Goal: Information Seeking & Learning: Learn about a topic

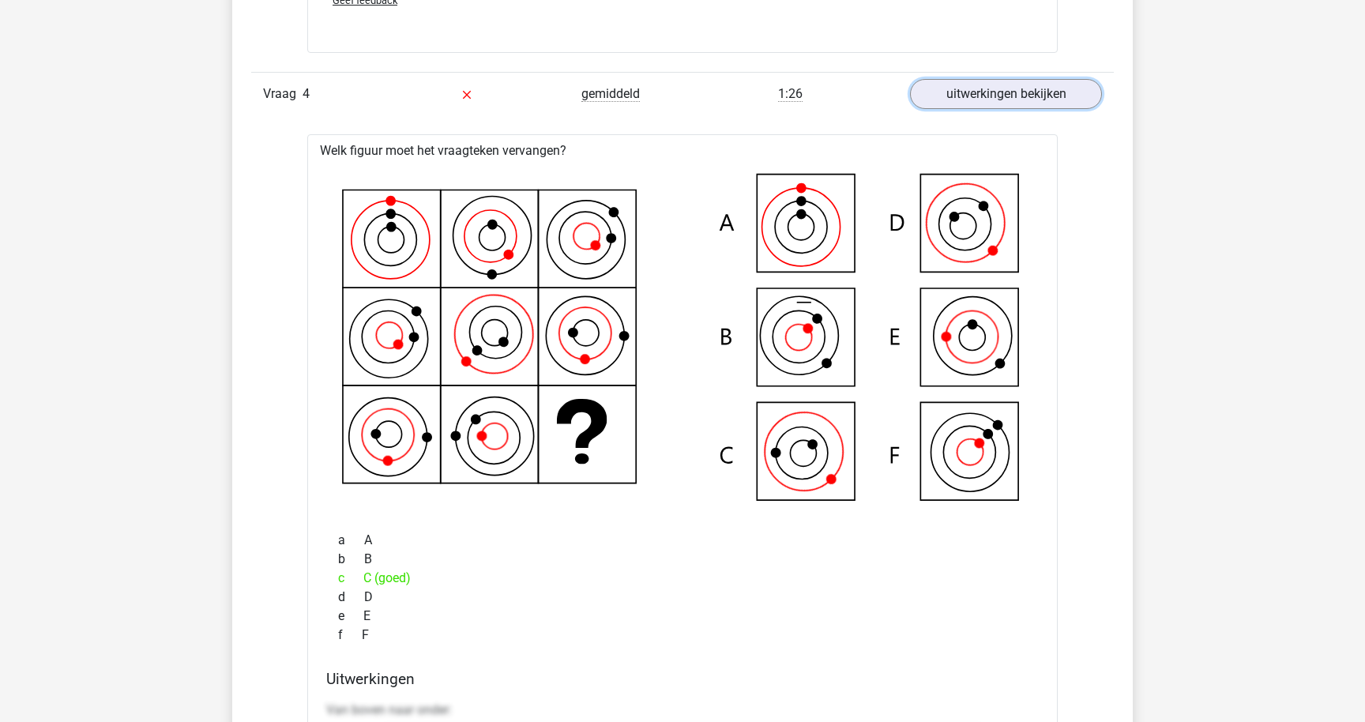
scroll to position [3685, 0]
click at [1077, 101] on link "uitwerkingen bekijken" at bounding box center [1006, 95] width 220 height 35
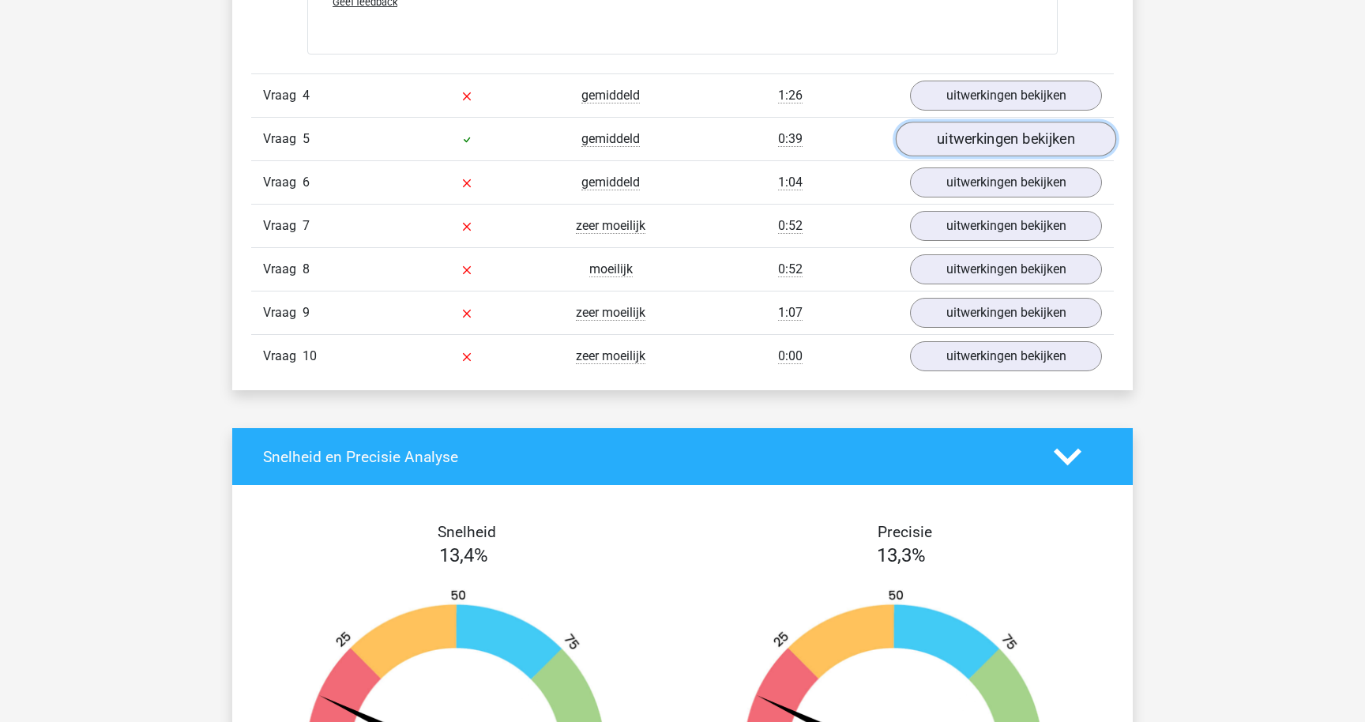
click at [961, 133] on link "uitwerkingen bekijken" at bounding box center [1006, 139] width 220 height 35
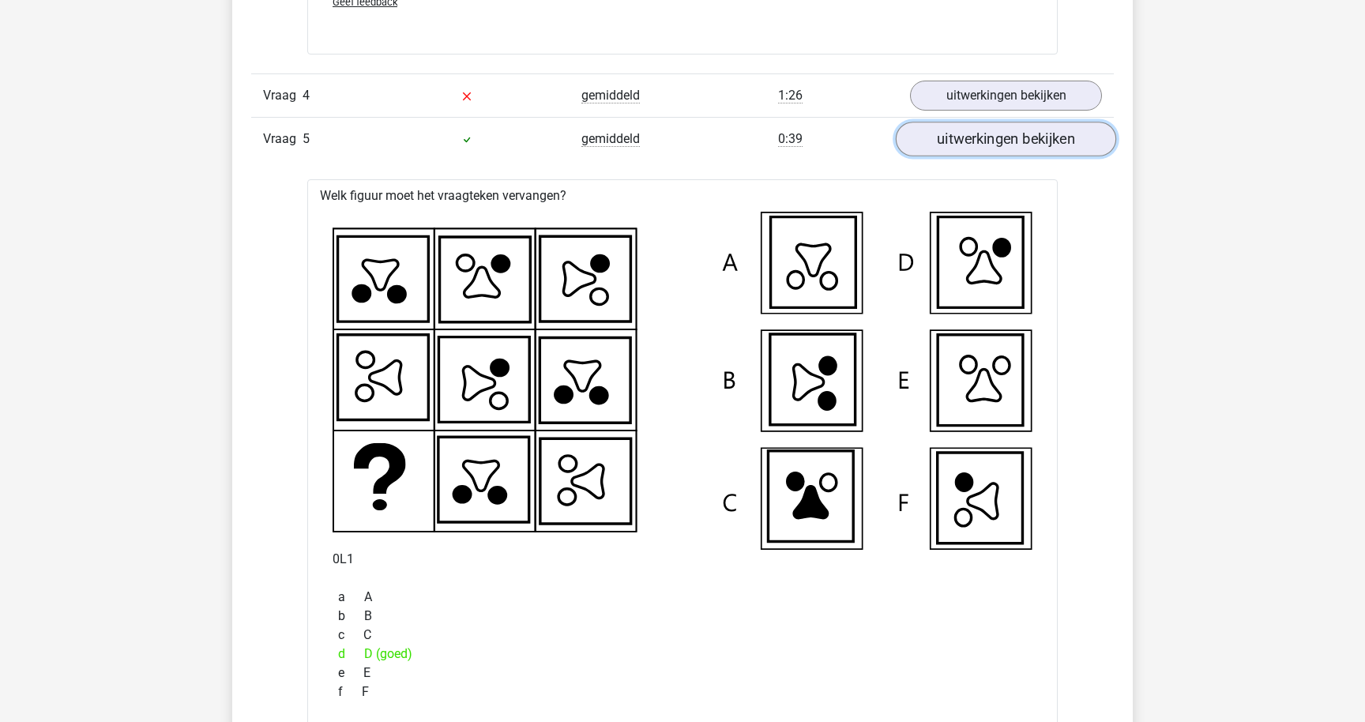
click at [951, 139] on link "uitwerkingen bekijken" at bounding box center [1006, 139] width 220 height 35
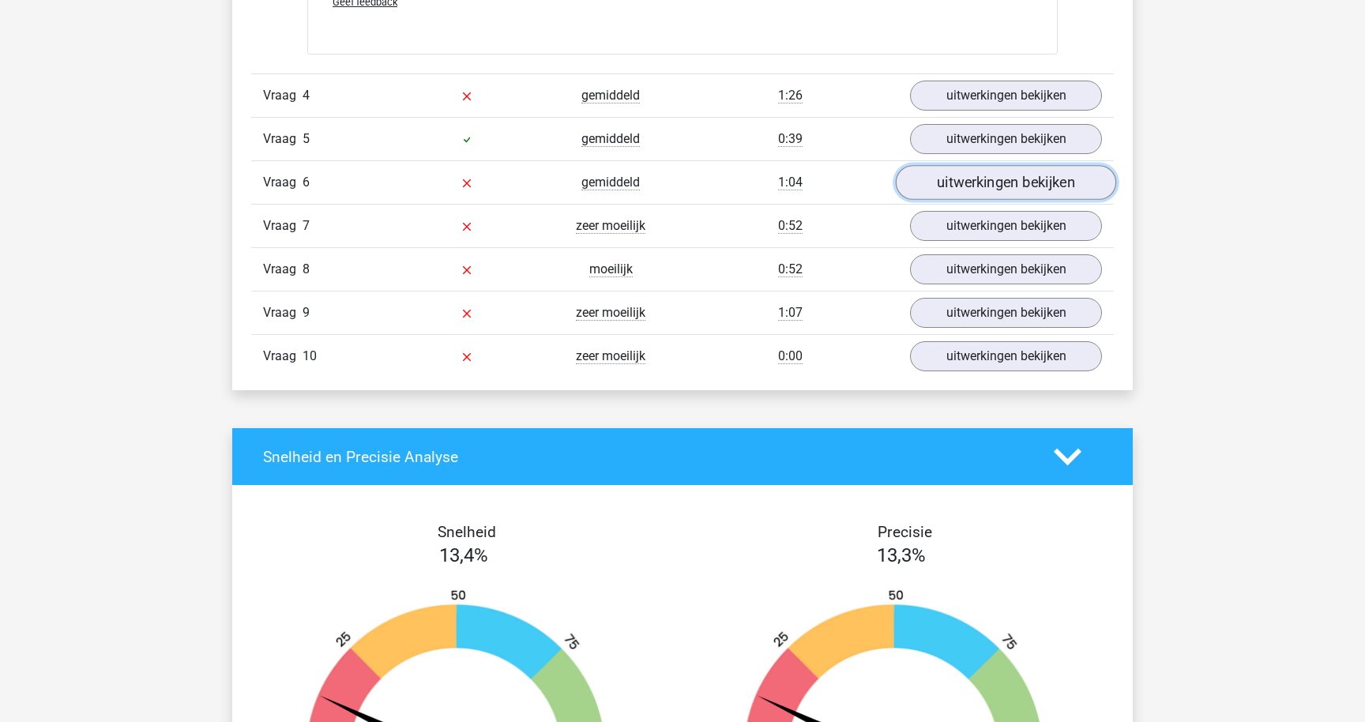
click at [962, 182] on link "uitwerkingen bekijken" at bounding box center [1006, 182] width 220 height 35
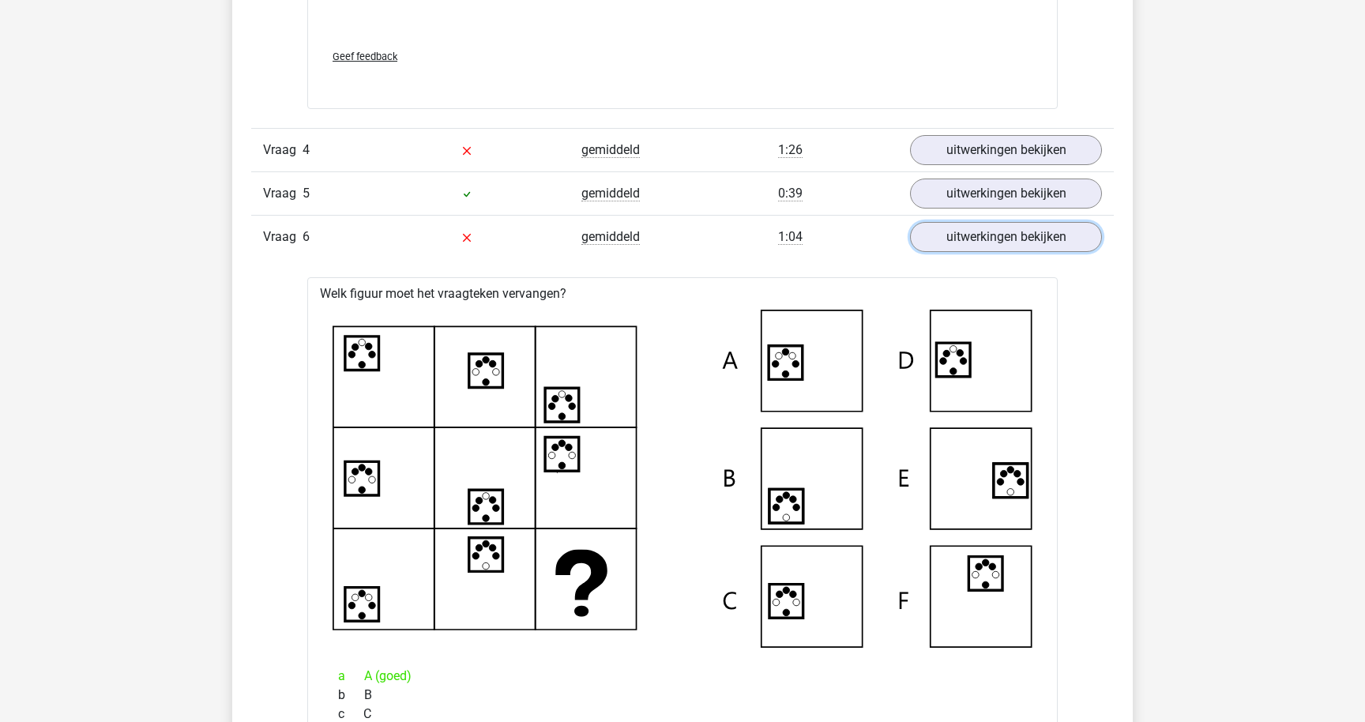
scroll to position [3643, 0]
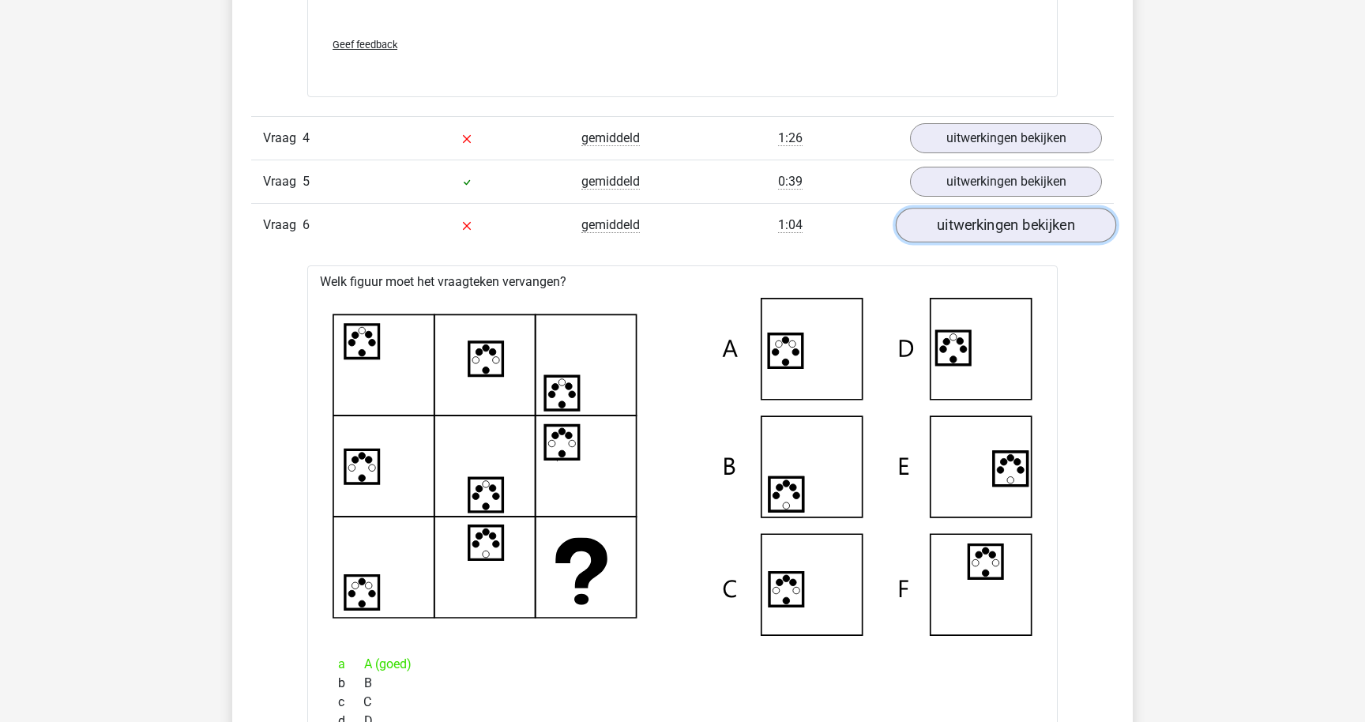
click at [938, 231] on link "uitwerkingen bekijken" at bounding box center [1006, 225] width 220 height 35
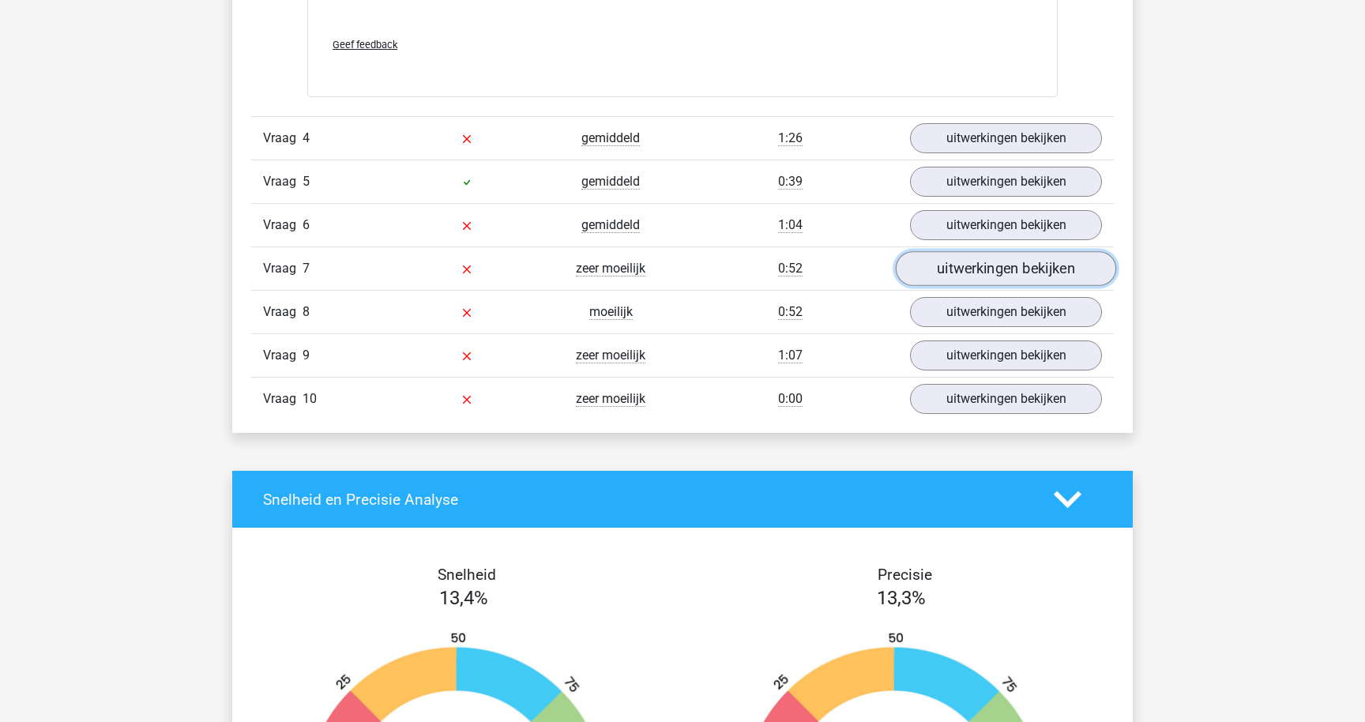
click at [1070, 266] on link "uitwerkingen bekijken" at bounding box center [1006, 268] width 220 height 35
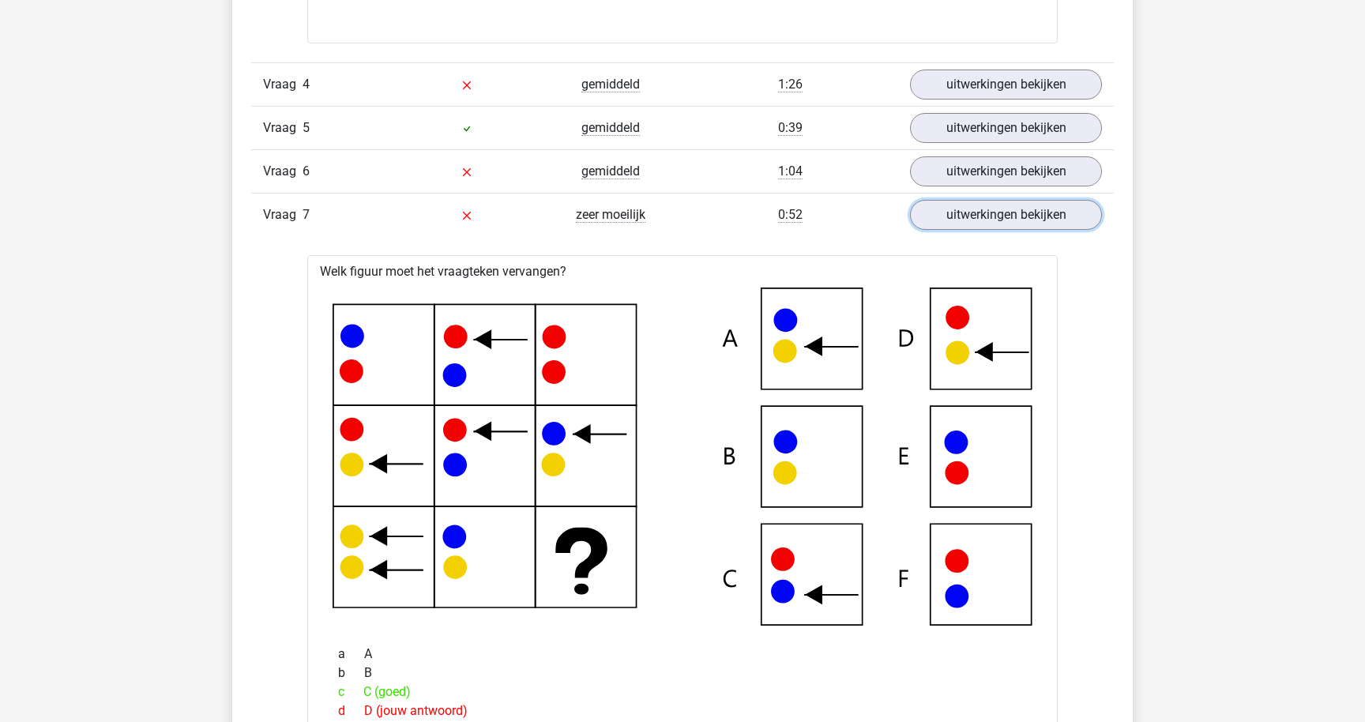
scroll to position [3703, 0]
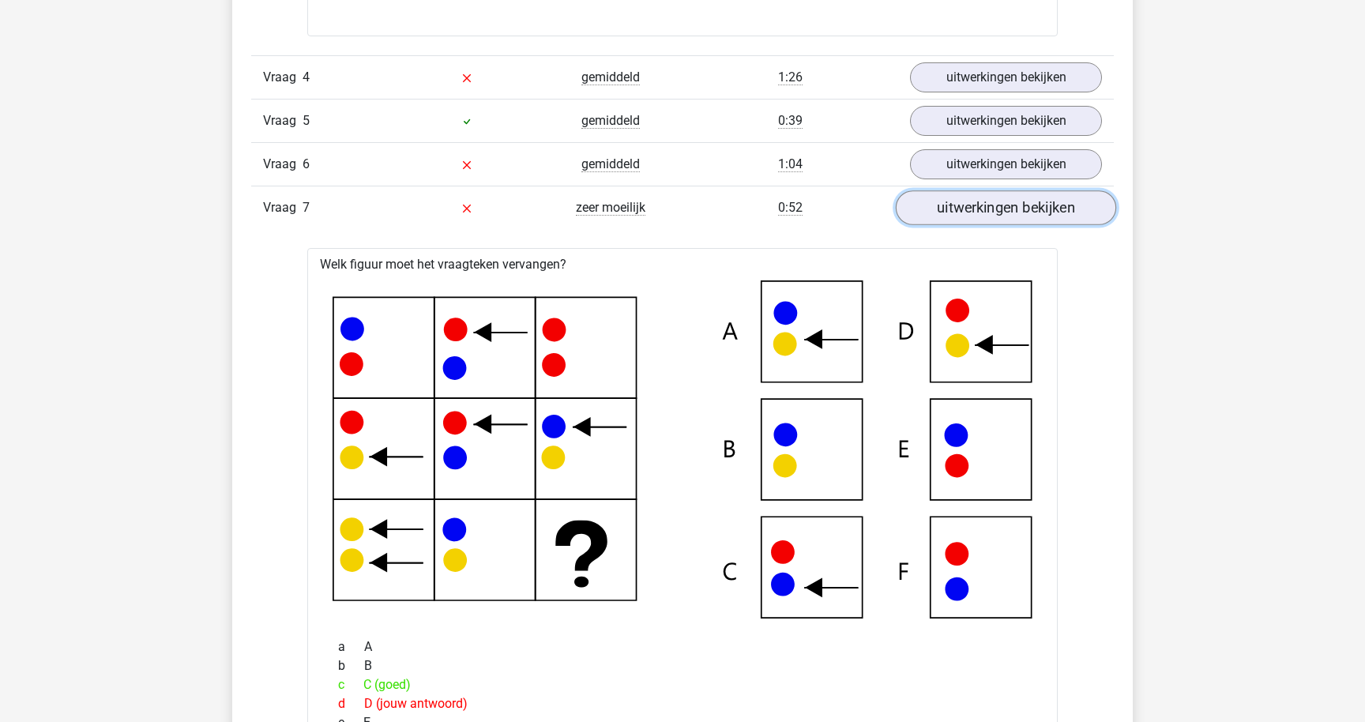
click at [974, 206] on link "uitwerkingen bekijken" at bounding box center [1006, 207] width 220 height 35
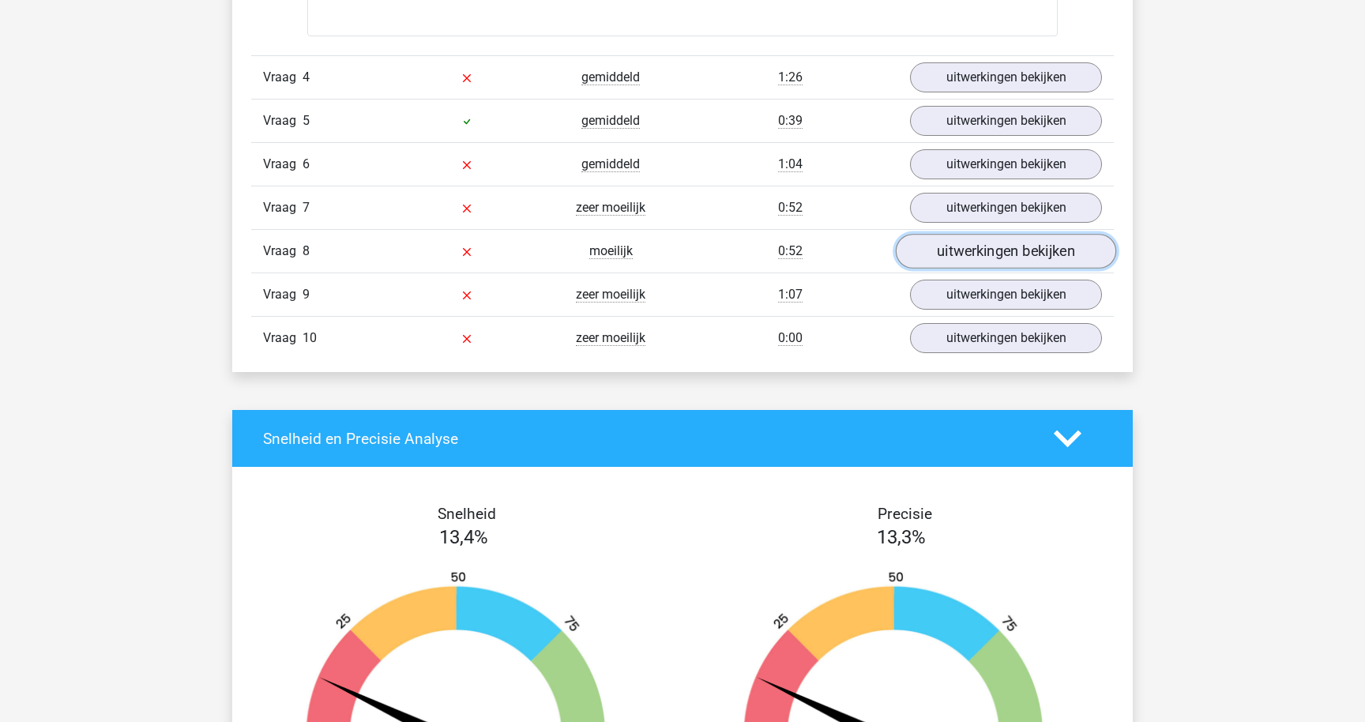
click at [985, 261] on link "uitwerkingen bekijken" at bounding box center [1006, 251] width 220 height 35
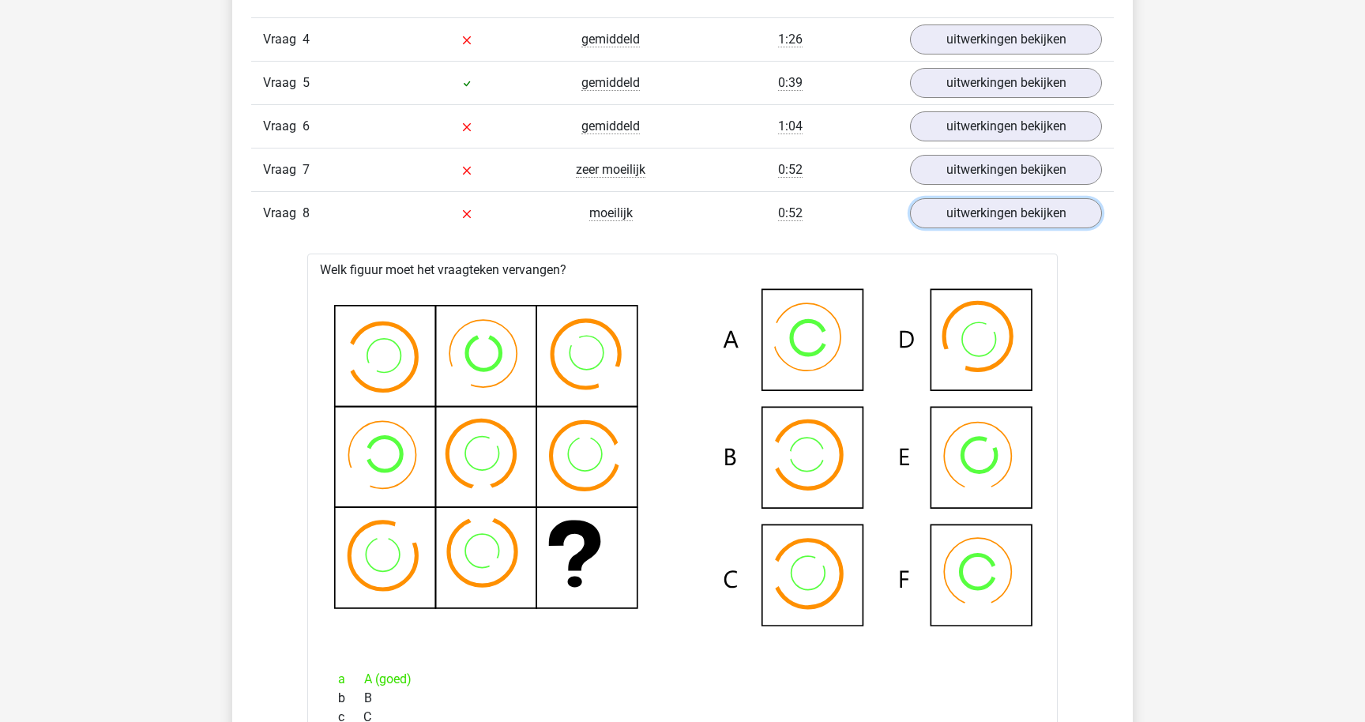
scroll to position [3701, 0]
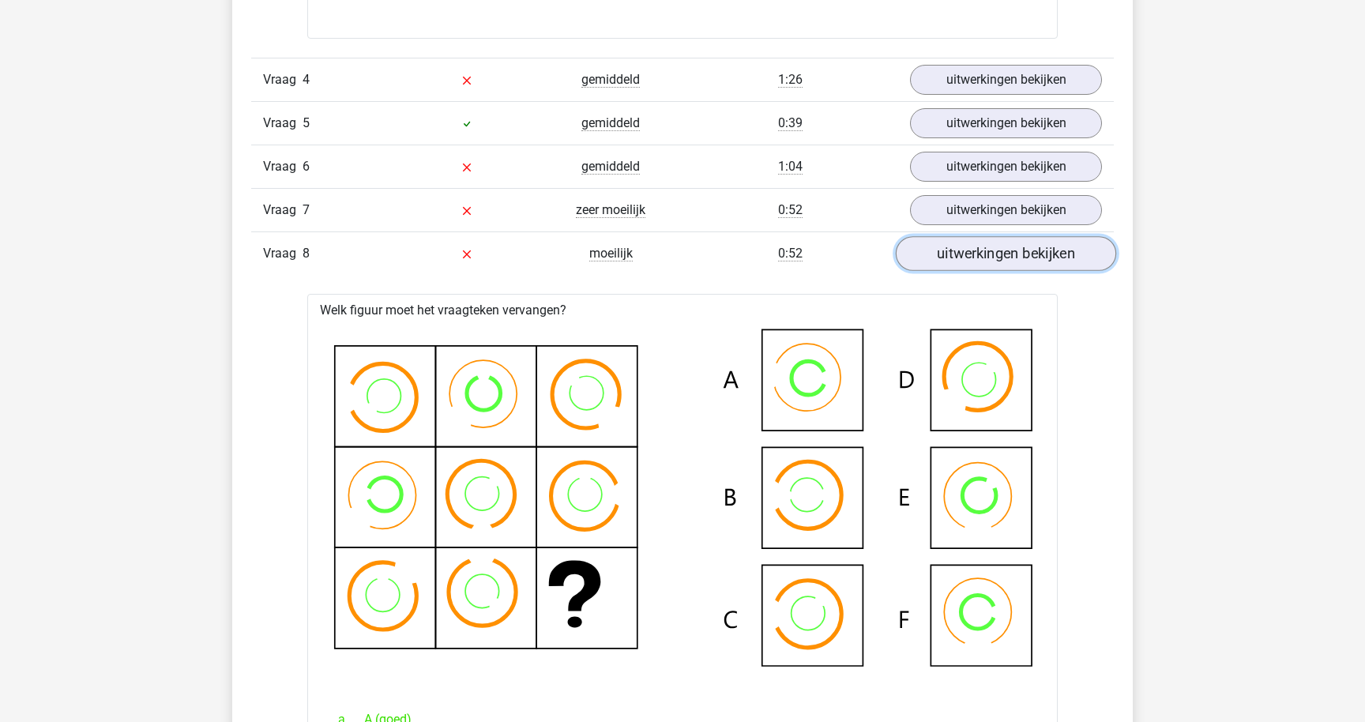
click at [988, 242] on link "uitwerkingen bekijken" at bounding box center [1006, 253] width 220 height 35
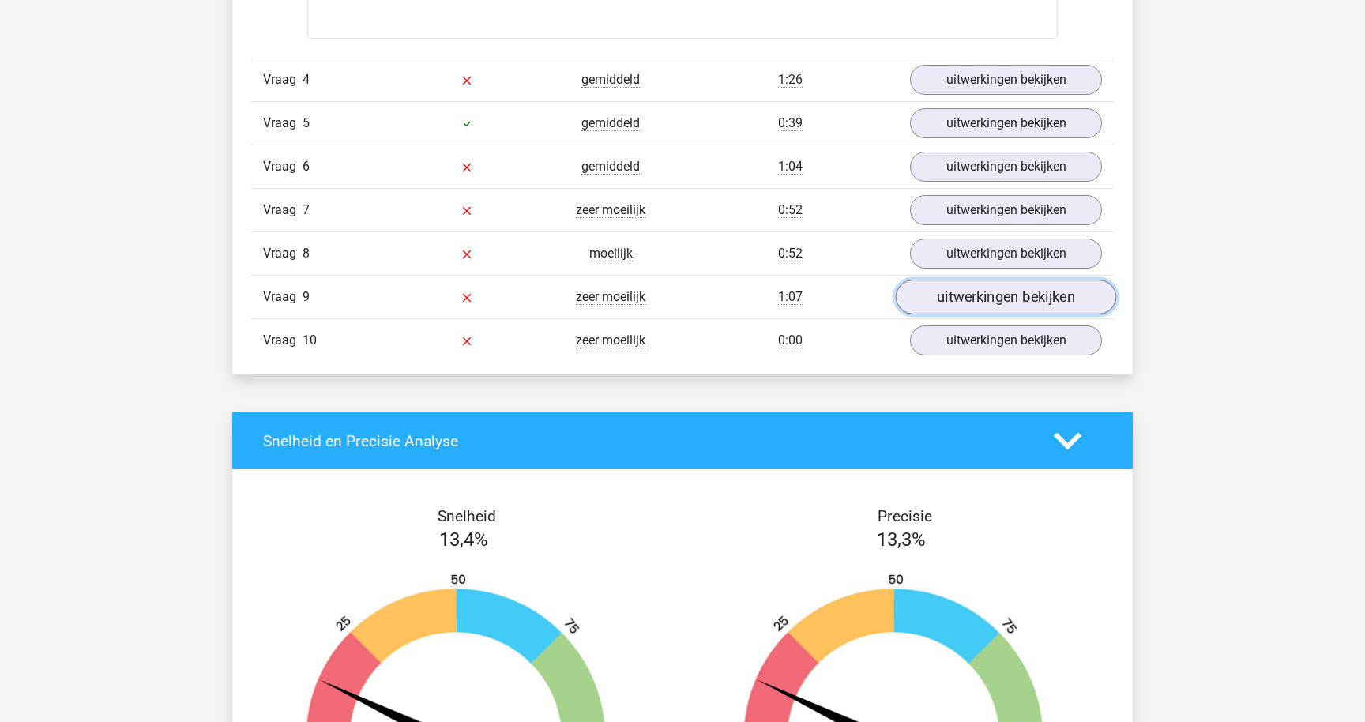
click at [968, 305] on link "uitwerkingen bekijken" at bounding box center [1006, 297] width 220 height 35
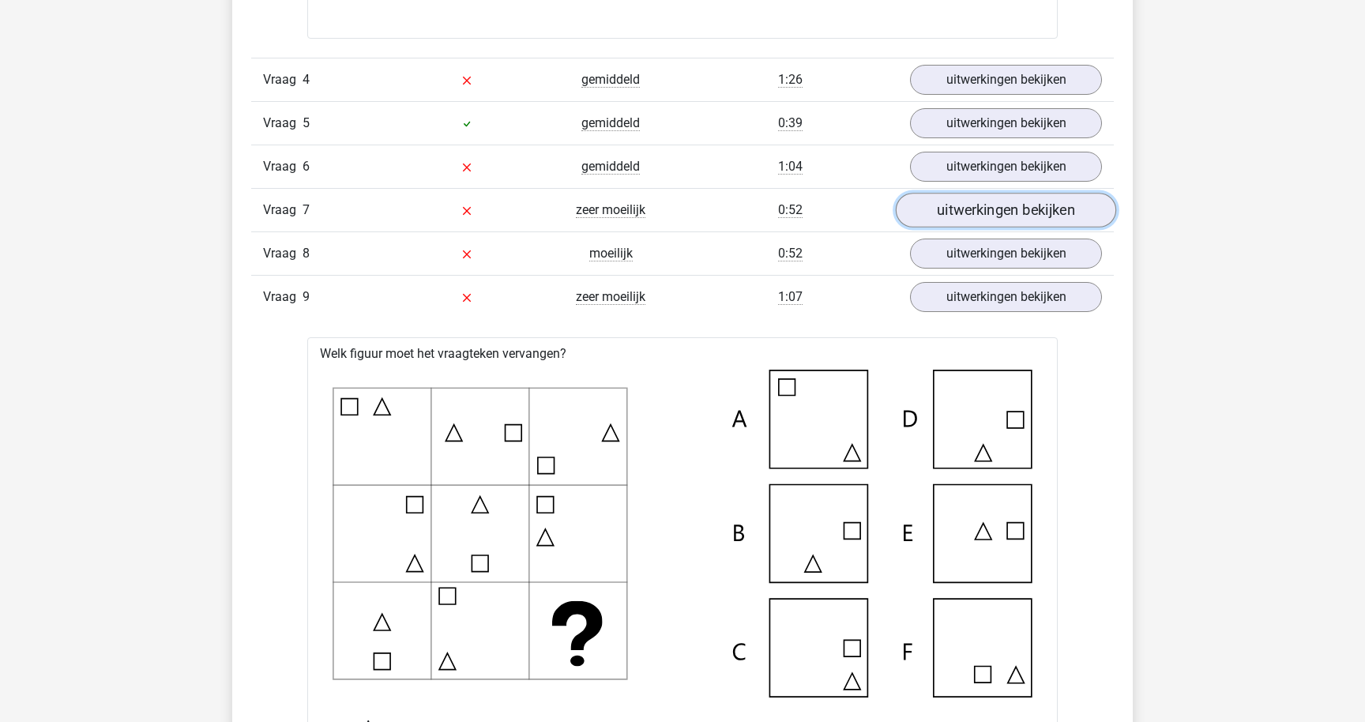
click at [962, 212] on link "uitwerkingen bekijken" at bounding box center [1006, 210] width 220 height 35
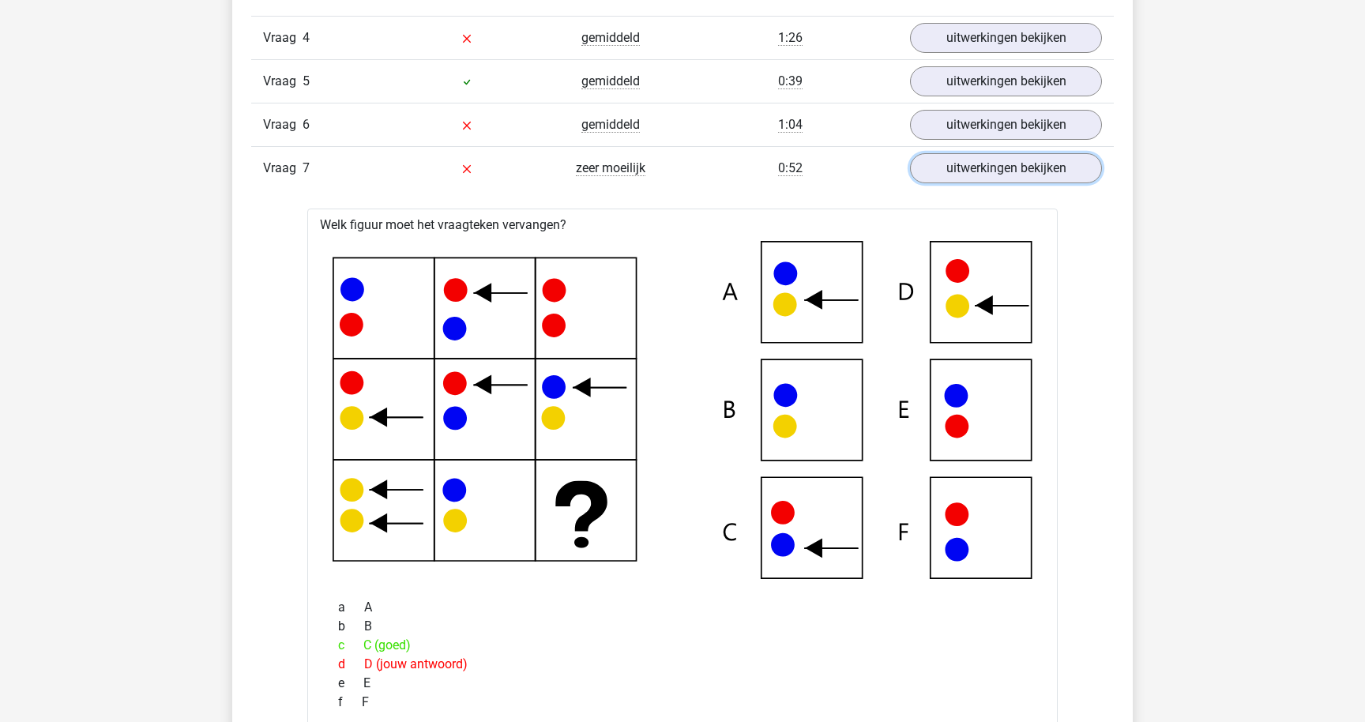
scroll to position [3746, 0]
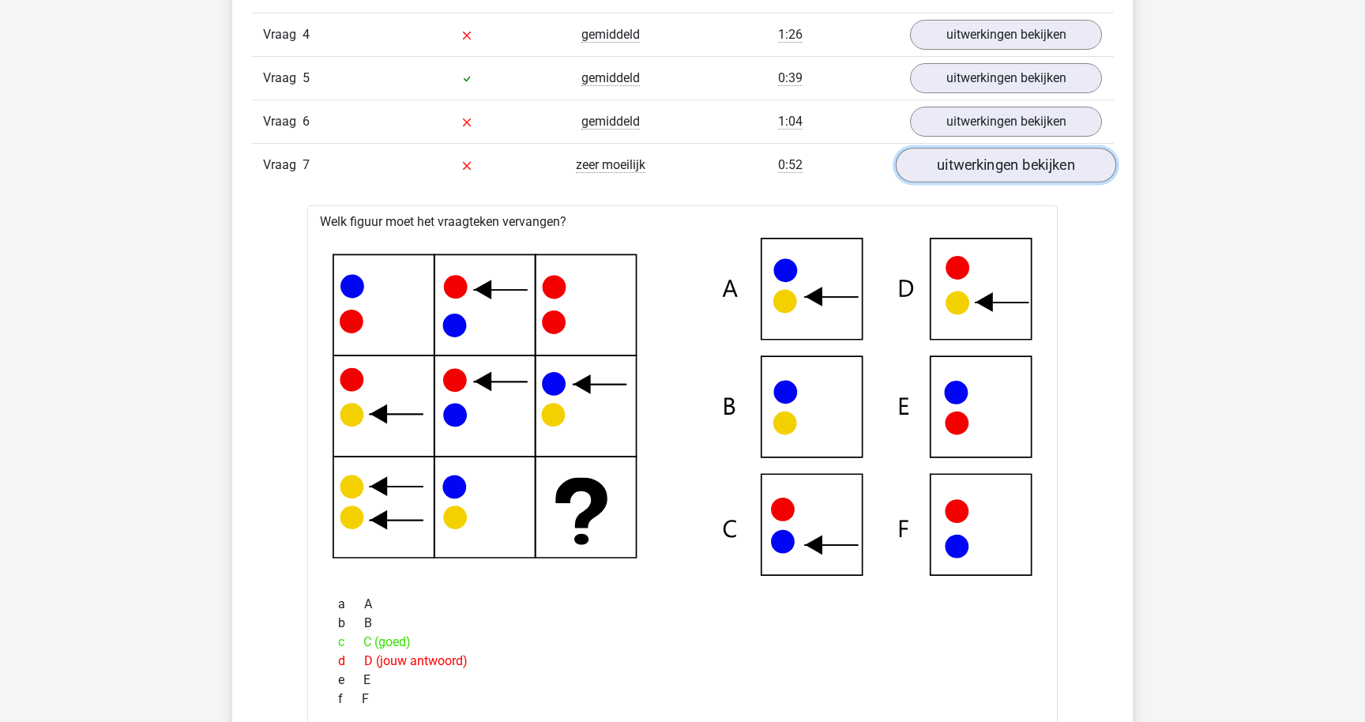
click at [986, 178] on link "uitwerkingen bekijken" at bounding box center [1006, 165] width 220 height 35
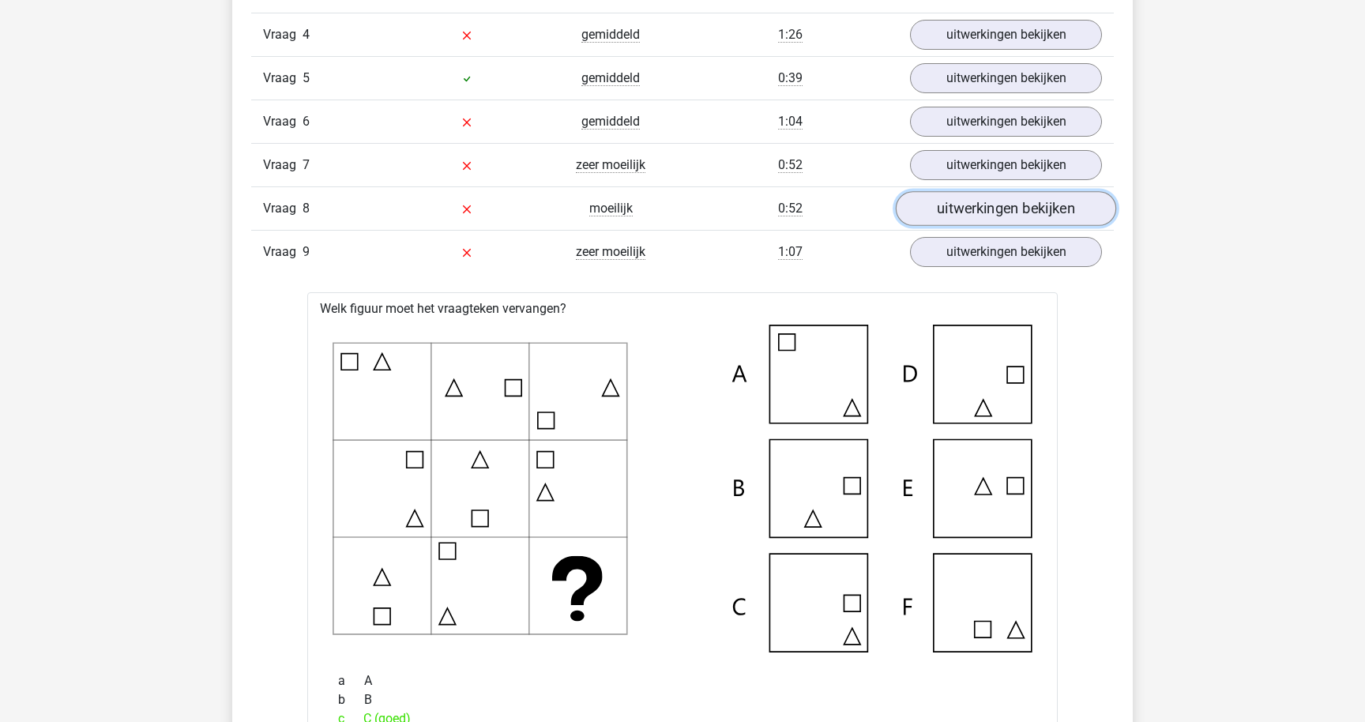
click at [960, 219] on link "uitwerkingen bekijken" at bounding box center [1006, 208] width 220 height 35
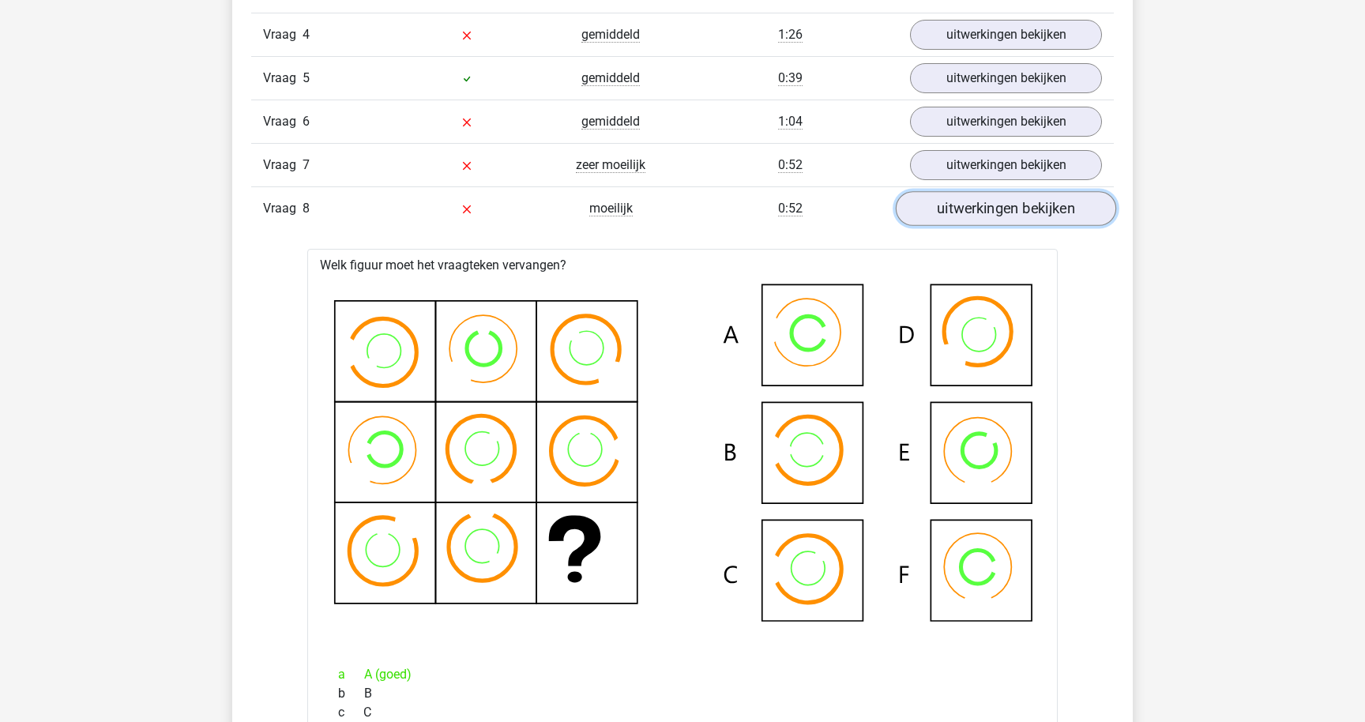
click at [958, 222] on link "uitwerkingen bekijken" at bounding box center [1006, 208] width 220 height 35
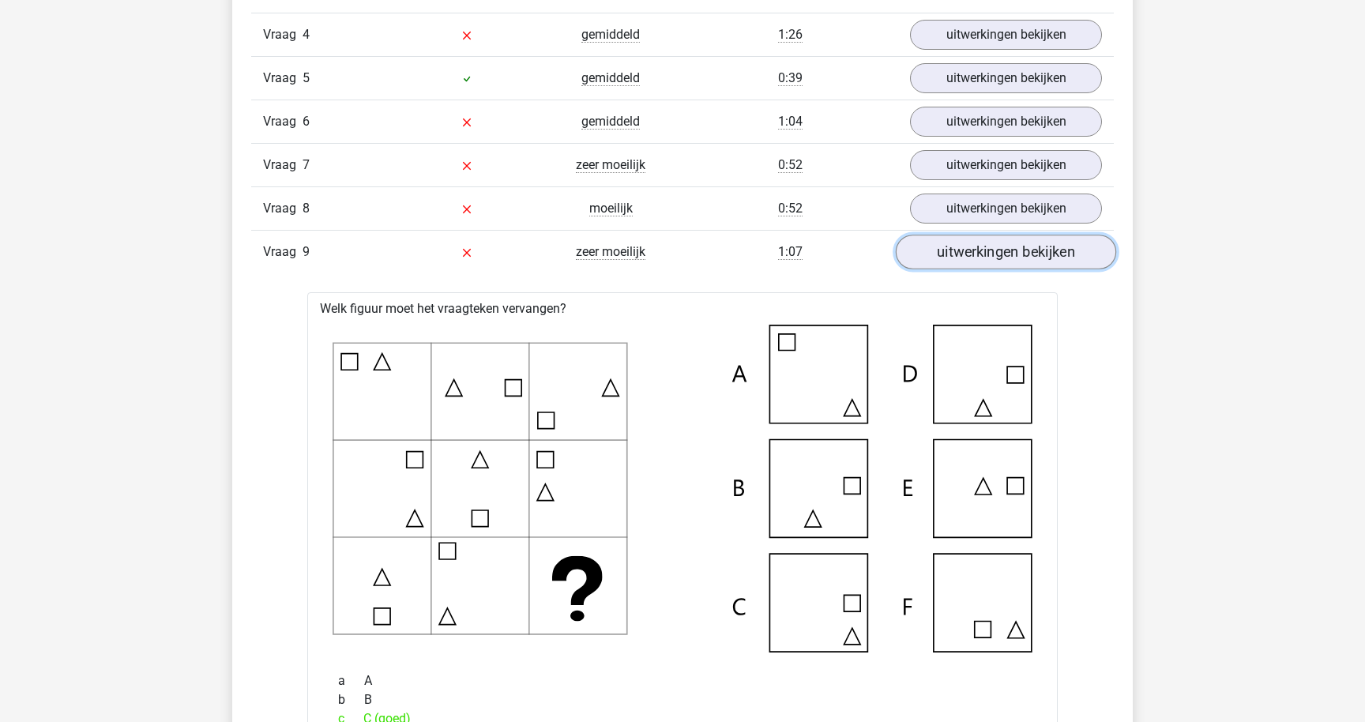
click at [953, 257] on link "uitwerkingen bekijken" at bounding box center [1006, 252] width 220 height 35
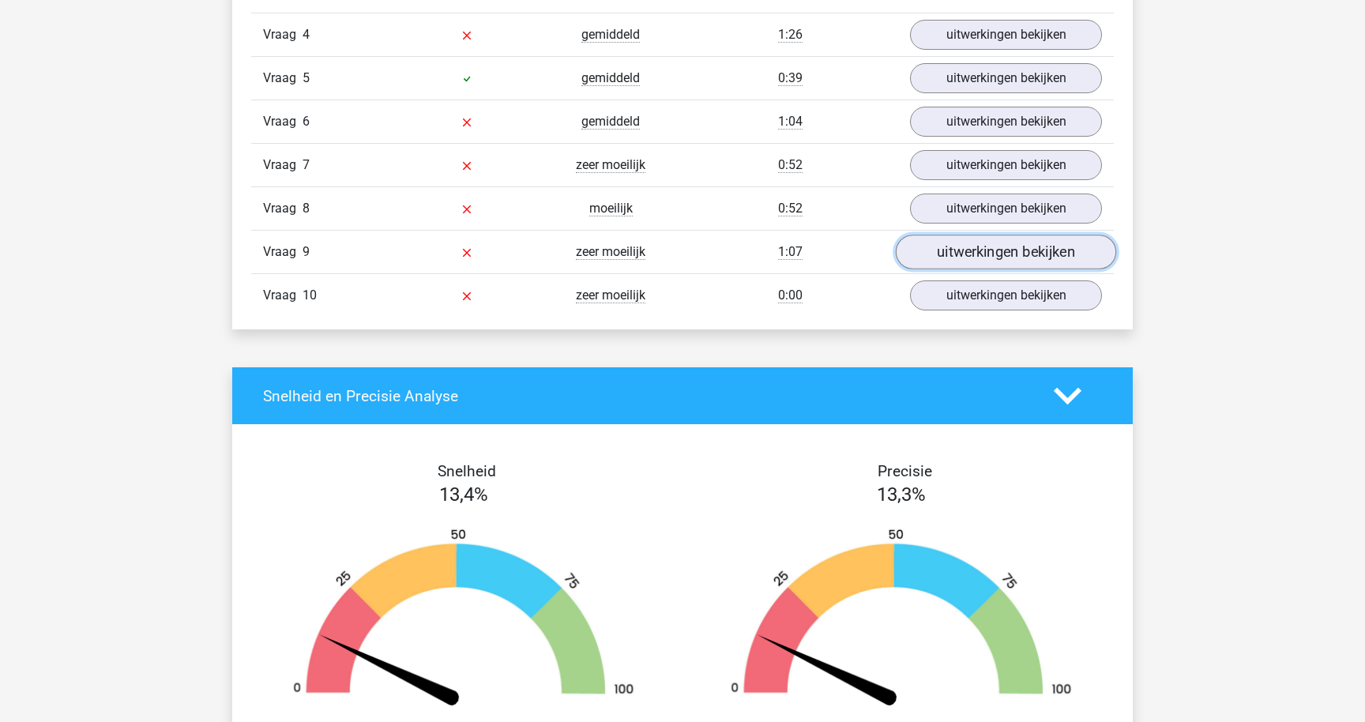
click at [953, 257] on link "uitwerkingen bekijken" at bounding box center [1006, 252] width 220 height 35
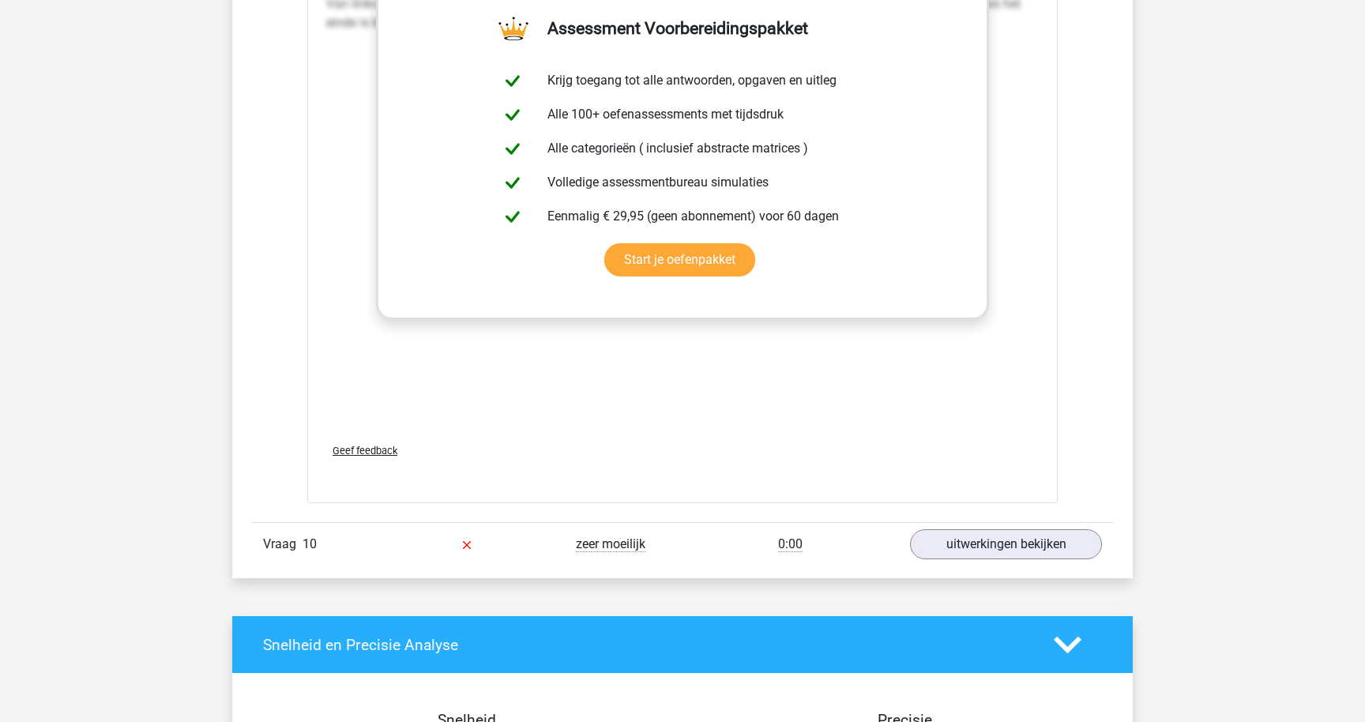
scroll to position [4627, 0]
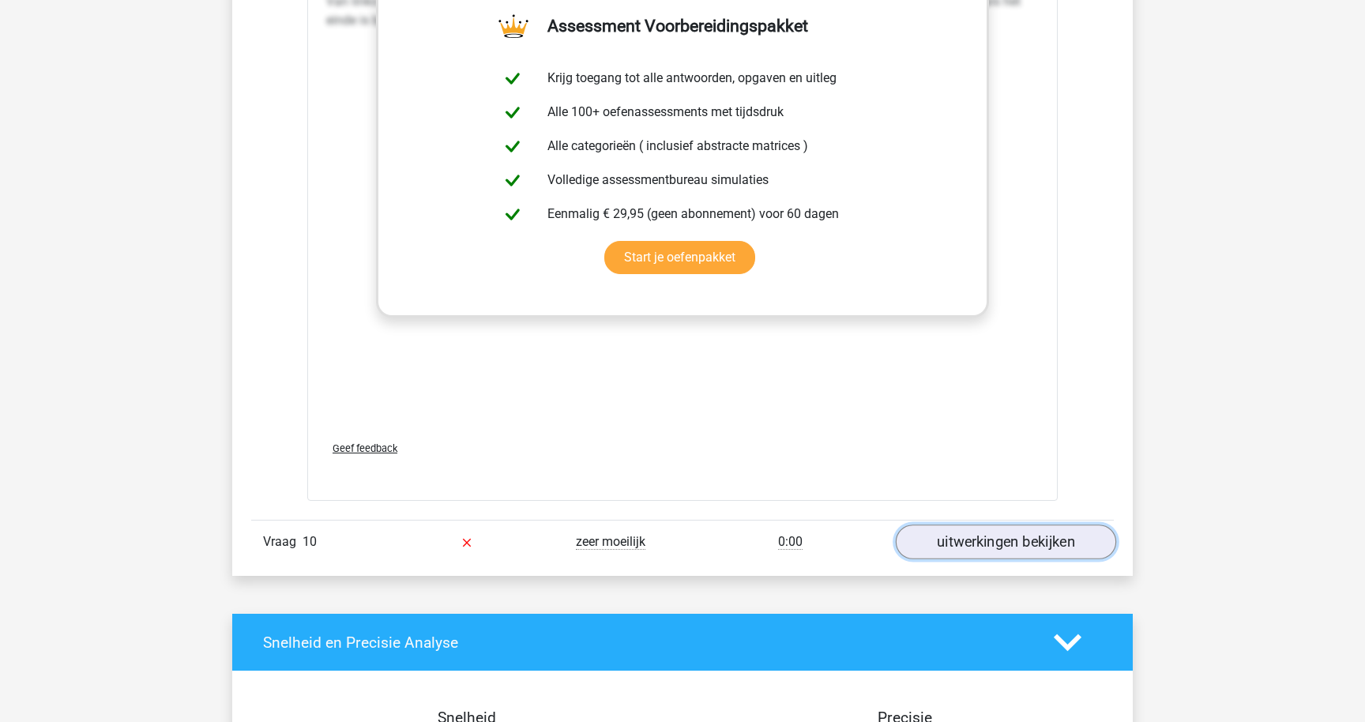
click at [976, 530] on link "uitwerkingen bekijken" at bounding box center [1006, 541] width 220 height 35
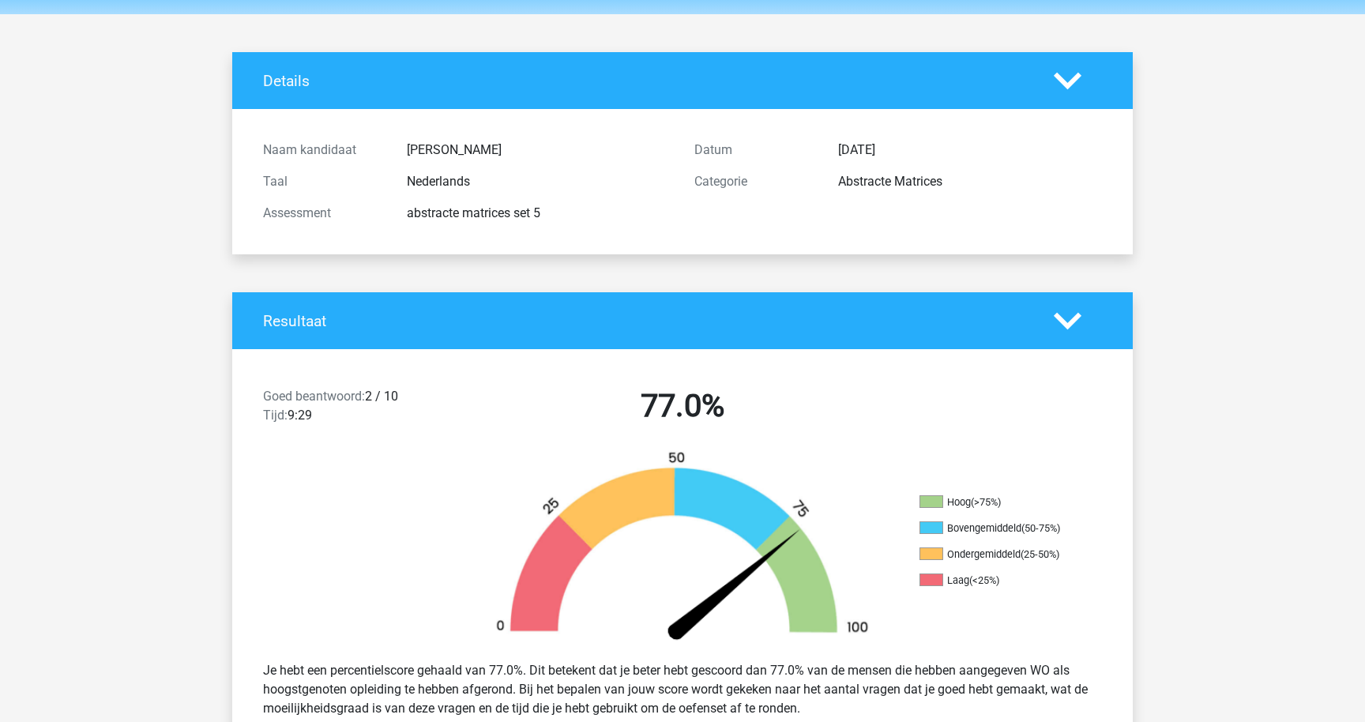
scroll to position [0, 0]
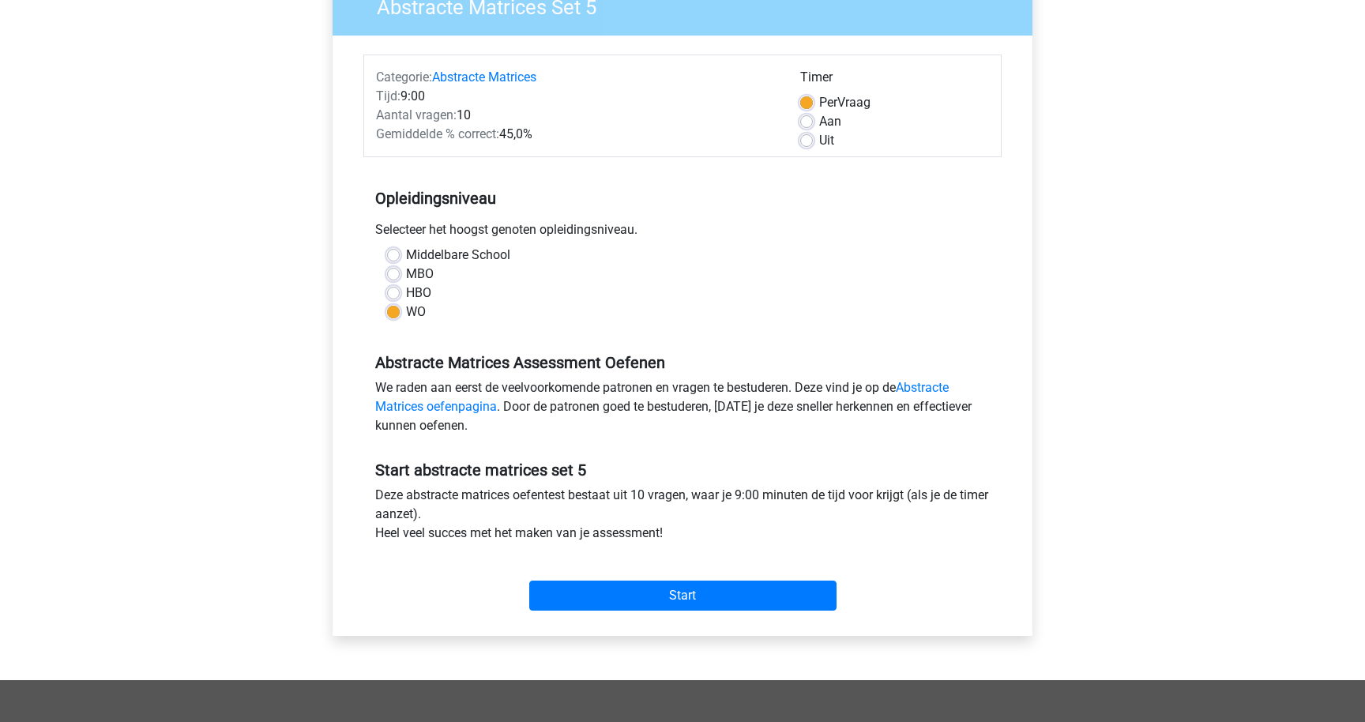
scroll to position [179, 0]
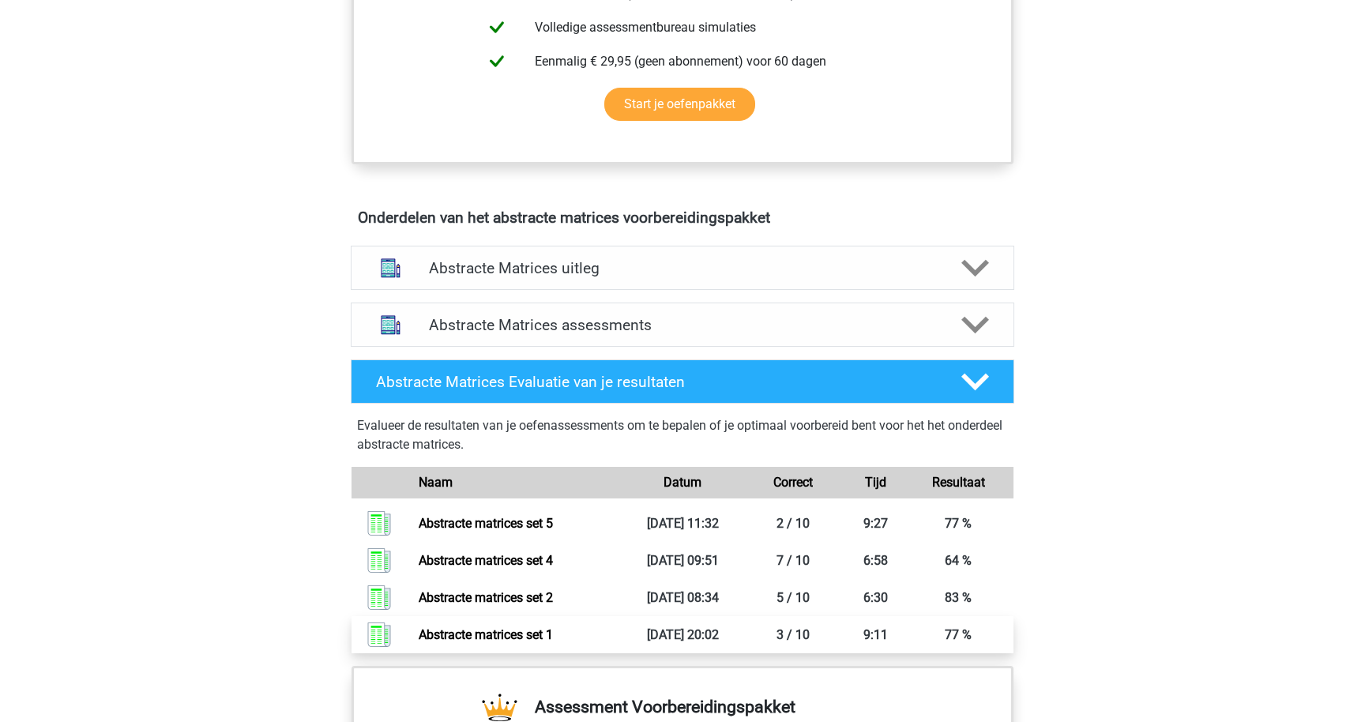
scroll to position [759, 0]
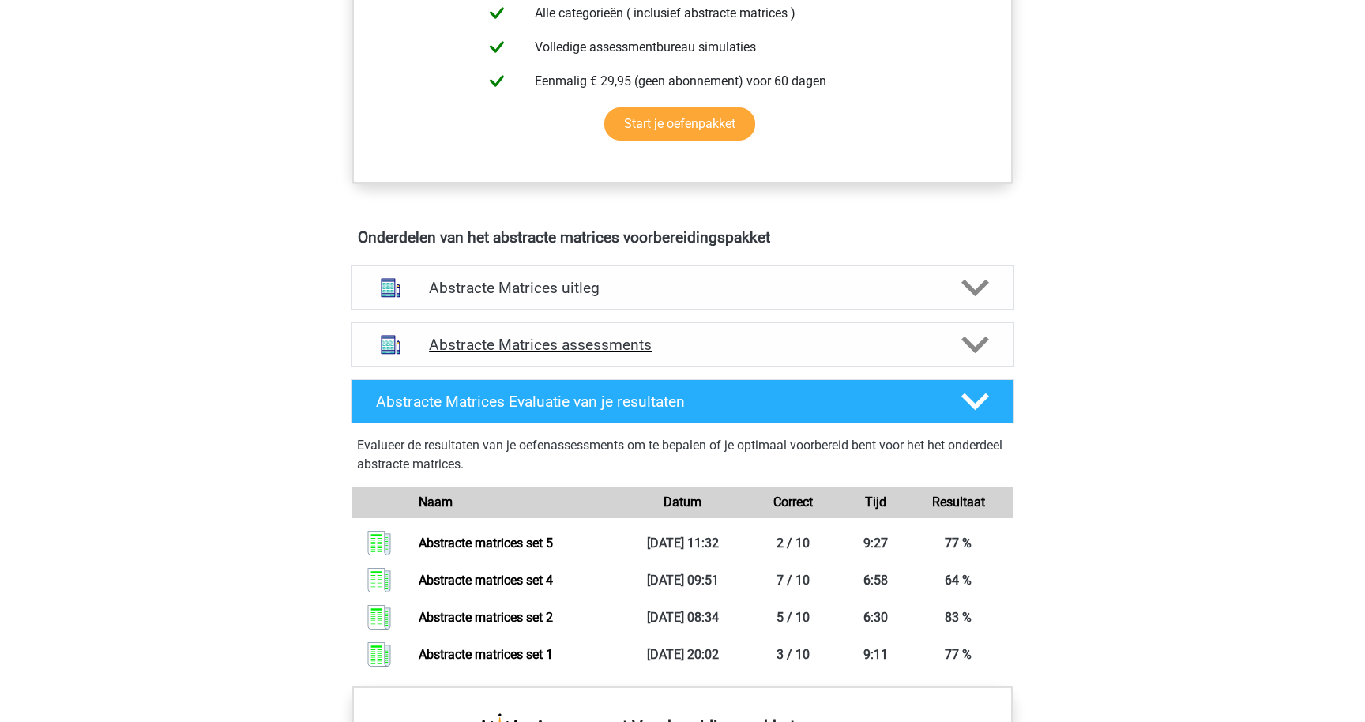
click at [712, 346] on h4 "Abstracte Matrices assessments" at bounding box center [682, 345] width 507 height 18
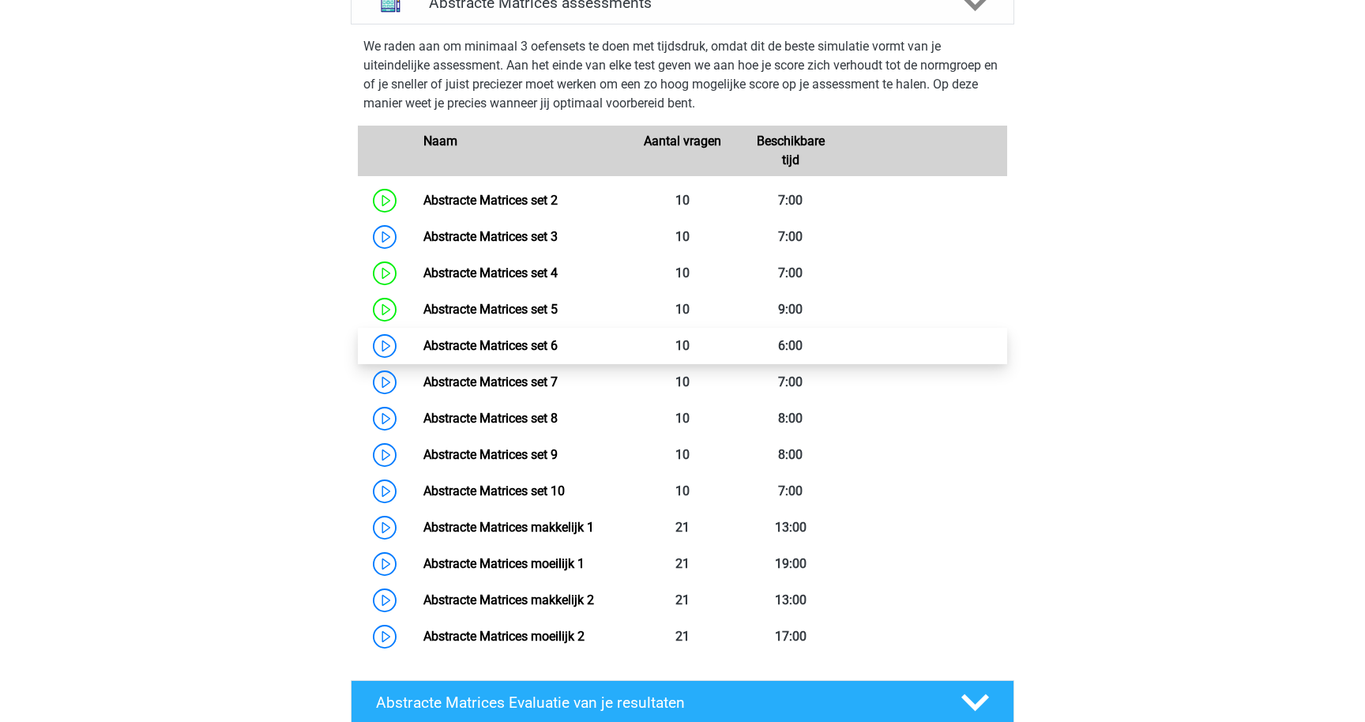
scroll to position [1095, 0]
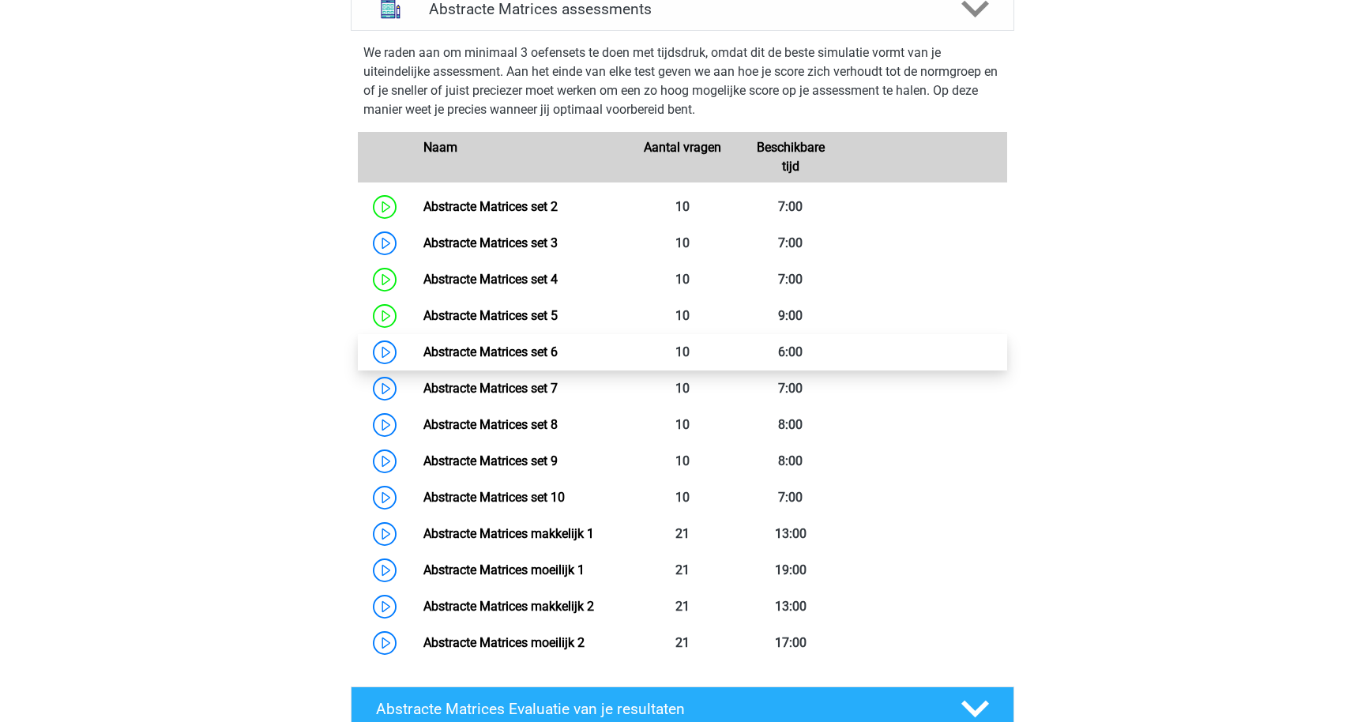
click at [423, 351] on link "Abstracte Matrices set 6" at bounding box center [490, 351] width 134 height 15
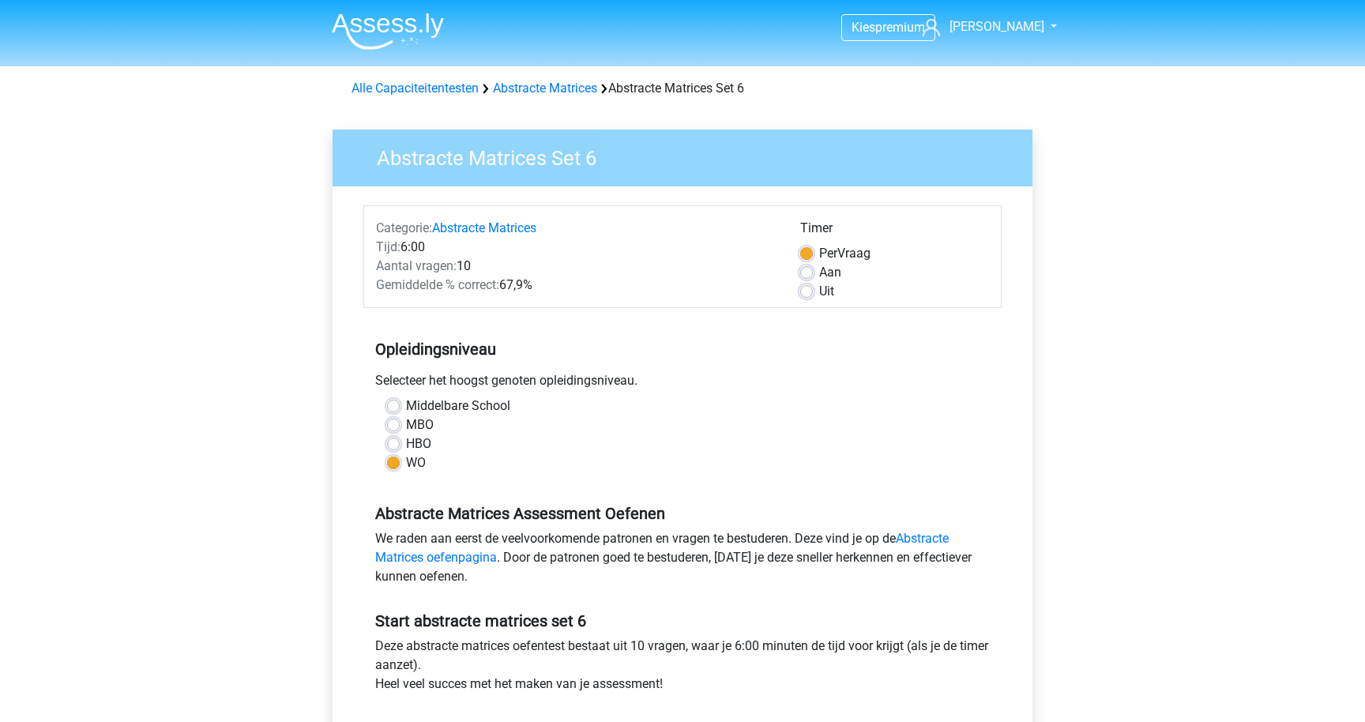
click at [819, 294] on label "Uit" at bounding box center [826, 291] width 15 height 19
click at [813, 294] on input "Uit" at bounding box center [806, 290] width 13 height 16
radio input "true"
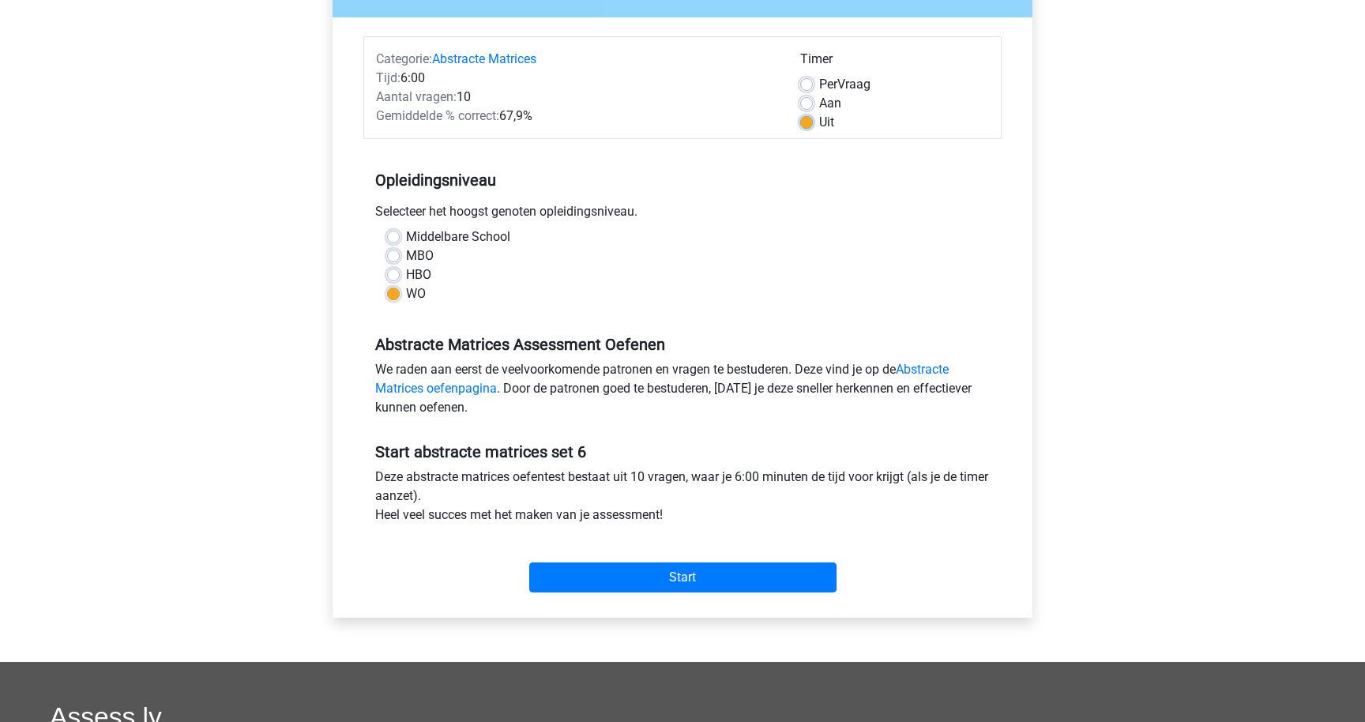
scroll to position [192, 0]
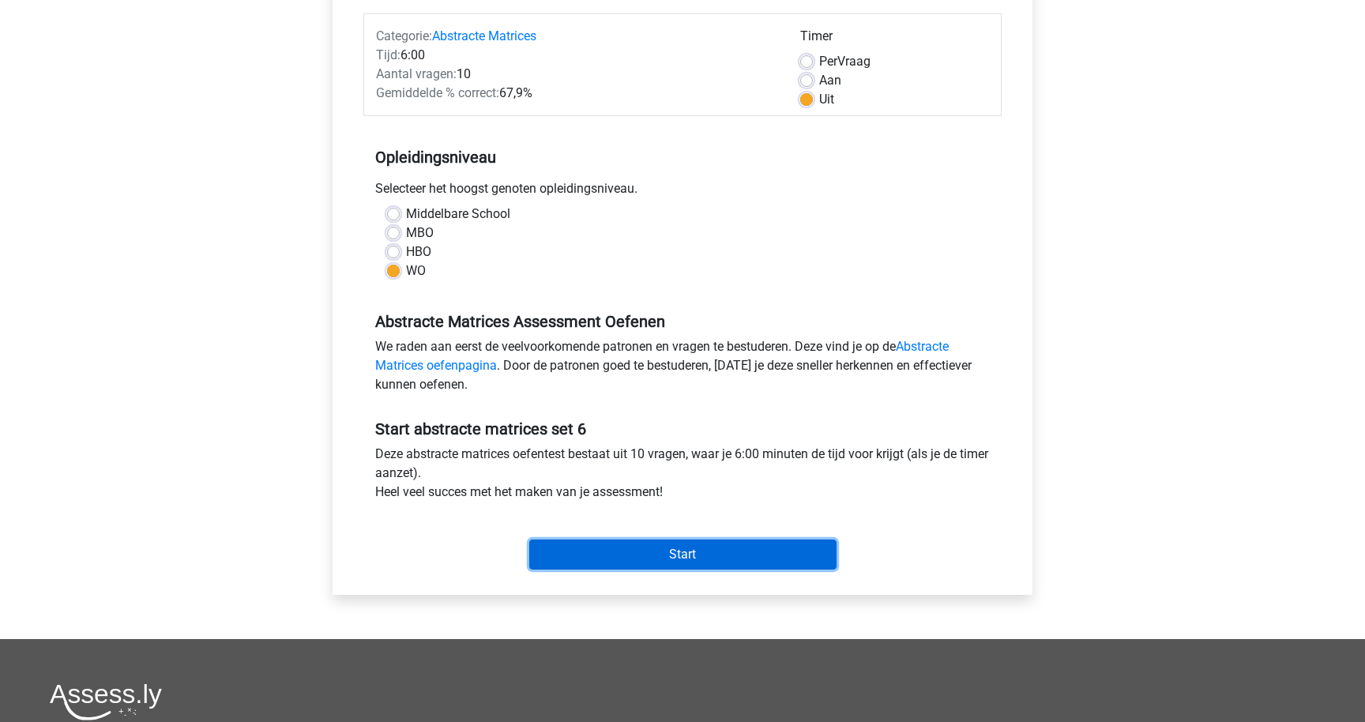
click at [762, 559] on input "Start" at bounding box center [682, 554] width 307 height 30
click at [820, 58] on span "Per" at bounding box center [828, 61] width 18 height 15
click at [813, 58] on input "Per Vraag" at bounding box center [806, 60] width 13 height 16
radio input "true"
click at [780, 555] on input "Start" at bounding box center [682, 554] width 307 height 30
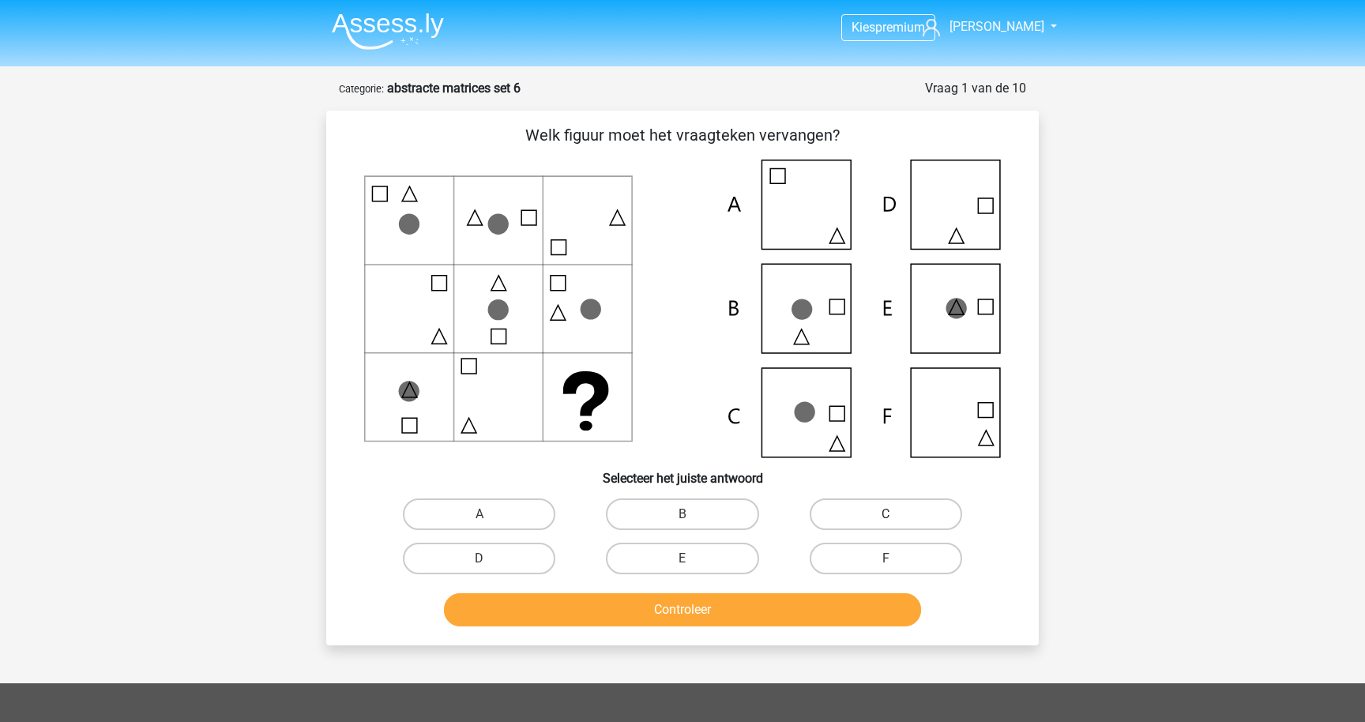
click at [943, 517] on label "C" at bounding box center [886, 514] width 152 height 32
click at [896, 517] on input "C" at bounding box center [890, 519] width 10 height 10
radio input "true"
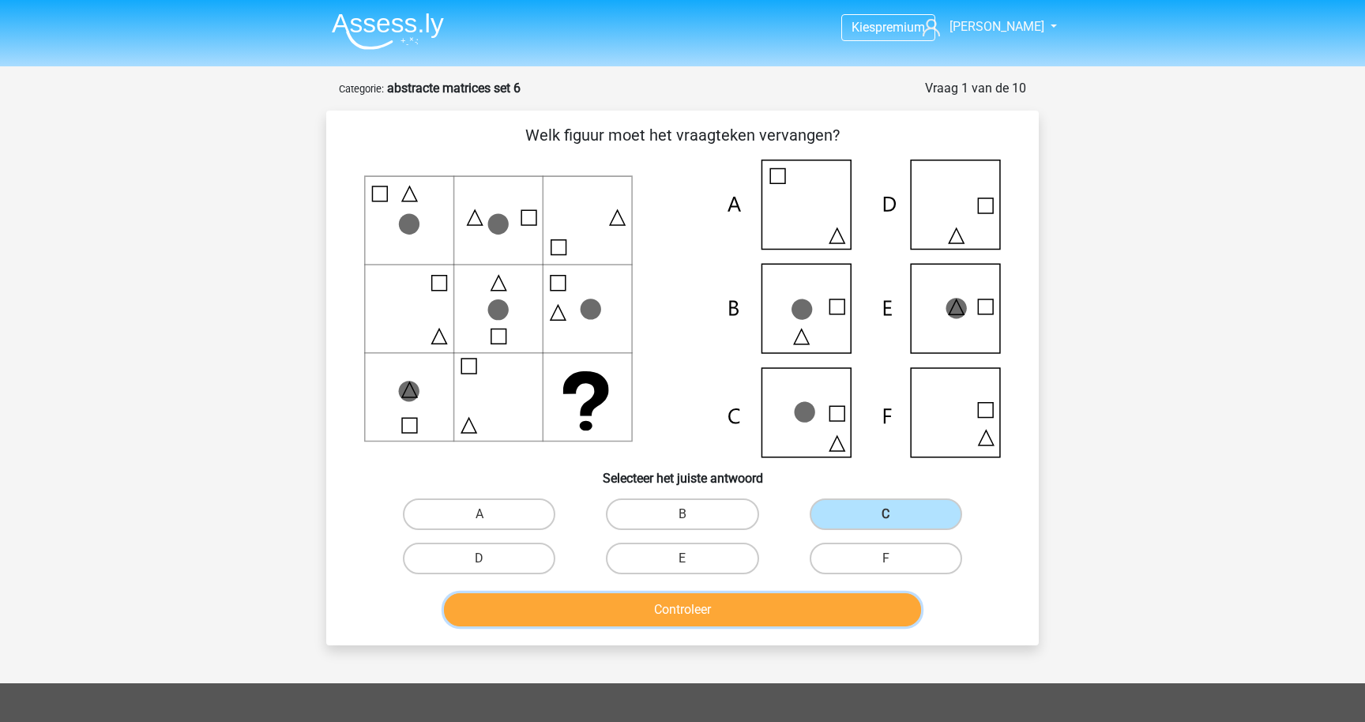
click at [848, 605] on button "Controleer" at bounding box center [683, 609] width 478 height 33
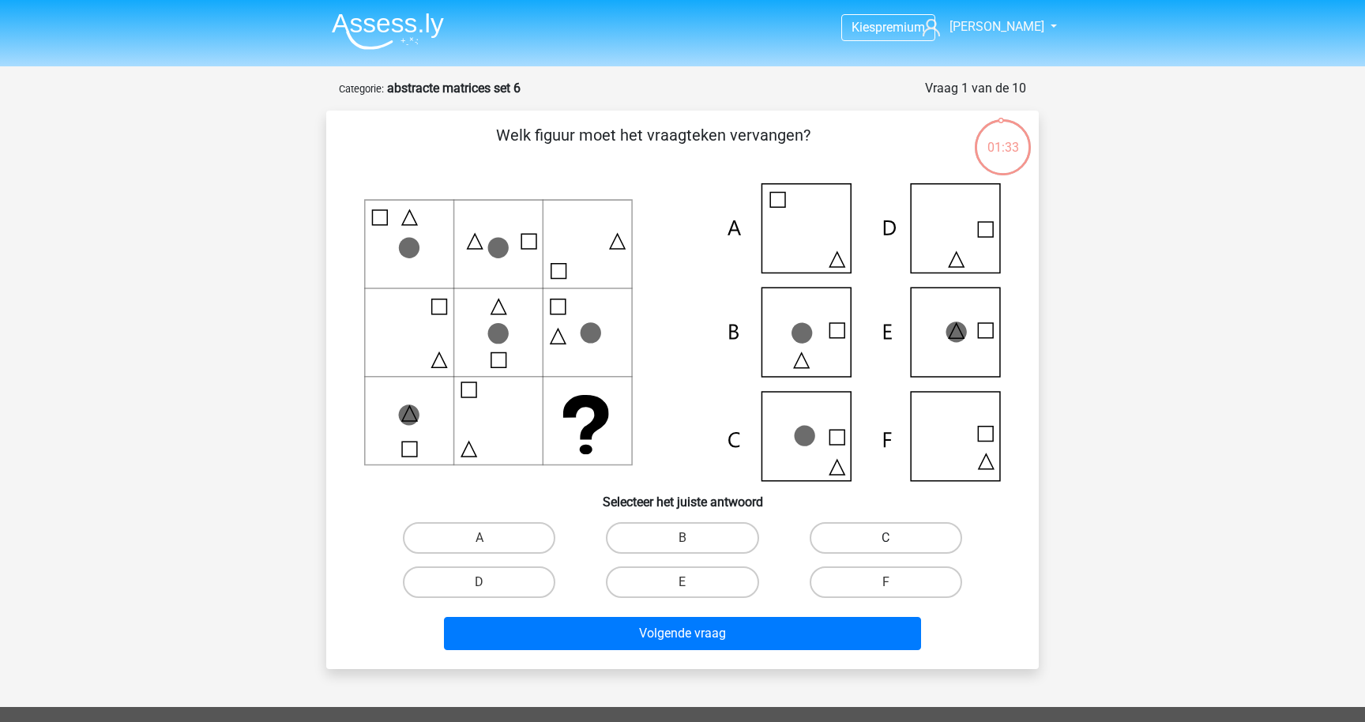
click at [873, 530] on label "C" at bounding box center [886, 538] width 152 height 32
click at [885, 538] on input "C" at bounding box center [890, 543] width 10 height 10
radio input "true"
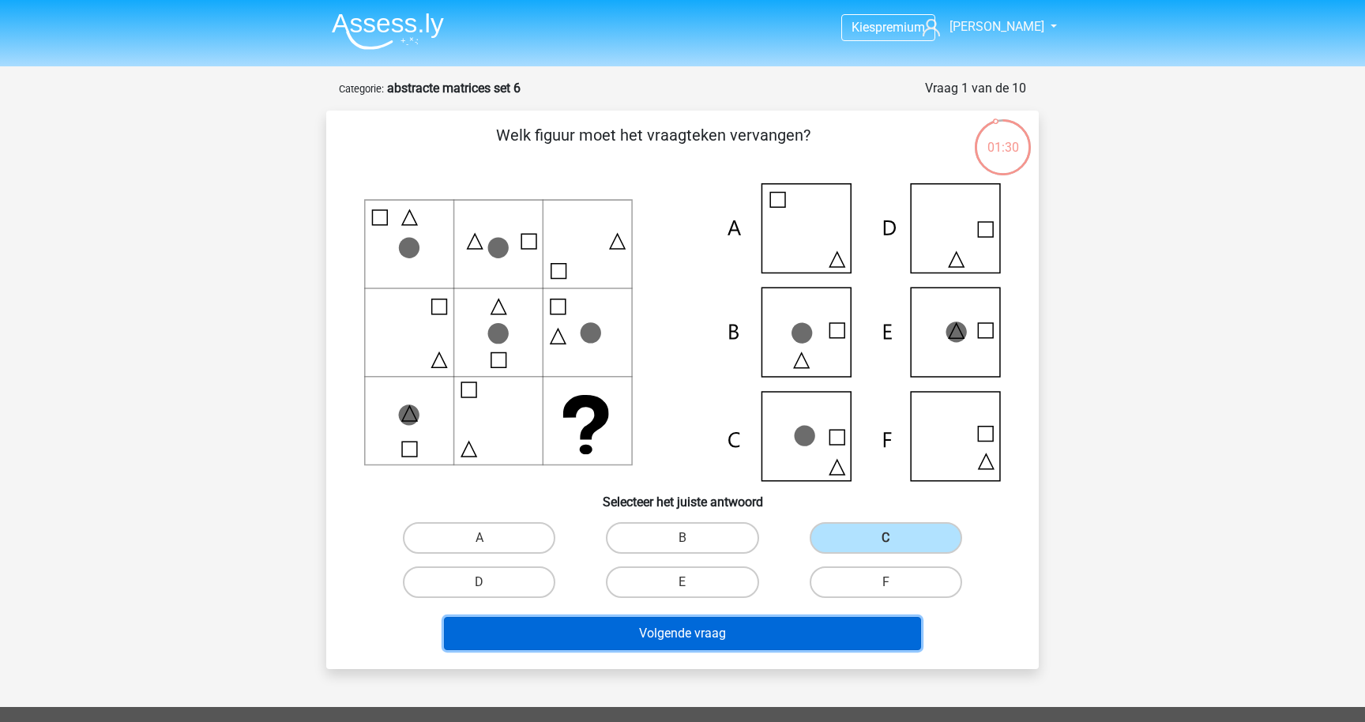
click at [859, 632] on button "Volgende vraag" at bounding box center [683, 633] width 478 height 33
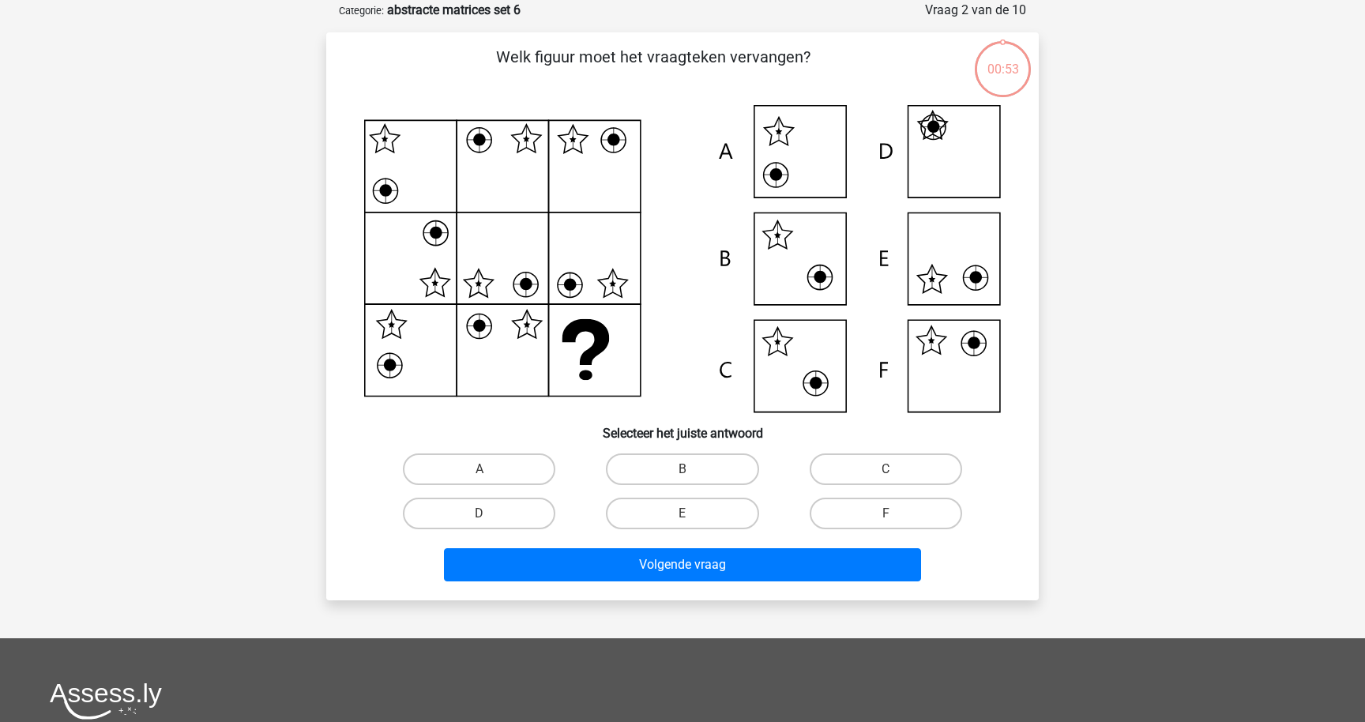
scroll to position [79, 0]
click at [881, 503] on label "F" at bounding box center [886, 513] width 152 height 32
click at [885, 513] on input "F" at bounding box center [890, 518] width 10 height 10
radio input "true"
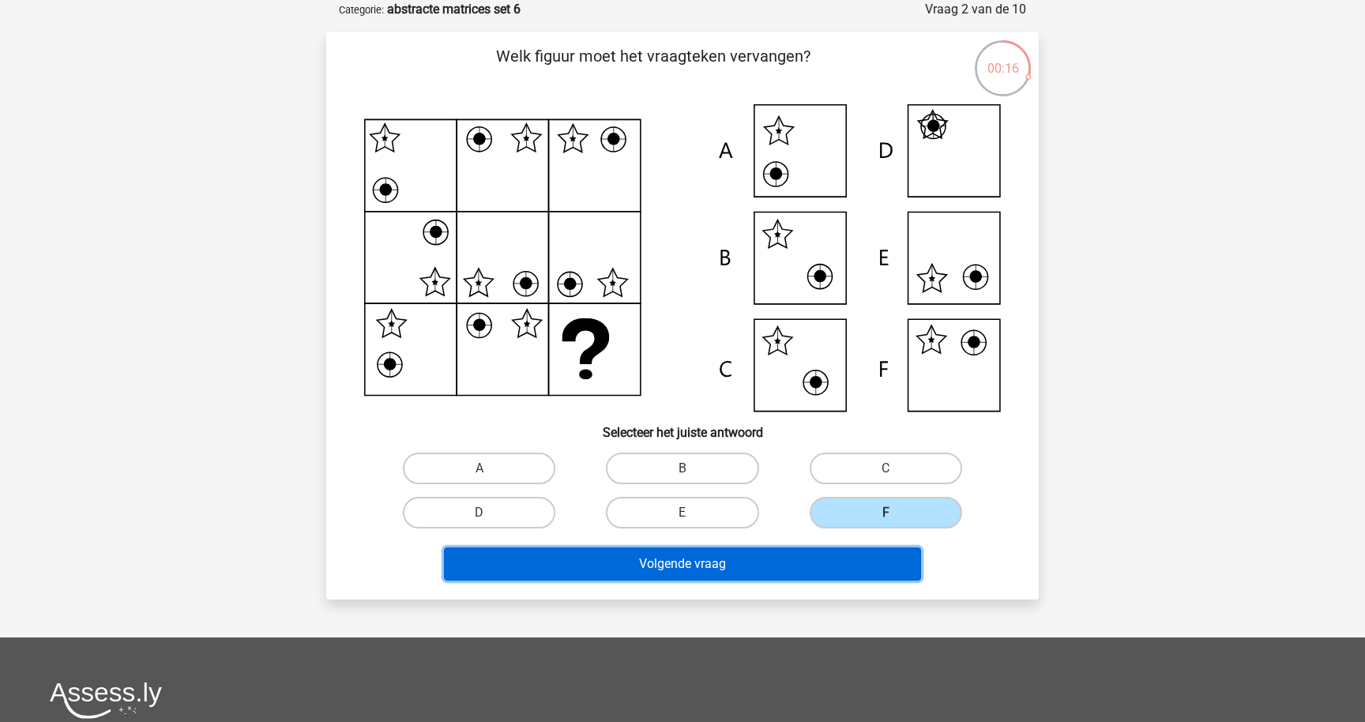
click at [855, 558] on button "Volgende vraag" at bounding box center [683, 563] width 478 height 33
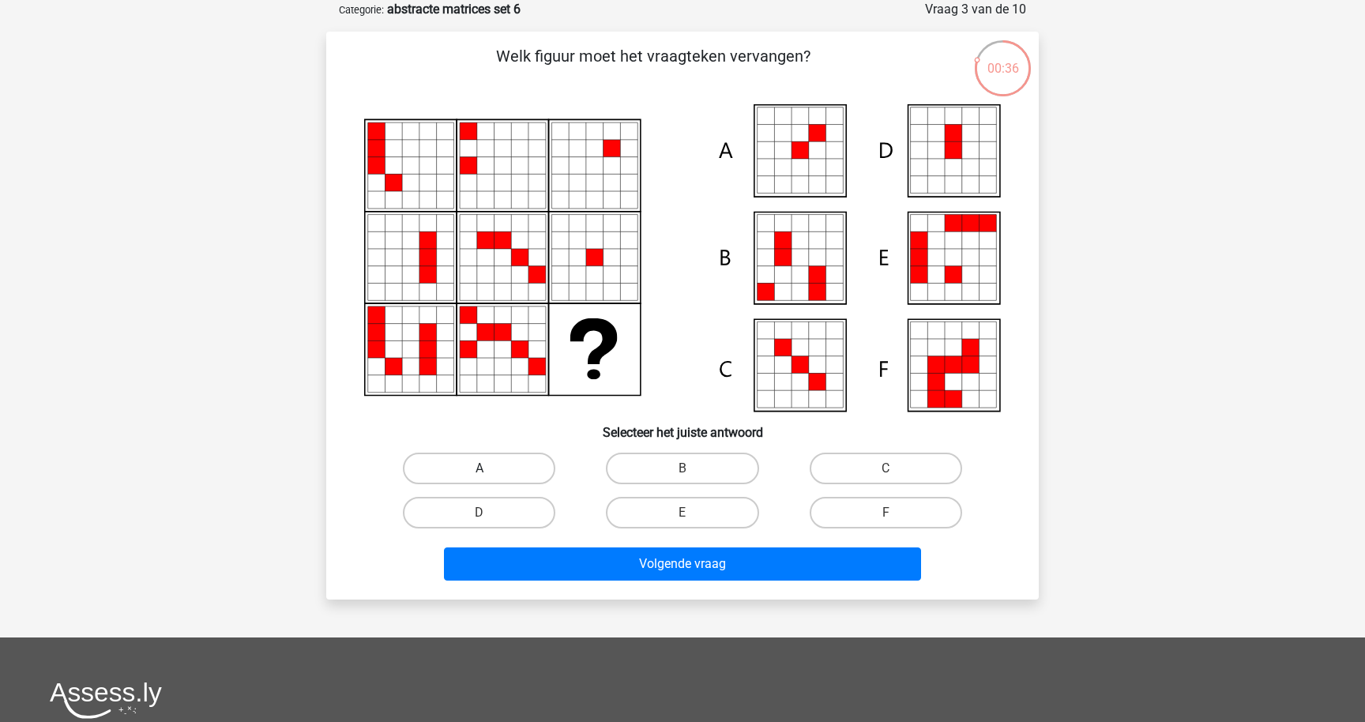
click at [505, 479] on label "A" at bounding box center [479, 469] width 152 height 32
click at [490, 479] on input "A" at bounding box center [484, 473] width 10 height 10
radio input "true"
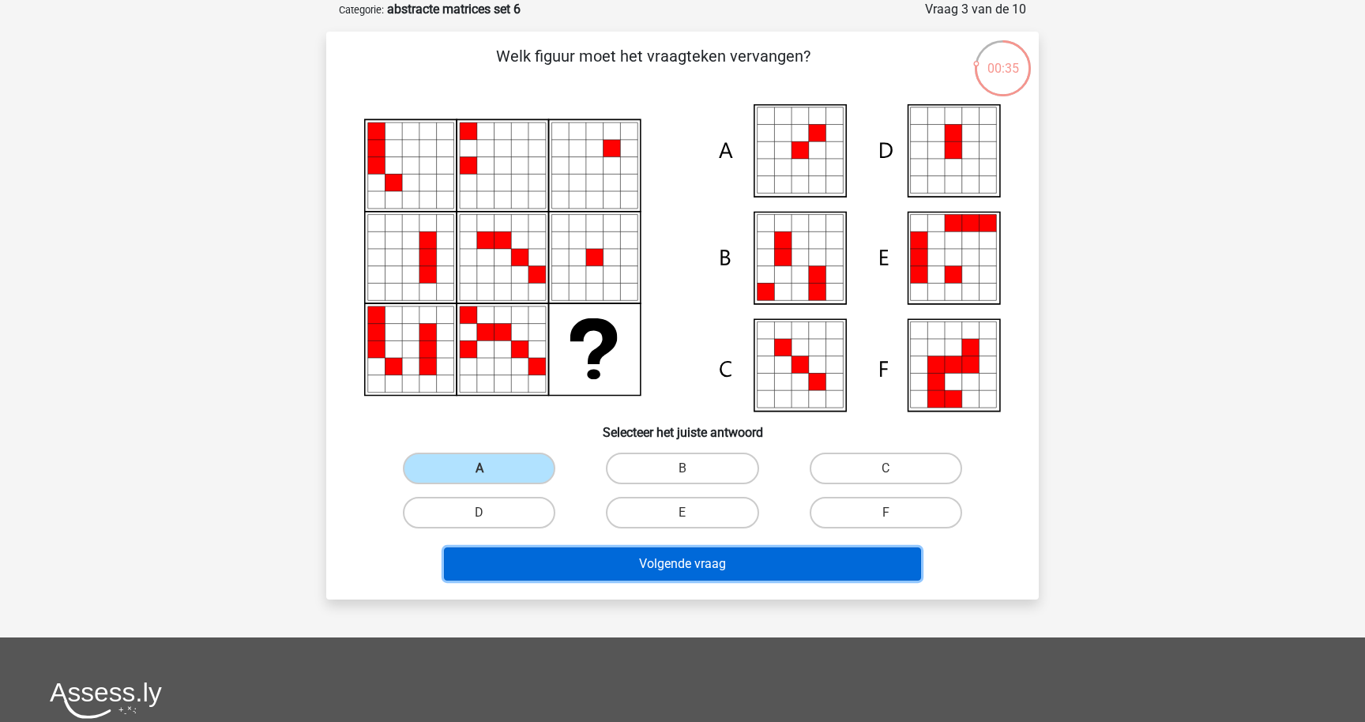
click at [582, 566] on button "Volgende vraag" at bounding box center [683, 563] width 478 height 33
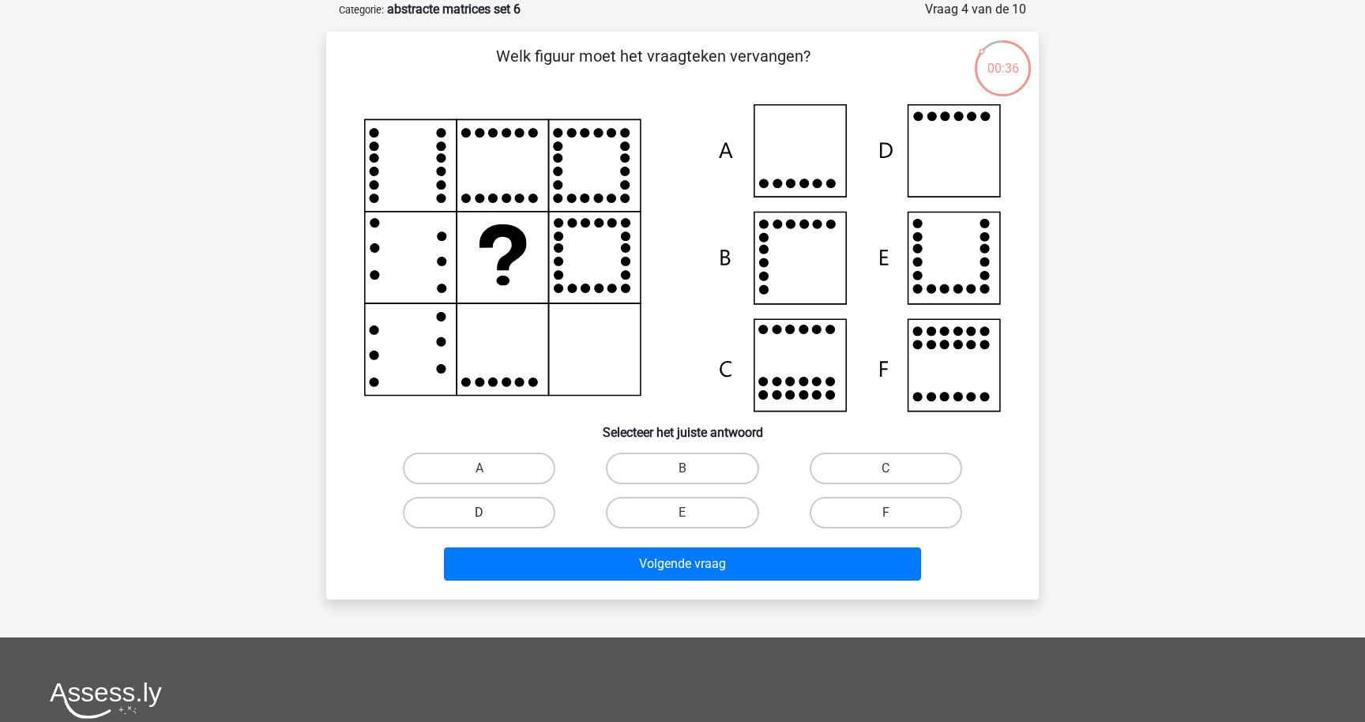
click at [505, 502] on label "D" at bounding box center [479, 513] width 152 height 32
click at [490, 513] on input "D" at bounding box center [484, 518] width 10 height 10
radio input "true"
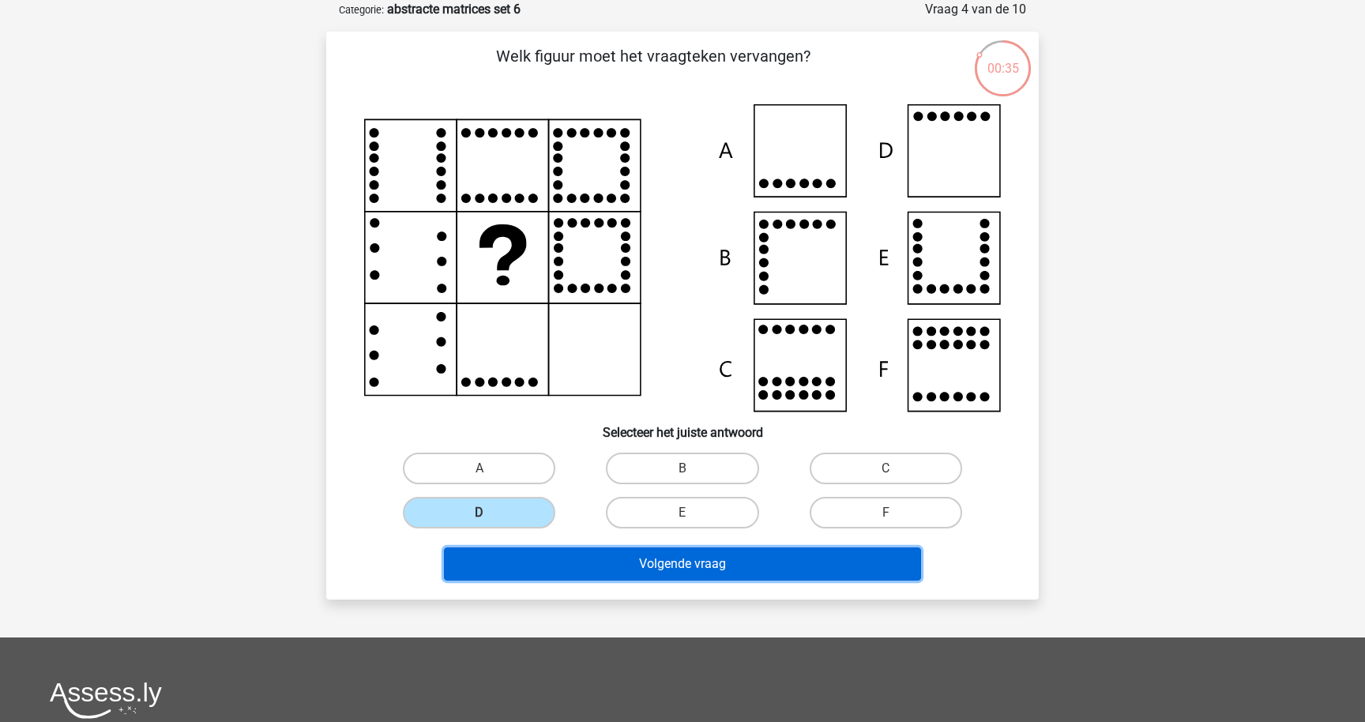
click at [629, 575] on button "Volgende vraag" at bounding box center [683, 563] width 478 height 33
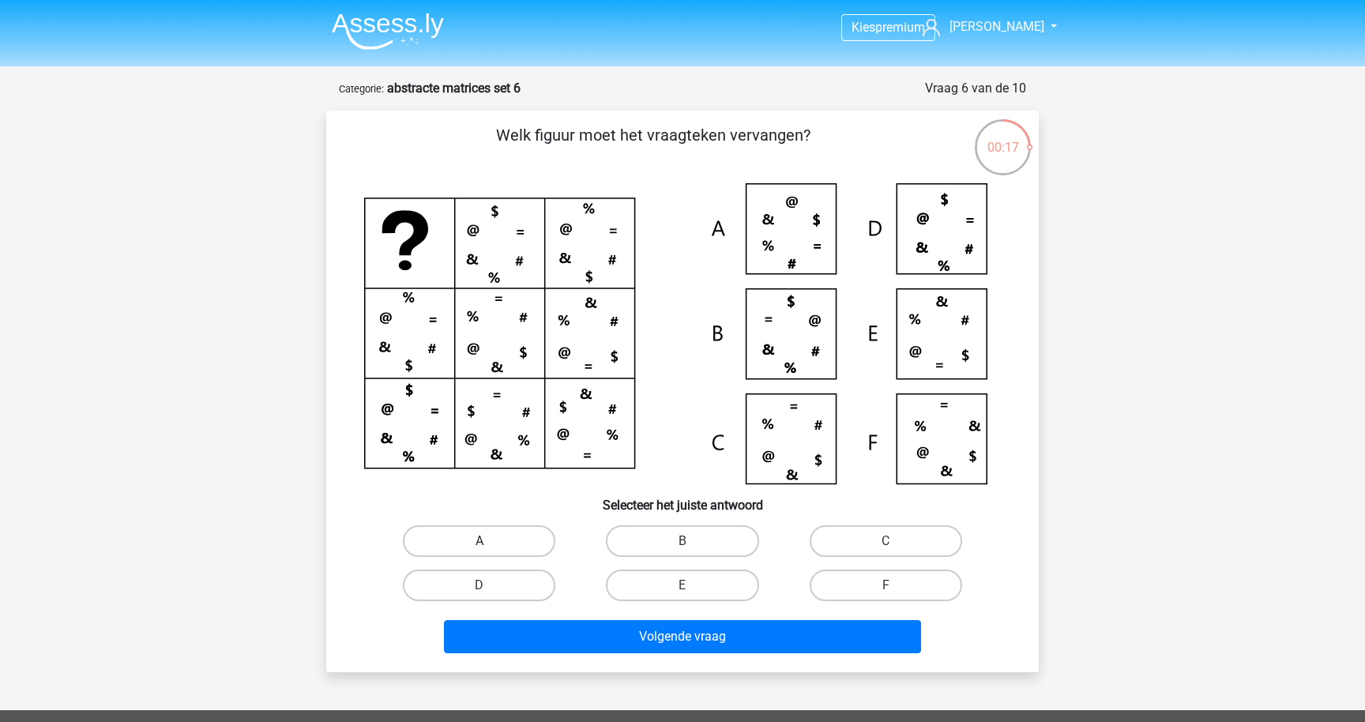
click at [542, 542] on label "A" at bounding box center [479, 541] width 152 height 32
click at [490, 542] on input "A" at bounding box center [484, 546] width 10 height 10
radio input "true"
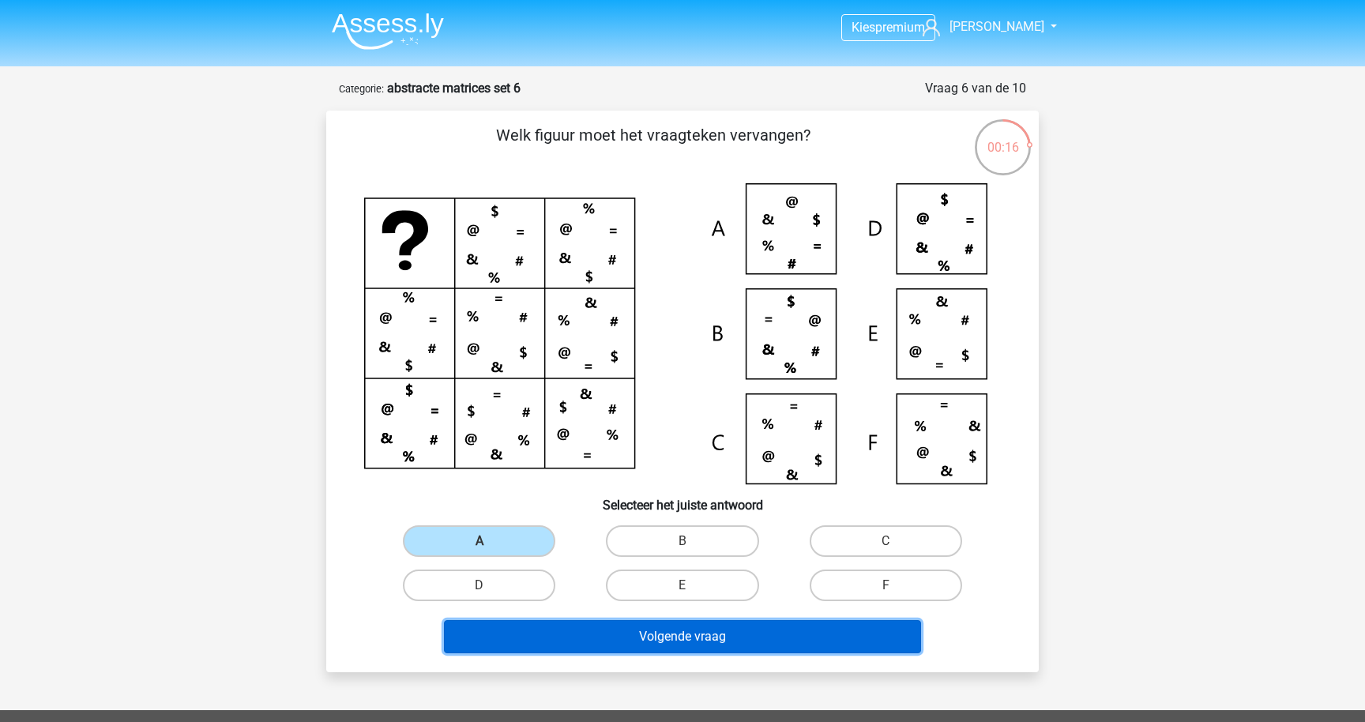
click at [597, 630] on button "Volgende vraag" at bounding box center [683, 636] width 478 height 33
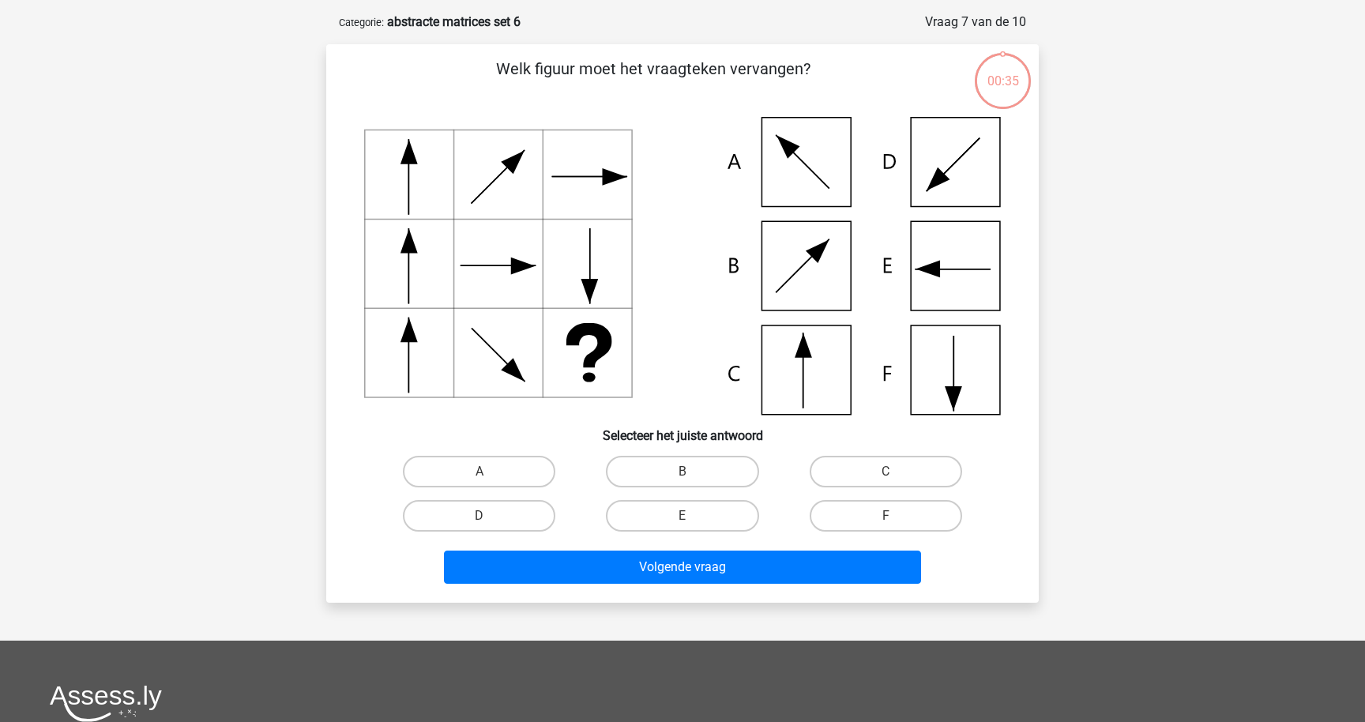
scroll to position [79, 0]
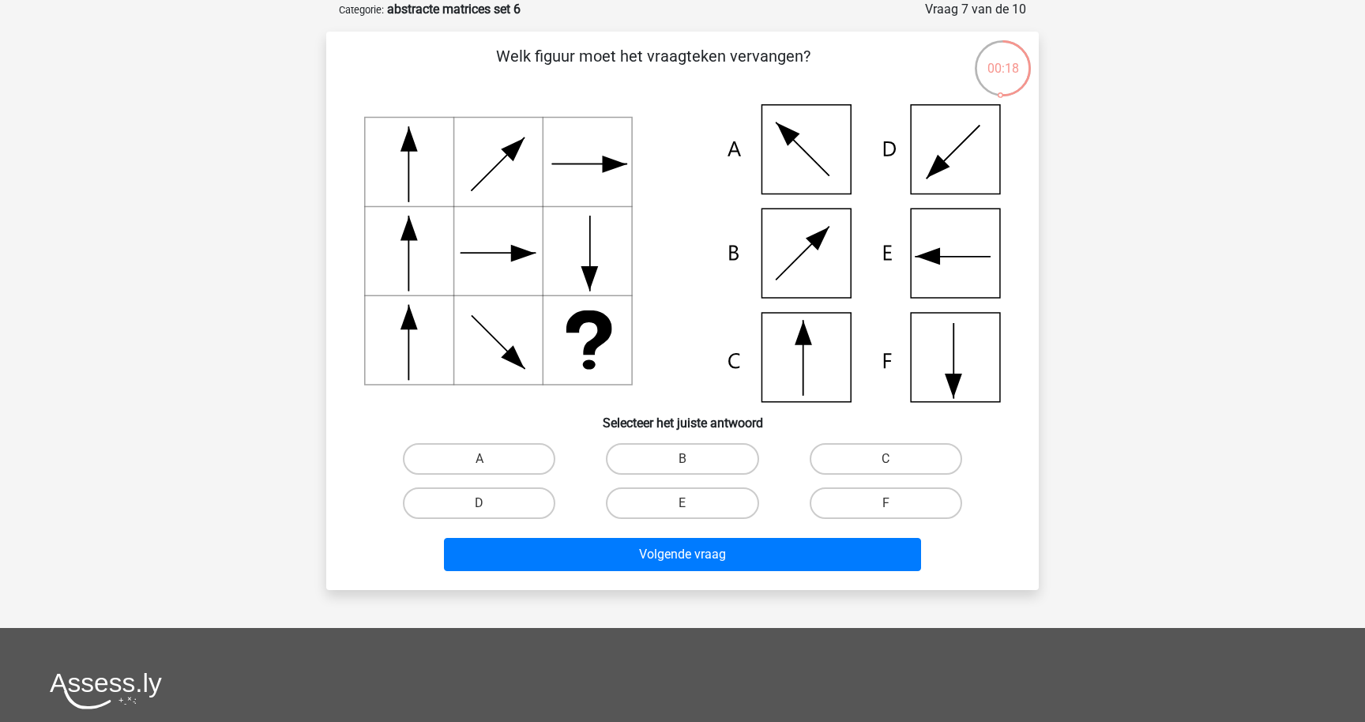
click at [716, 484] on div "E" at bounding box center [682, 503] width 203 height 44
click at [716, 496] on label "E" at bounding box center [682, 503] width 152 height 32
click at [693, 503] on input "E" at bounding box center [687, 508] width 10 height 10
radio input "true"
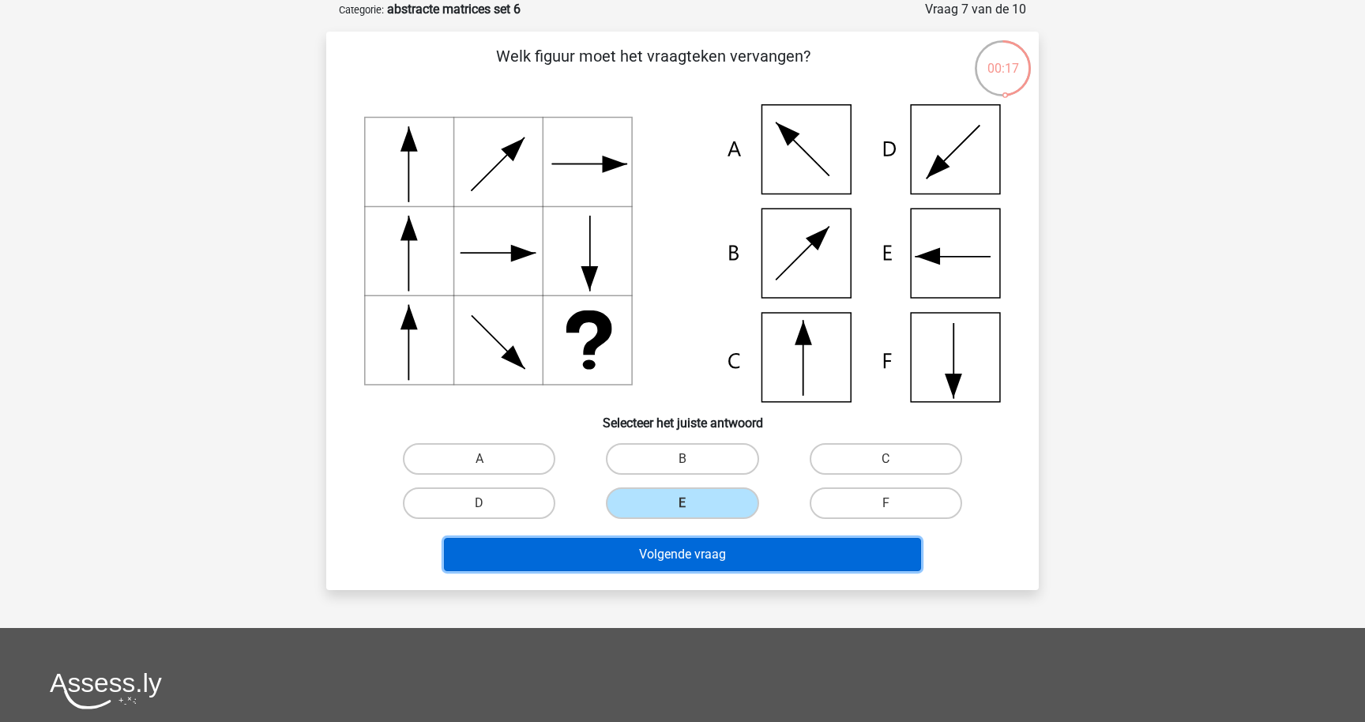
click at [713, 551] on button "Volgende vraag" at bounding box center [683, 554] width 478 height 33
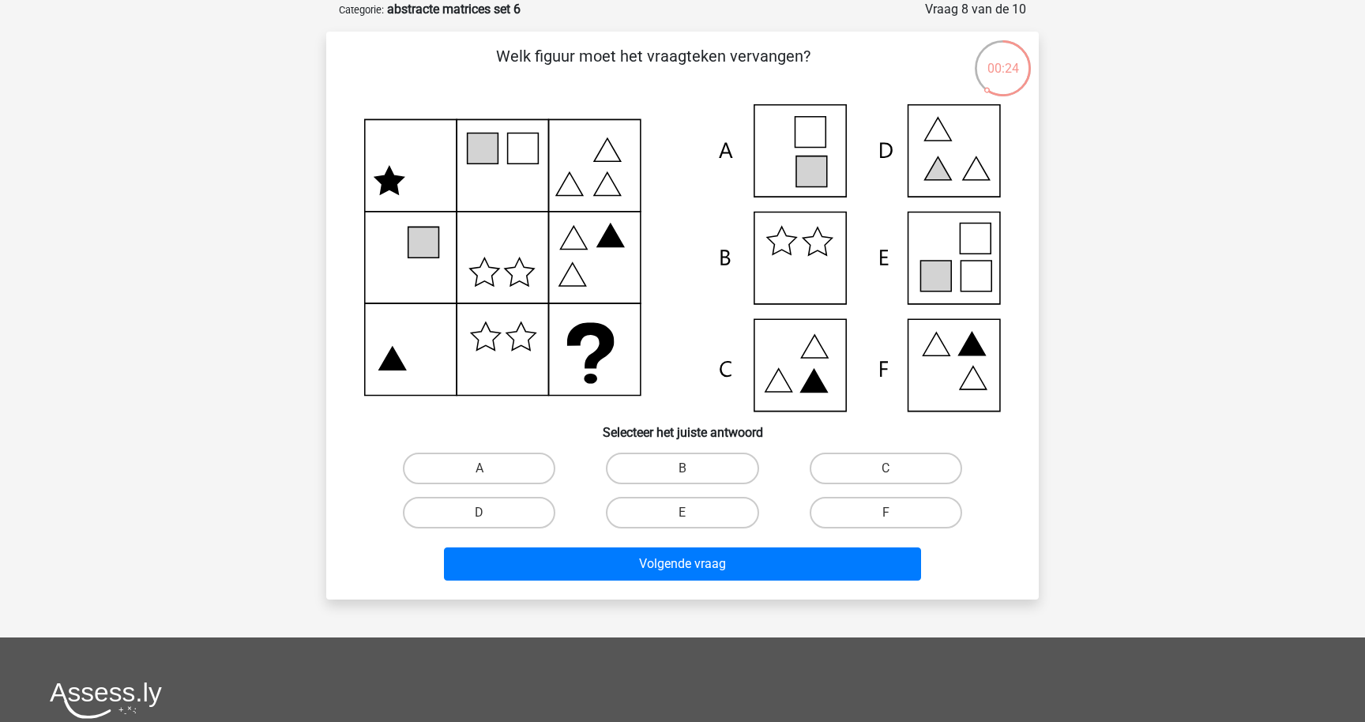
click at [968, 272] on icon at bounding box center [975, 276] width 31 height 31
click at [715, 517] on label "E" at bounding box center [682, 513] width 152 height 32
click at [693, 517] on input "E" at bounding box center [687, 518] width 10 height 10
radio input "true"
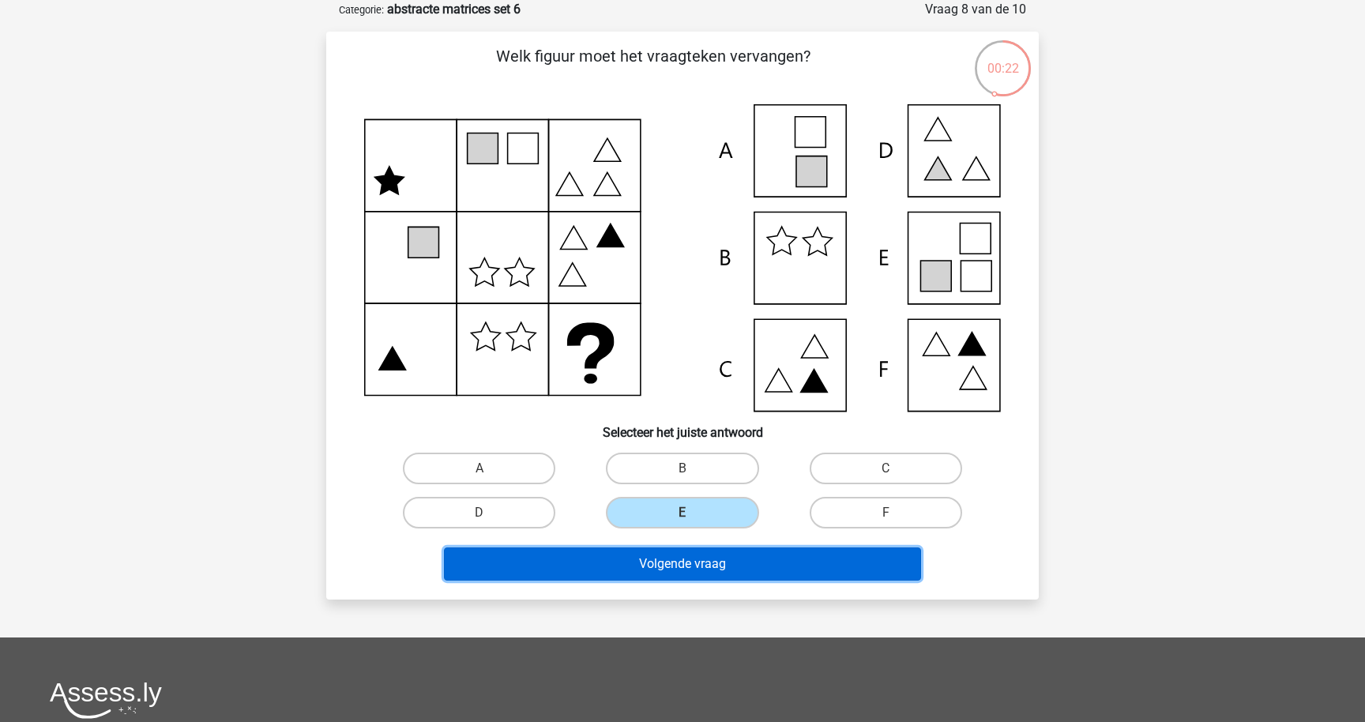
click at [708, 566] on button "Volgende vraag" at bounding box center [683, 563] width 478 height 33
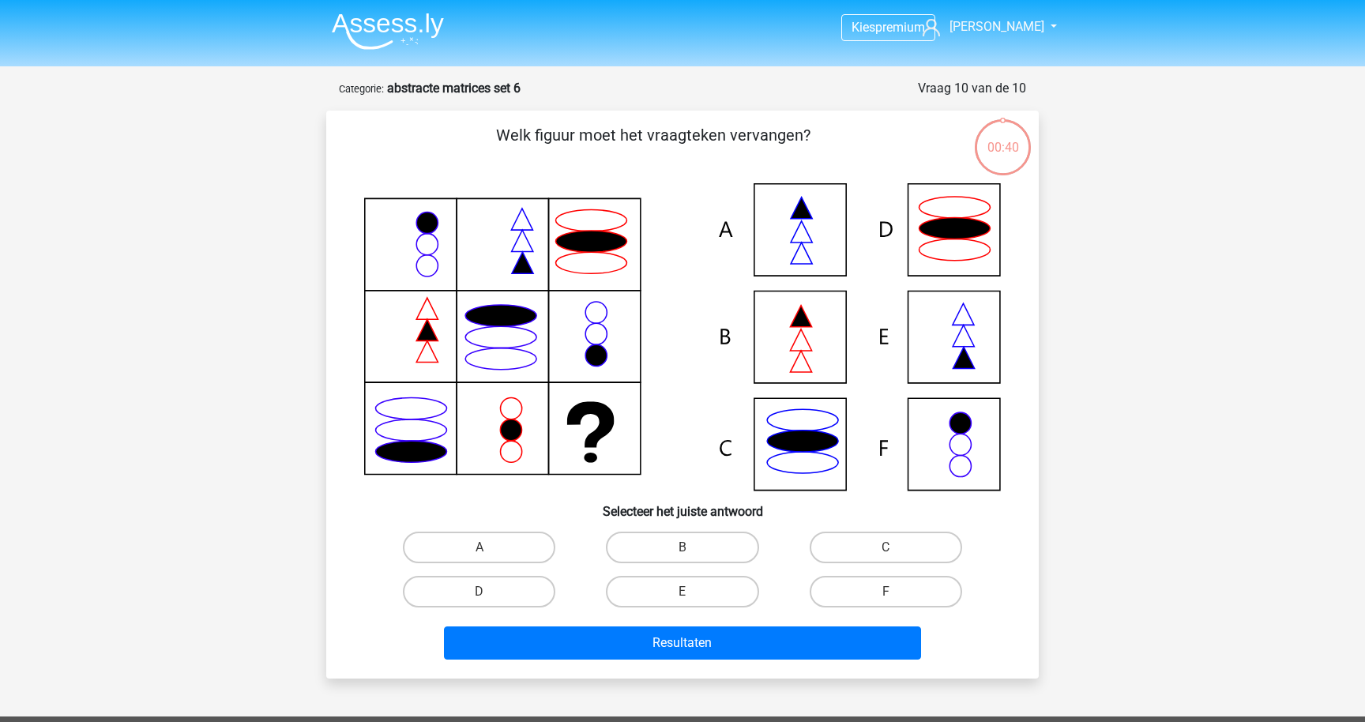
scroll to position [79, 0]
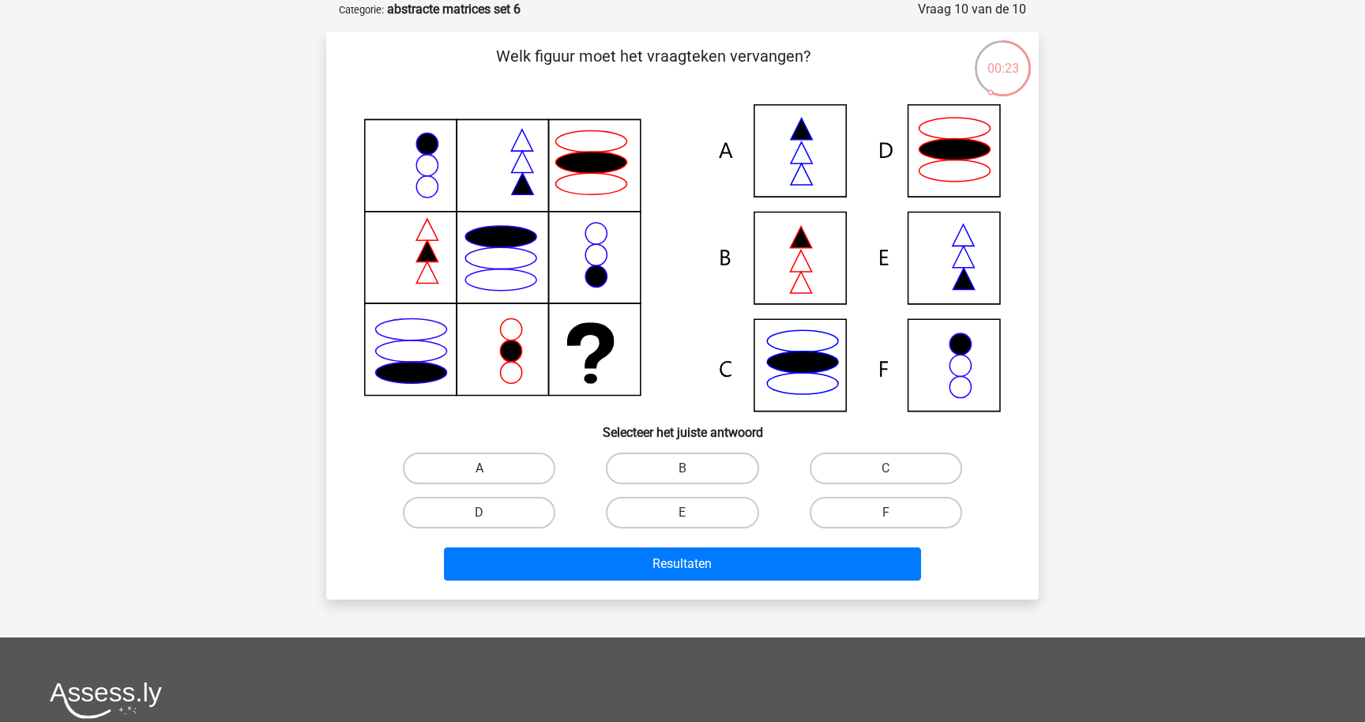
click at [523, 457] on label "A" at bounding box center [479, 469] width 152 height 32
click at [490, 468] on input "A" at bounding box center [484, 473] width 10 height 10
radio input "true"
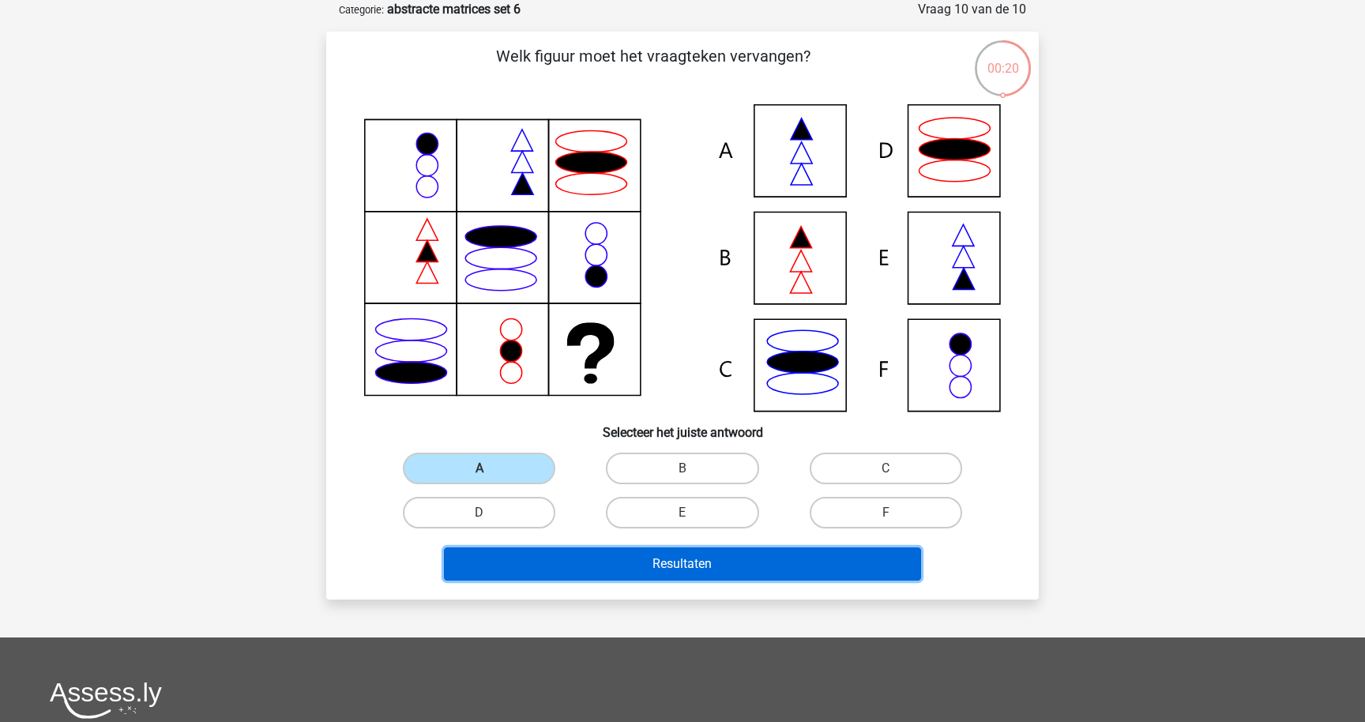
click at [614, 576] on button "Resultaten" at bounding box center [683, 563] width 478 height 33
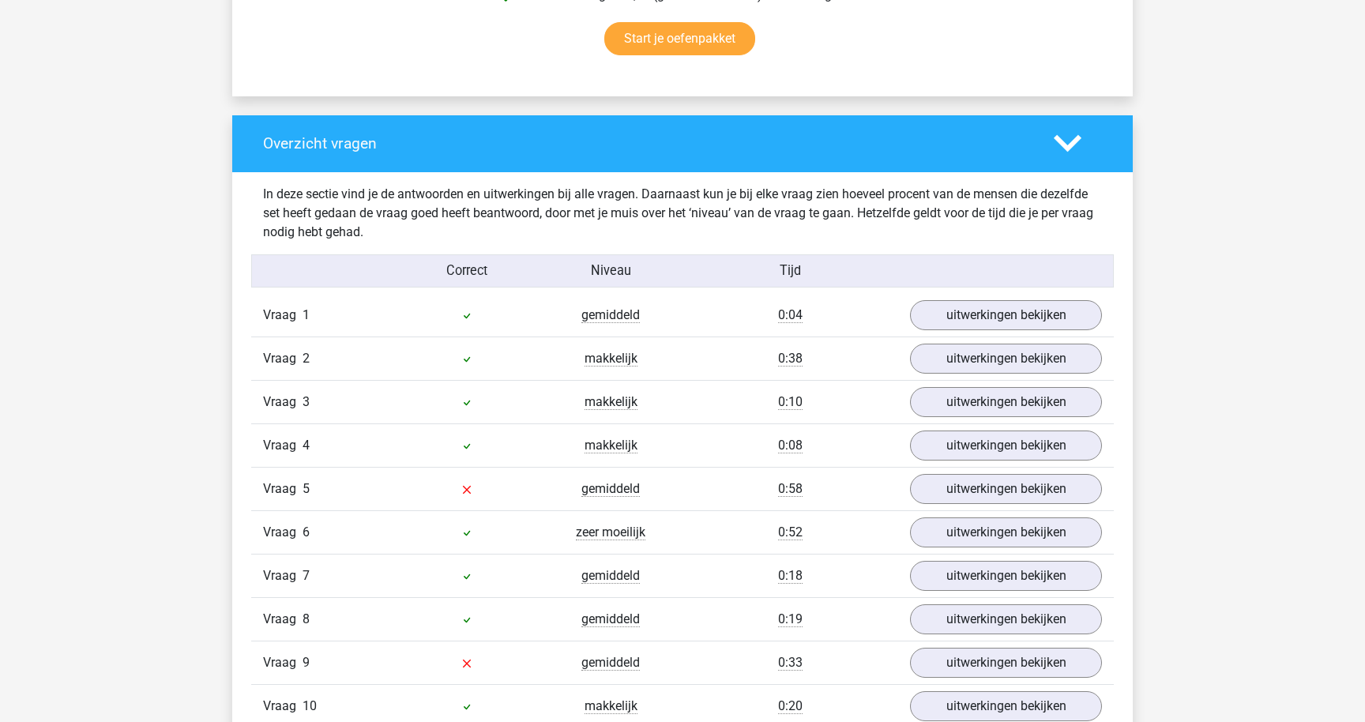
scroll to position [1154, 0]
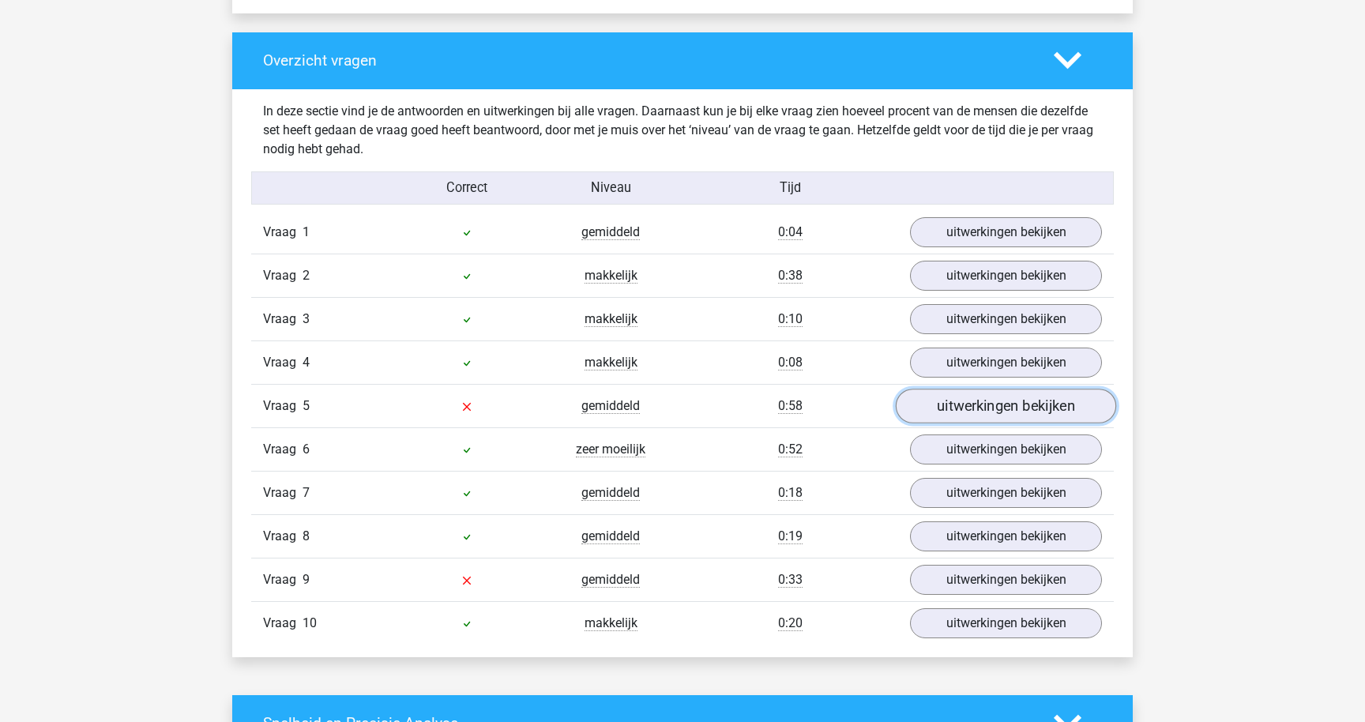
click at [941, 412] on link "uitwerkingen bekijken" at bounding box center [1006, 406] width 220 height 35
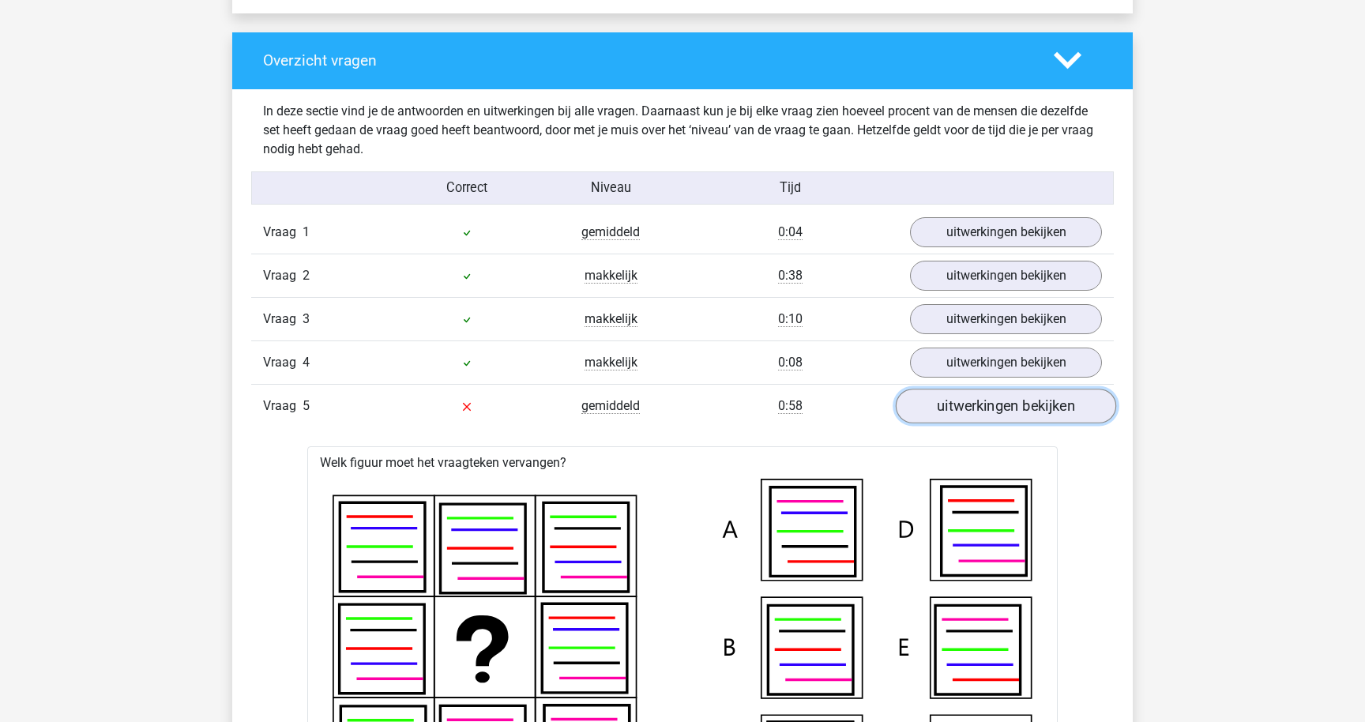
click at [941, 412] on link "uitwerkingen bekijken" at bounding box center [1006, 406] width 220 height 35
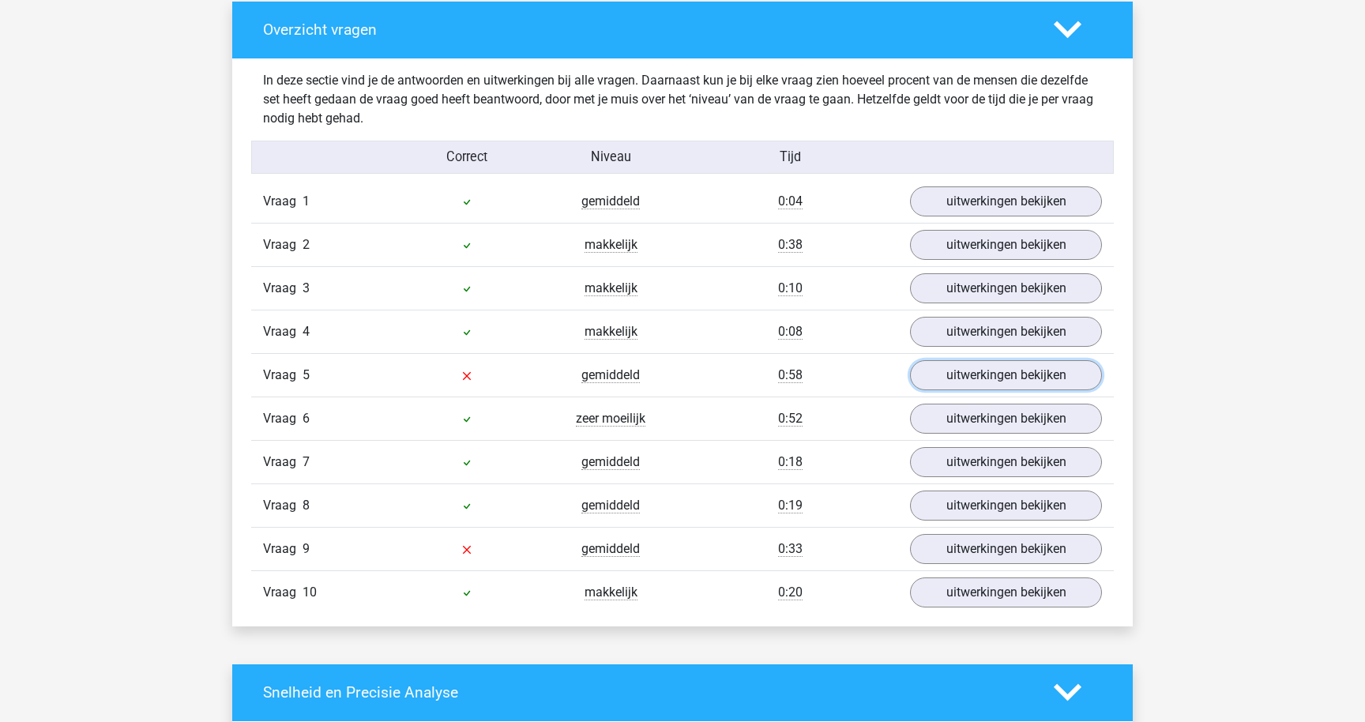
scroll to position [1198, 0]
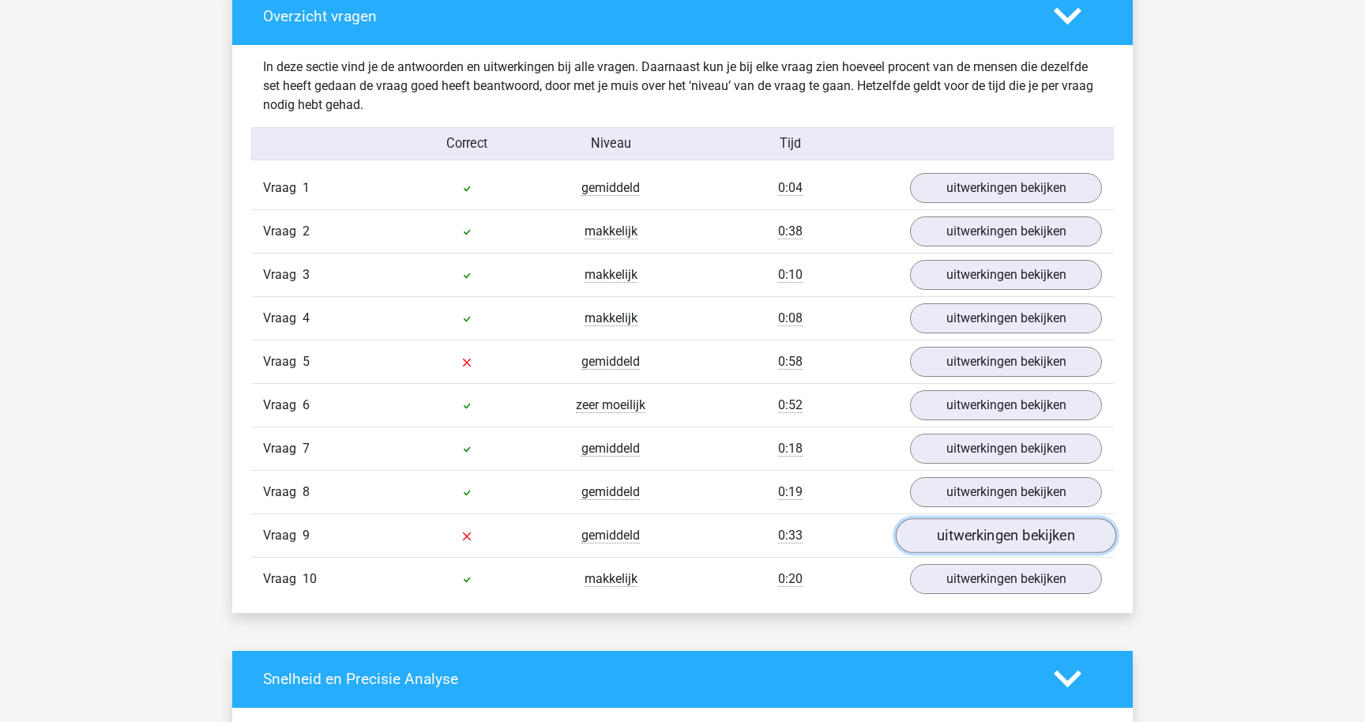
click at [956, 543] on link "uitwerkingen bekijken" at bounding box center [1006, 535] width 220 height 35
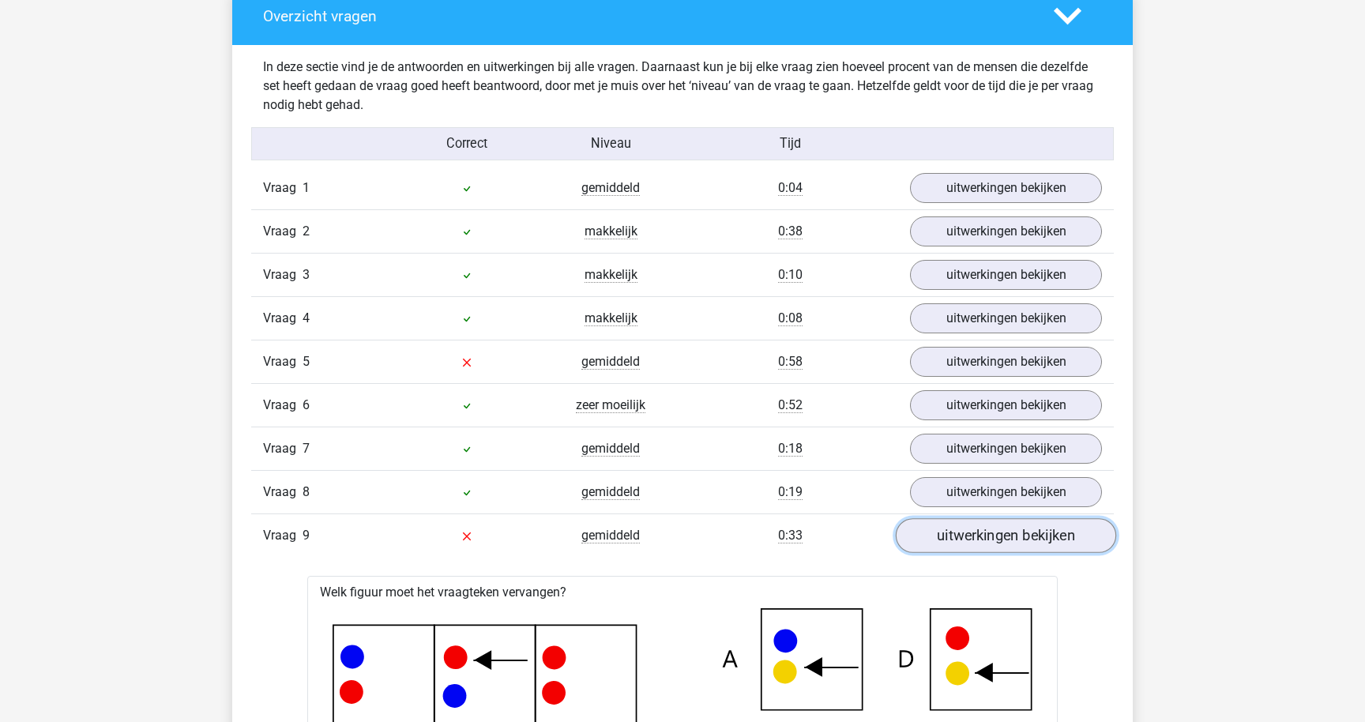
click at [956, 543] on link "uitwerkingen bekijken" at bounding box center [1006, 535] width 220 height 35
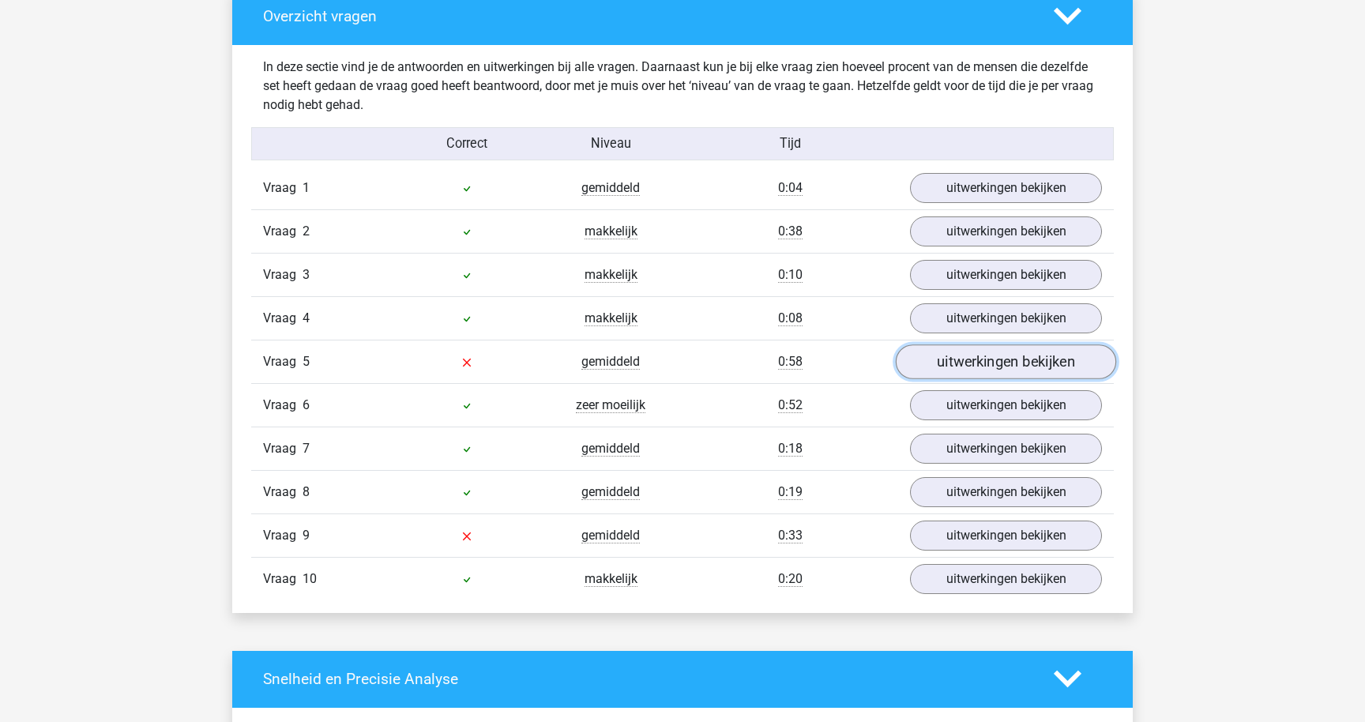
click at [982, 372] on link "uitwerkingen bekijken" at bounding box center [1006, 361] width 220 height 35
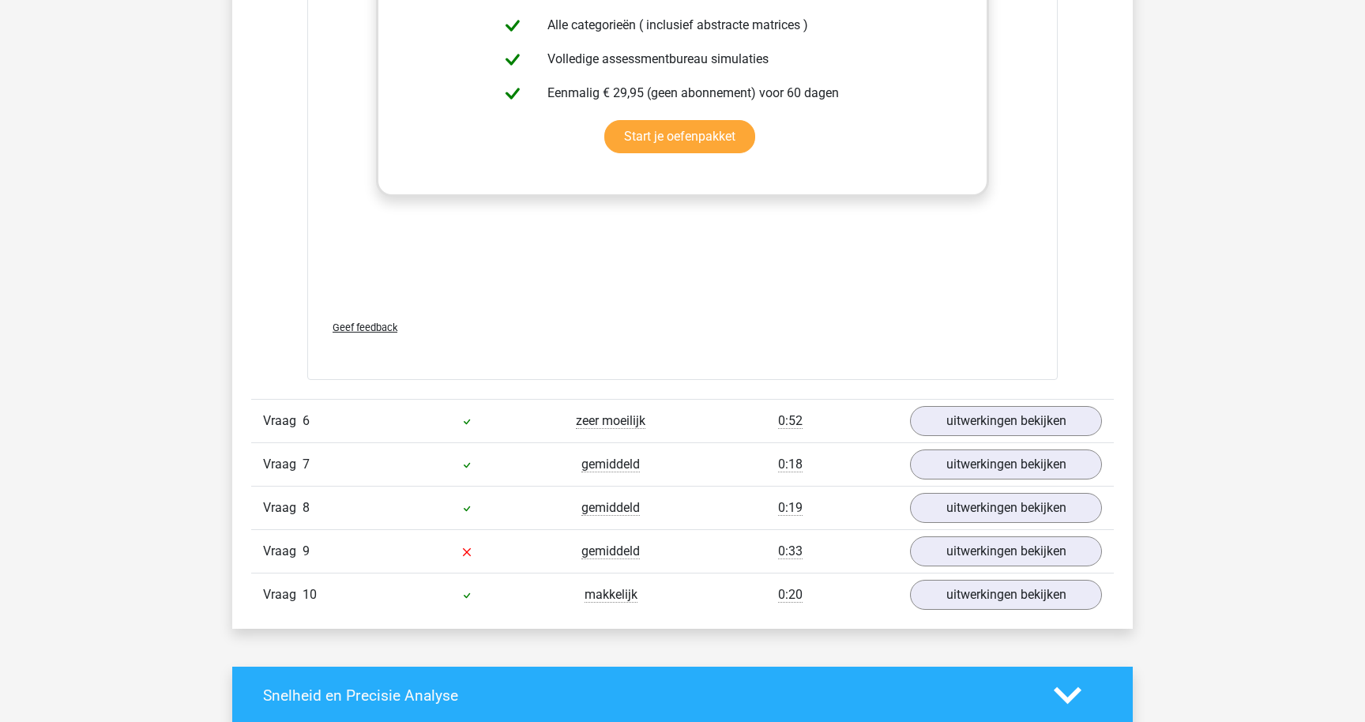
scroll to position [2315, 0]
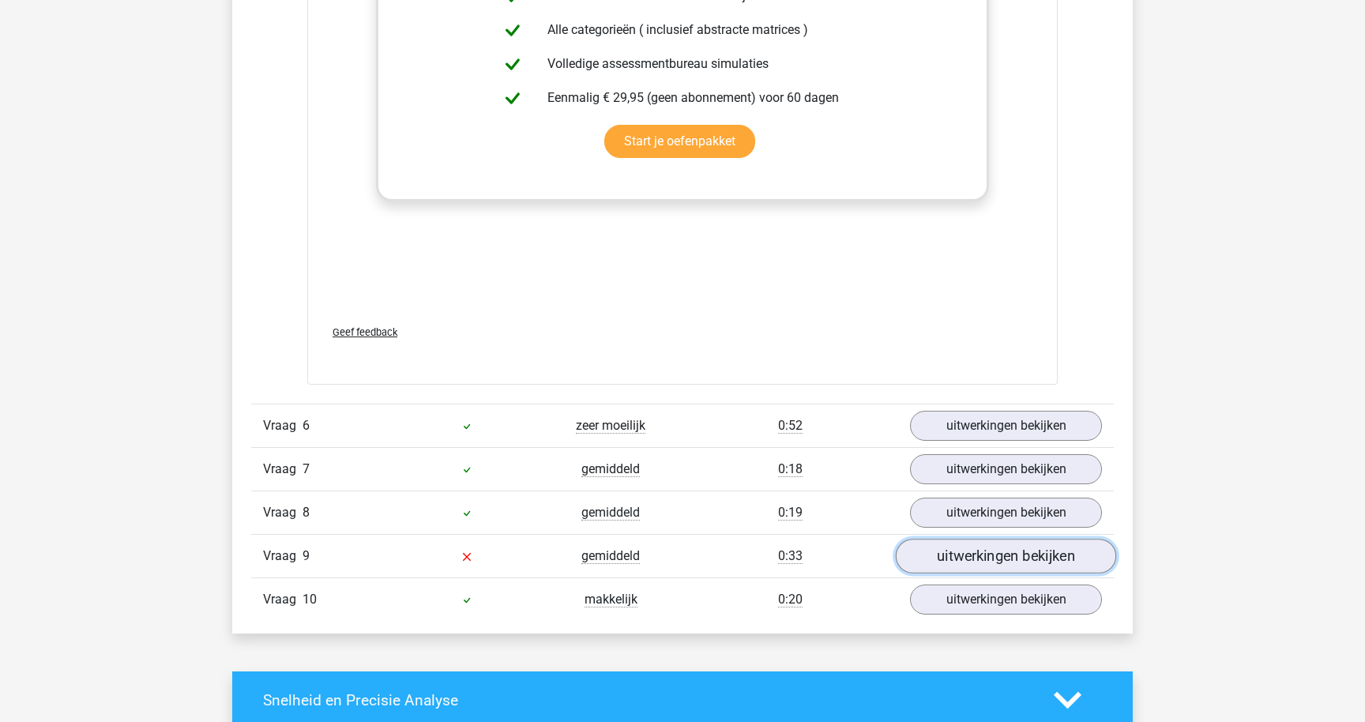
click at [953, 566] on link "uitwerkingen bekijken" at bounding box center [1006, 556] width 220 height 35
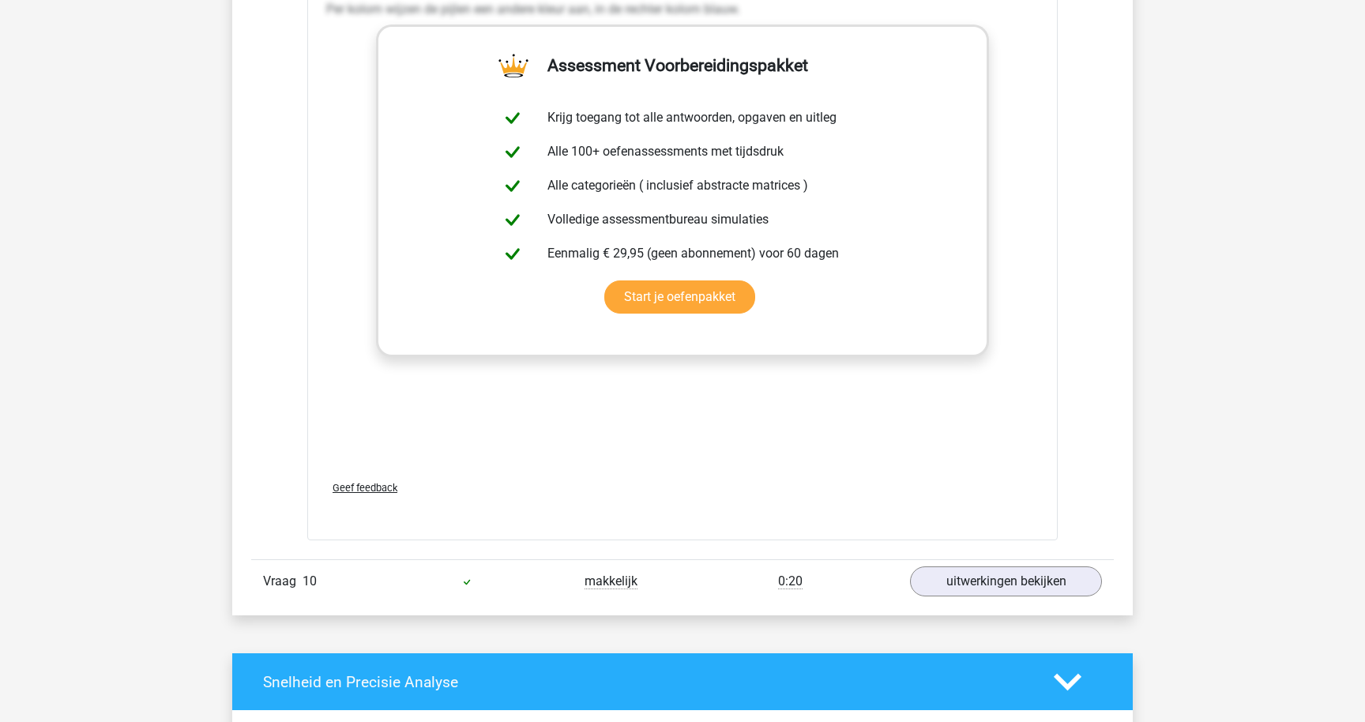
scroll to position [3474, 0]
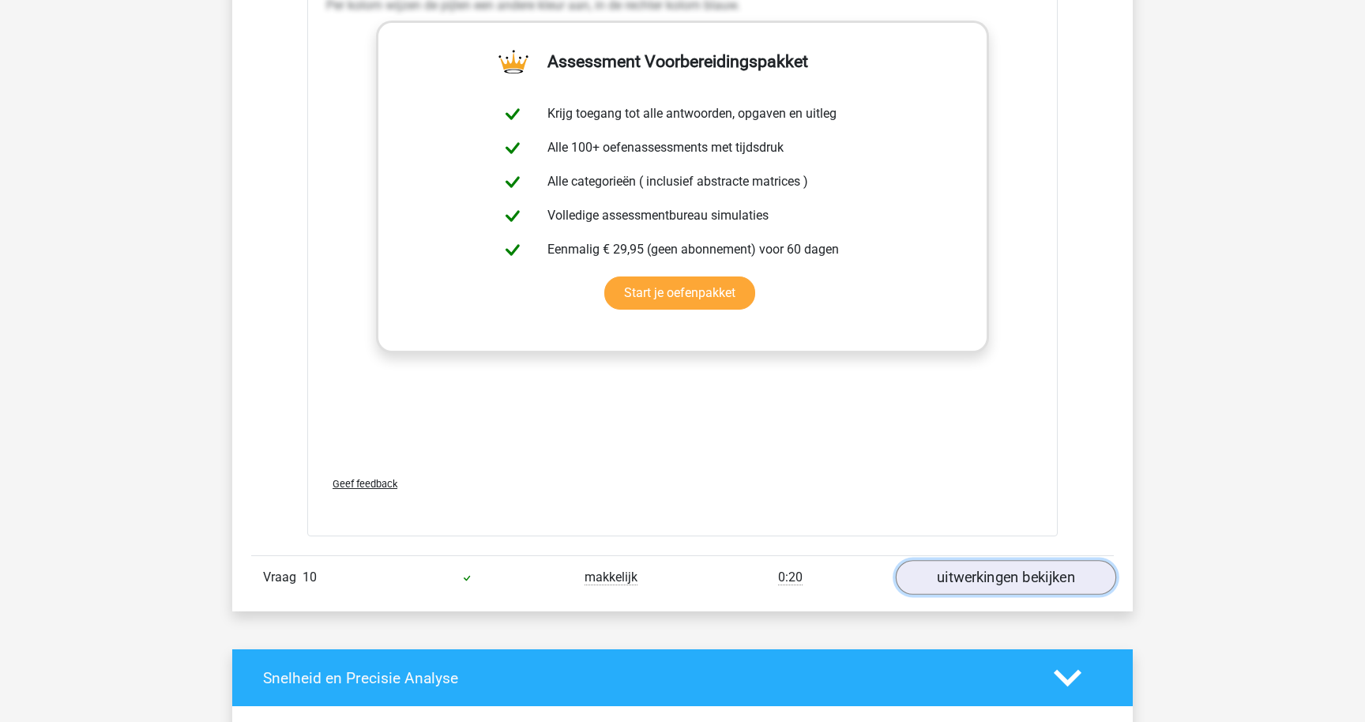
click at [939, 590] on link "uitwerkingen bekijken" at bounding box center [1006, 578] width 220 height 35
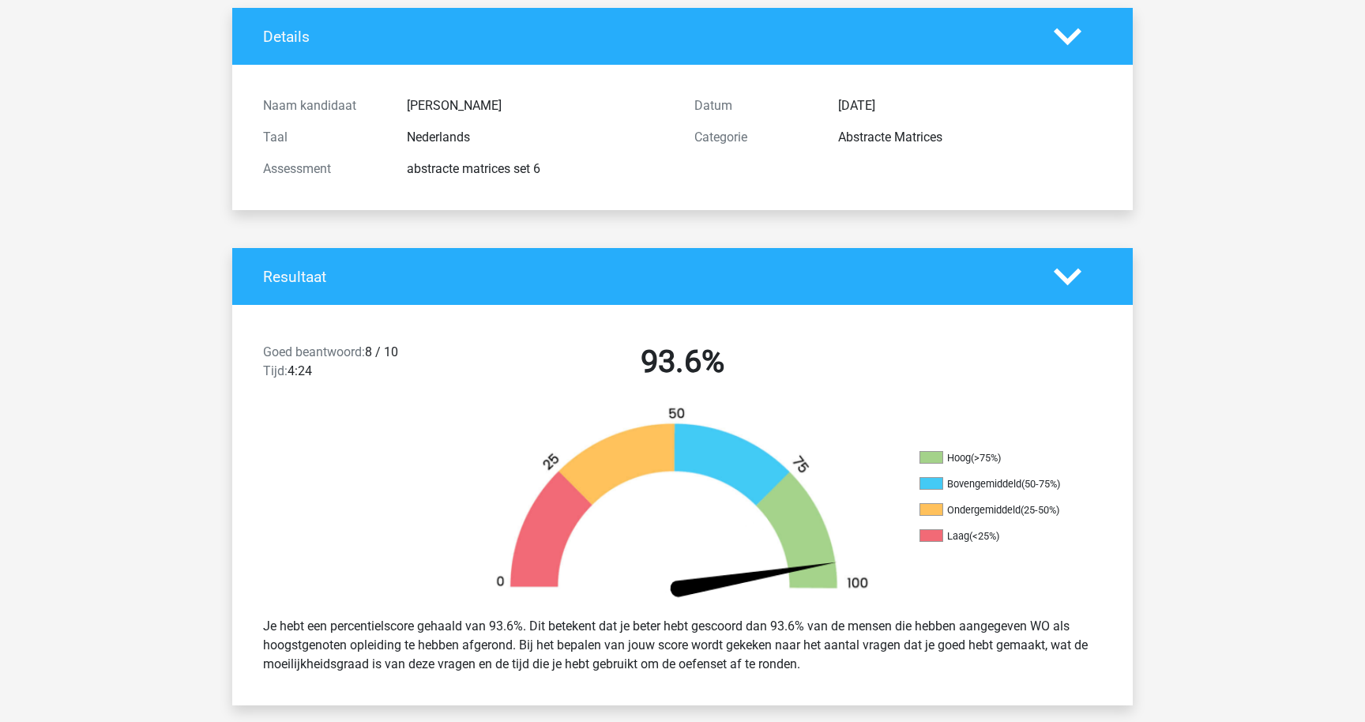
scroll to position [0, 0]
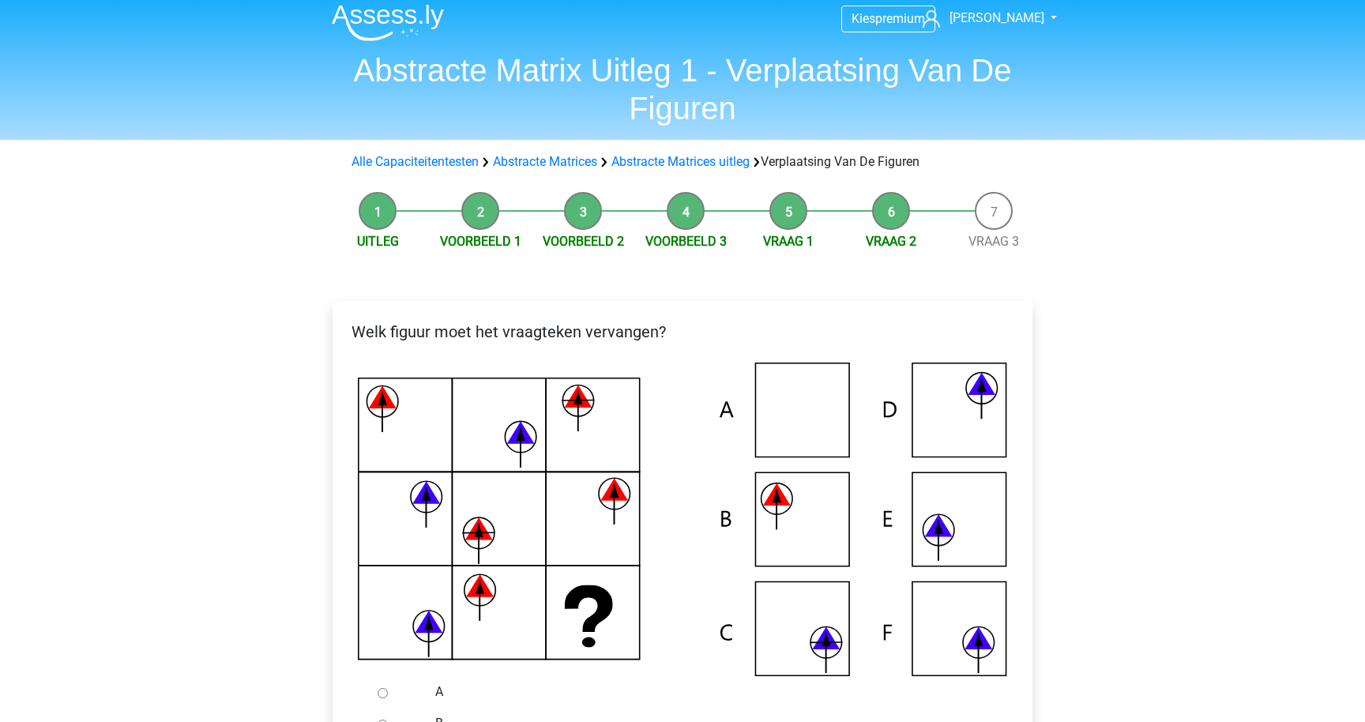
scroll to position [10, 0]
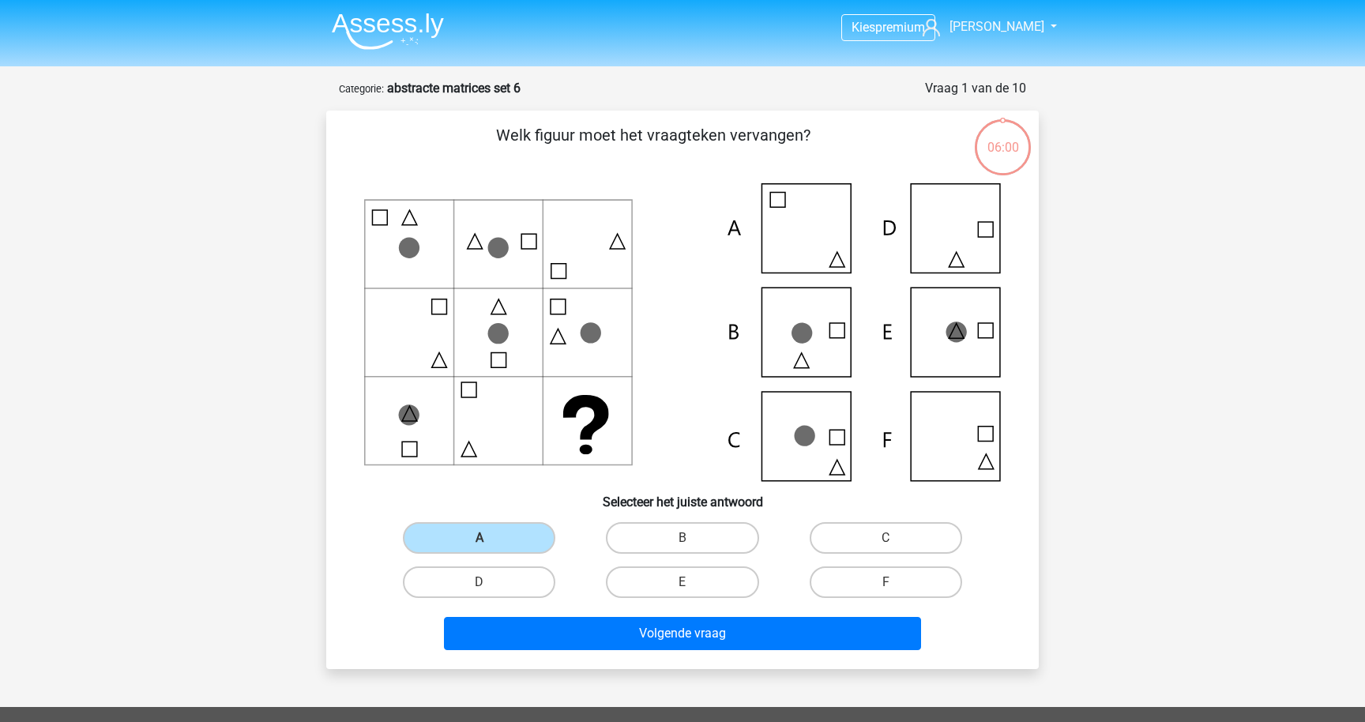
scroll to position [79, 0]
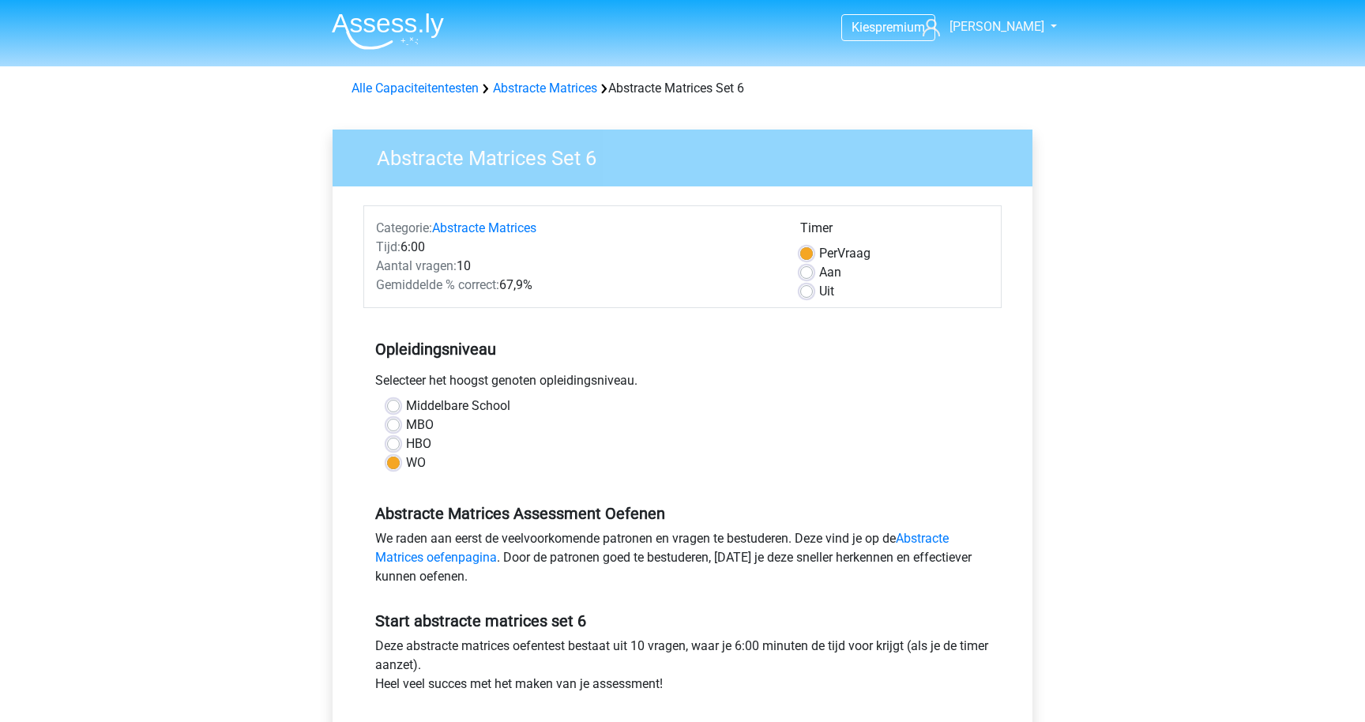
scroll to position [192, 0]
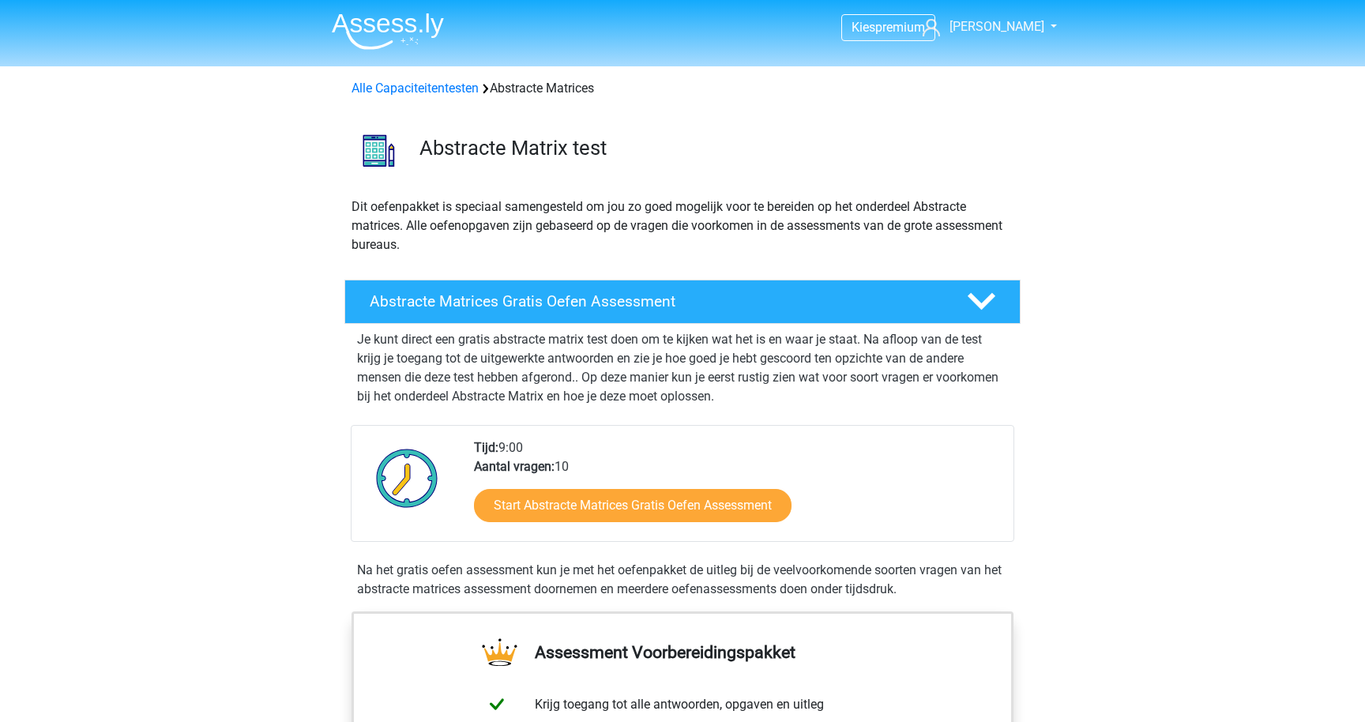
scroll to position [1095, 0]
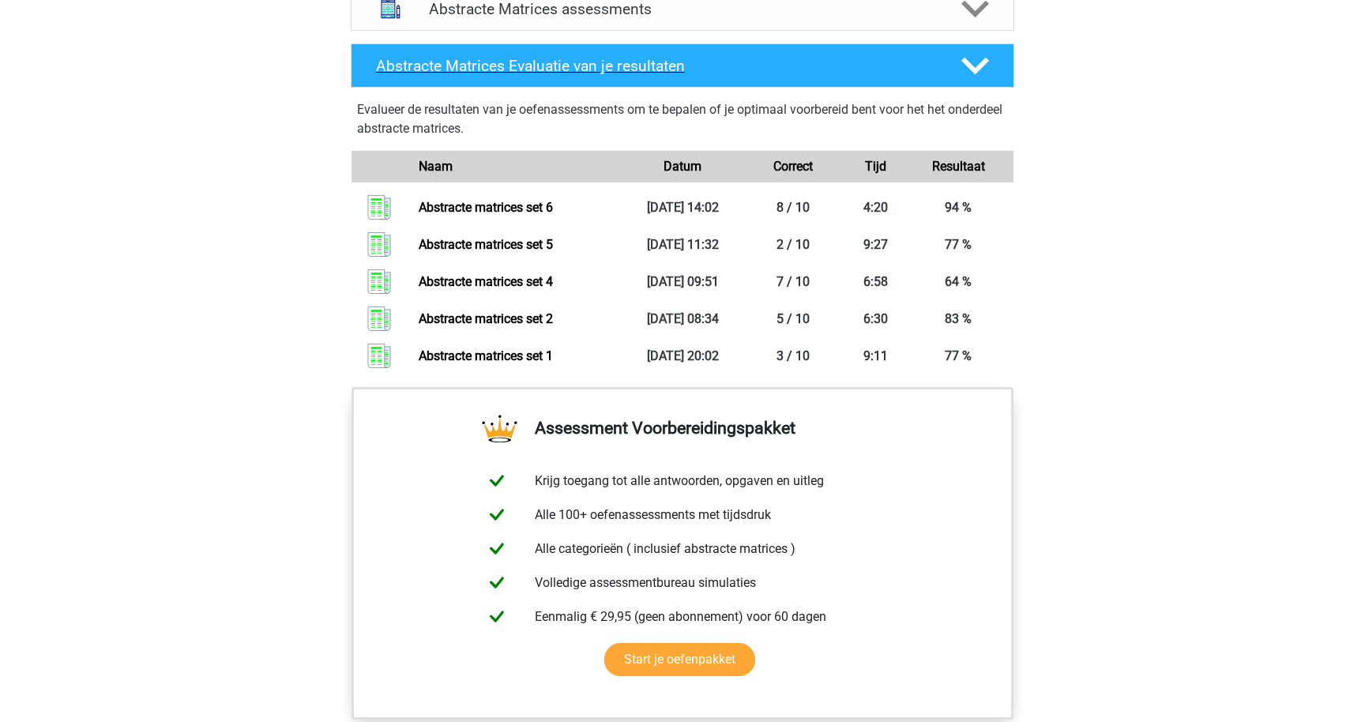
click at [628, 70] on h4 "Abstracte Matrices Evaluatie van je resultaten" at bounding box center [656, 66] width 560 height 18
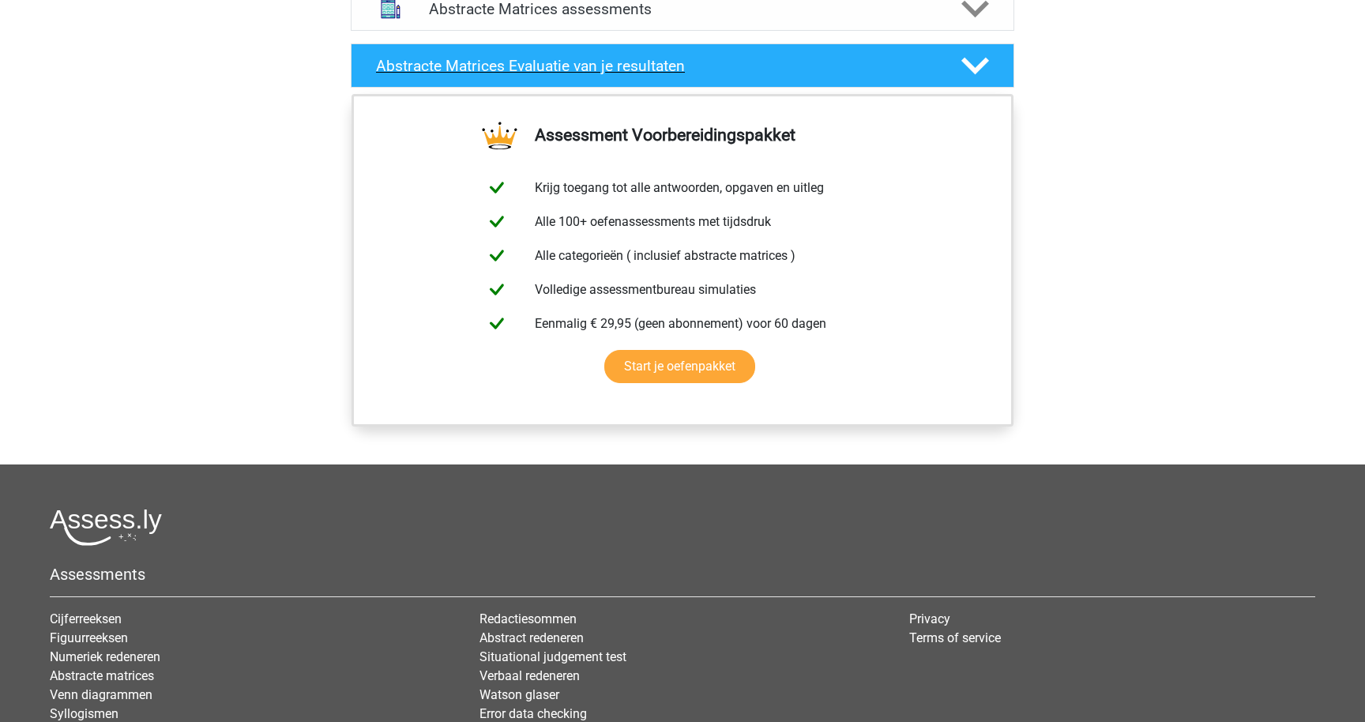
click at [739, 58] on h4 "Abstracte Matrices Evaluatie van je resultaten" at bounding box center [656, 66] width 560 height 18
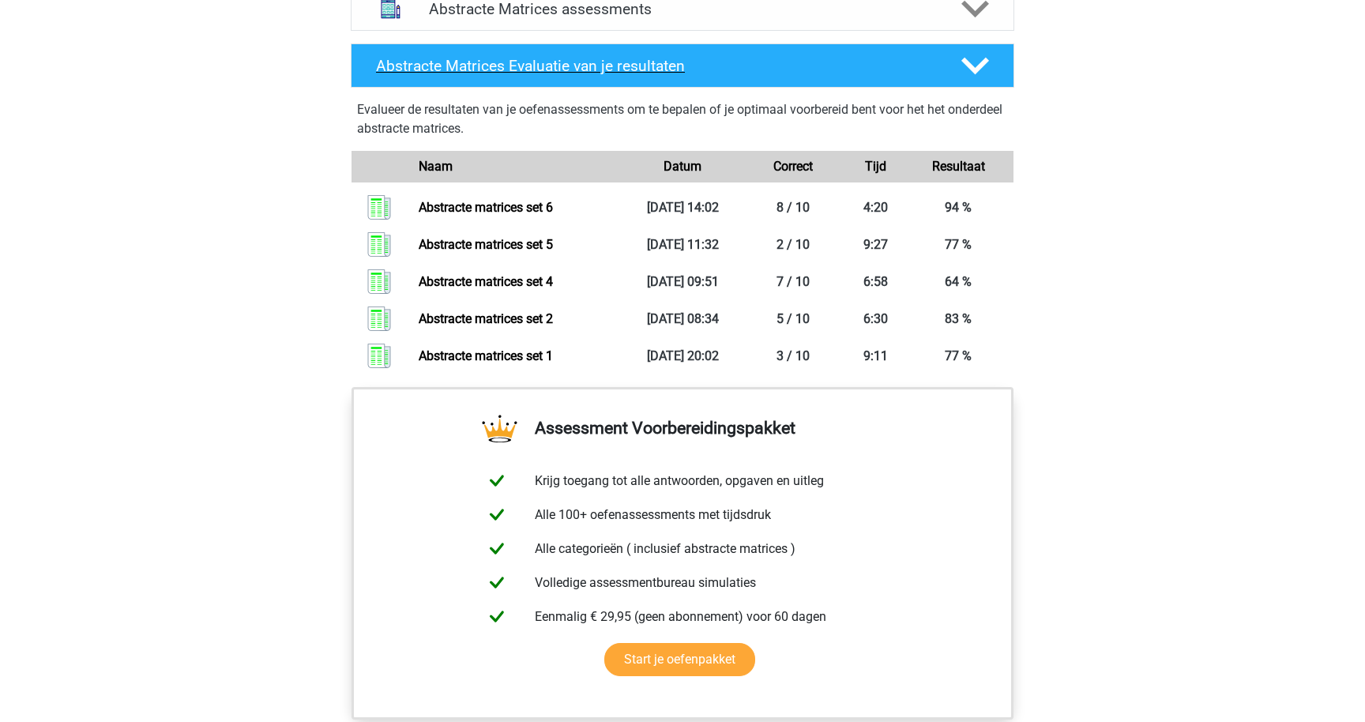
click at [739, 58] on h4 "Abstracte Matrices Evaluatie van je resultaten" at bounding box center [656, 66] width 560 height 18
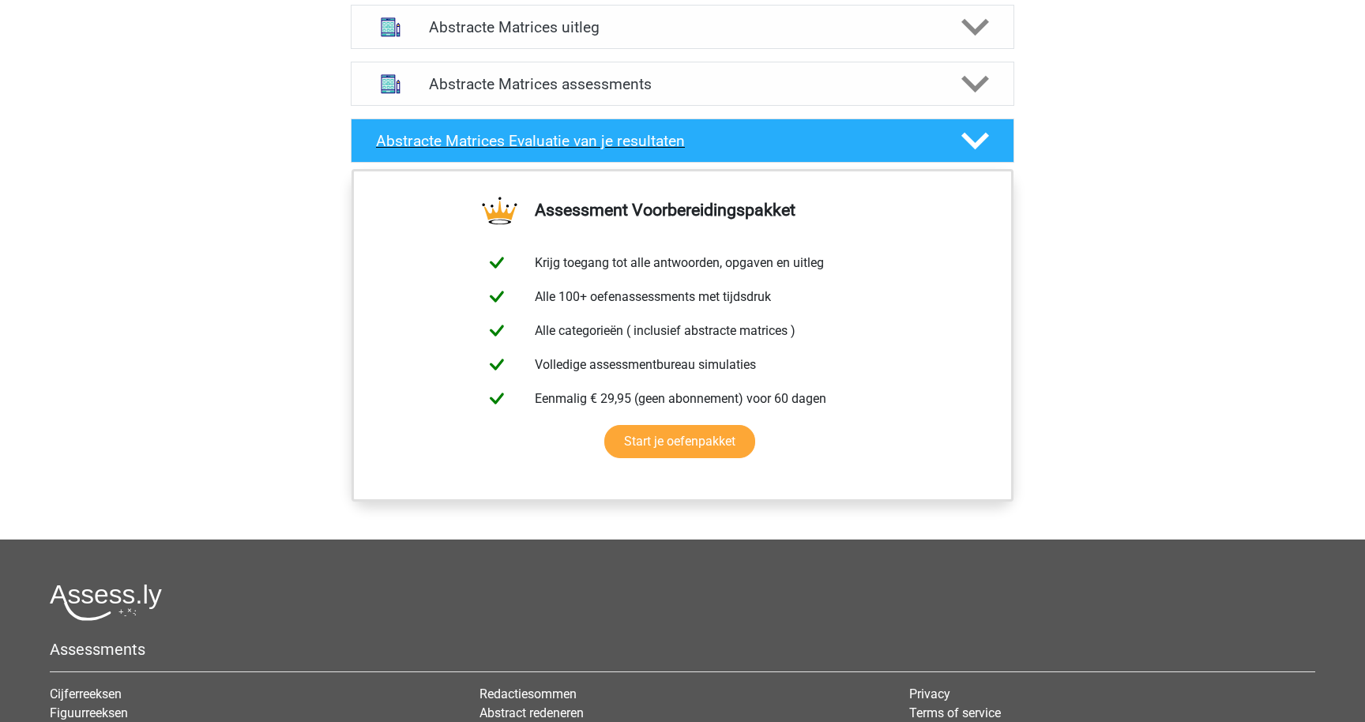
scroll to position [971, 0]
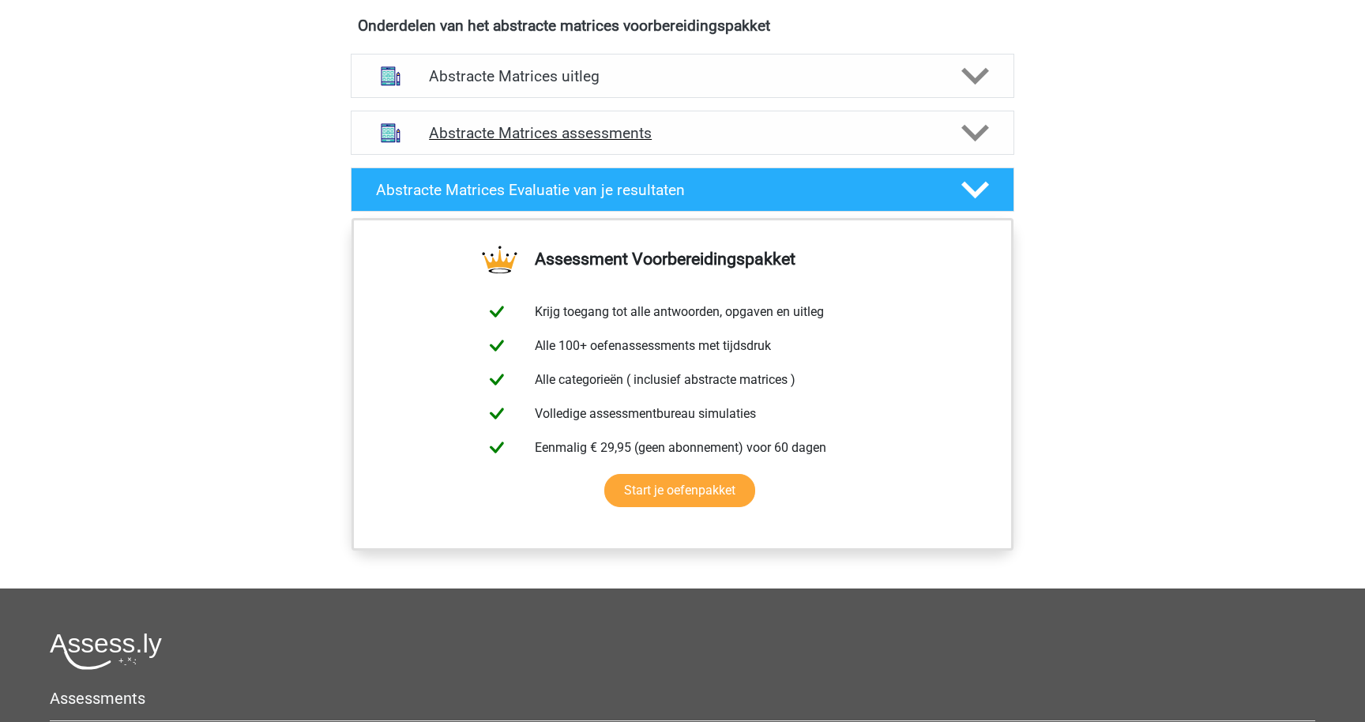
click at [745, 144] on div "Abstracte Matrices assessments" at bounding box center [682, 133] width 663 height 44
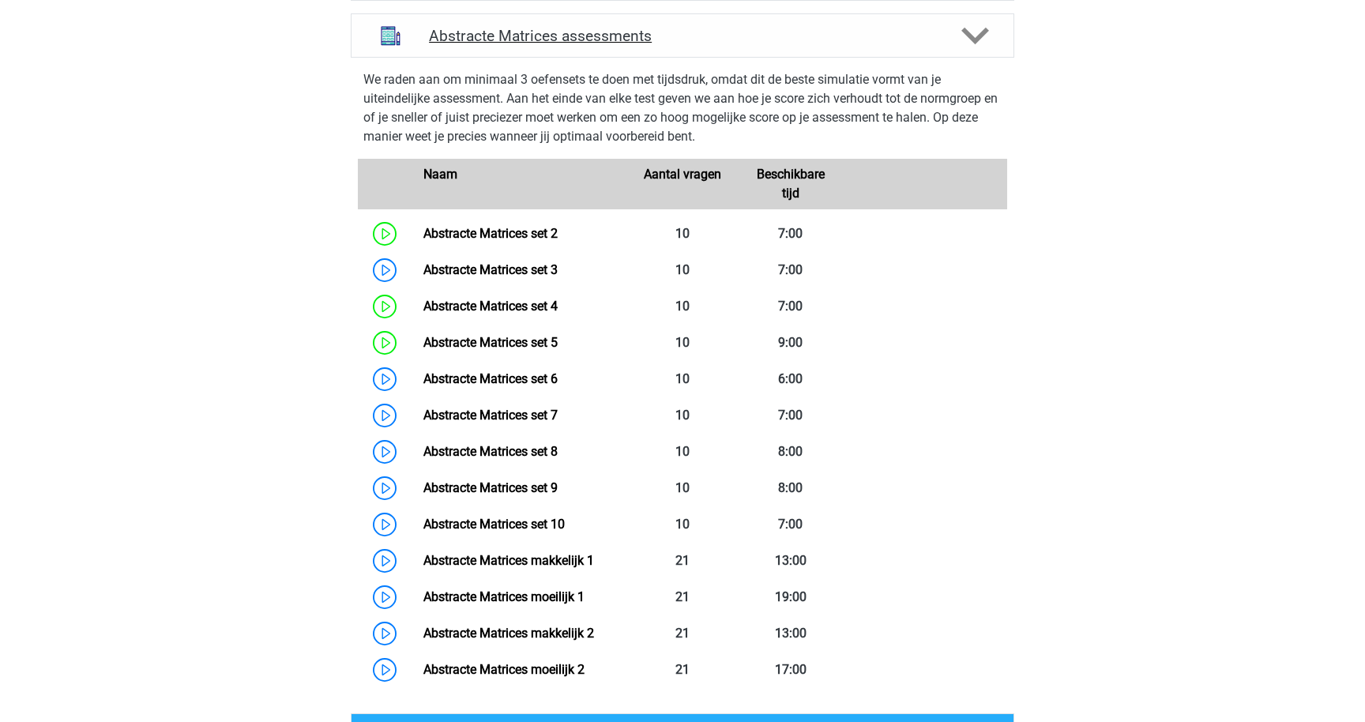
scroll to position [1090, 0]
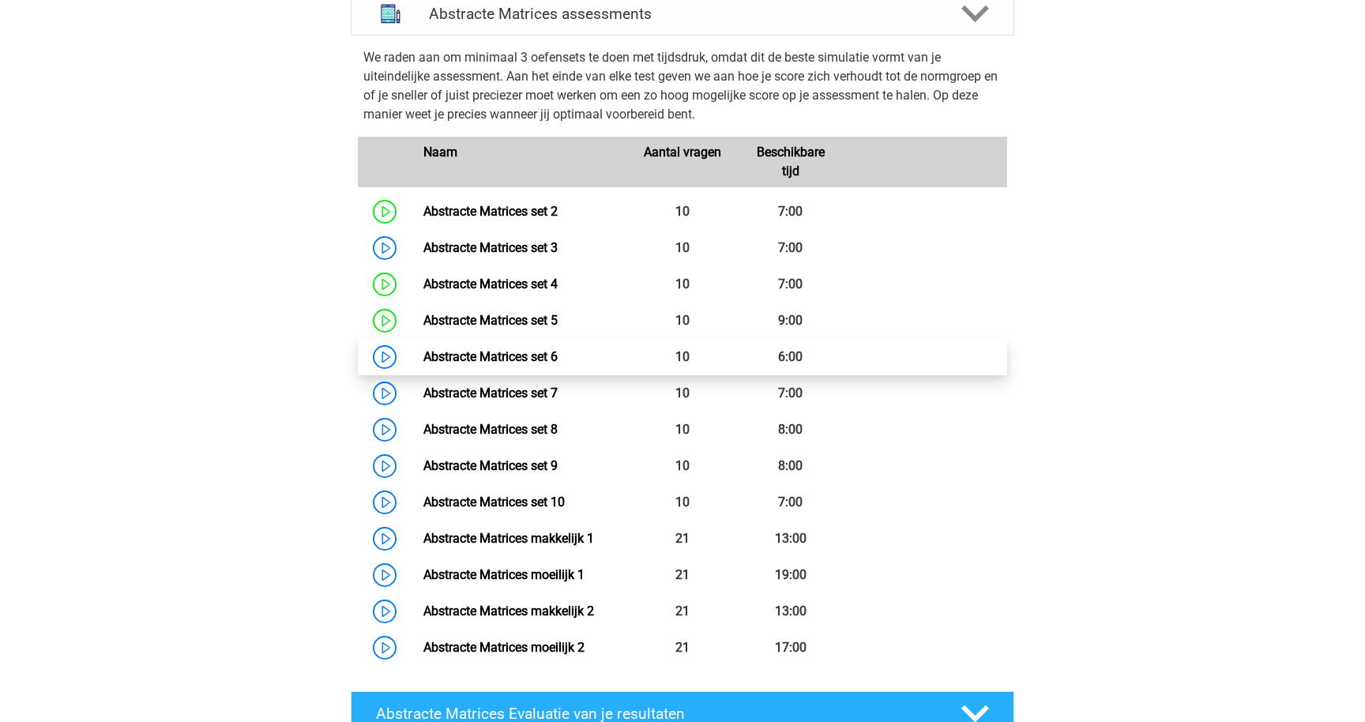
click at [423, 354] on link "Abstracte Matrices set 6" at bounding box center [490, 356] width 134 height 15
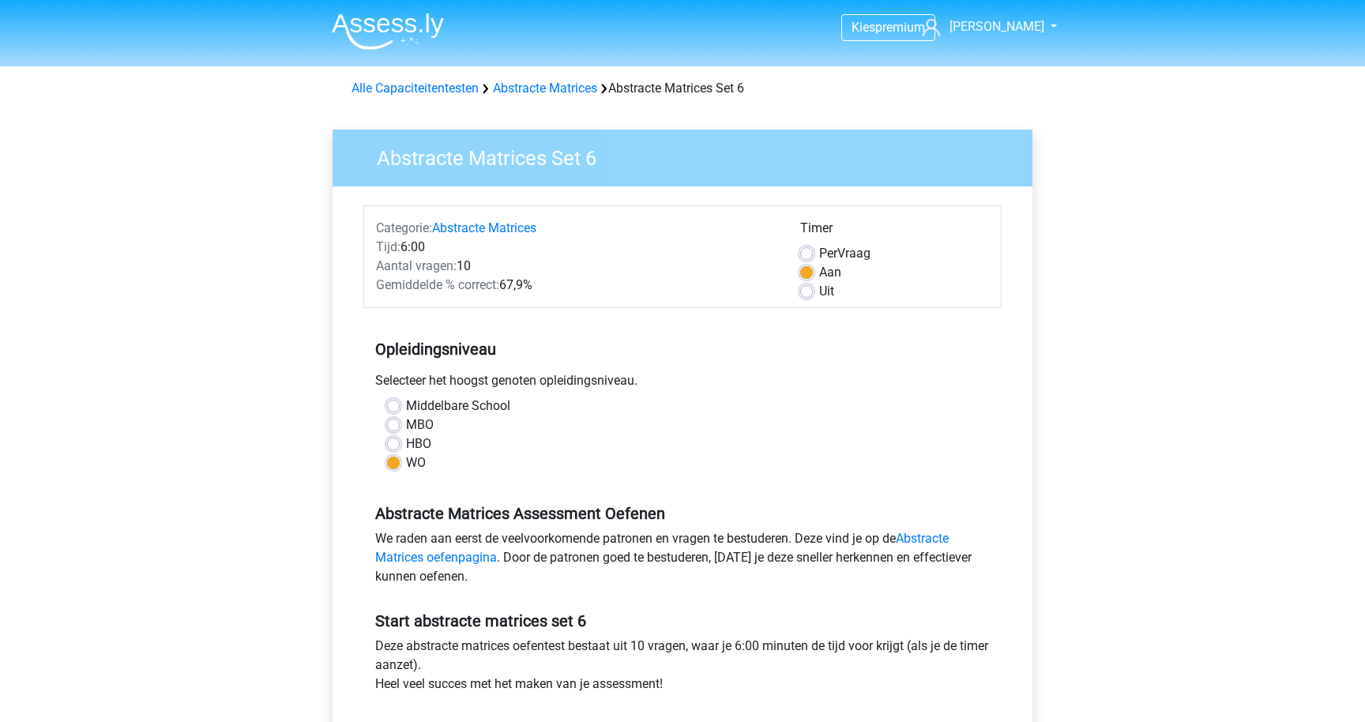
scroll to position [128, 0]
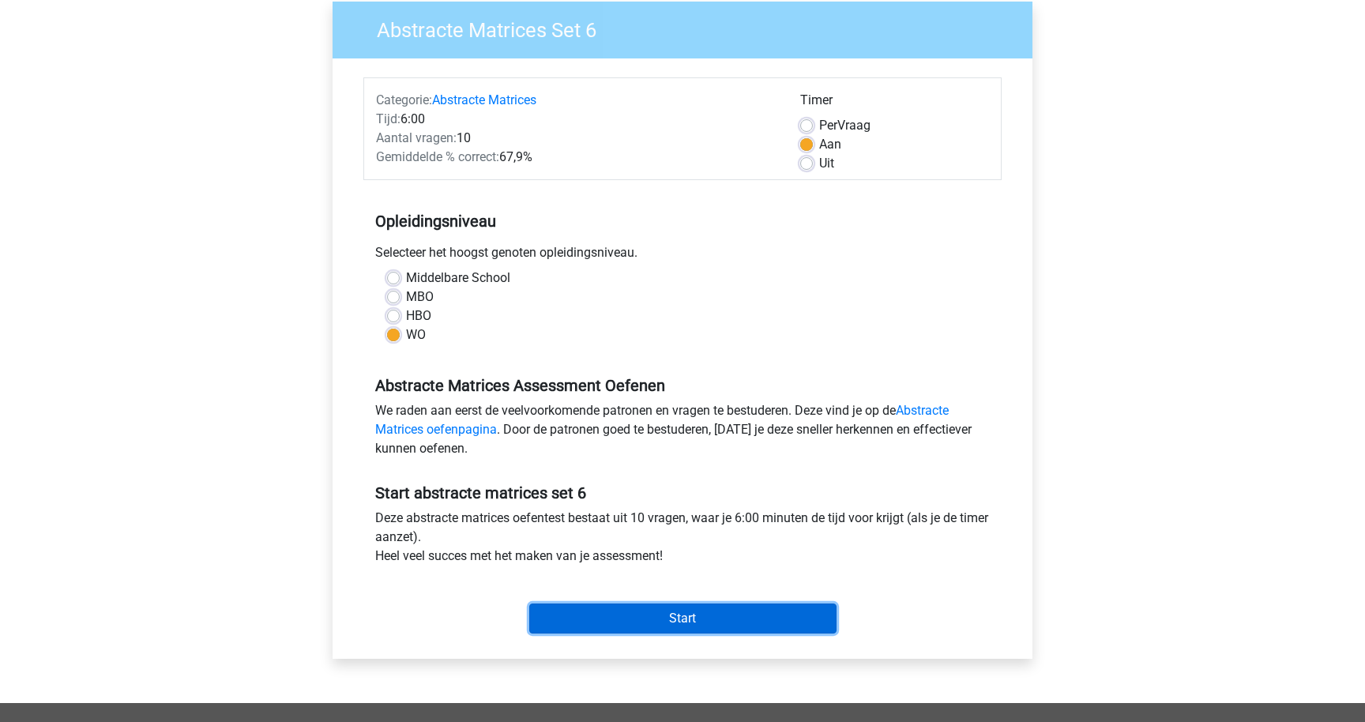
click at [589, 629] on input "Start" at bounding box center [682, 618] width 307 height 30
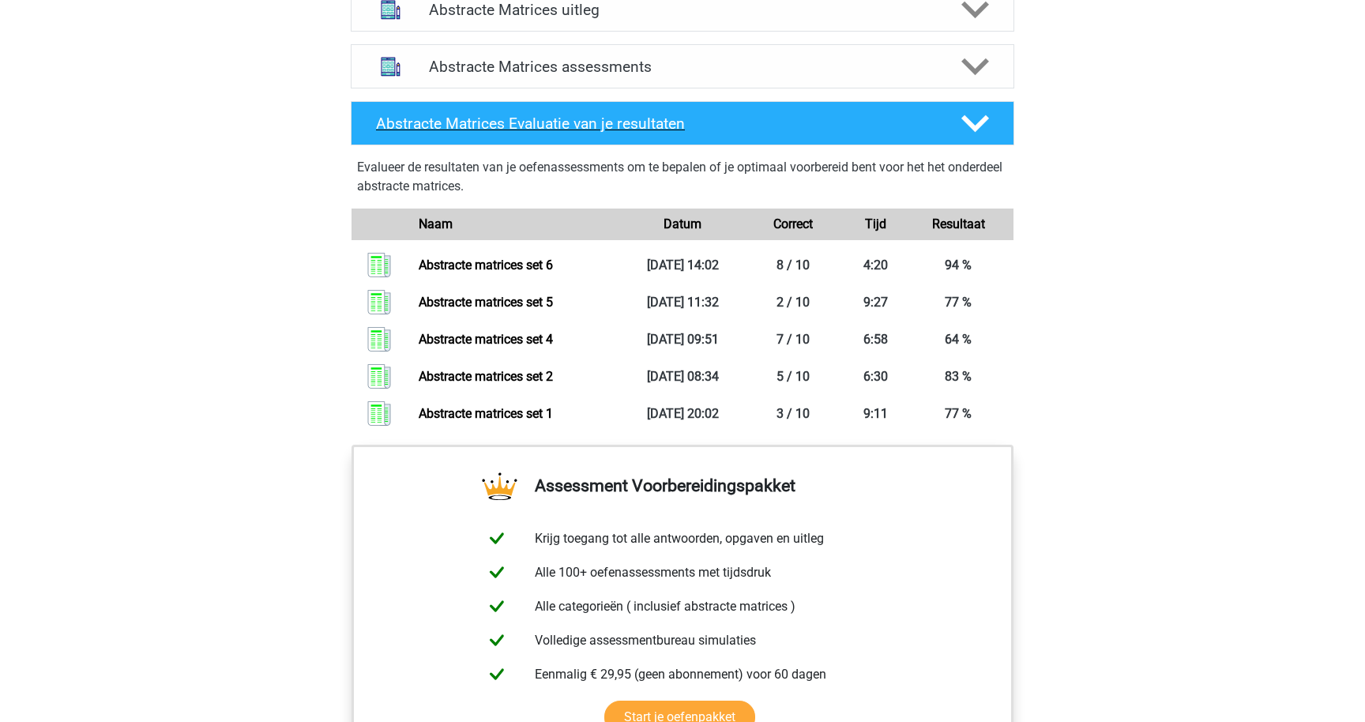
scroll to position [998, 0]
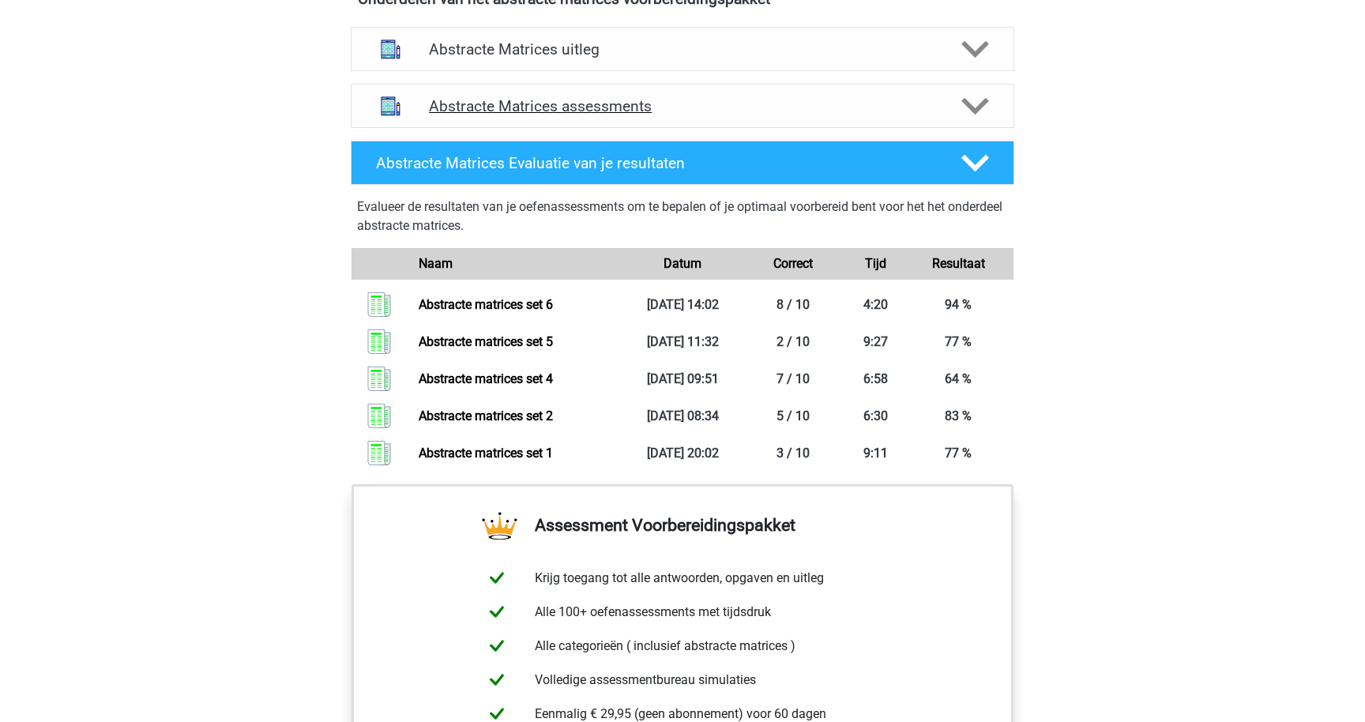
click at [536, 100] on h4 "Abstracte Matrices assessments" at bounding box center [682, 106] width 507 height 18
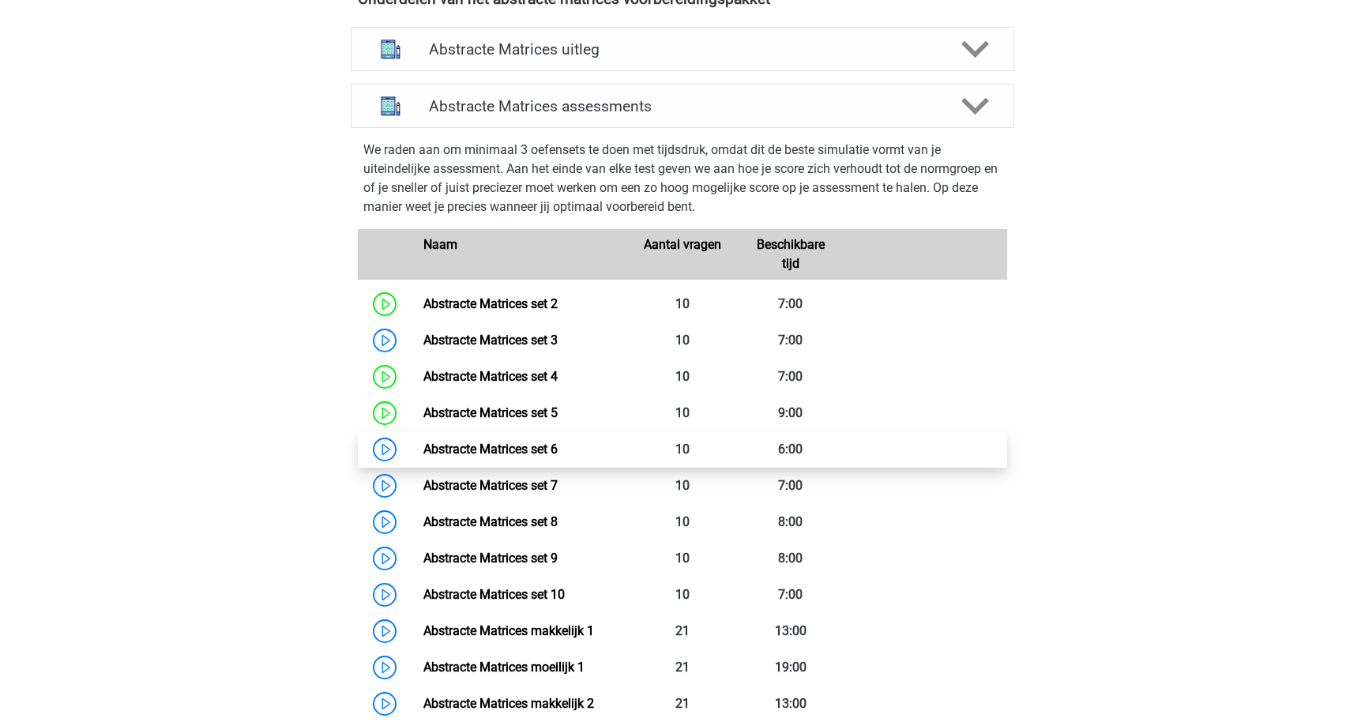
click at [423, 449] on link "Abstracte Matrices set 6" at bounding box center [490, 449] width 134 height 15
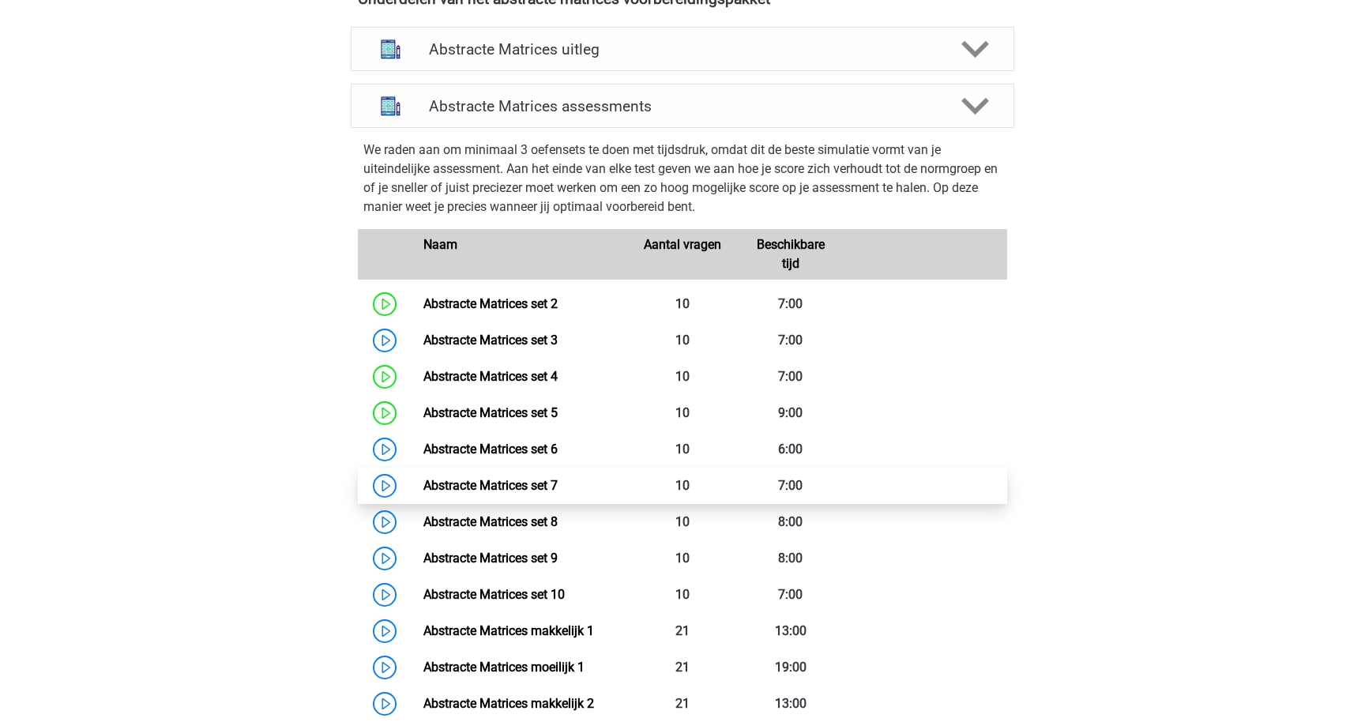
click at [423, 481] on link "Abstracte Matrices set 7" at bounding box center [490, 485] width 134 height 15
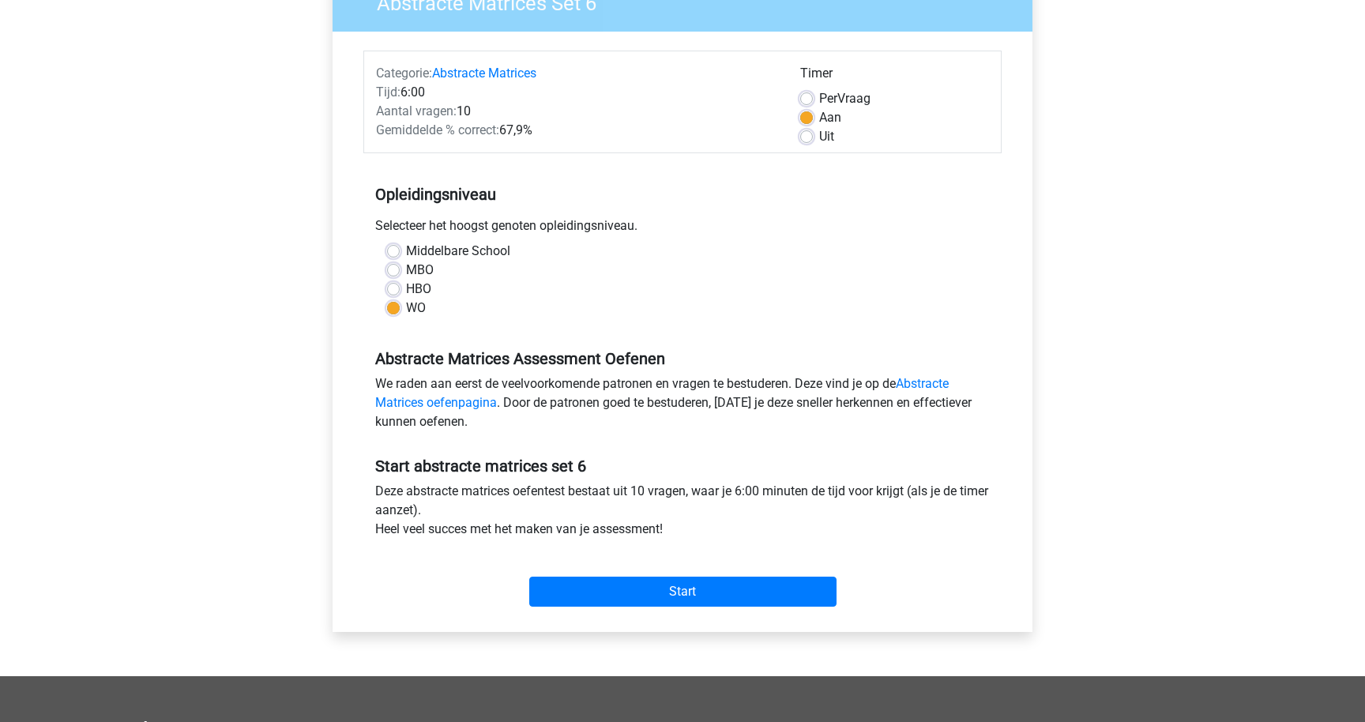
scroll to position [363, 0]
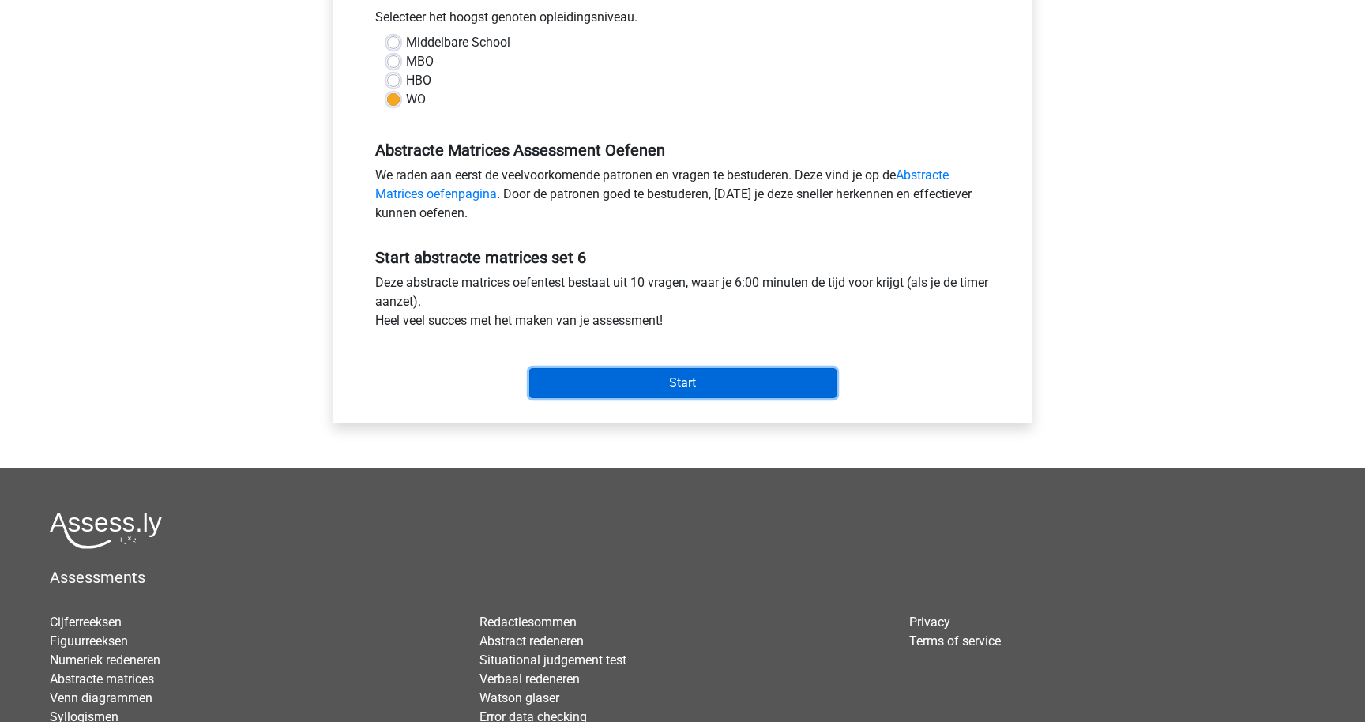
click at [590, 368] on input "Start" at bounding box center [682, 383] width 307 height 30
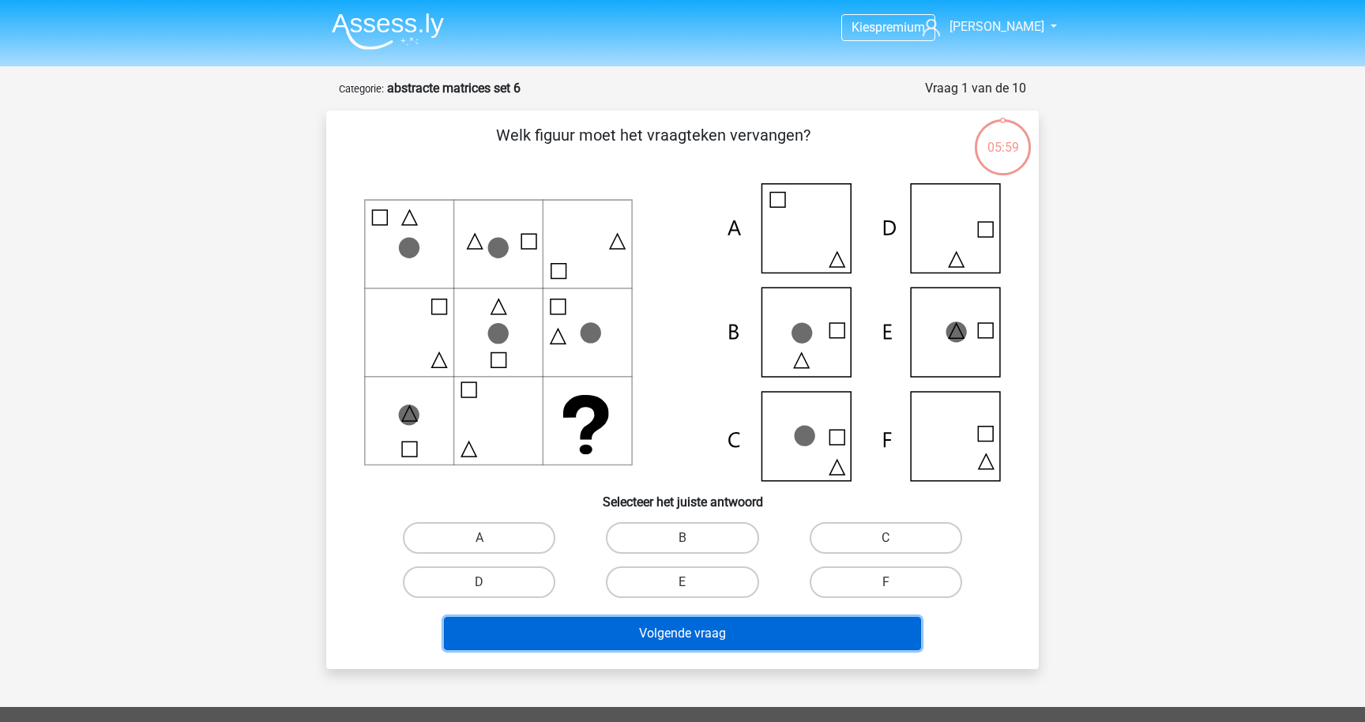
click at [653, 622] on button "Volgende vraag" at bounding box center [683, 633] width 478 height 33
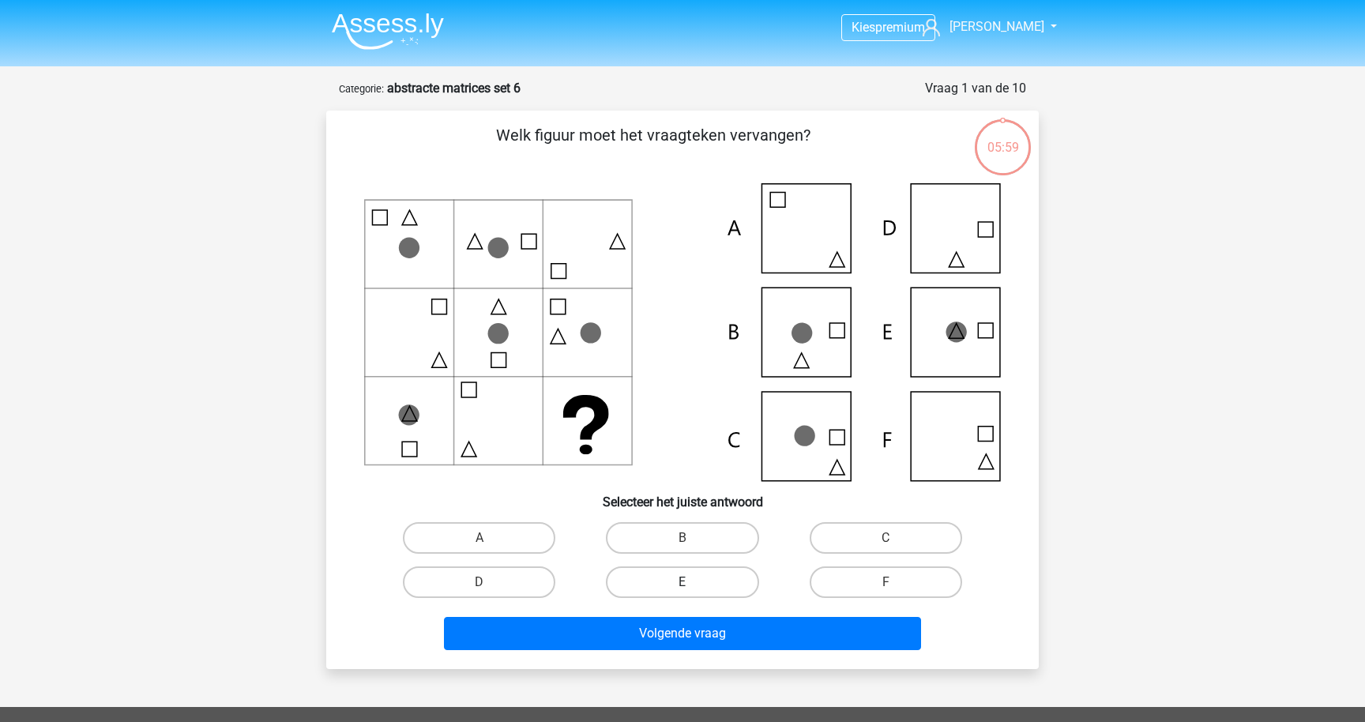
click at [668, 594] on label "E" at bounding box center [682, 582] width 152 height 32
click at [682, 592] on input "E" at bounding box center [687, 587] width 10 height 10
radio input "true"
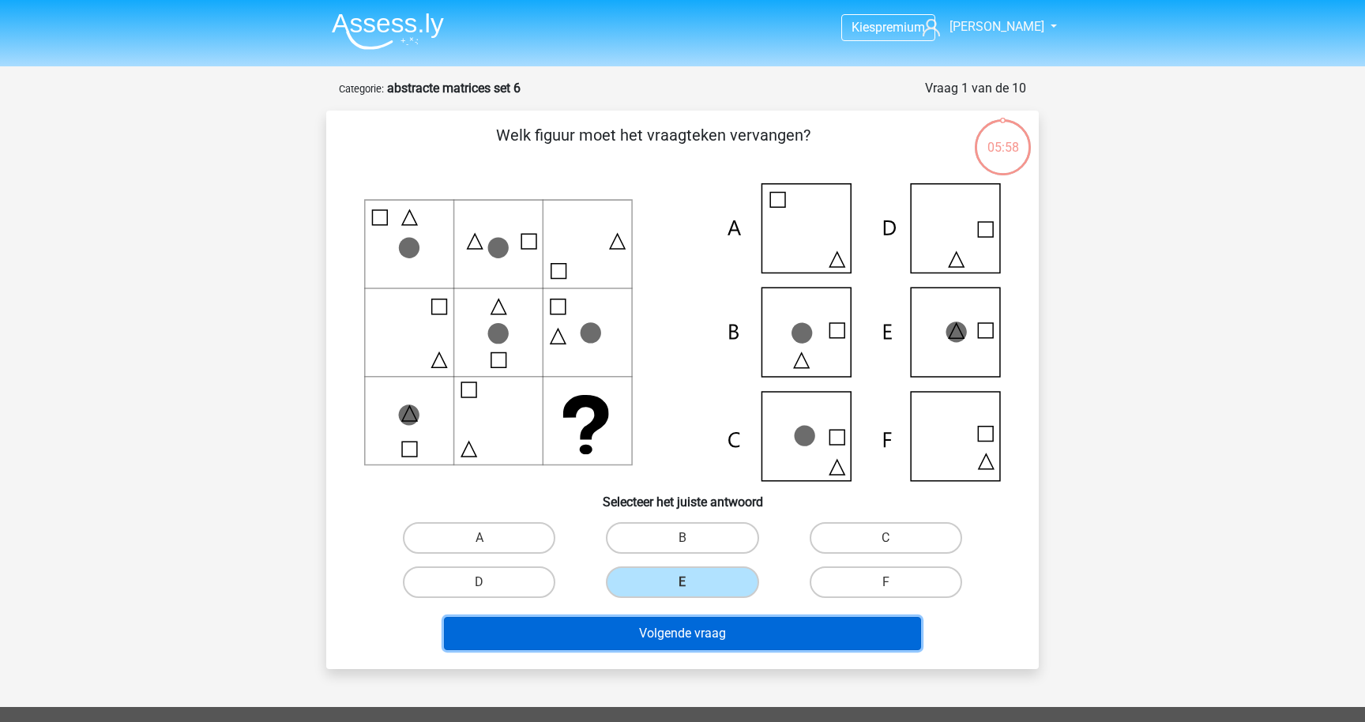
click at [664, 627] on button "Volgende vraag" at bounding box center [683, 633] width 478 height 33
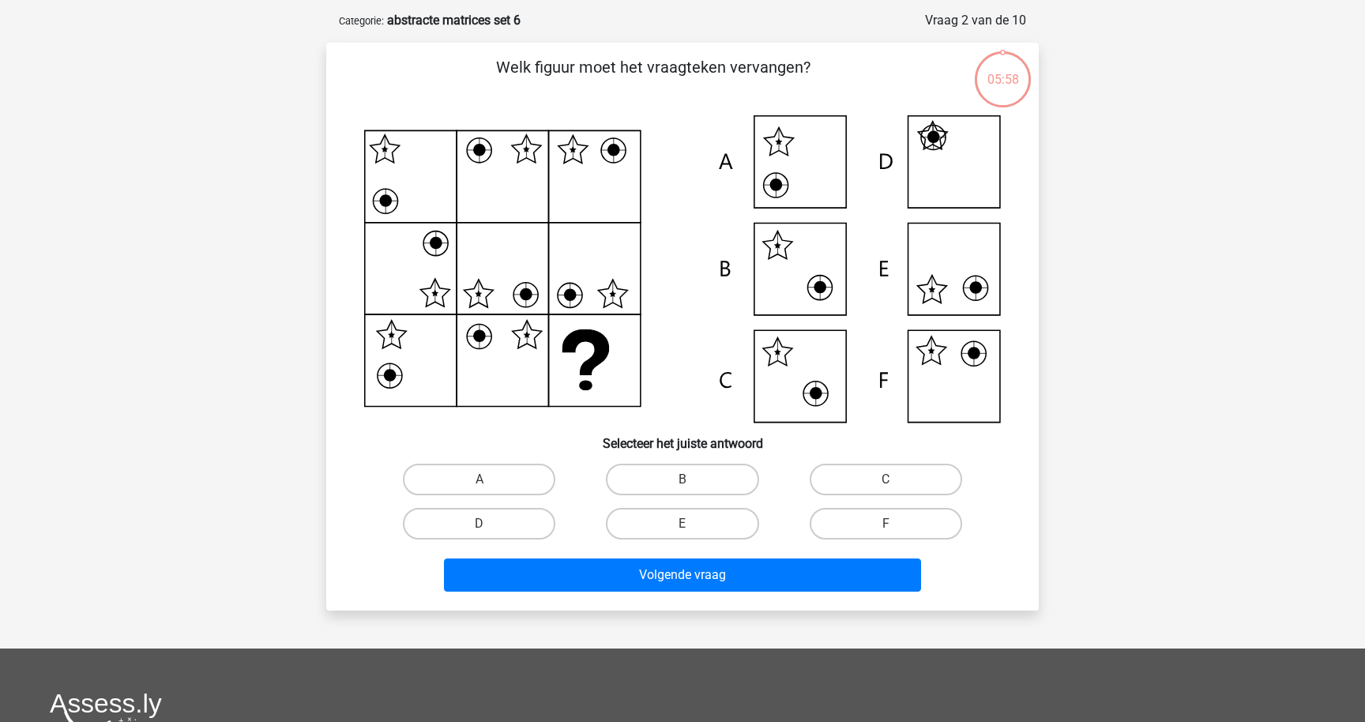
scroll to position [79, 0]
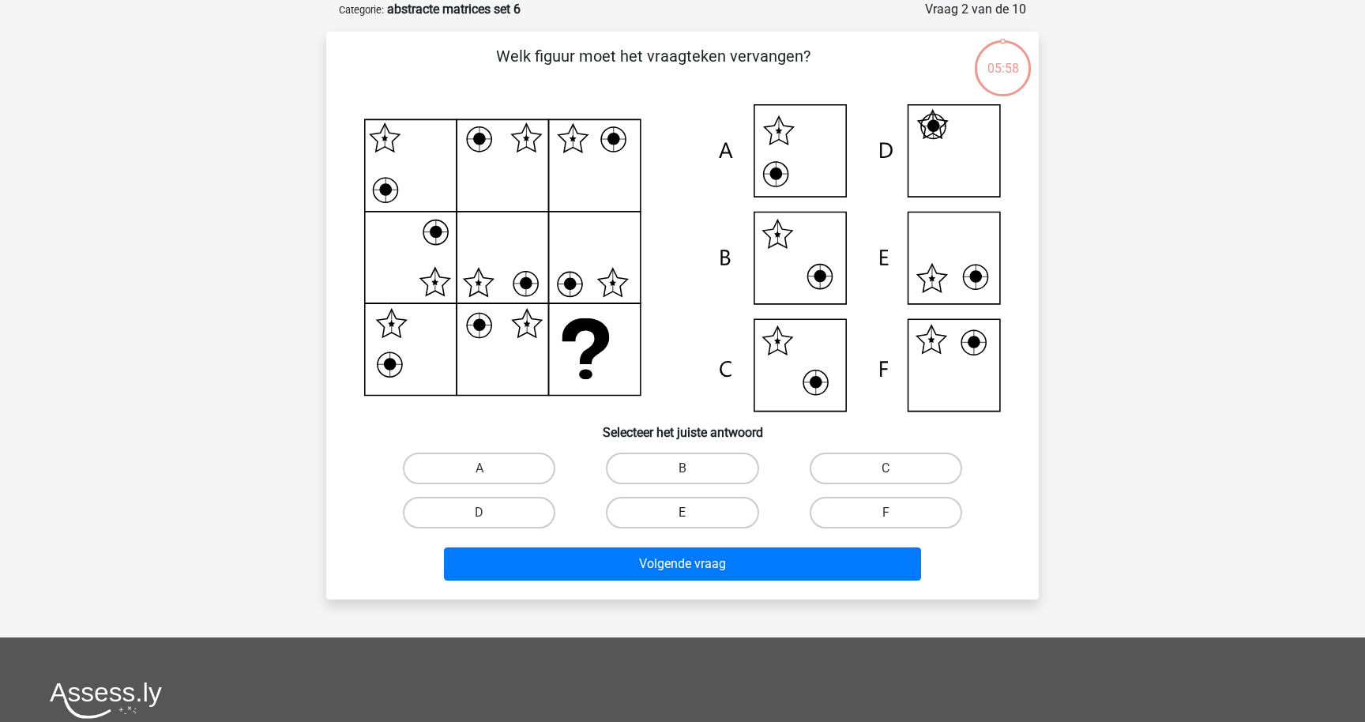
click at [678, 510] on label "E" at bounding box center [682, 513] width 152 height 32
click at [682, 513] on input "E" at bounding box center [687, 518] width 10 height 10
radio input "true"
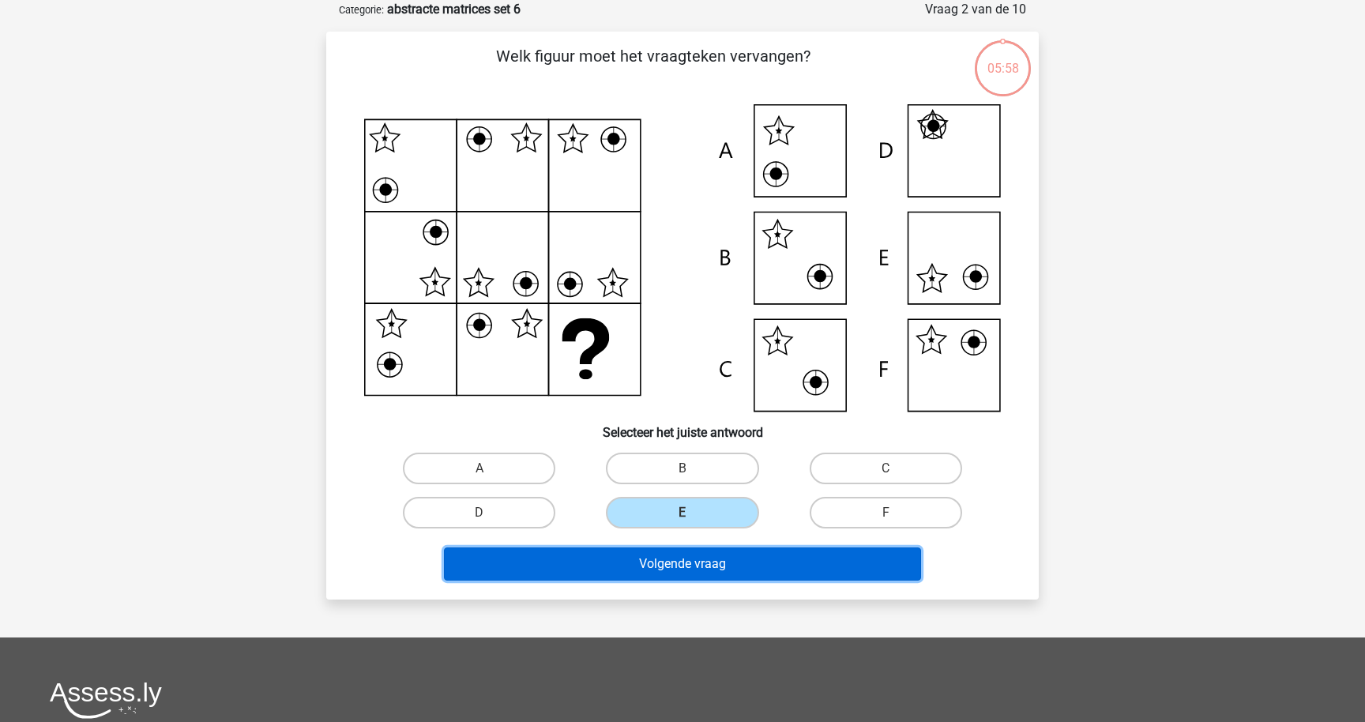
click at [665, 569] on button "Volgende vraag" at bounding box center [683, 563] width 478 height 33
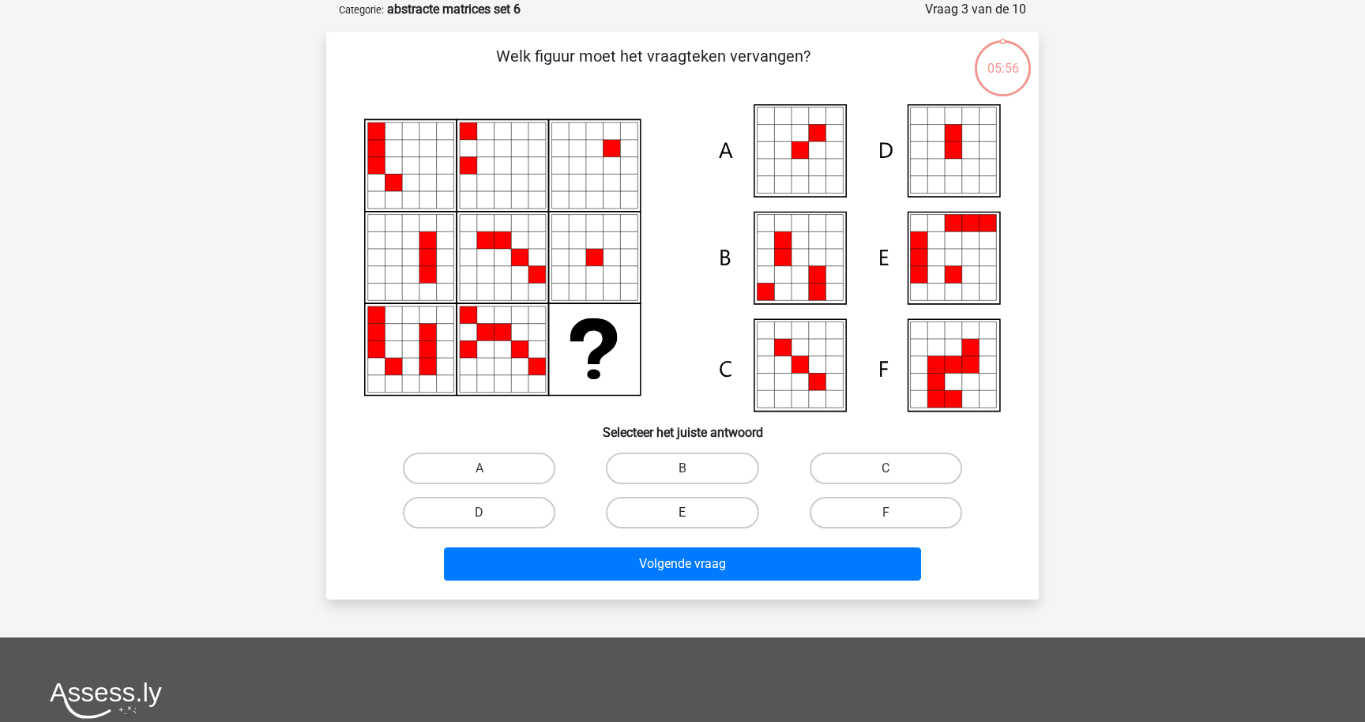
click at [679, 518] on label "E" at bounding box center [682, 513] width 152 height 32
click at [682, 518] on input "E" at bounding box center [687, 518] width 10 height 10
radio input "true"
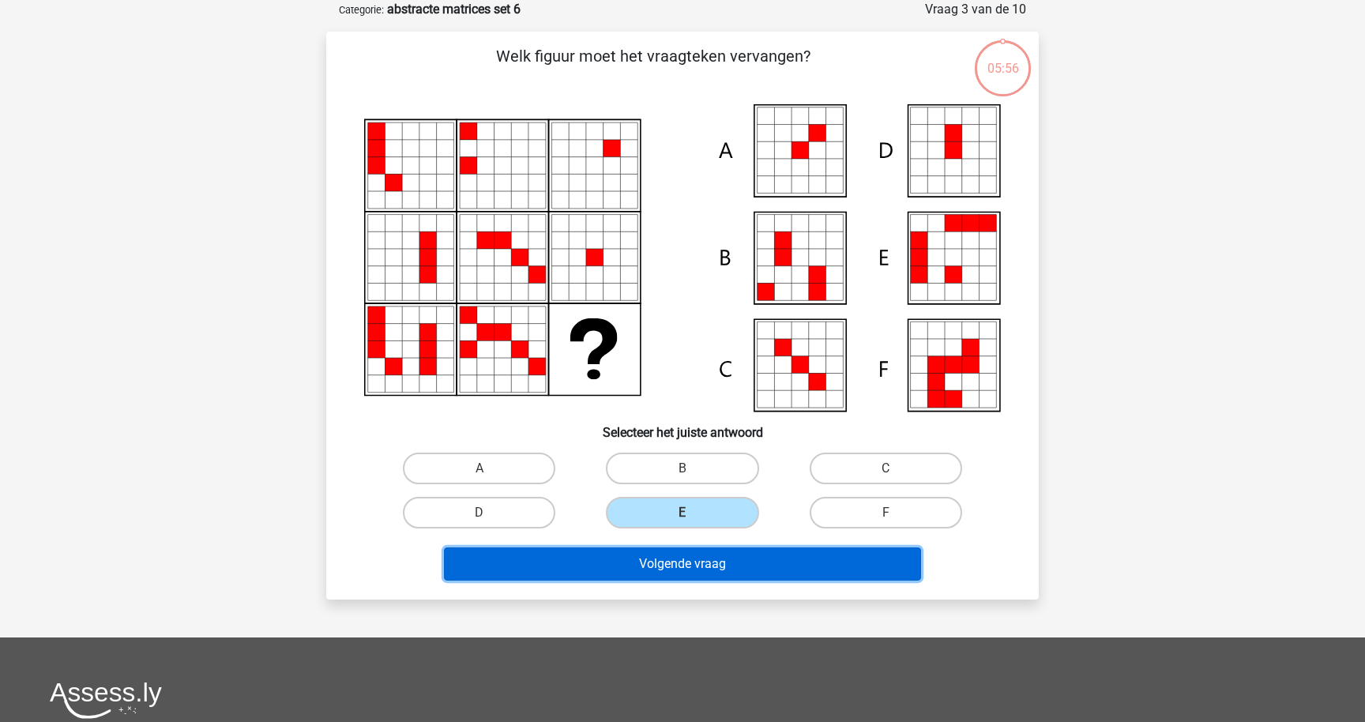
click at [676, 558] on button "Volgende vraag" at bounding box center [683, 563] width 478 height 33
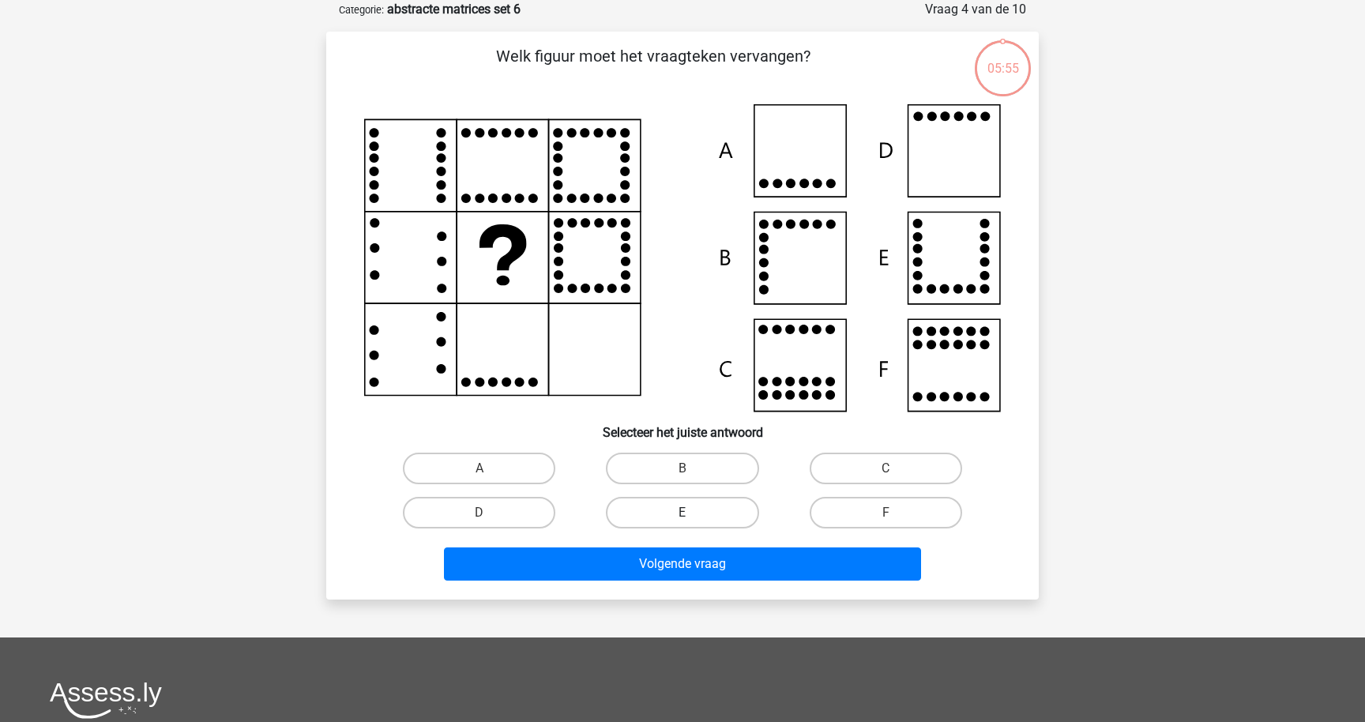
click at [682, 506] on label "E" at bounding box center [682, 513] width 152 height 32
click at [682, 513] on input "E" at bounding box center [687, 518] width 10 height 10
radio input "true"
click at [682, 547] on div "Volgende vraag" at bounding box center [682, 561] width 662 height 52
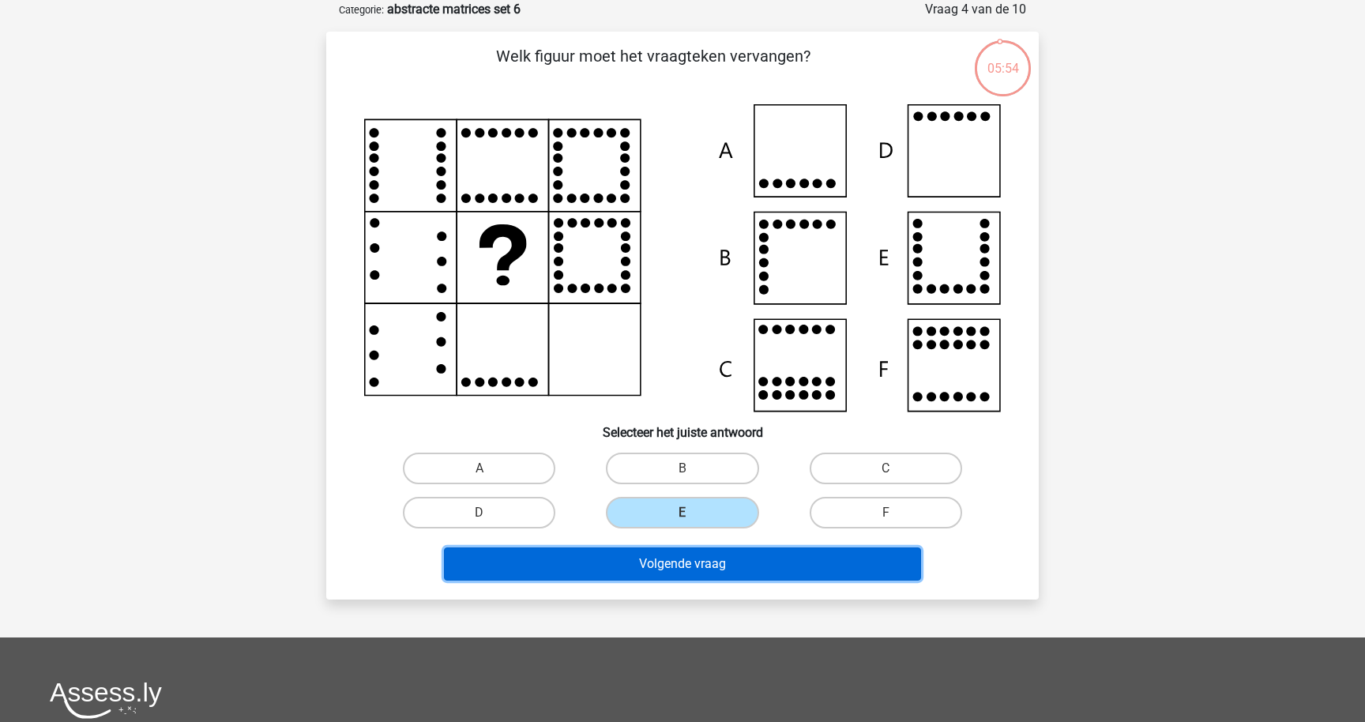
click at [676, 580] on button "Volgende vraag" at bounding box center [683, 563] width 478 height 33
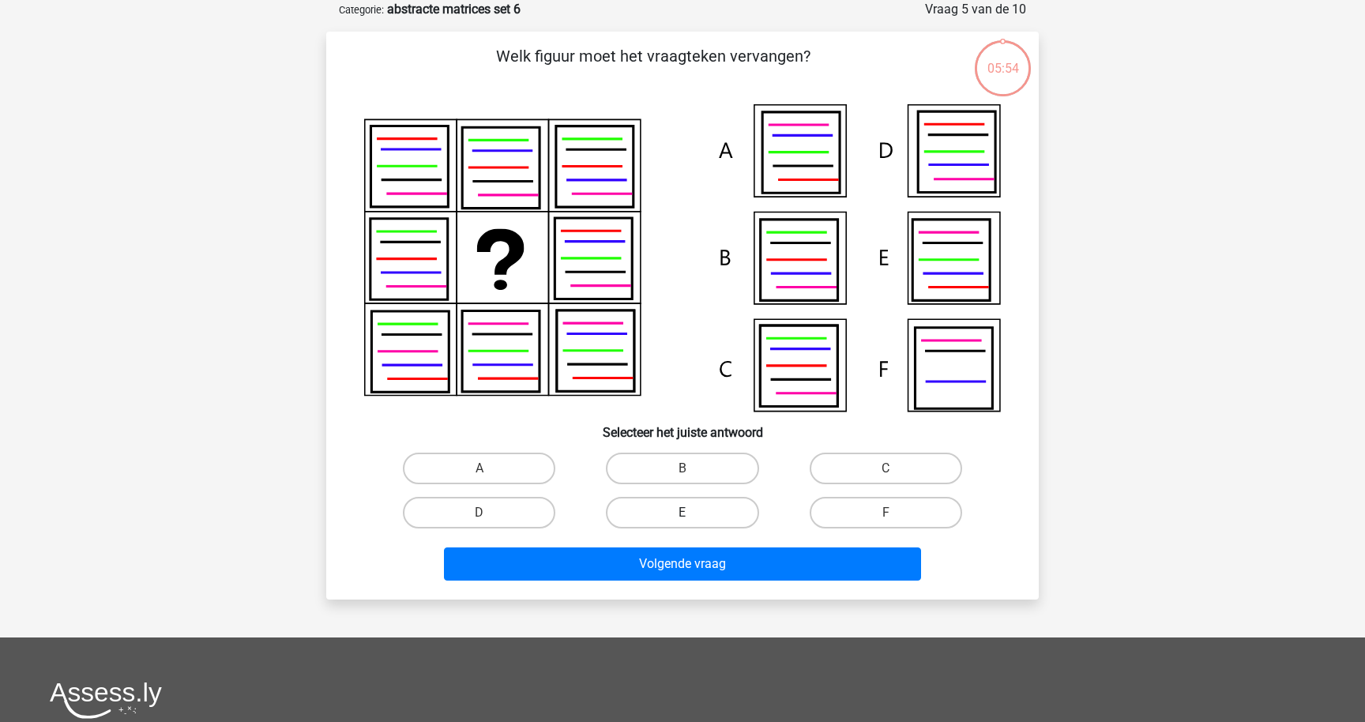
click at [682, 524] on label "E" at bounding box center [682, 513] width 152 height 32
click at [682, 523] on input "E" at bounding box center [687, 518] width 10 height 10
radio input "true"
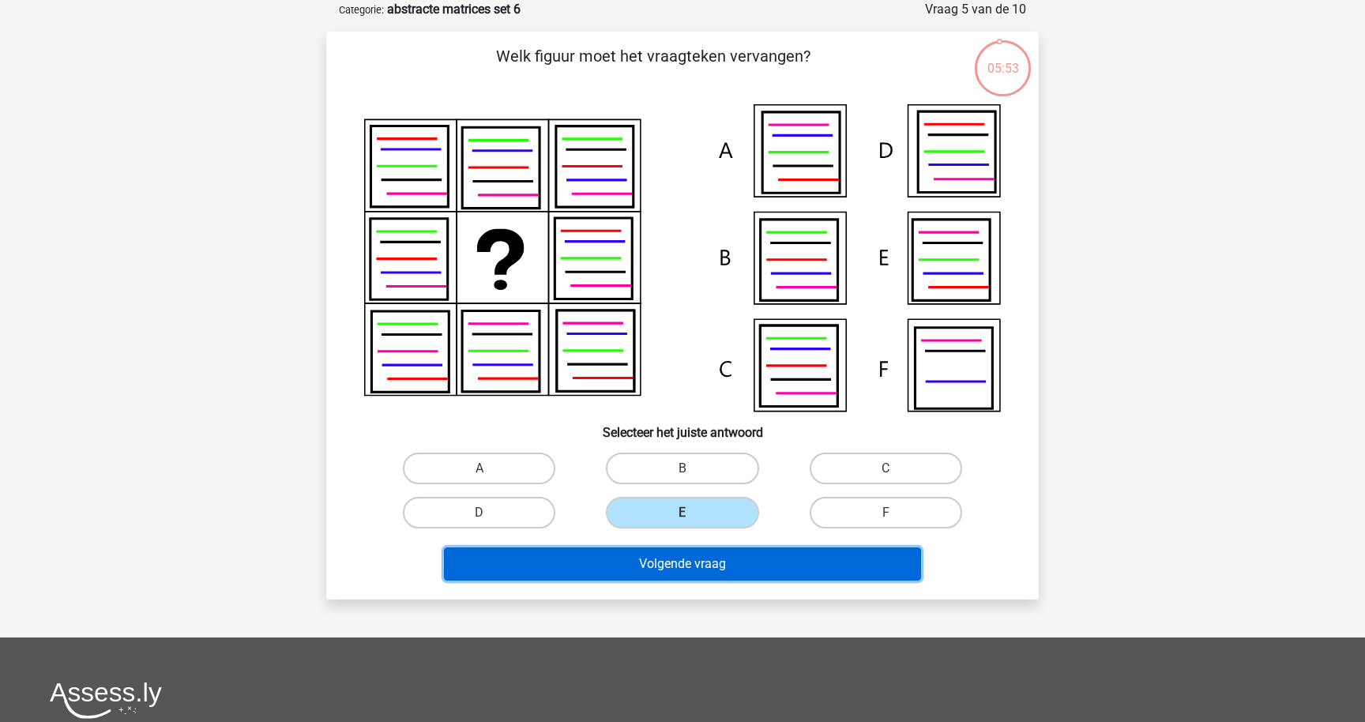
click at [680, 558] on button "Volgende vraag" at bounding box center [683, 563] width 478 height 33
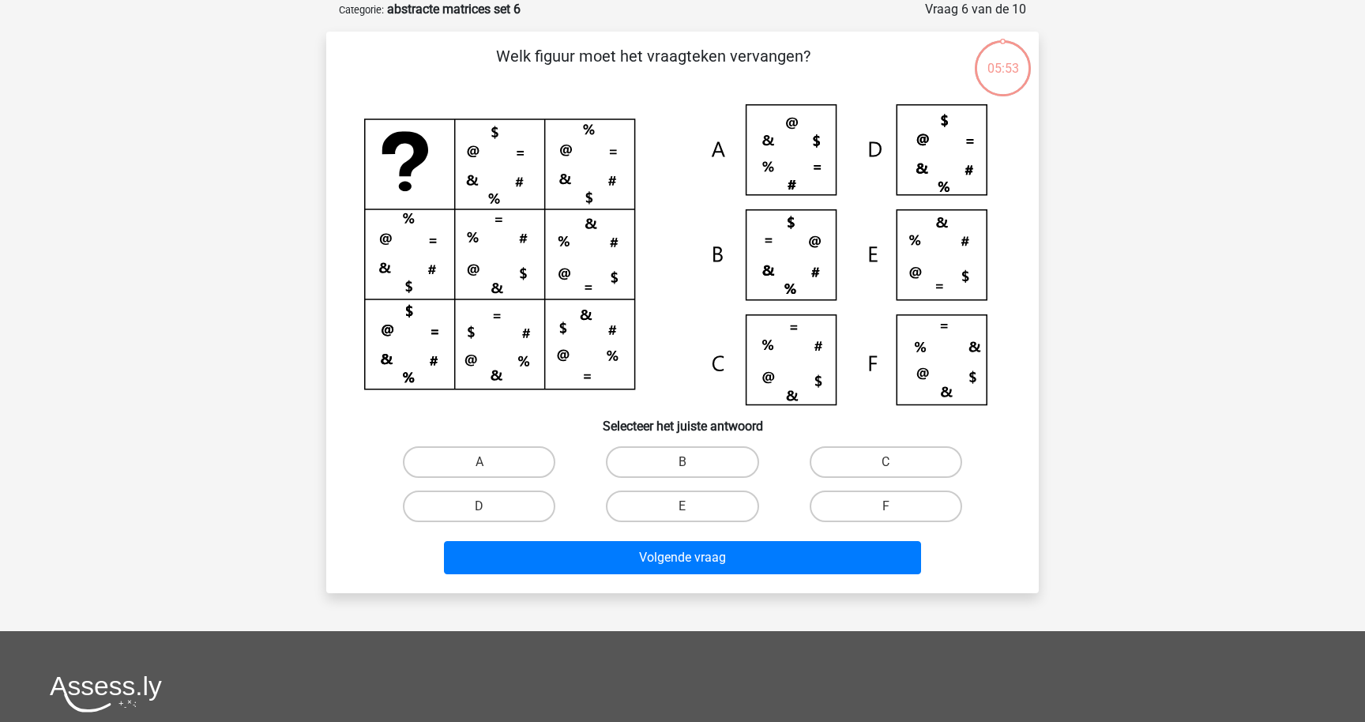
click at [683, 509] on input "E" at bounding box center [687, 511] width 10 height 10
radio input "true"
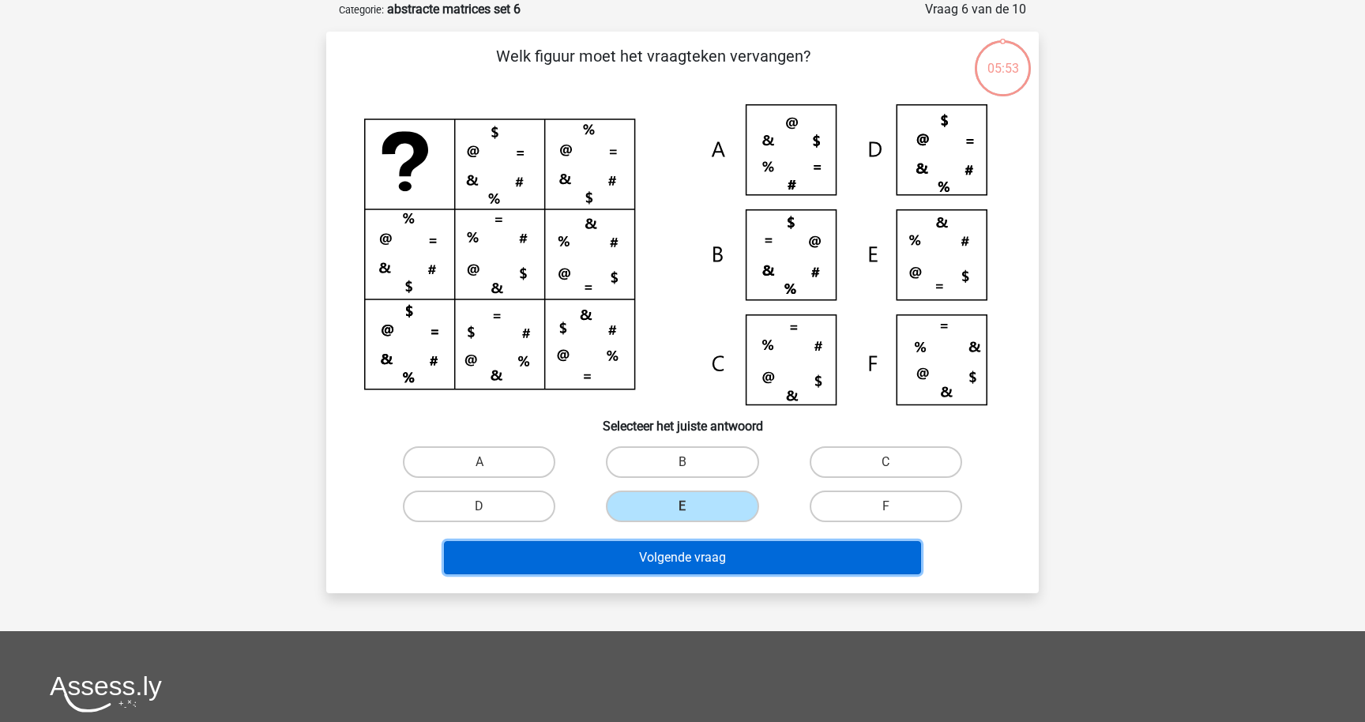
click at [683, 551] on button "Volgende vraag" at bounding box center [683, 557] width 478 height 33
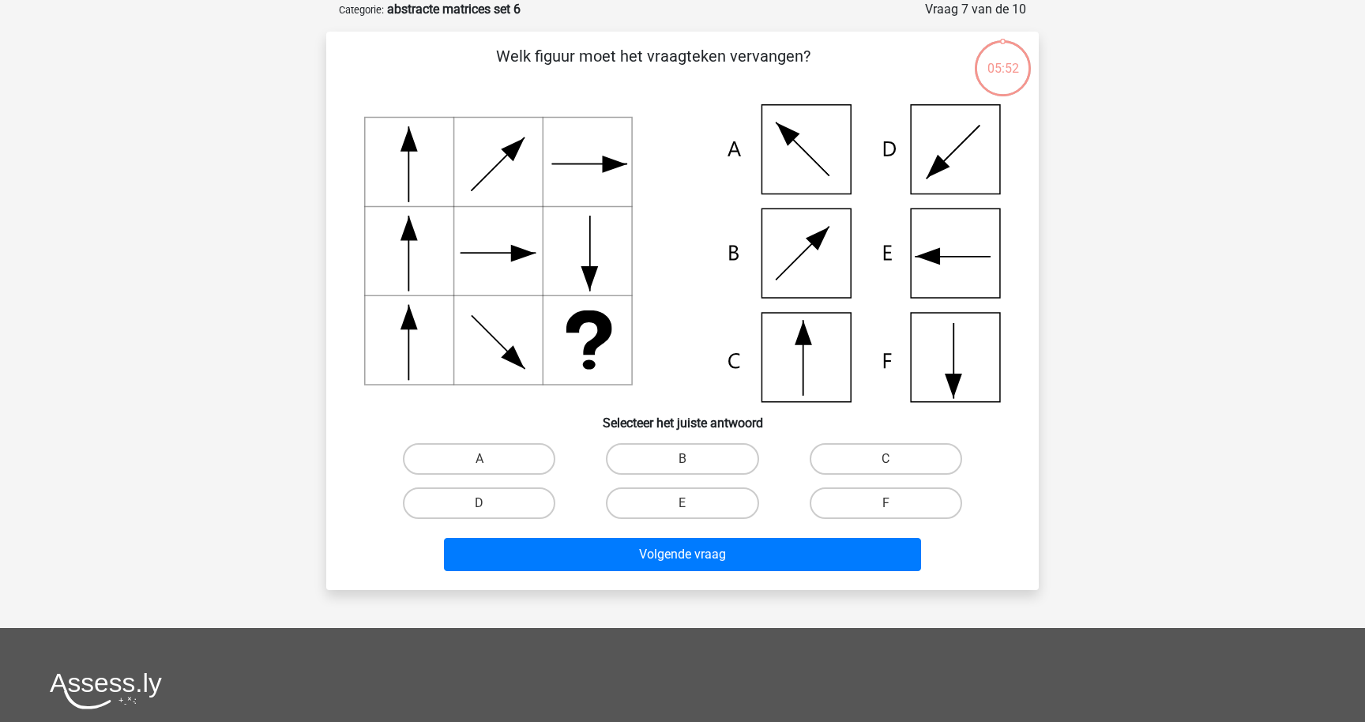
click at [683, 511] on input "E" at bounding box center [687, 508] width 10 height 10
radio input "true"
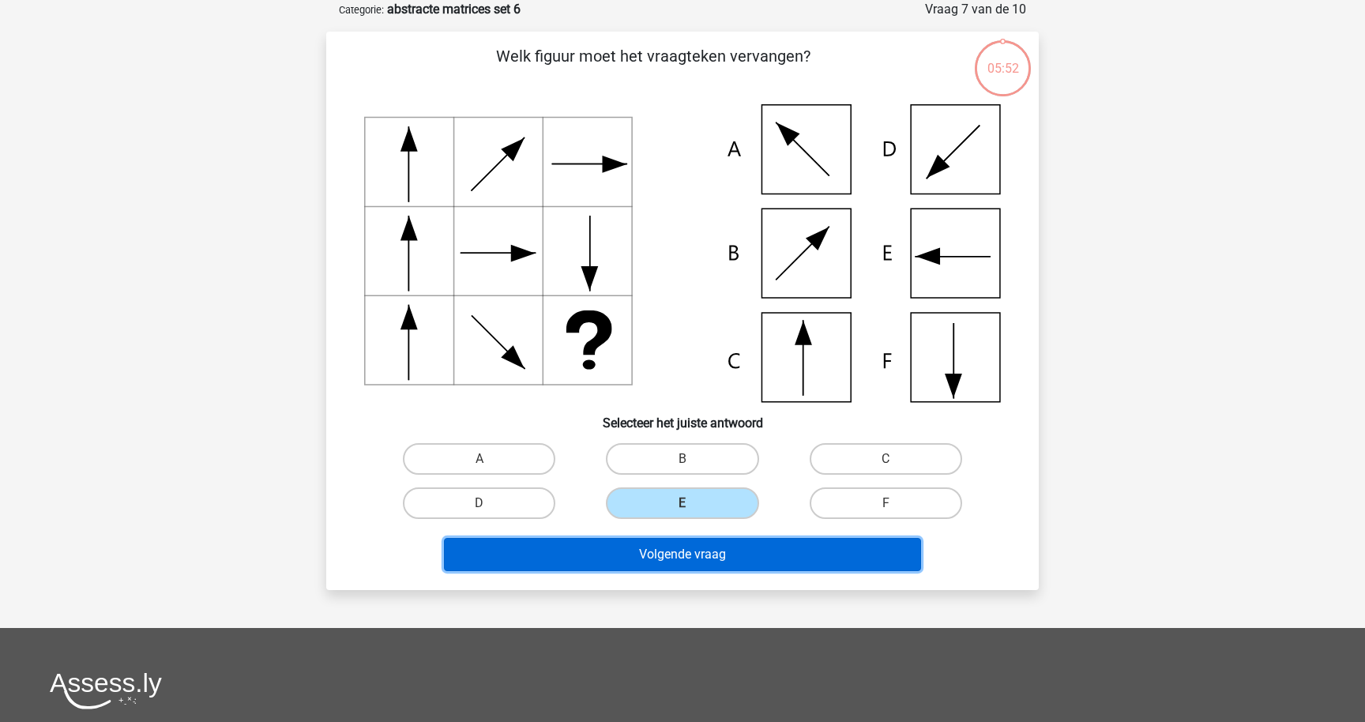
click at [682, 549] on button "Volgende vraag" at bounding box center [683, 554] width 478 height 33
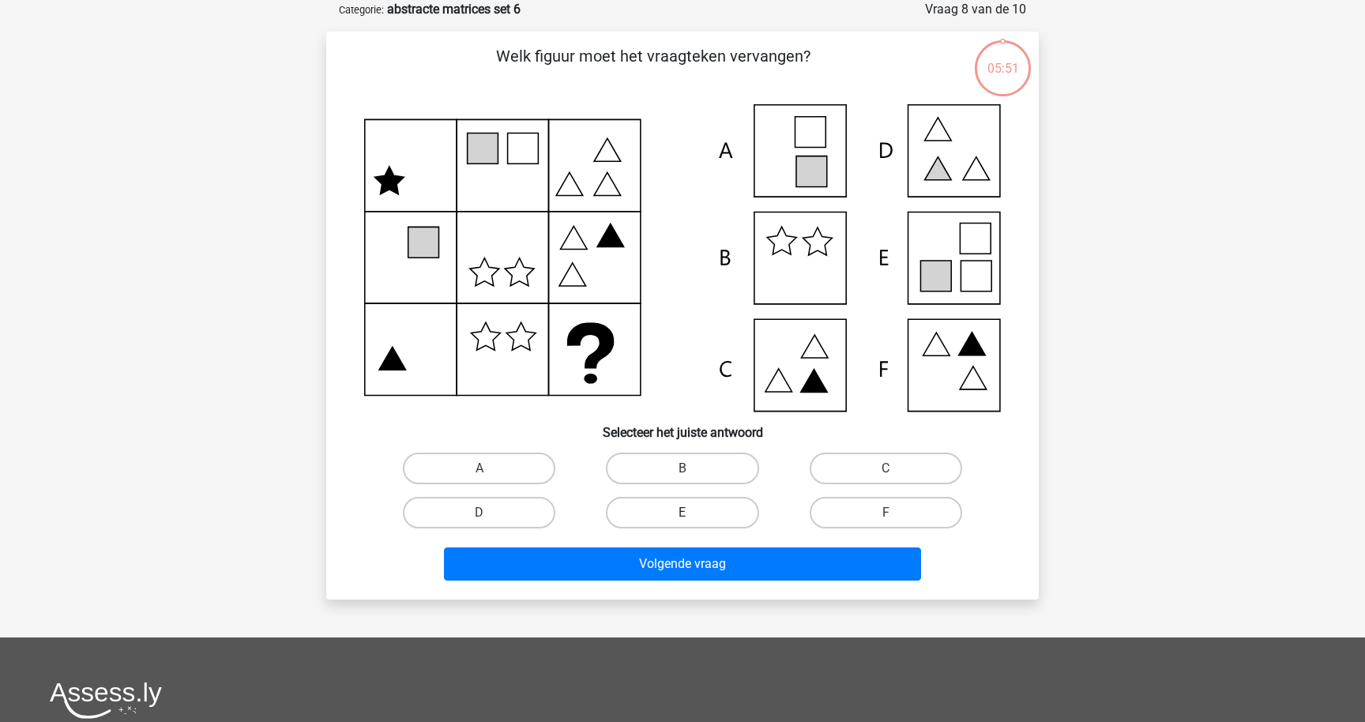
click at [682, 504] on label "E" at bounding box center [682, 513] width 152 height 32
click at [682, 513] on input "E" at bounding box center [687, 518] width 10 height 10
radio input "true"
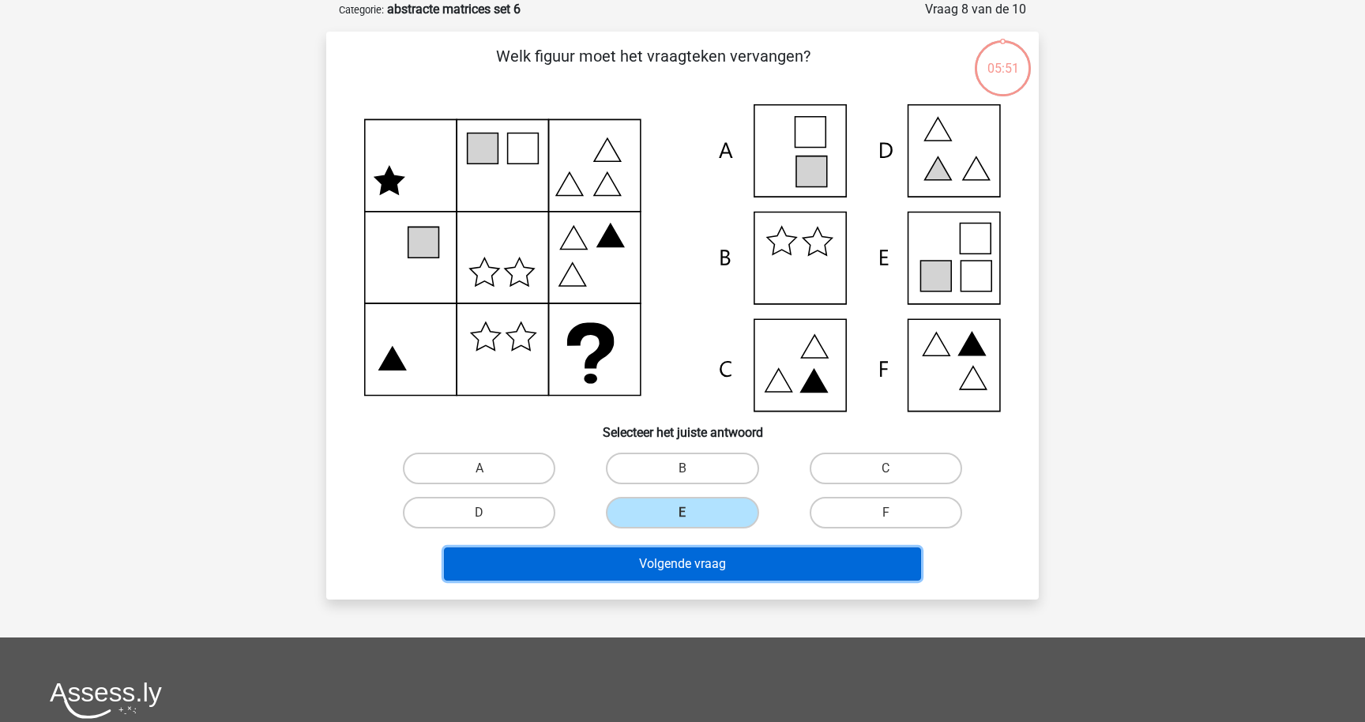
click at [678, 564] on button "Volgende vraag" at bounding box center [683, 563] width 478 height 33
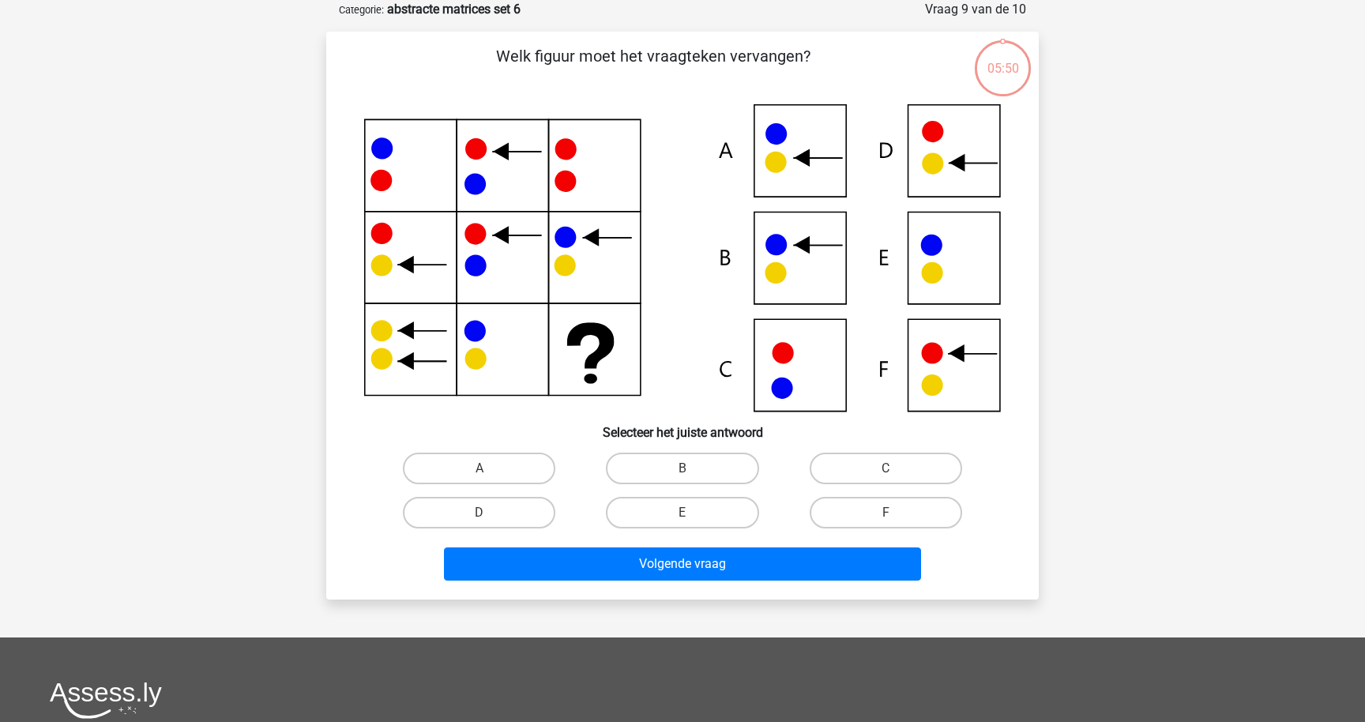
click at [684, 516] on input "E" at bounding box center [687, 518] width 10 height 10
radio input "true"
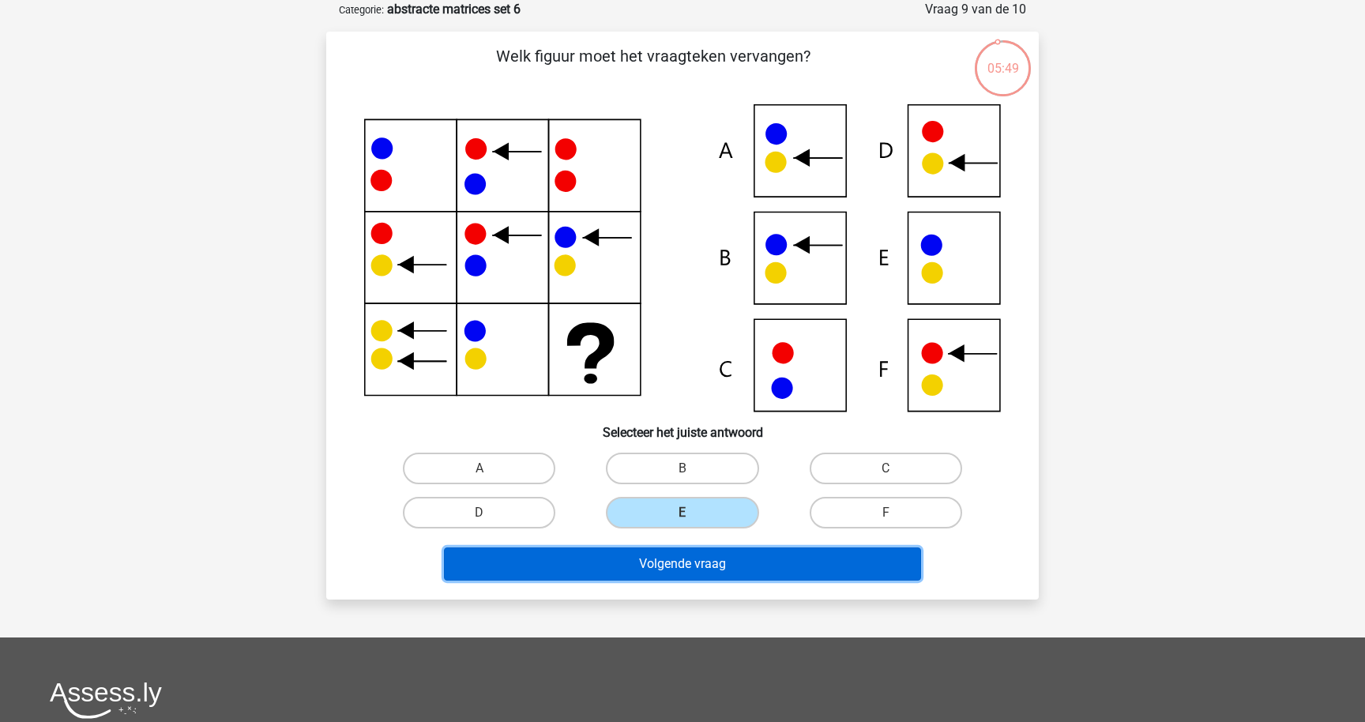
click at [684, 554] on button "Volgende vraag" at bounding box center [683, 563] width 478 height 33
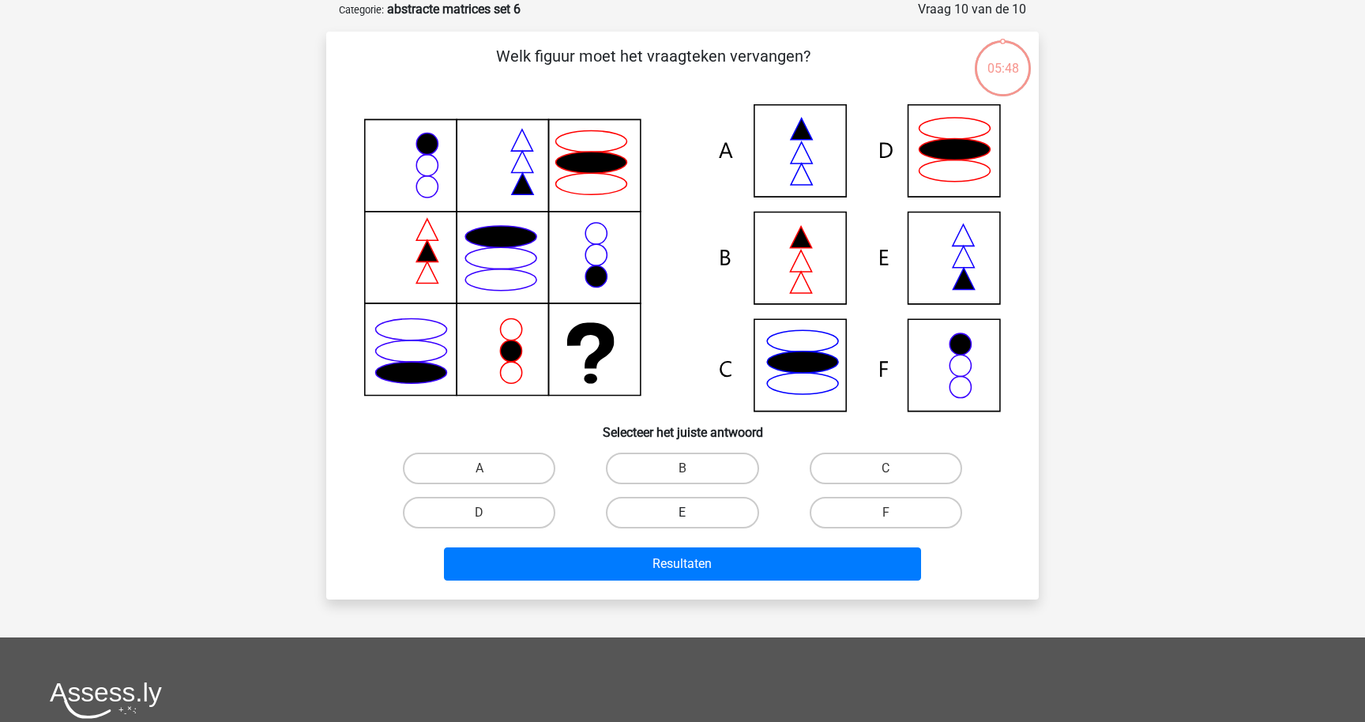
click at [690, 503] on label "E" at bounding box center [682, 513] width 152 height 32
click at [690, 513] on input "E" at bounding box center [687, 518] width 10 height 10
radio input "true"
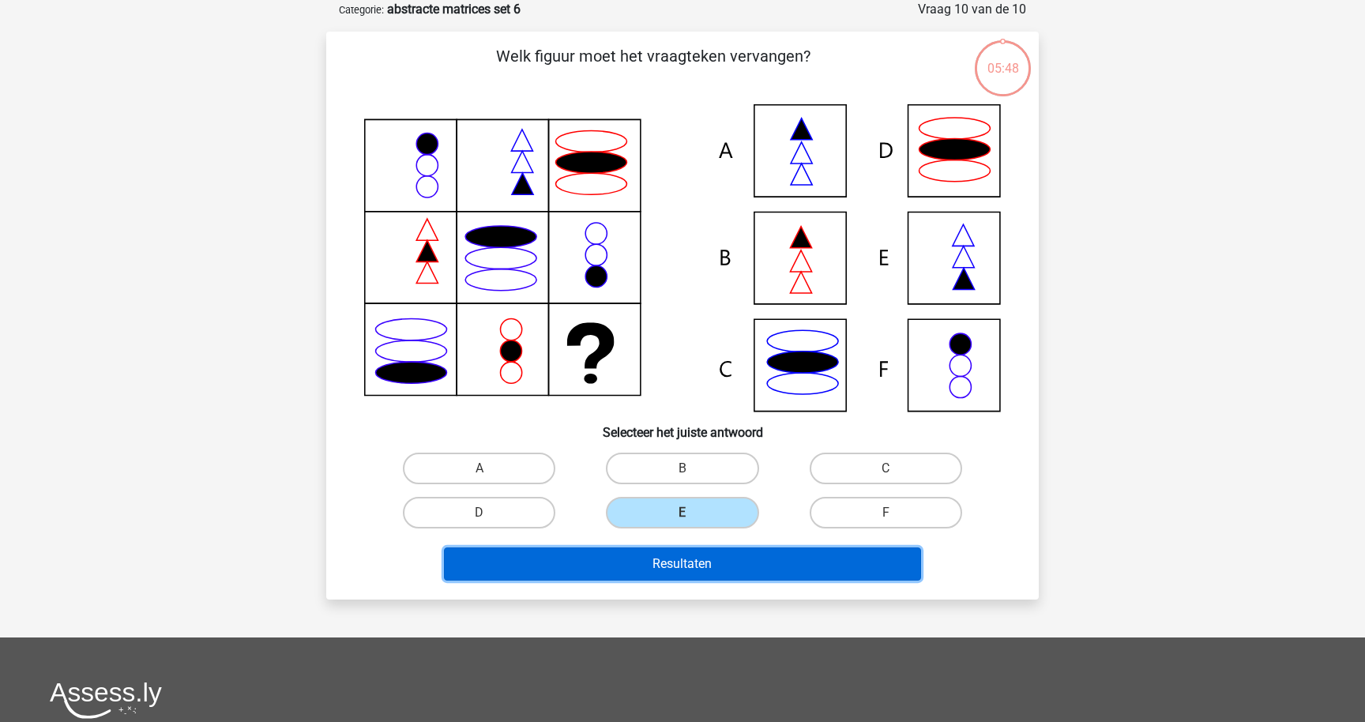
click at [690, 559] on button "Resultaten" at bounding box center [683, 563] width 478 height 33
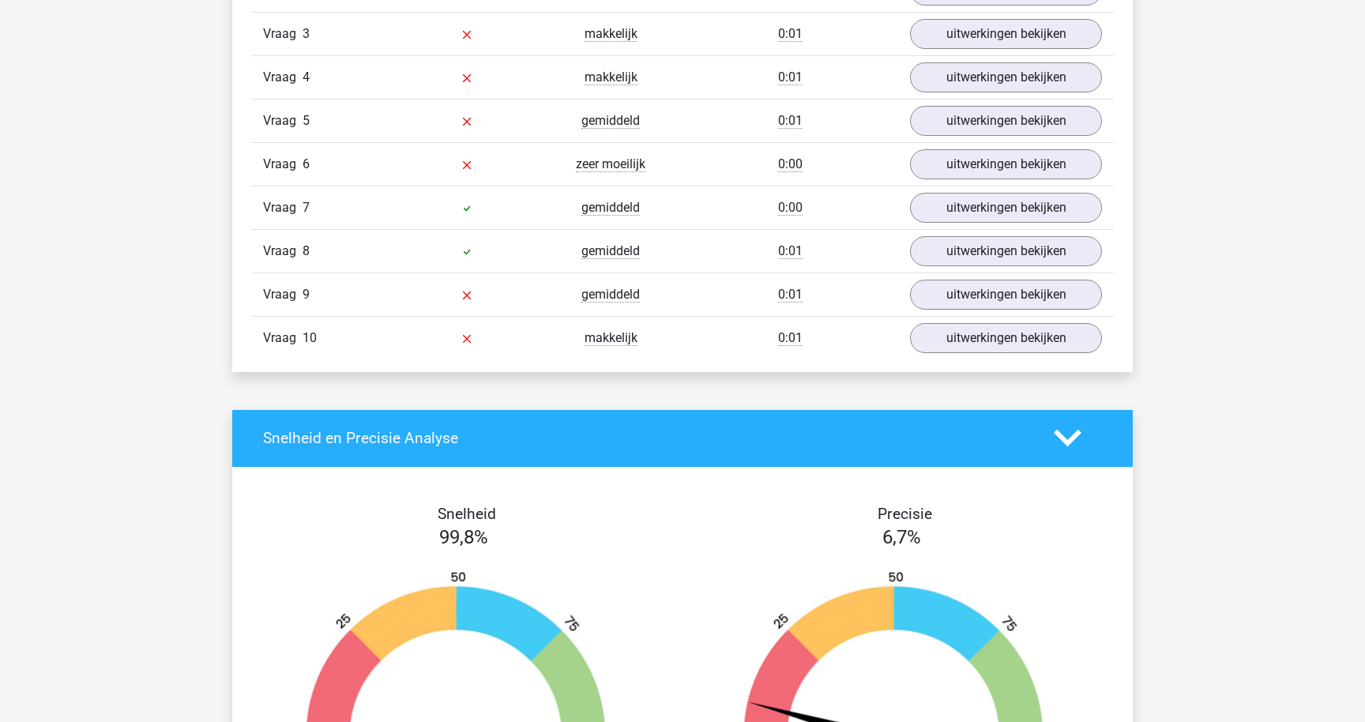
scroll to position [1433, 0]
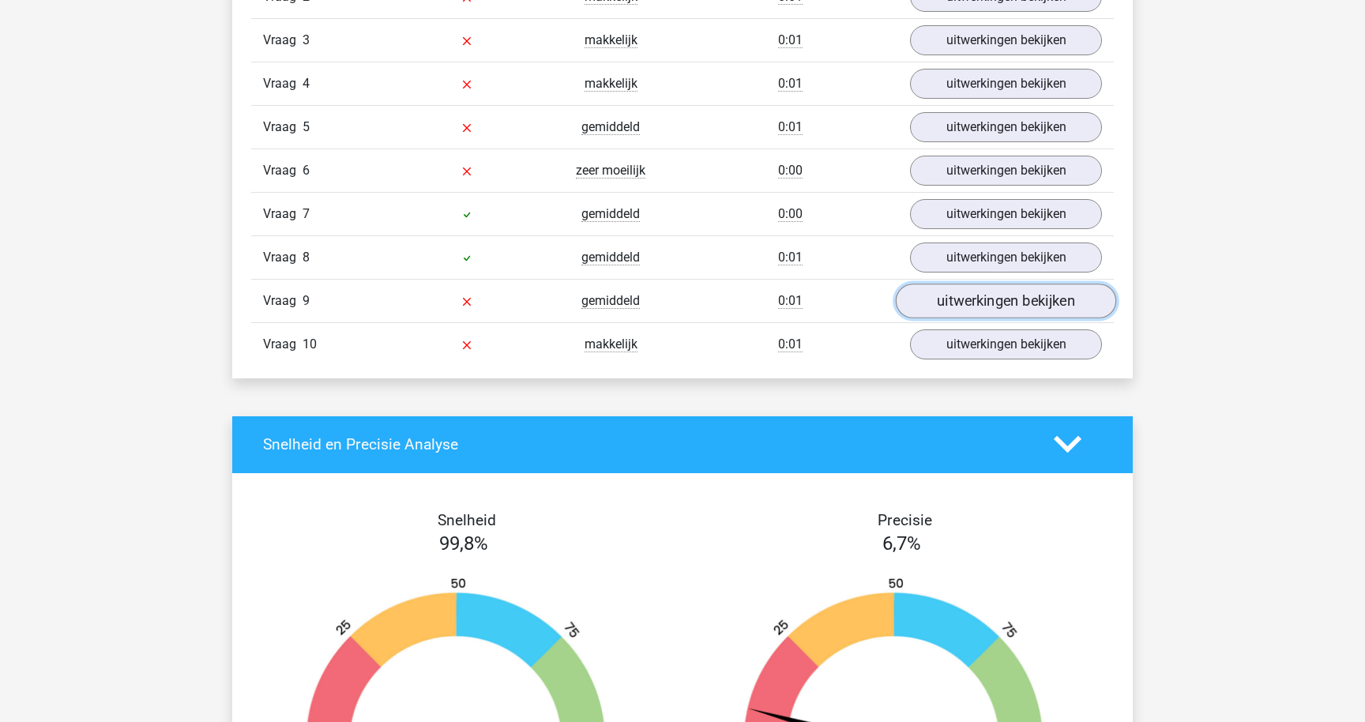
click at [983, 295] on link "uitwerkingen bekijken" at bounding box center [1006, 301] width 220 height 35
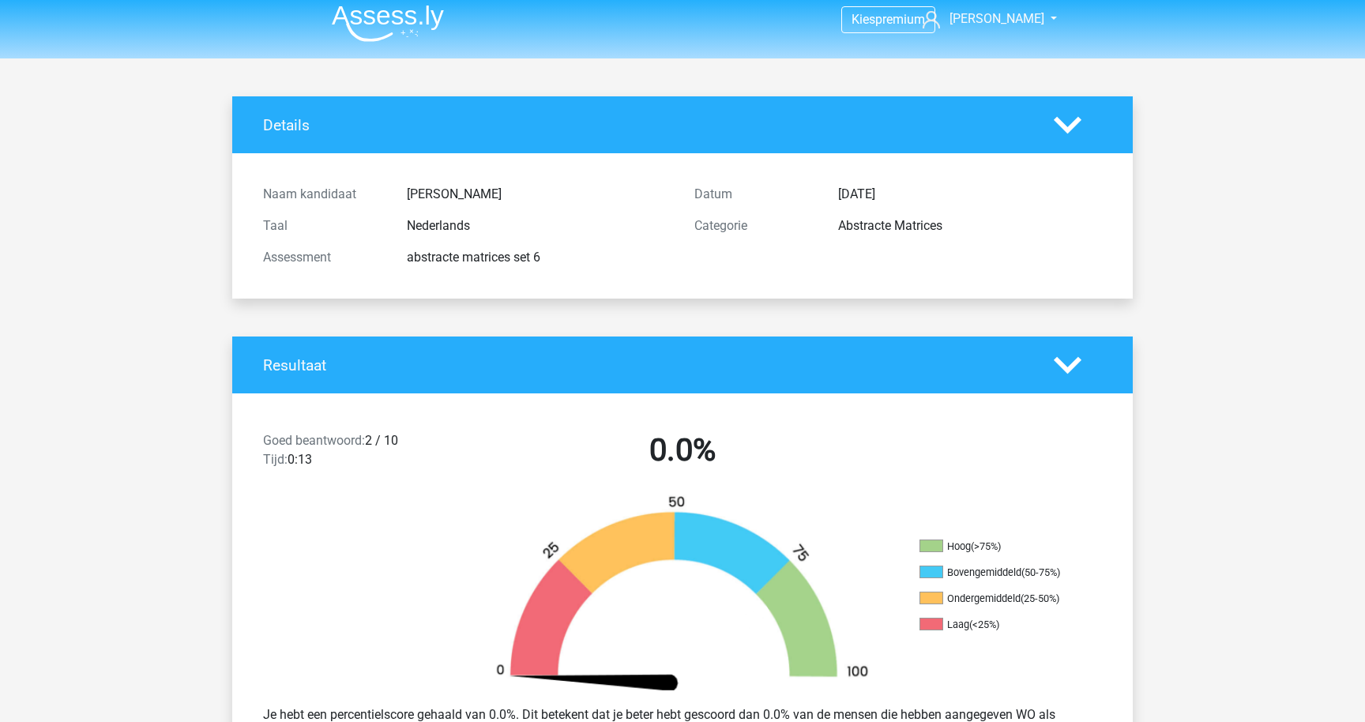
scroll to position [0, 0]
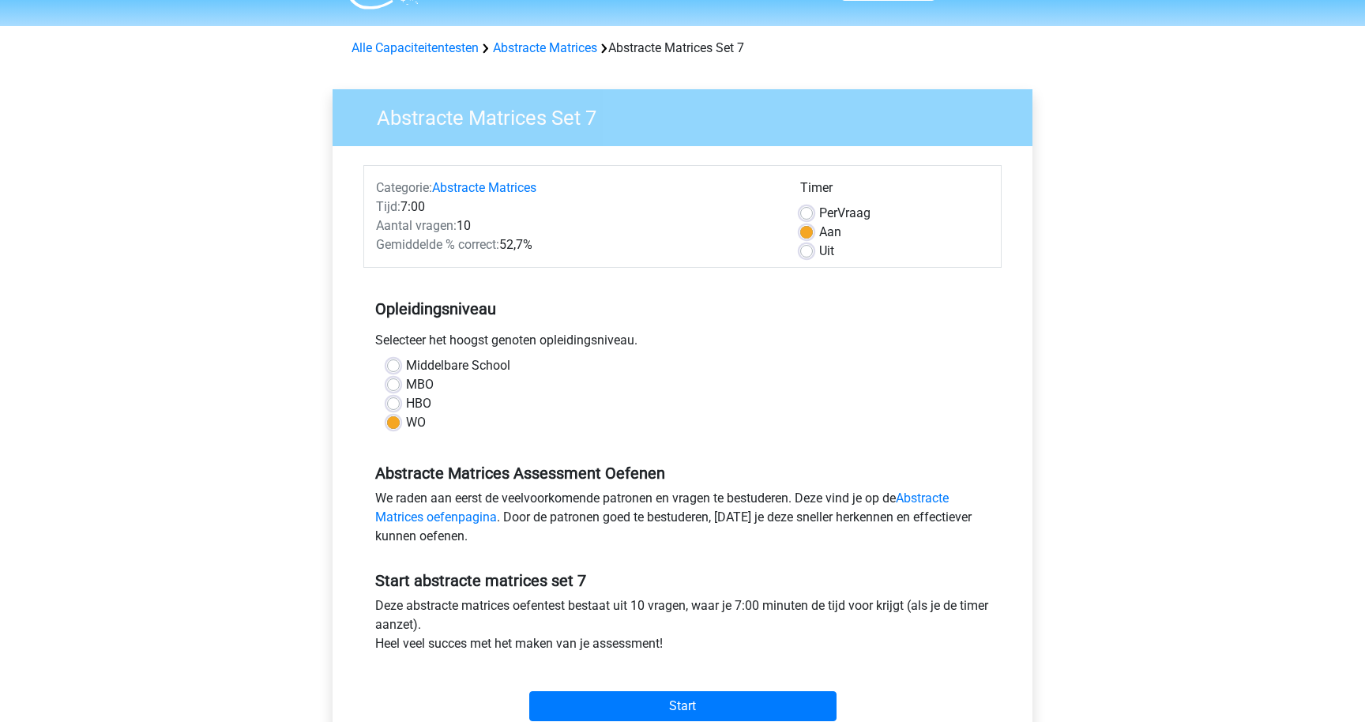
scroll to position [42, 0]
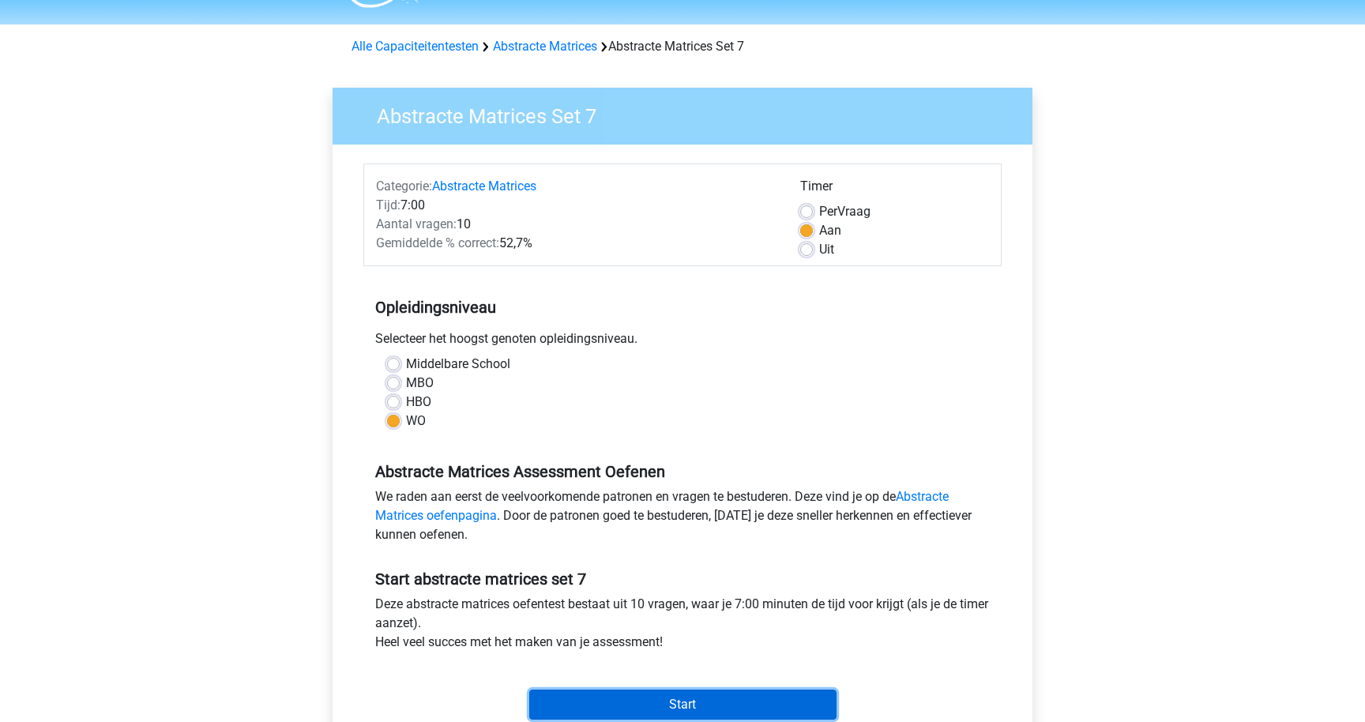
click at [752, 696] on input "Start" at bounding box center [682, 705] width 307 height 30
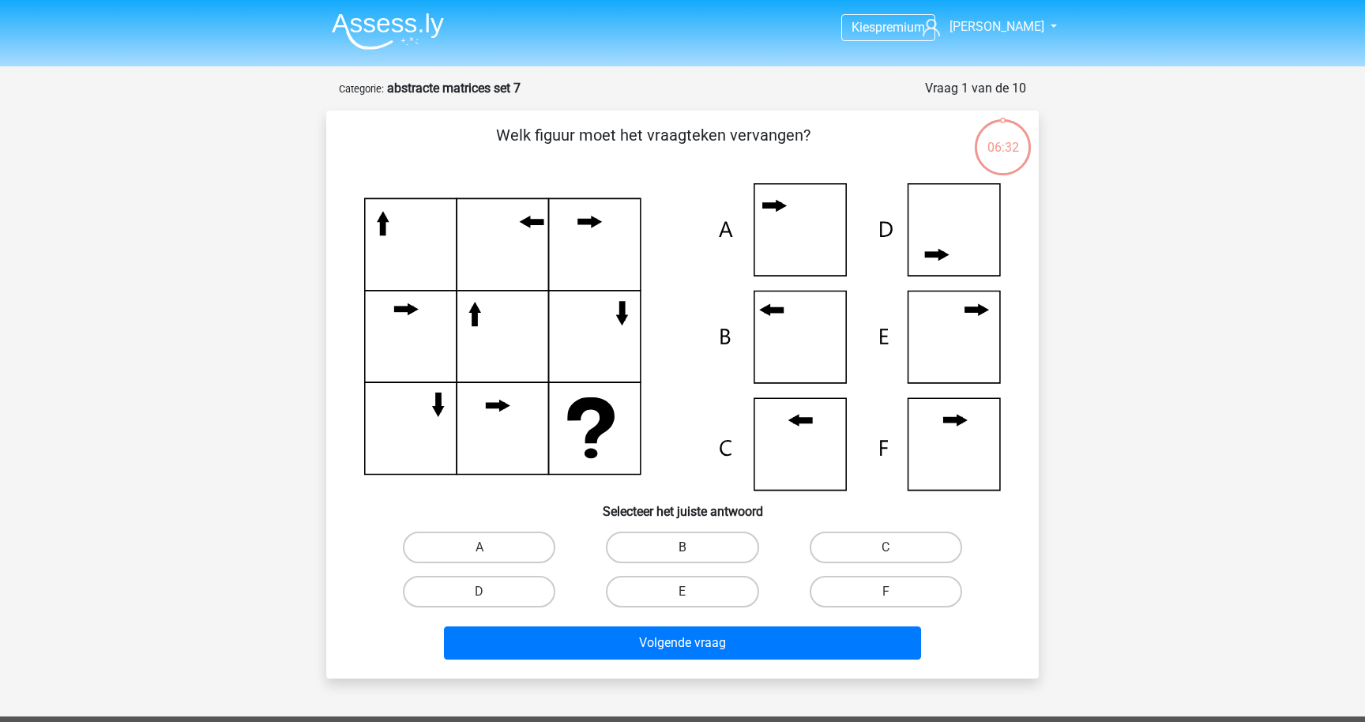
click at [701, 532] on label "B" at bounding box center [682, 548] width 152 height 32
click at [693, 547] on input "B" at bounding box center [687, 552] width 10 height 10
radio input "true"
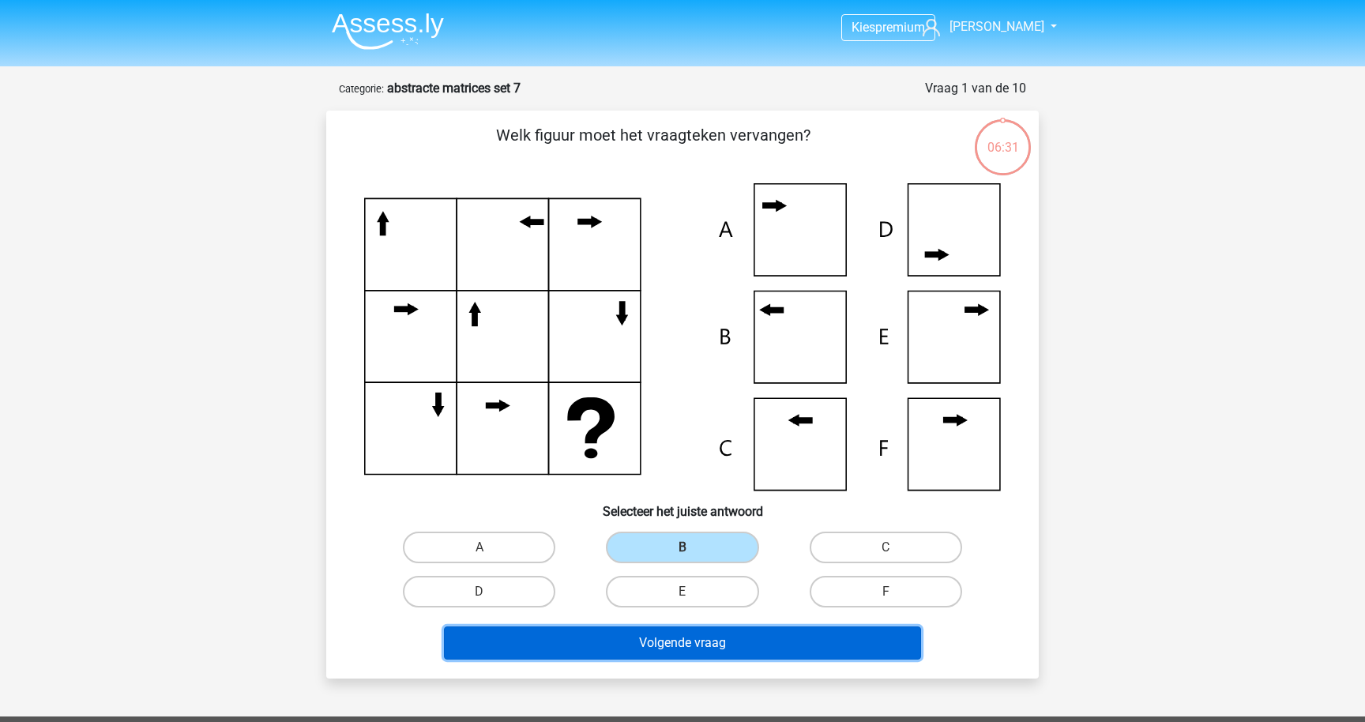
click at [701, 642] on button "Volgende vraag" at bounding box center [683, 642] width 478 height 33
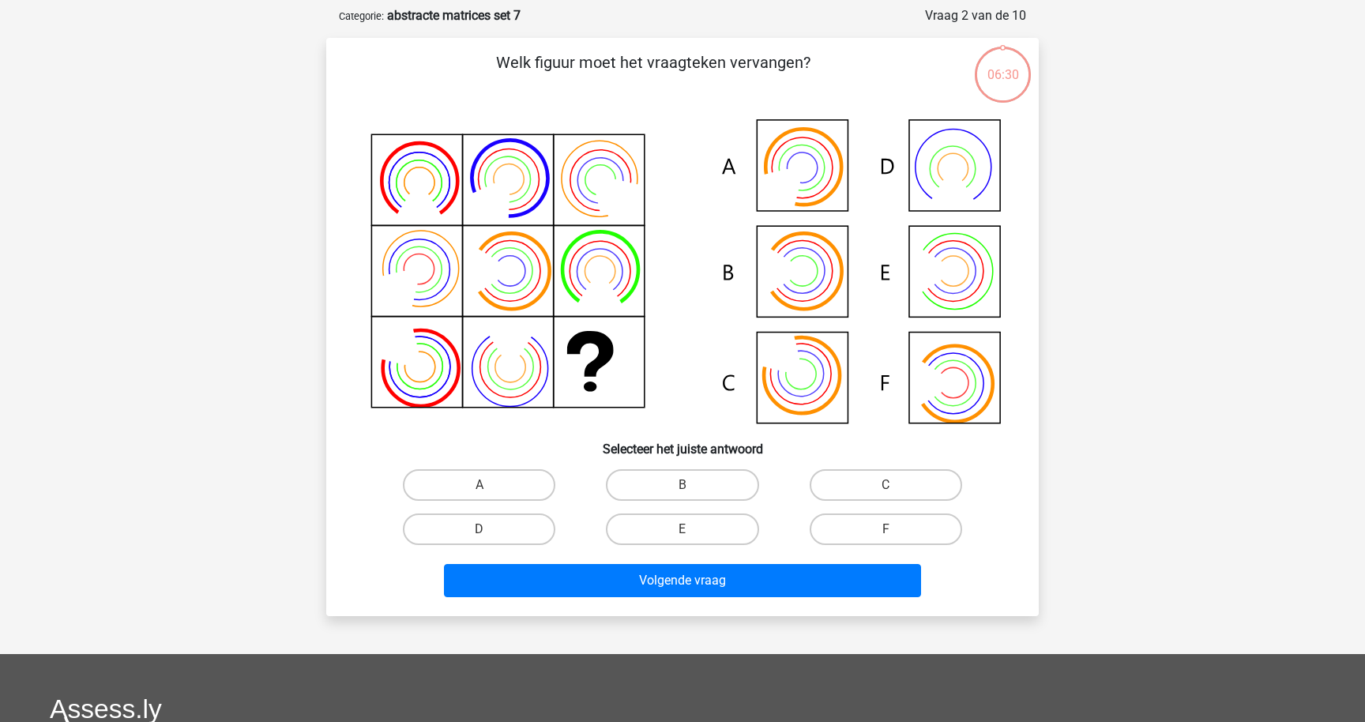
scroll to position [79, 0]
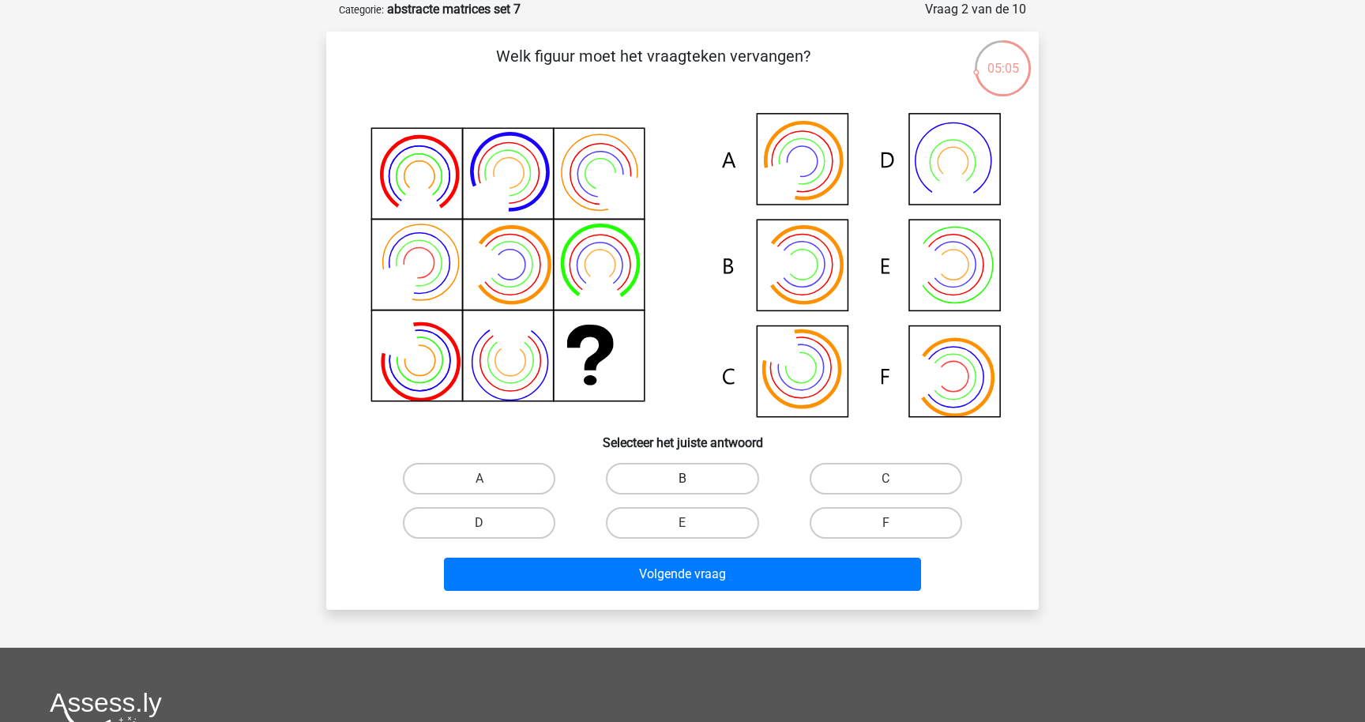
click at [686, 490] on label "B" at bounding box center [682, 479] width 152 height 32
click at [686, 489] on input "B" at bounding box center [687, 484] width 10 height 10
radio input "true"
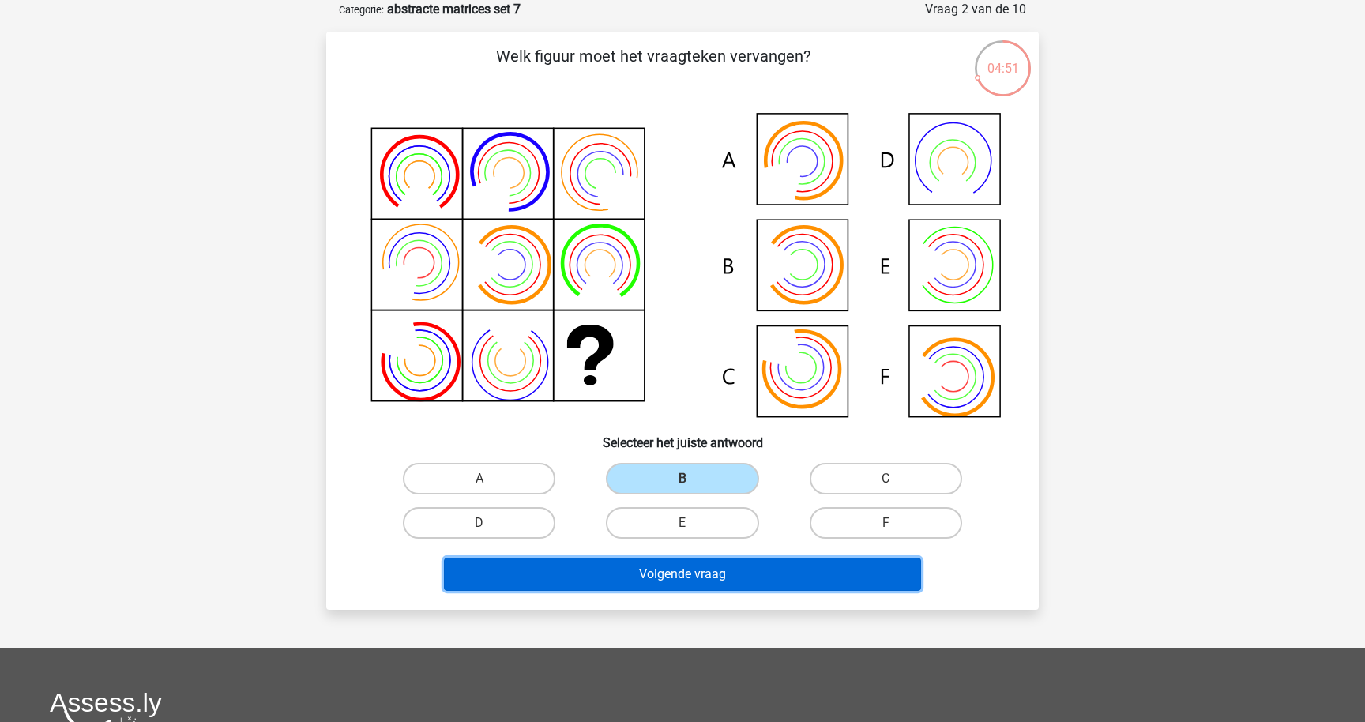
click at [656, 574] on button "Volgende vraag" at bounding box center [683, 574] width 478 height 33
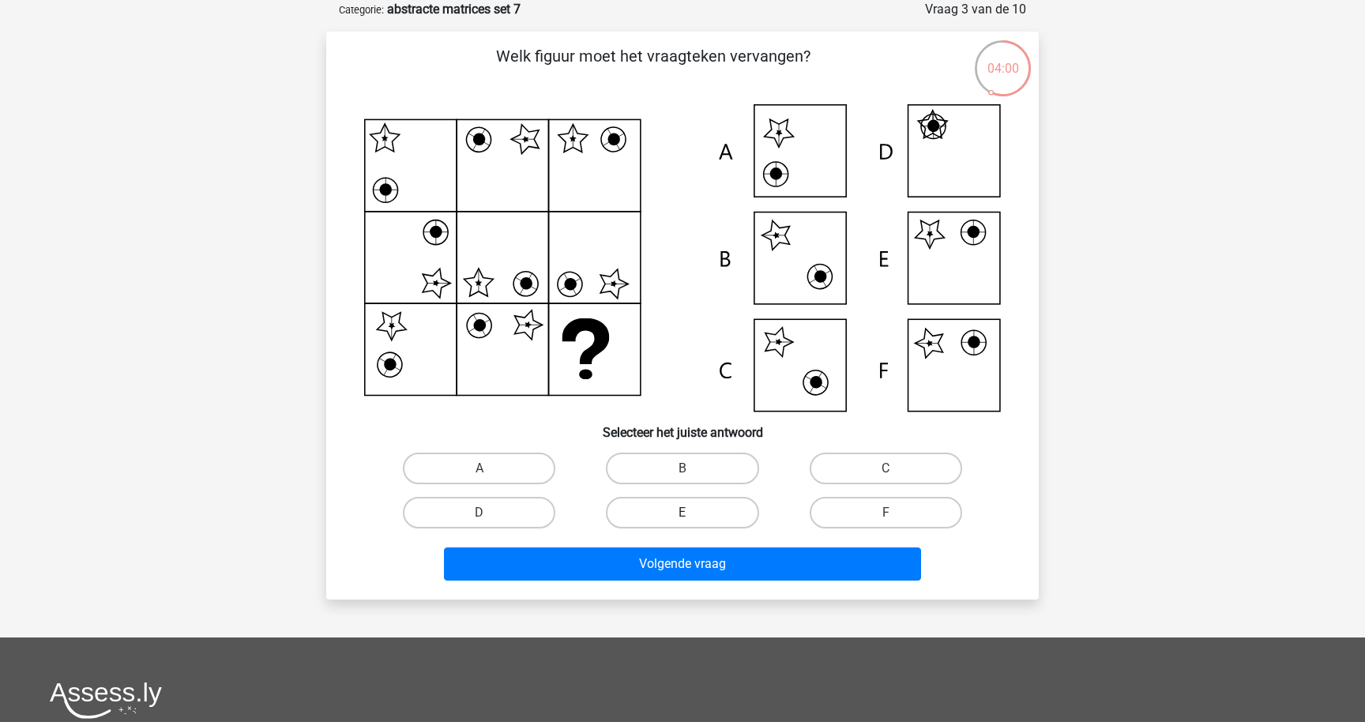
click at [716, 509] on label "E" at bounding box center [682, 513] width 152 height 32
click at [693, 513] on input "E" at bounding box center [687, 518] width 10 height 10
radio input "true"
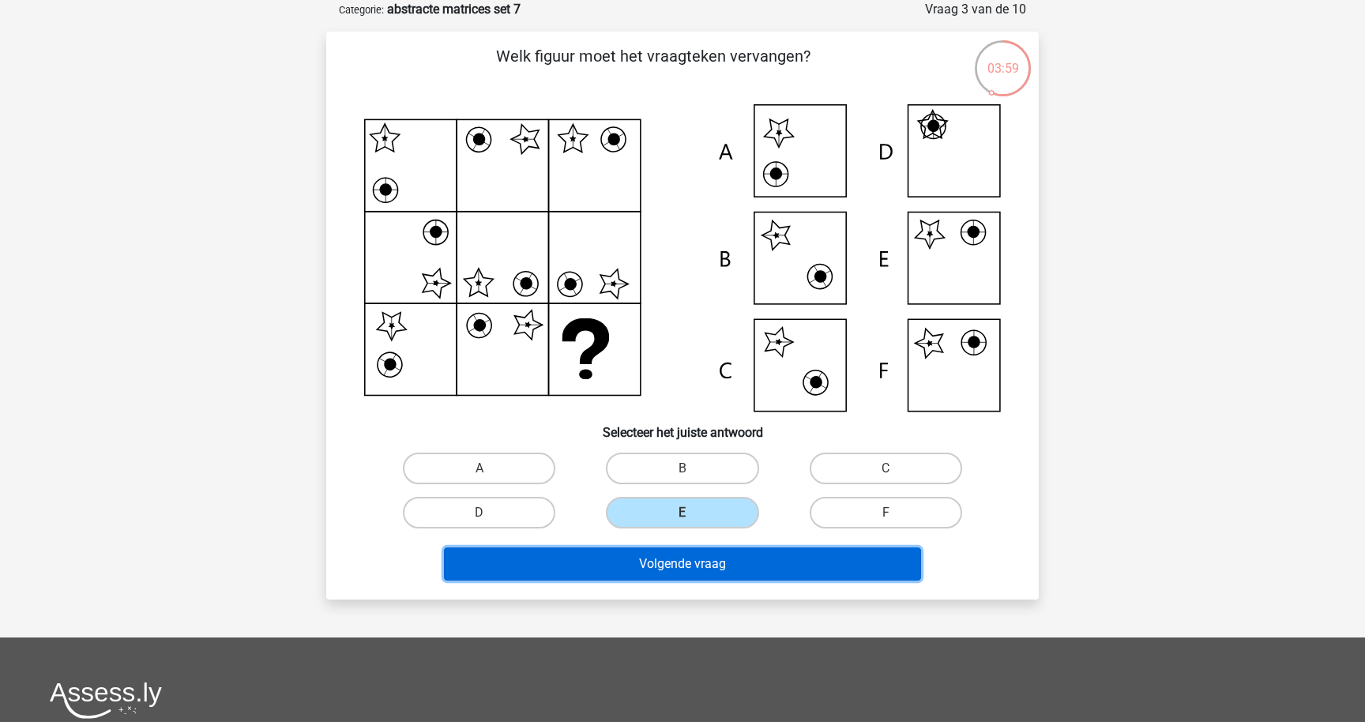
click at [717, 561] on button "Volgende vraag" at bounding box center [683, 563] width 478 height 33
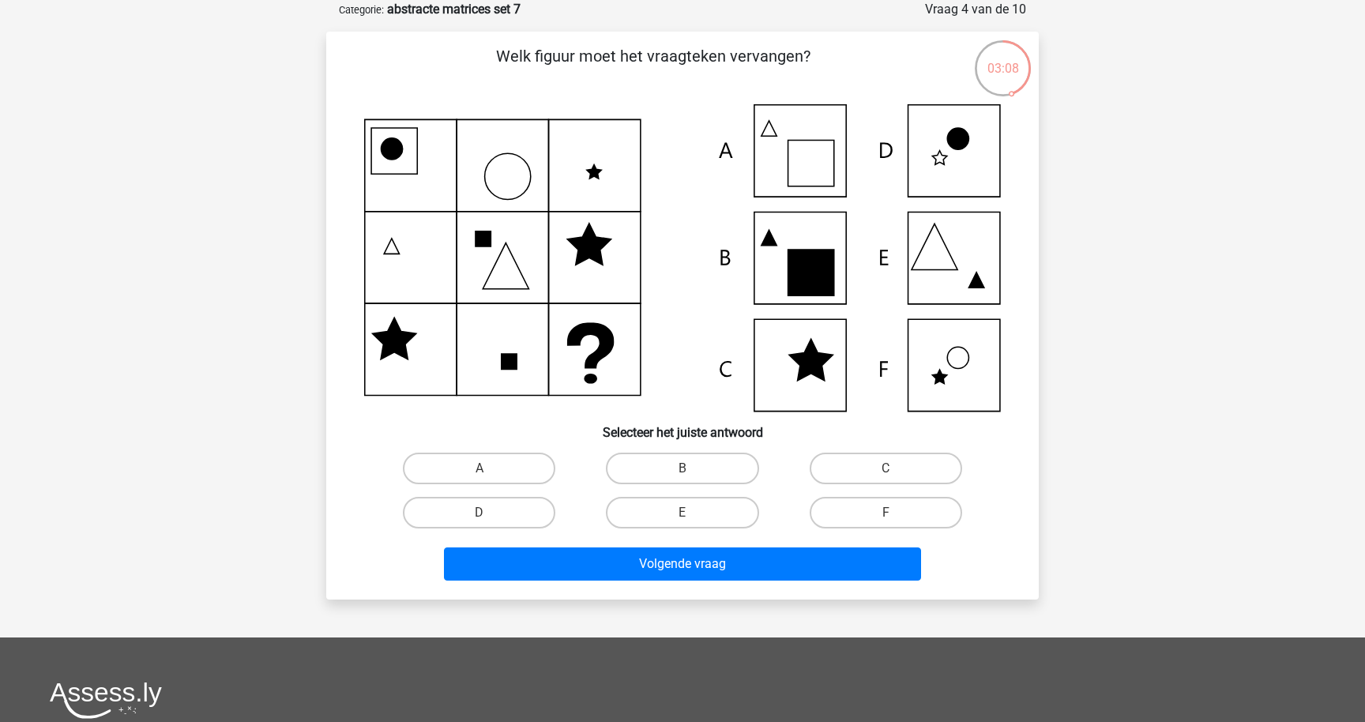
click at [683, 469] on input "B" at bounding box center [687, 473] width 10 height 10
radio input "true"
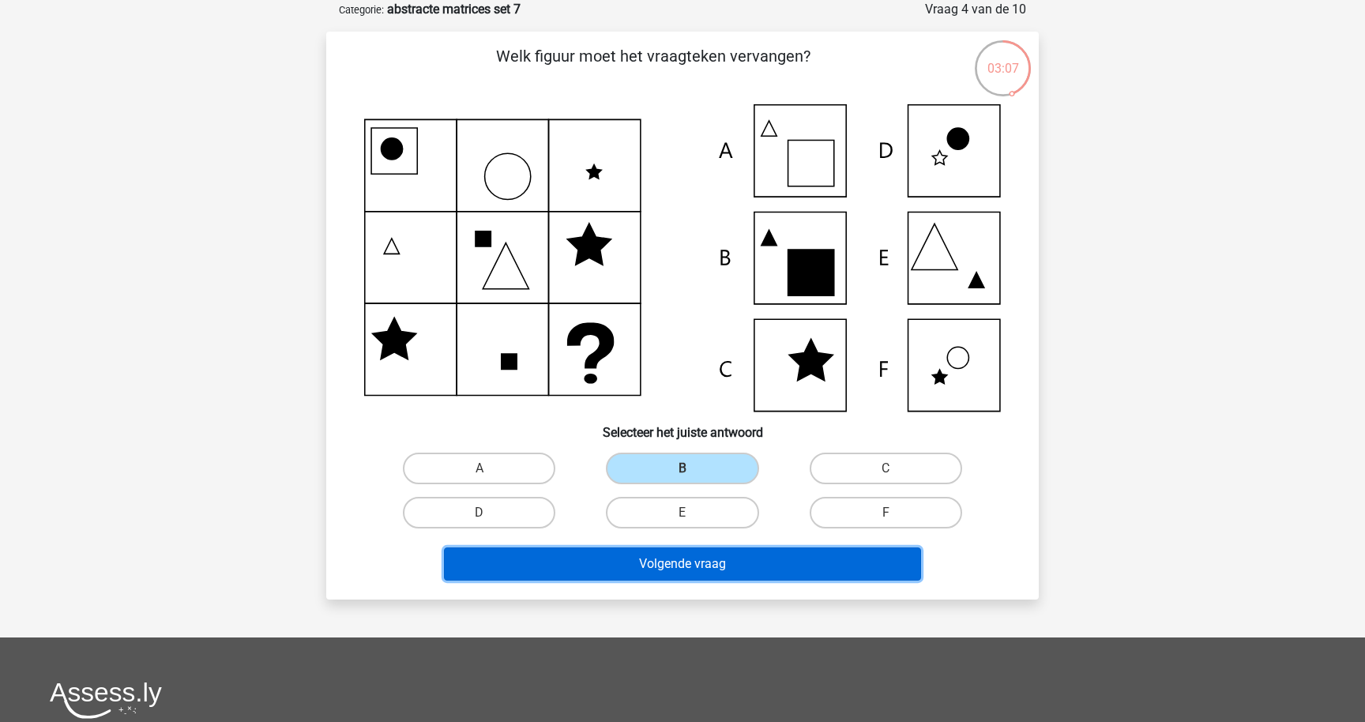
click at [696, 569] on button "Volgende vraag" at bounding box center [683, 563] width 478 height 33
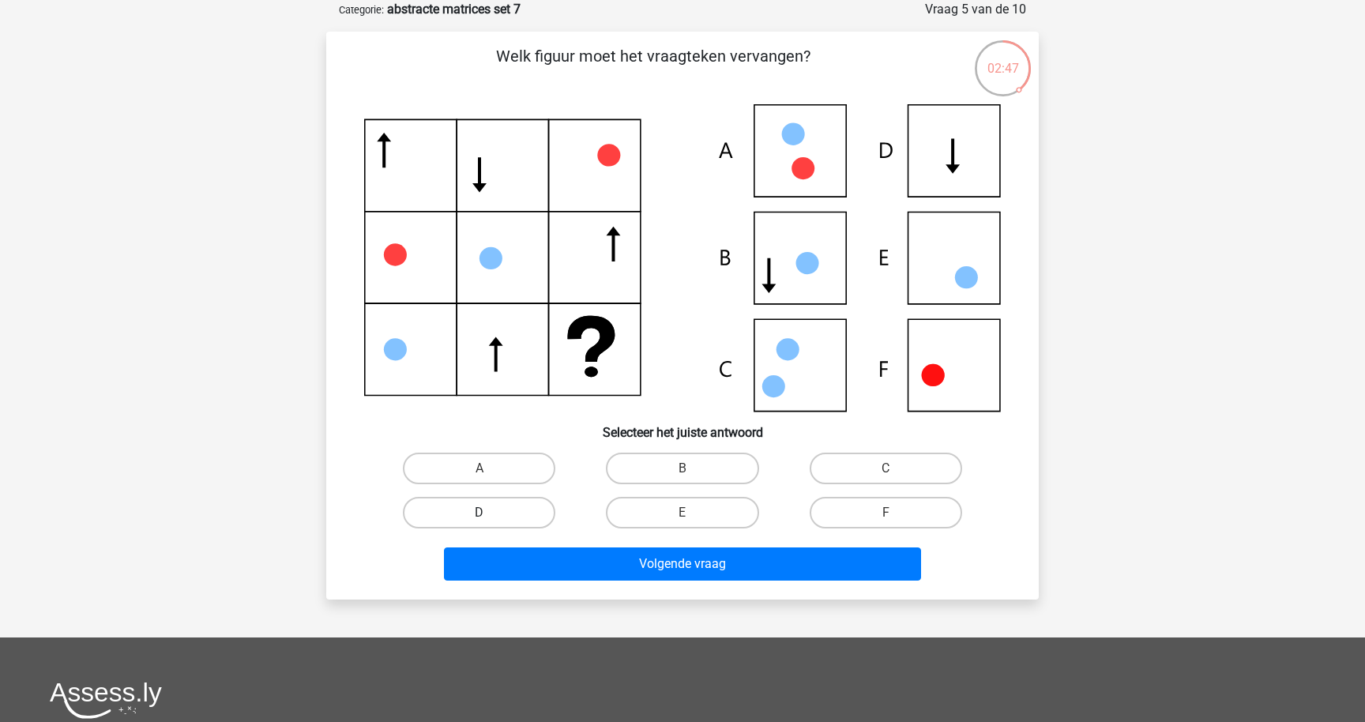
click at [513, 506] on label "D" at bounding box center [479, 513] width 152 height 32
click at [490, 513] on input "D" at bounding box center [484, 518] width 10 height 10
radio input "true"
click at [755, 468] on label "B" at bounding box center [682, 469] width 152 height 32
click at [693, 468] on input "B" at bounding box center [687, 473] width 10 height 10
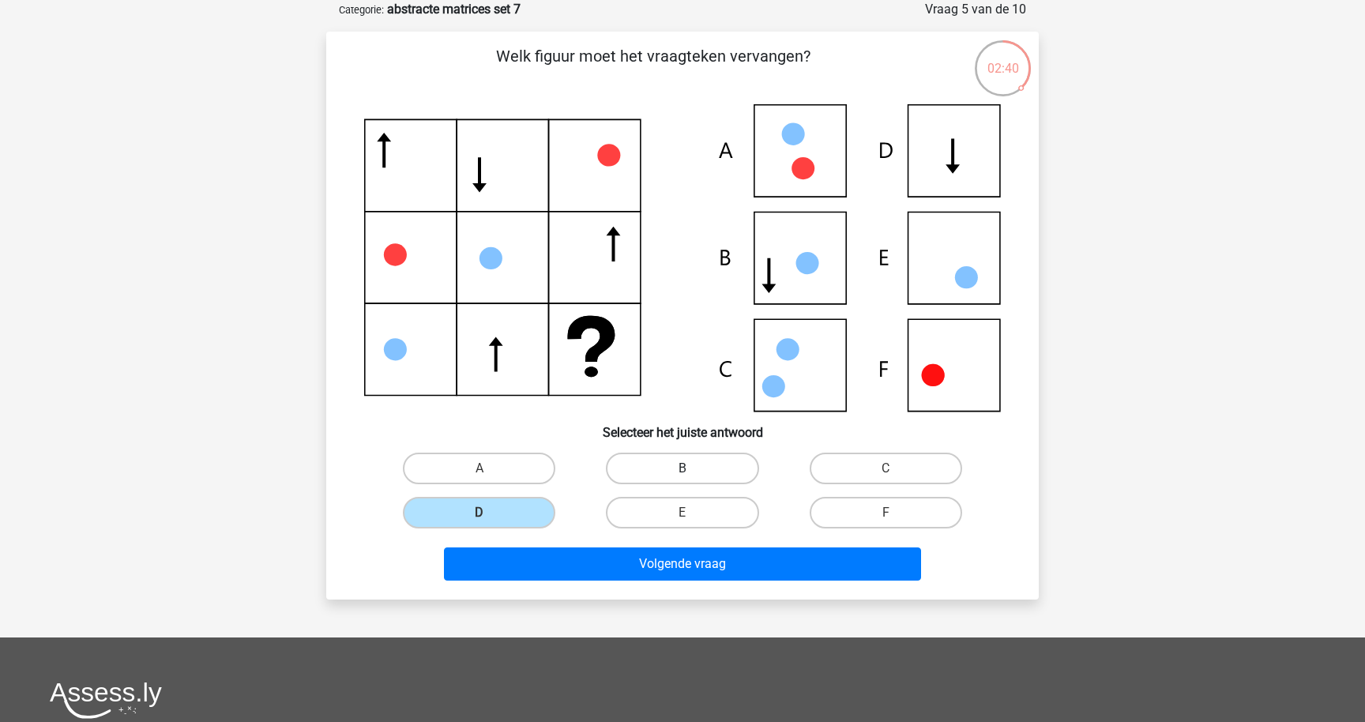
radio input "true"
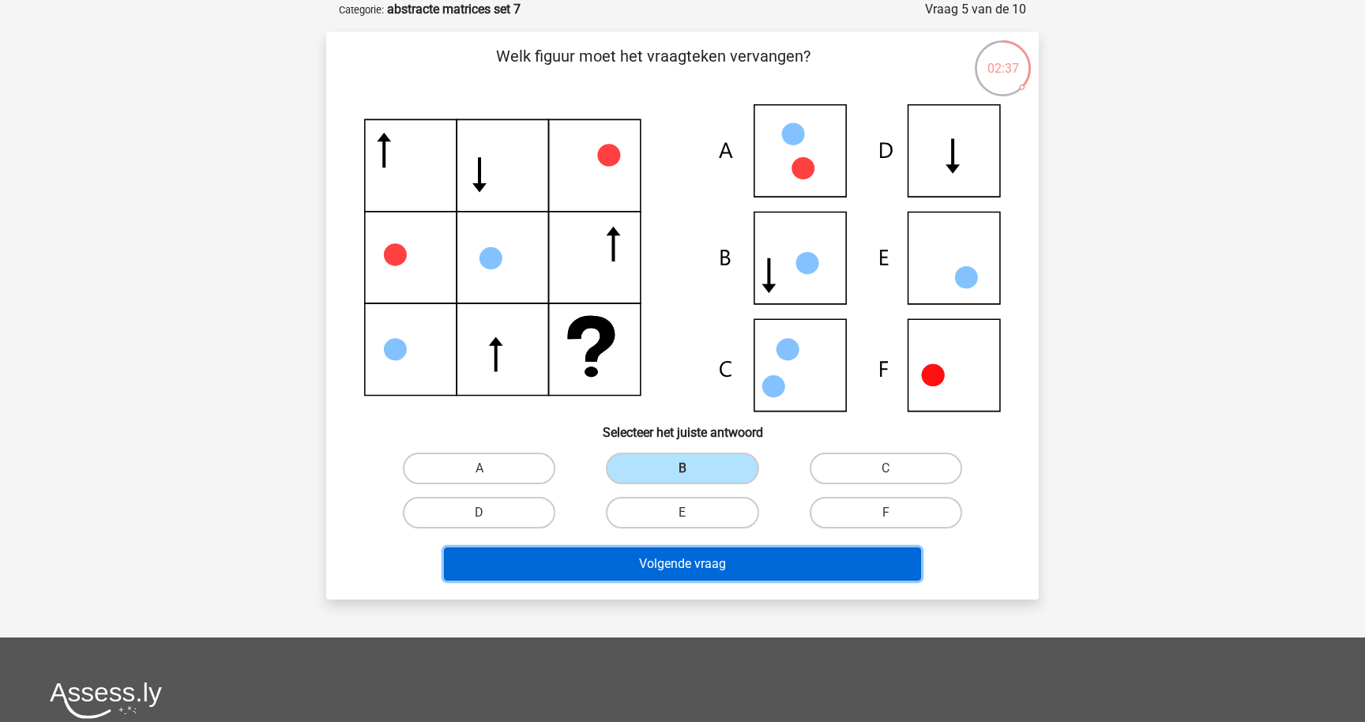
click at [734, 555] on button "Volgende vraag" at bounding box center [683, 563] width 478 height 33
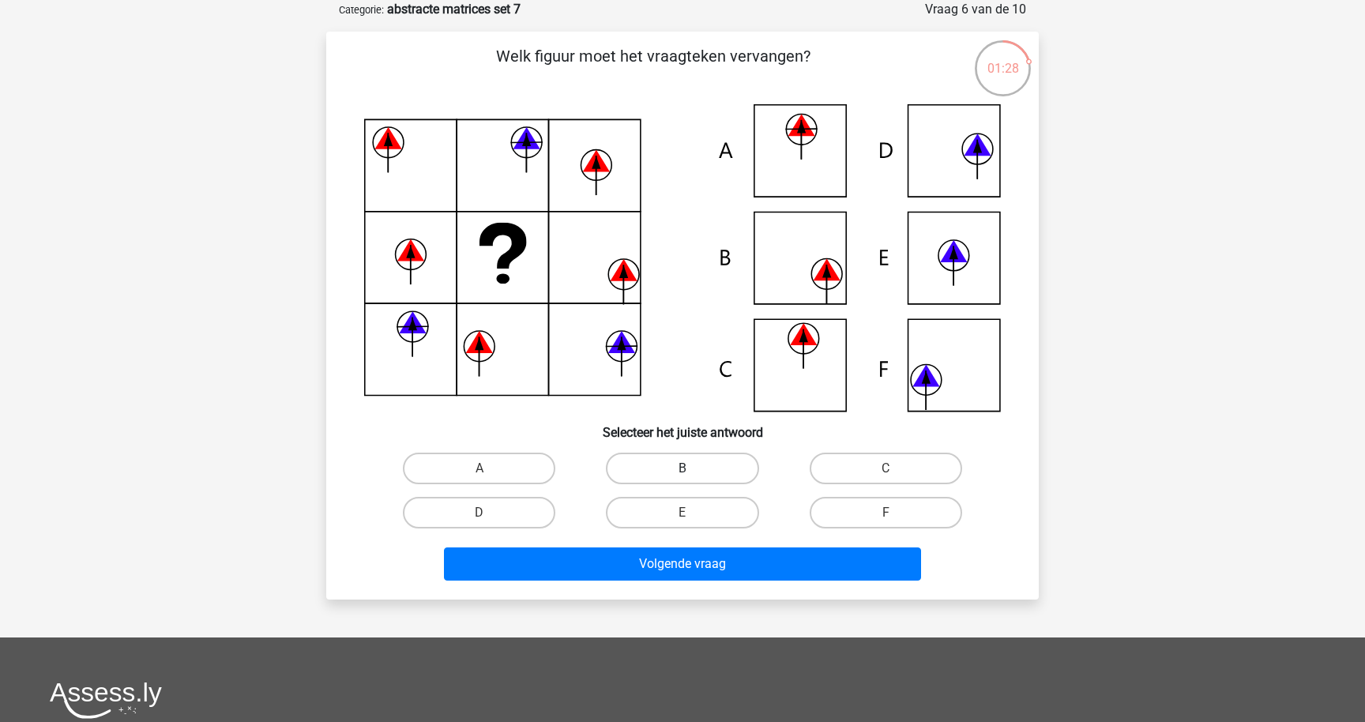
click at [717, 466] on label "B" at bounding box center [682, 469] width 152 height 32
click at [693, 468] on input "B" at bounding box center [687, 473] width 10 height 10
radio input "true"
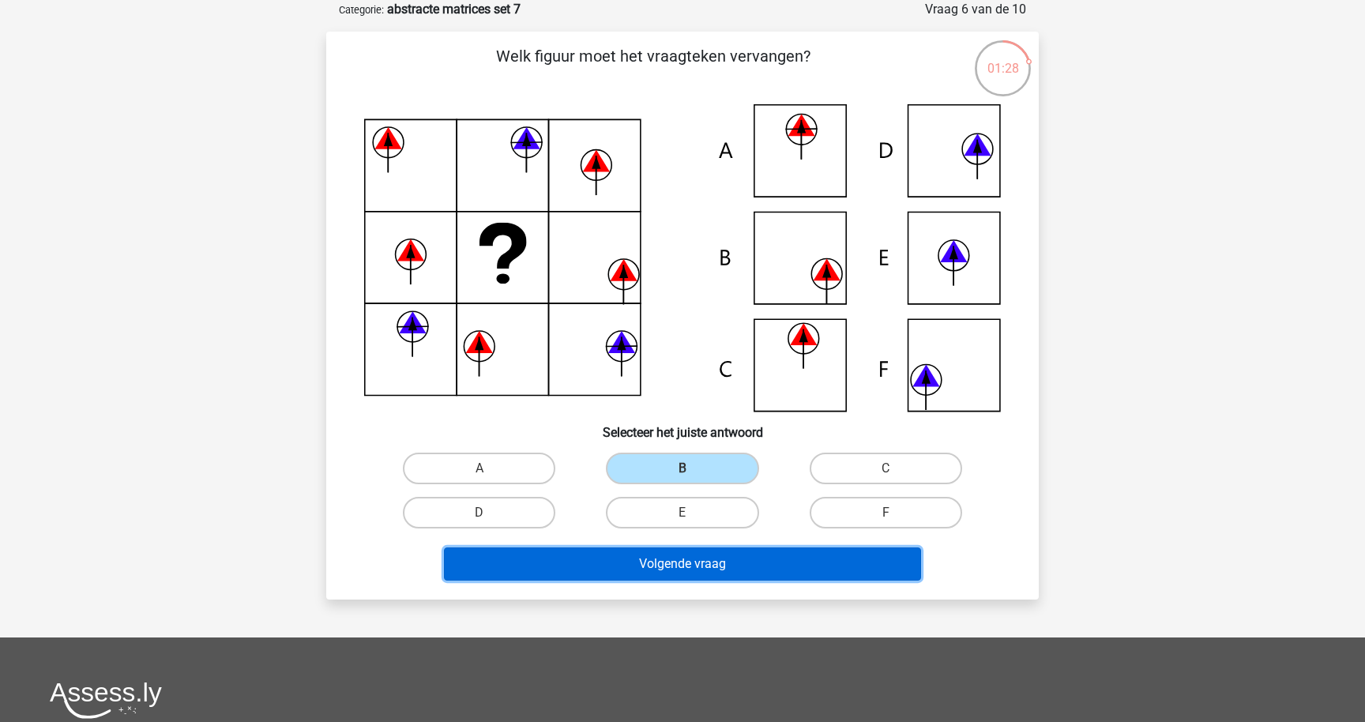
click at [690, 569] on button "Volgende vraag" at bounding box center [683, 563] width 478 height 33
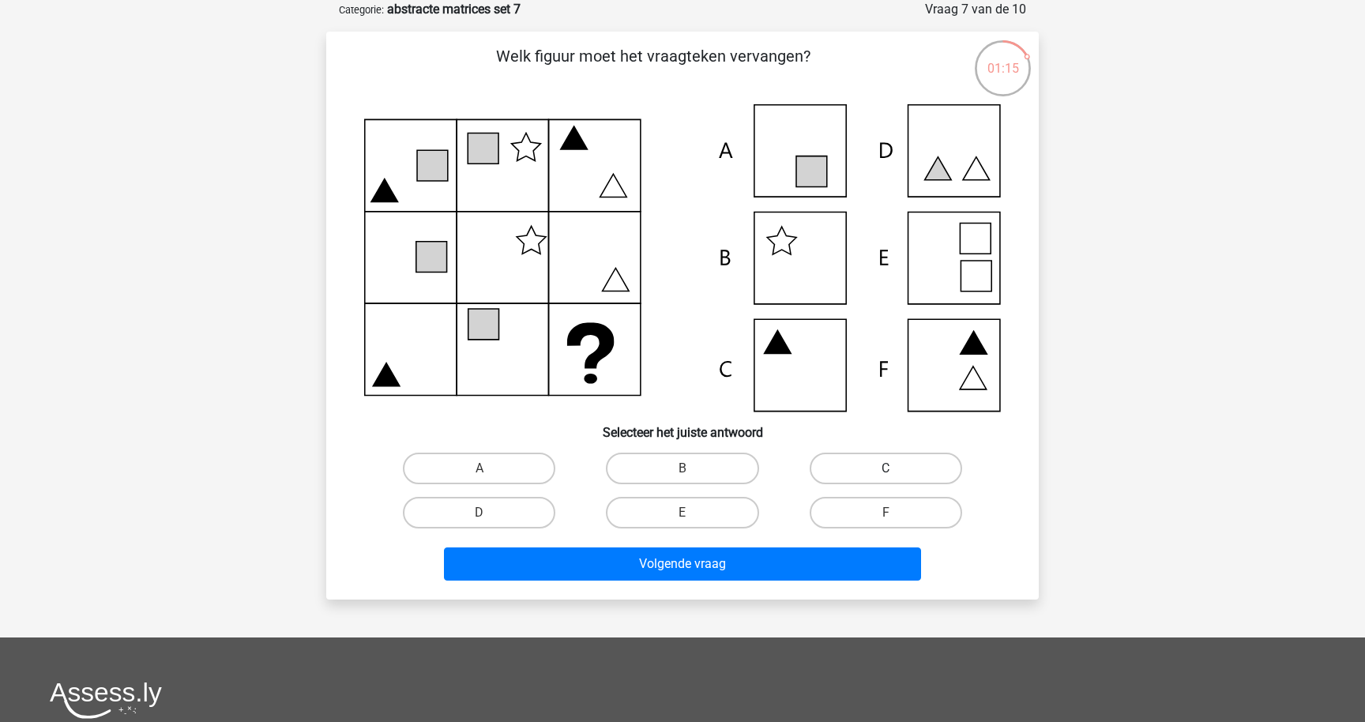
click at [889, 462] on label "C" at bounding box center [886, 469] width 152 height 32
click at [889, 468] on input "C" at bounding box center [890, 473] width 10 height 10
radio input "true"
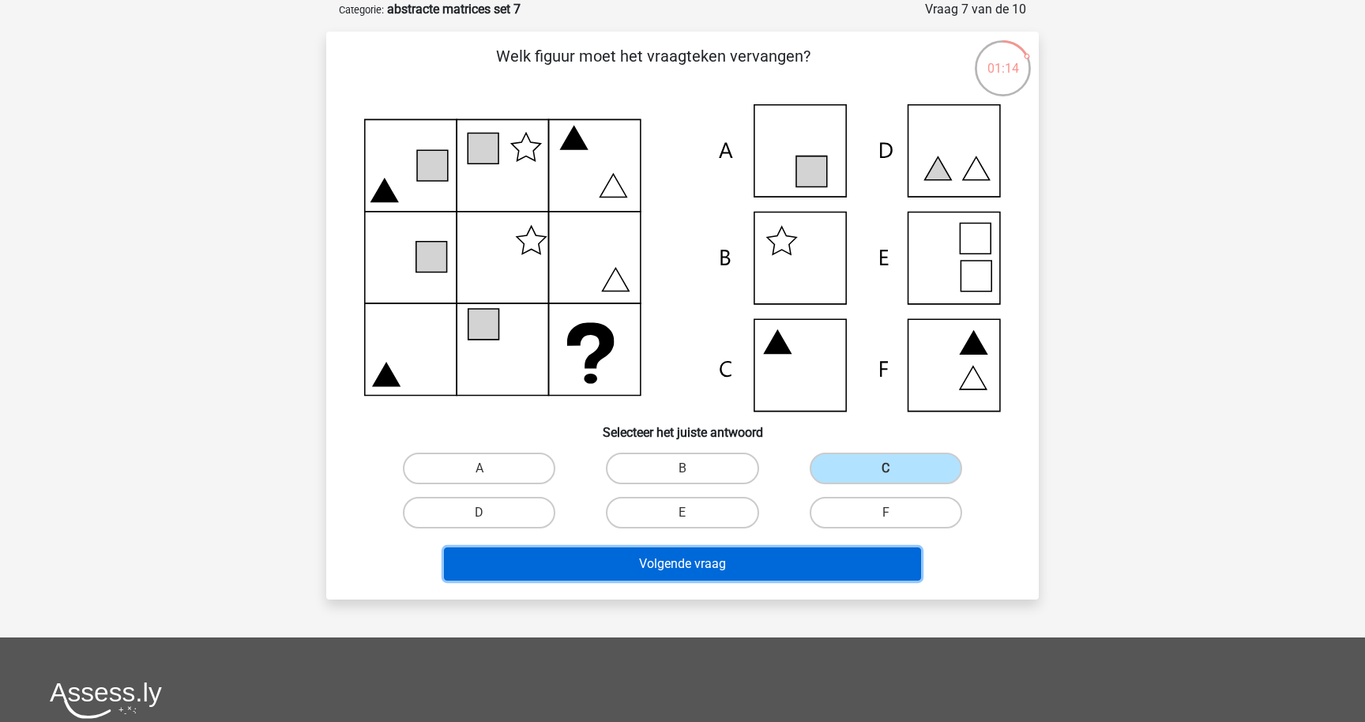
click at [797, 562] on button "Volgende vraag" at bounding box center [683, 563] width 478 height 33
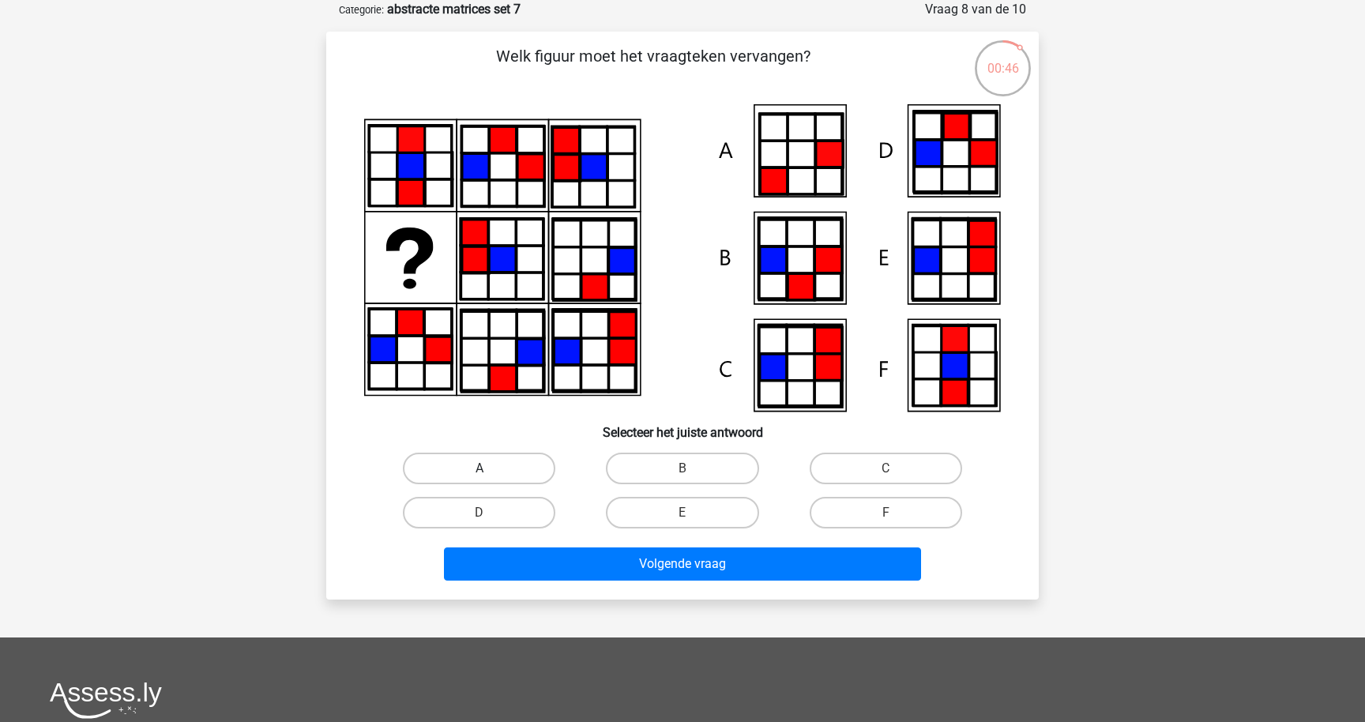
click at [530, 479] on label "A" at bounding box center [479, 469] width 152 height 32
click at [490, 479] on input "A" at bounding box center [484, 473] width 10 height 10
radio input "true"
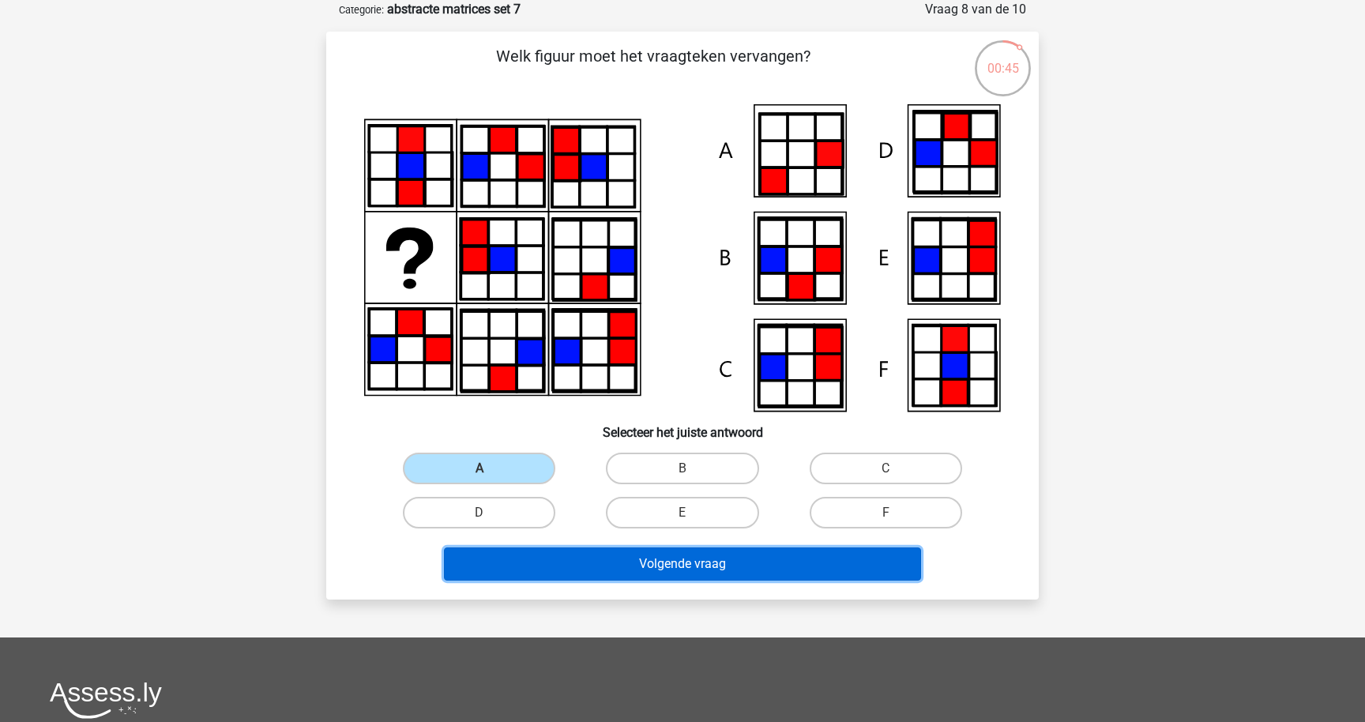
click at [573, 553] on button "Volgende vraag" at bounding box center [683, 563] width 478 height 33
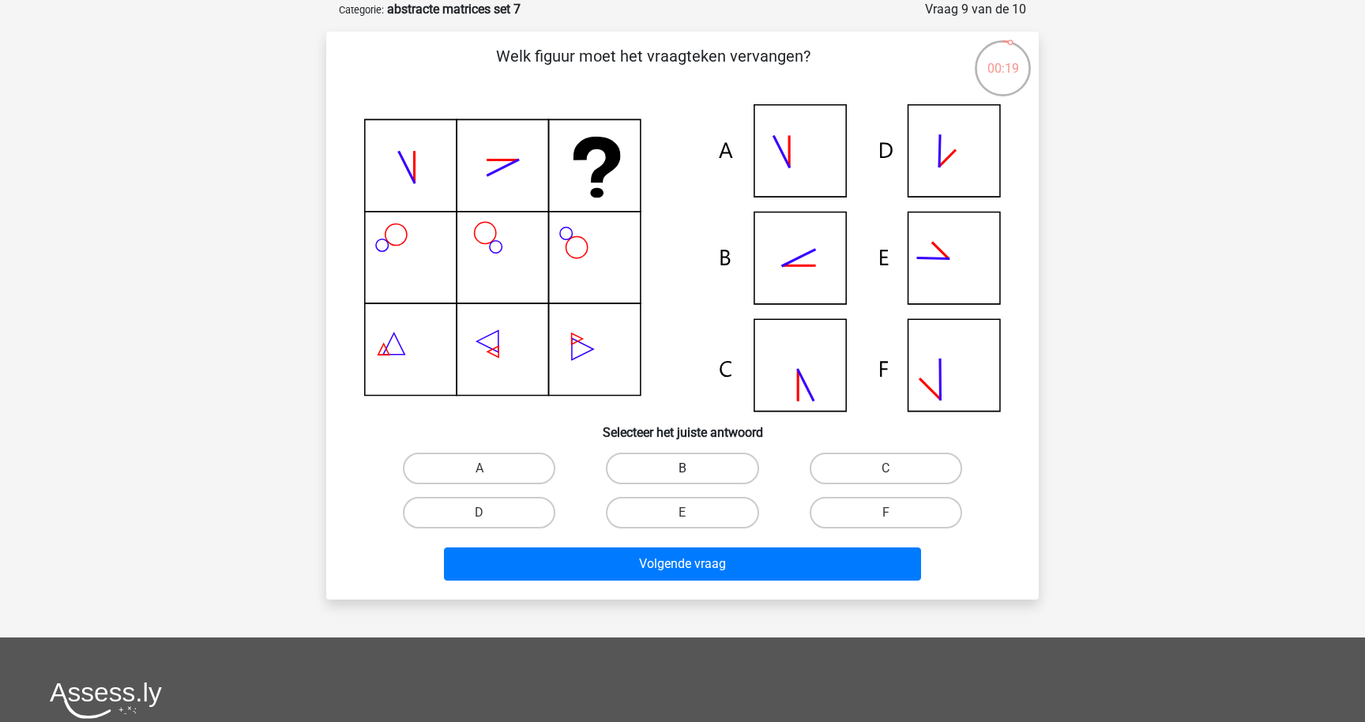
click at [692, 463] on label "B" at bounding box center [682, 469] width 152 height 32
click at [692, 468] on input "B" at bounding box center [687, 473] width 10 height 10
radio input "true"
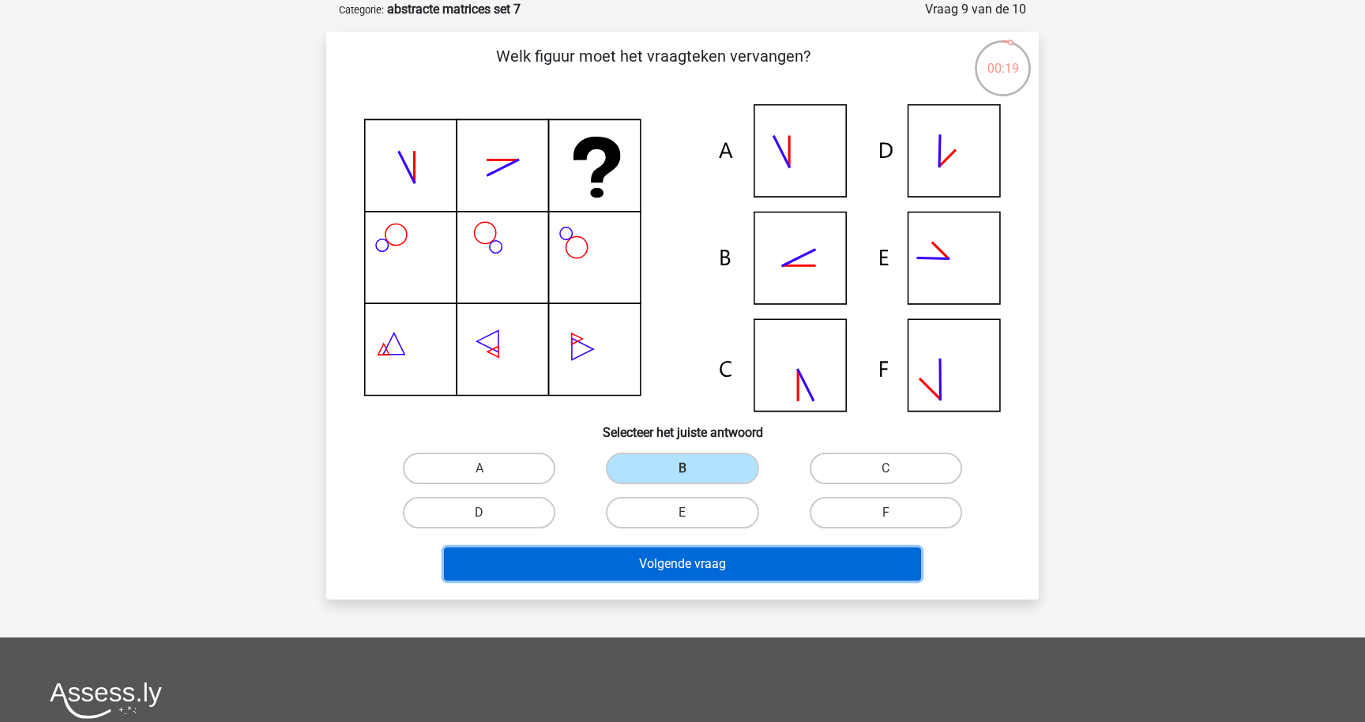
click at [725, 558] on button "Volgende vraag" at bounding box center [683, 563] width 478 height 33
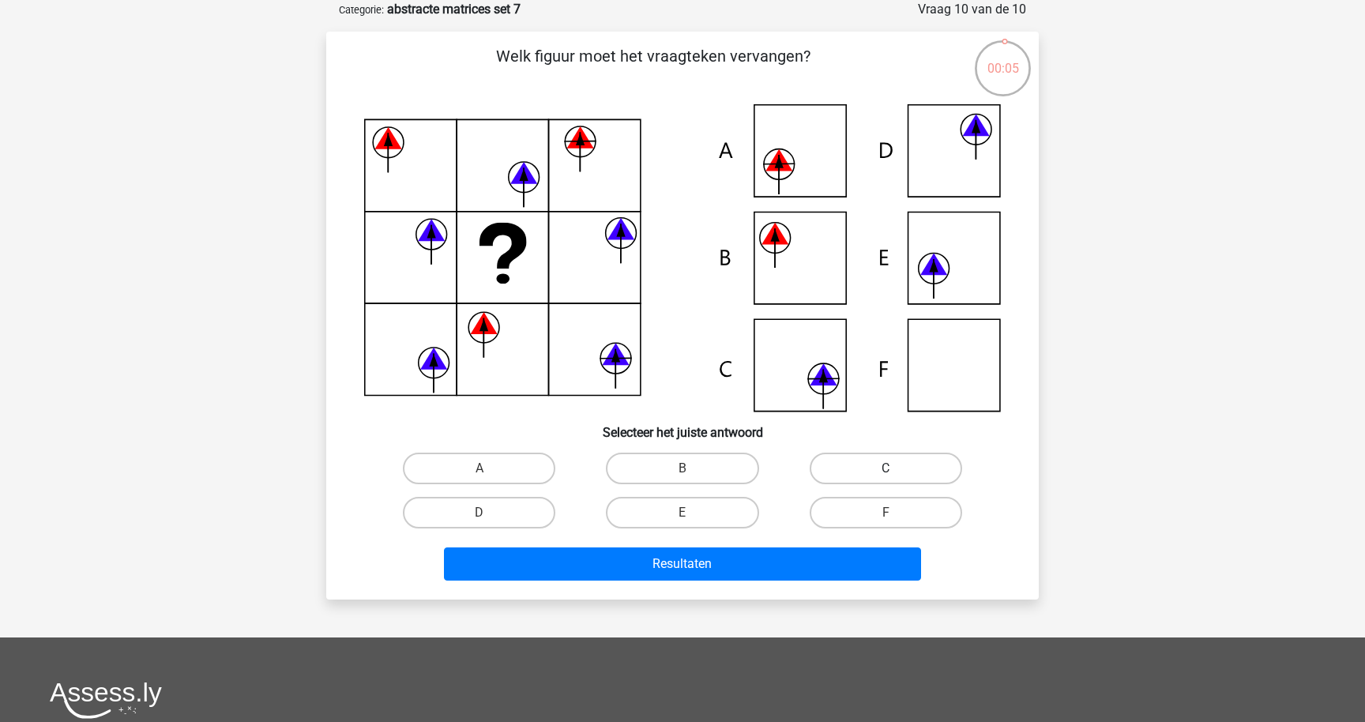
click at [874, 464] on label "C" at bounding box center [886, 469] width 152 height 32
click at [885, 468] on input "C" at bounding box center [890, 473] width 10 height 10
radio input "true"
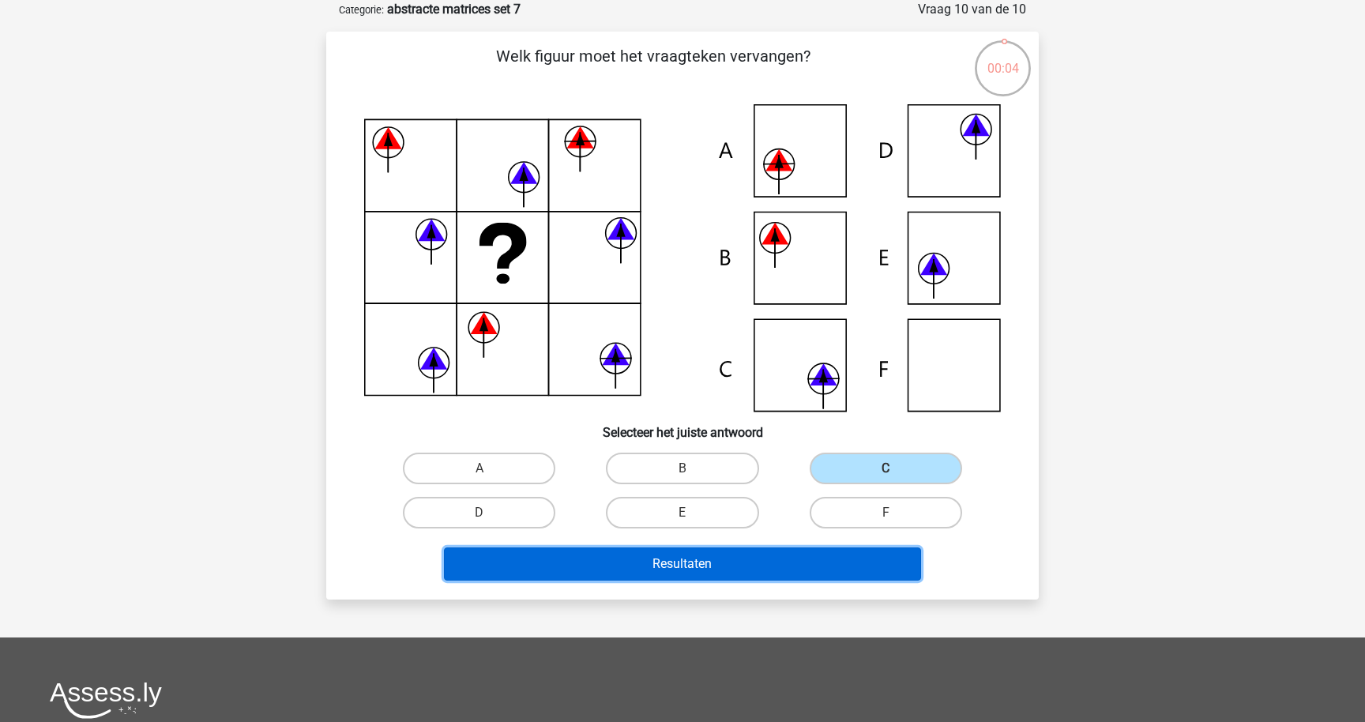
click at [791, 569] on button "Resultaten" at bounding box center [683, 563] width 478 height 33
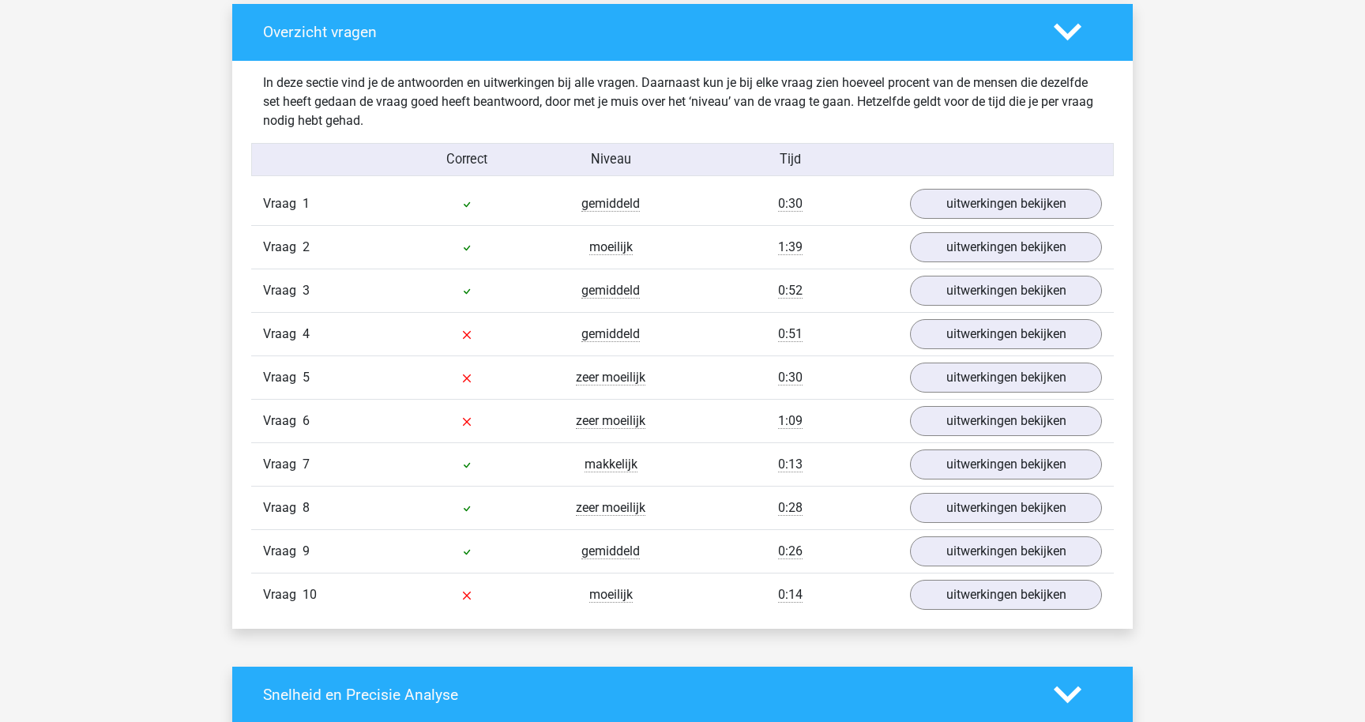
scroll to position [1181, 0]
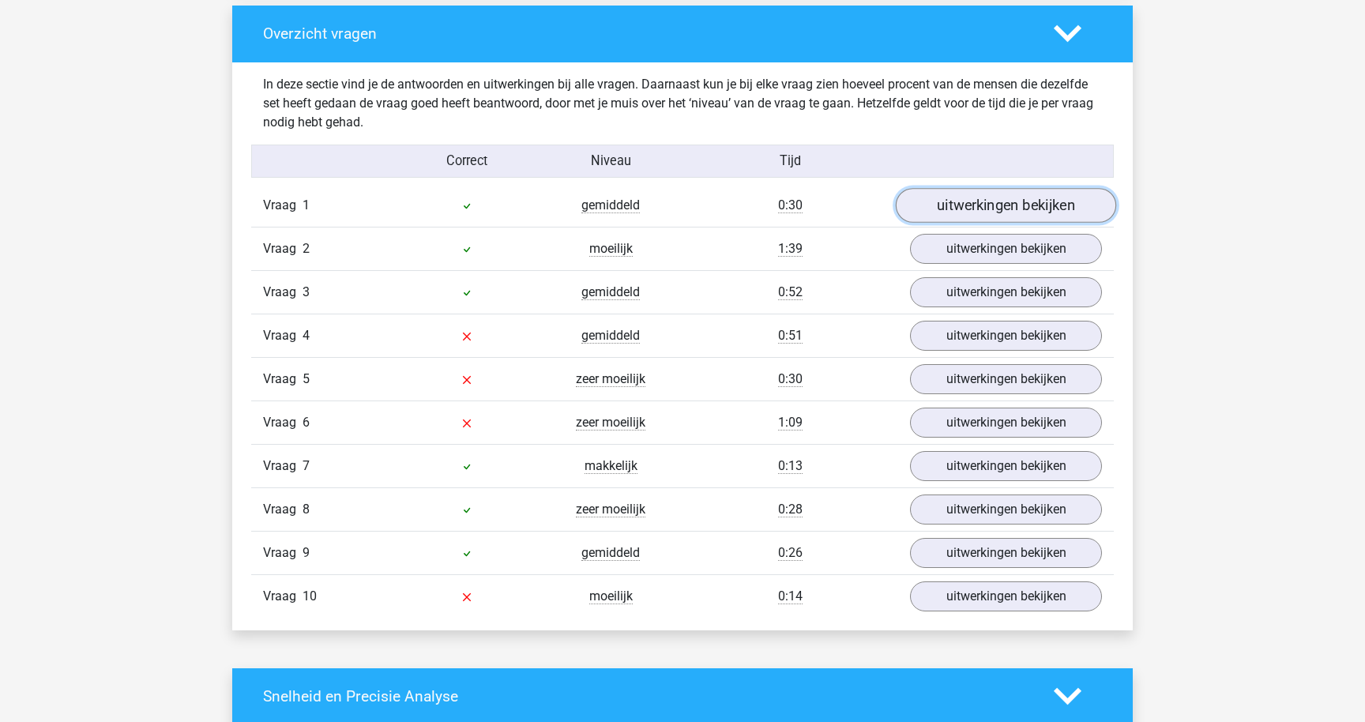
click at [979, 206] on link "uitwerkingen bekijken" at bounding box center [1006, 205] width 220 height 35
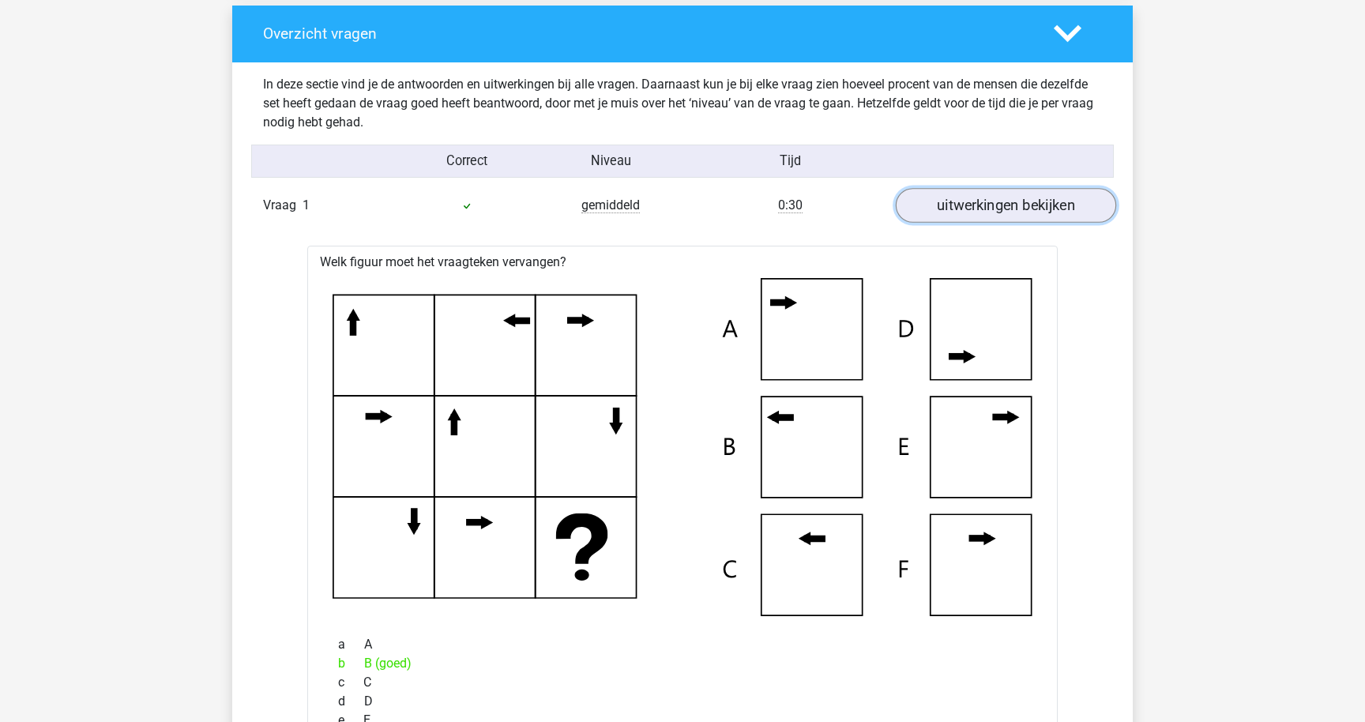
click at [979, 206] on link "uitwerkingen bekijken" at bounding box center [1006, 205] width 220 height 35
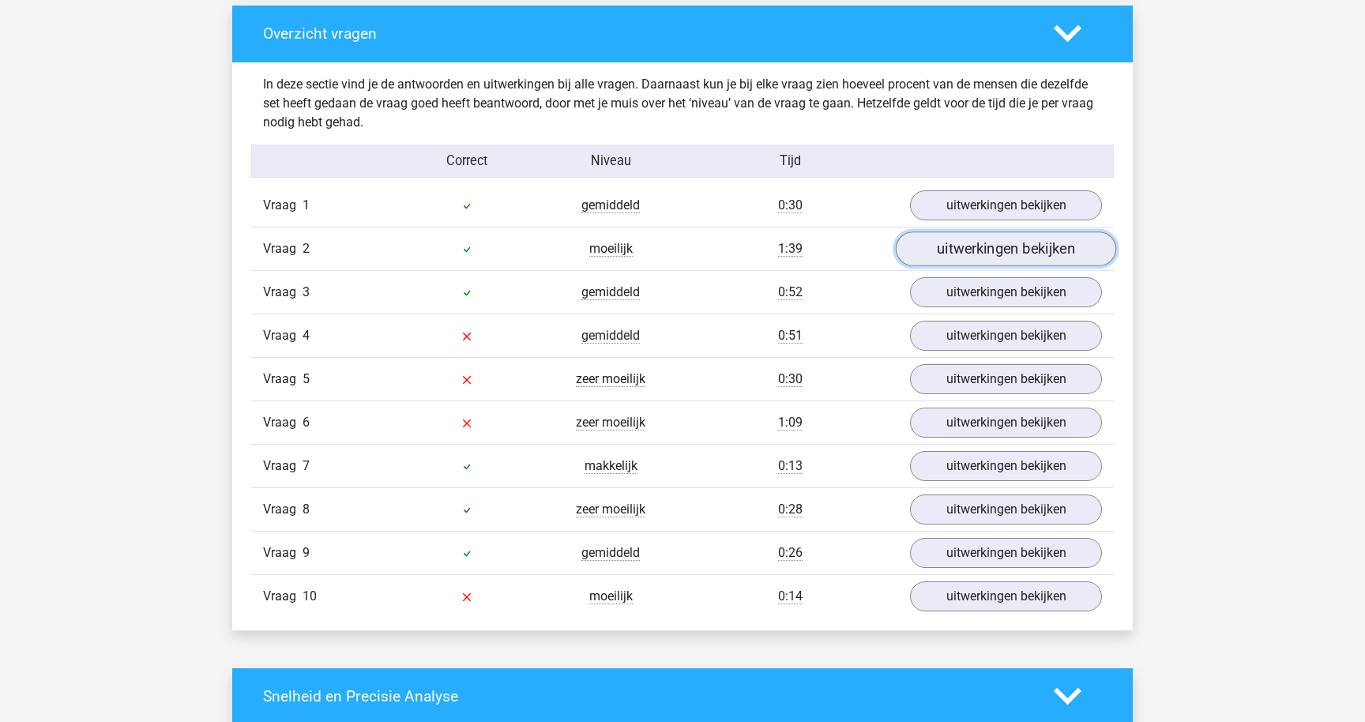
click at [964, 246] on link "uitwerkingen bekijken" at bounding box center [1006, 248] width 220 height 35
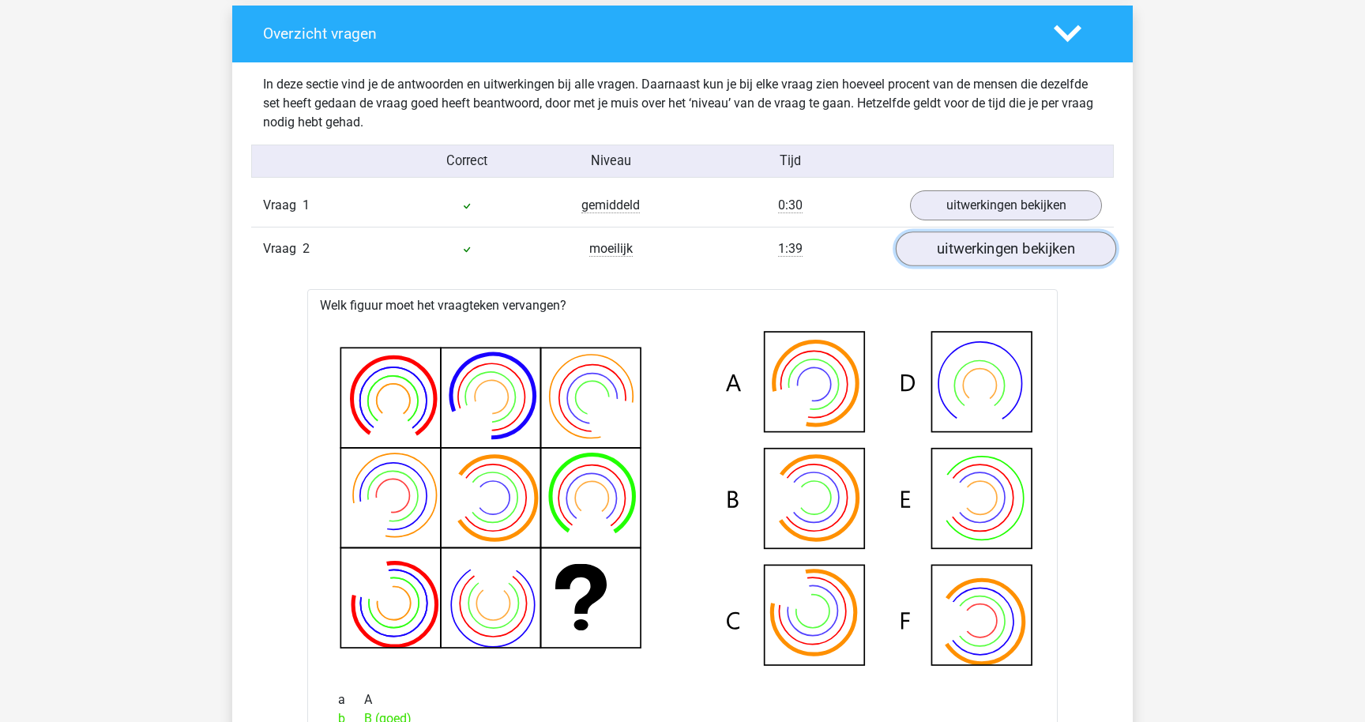
click at [964, 246] on link "uitwerkingen bekijken" at bounding box center [1006, 248] width 220 height 35
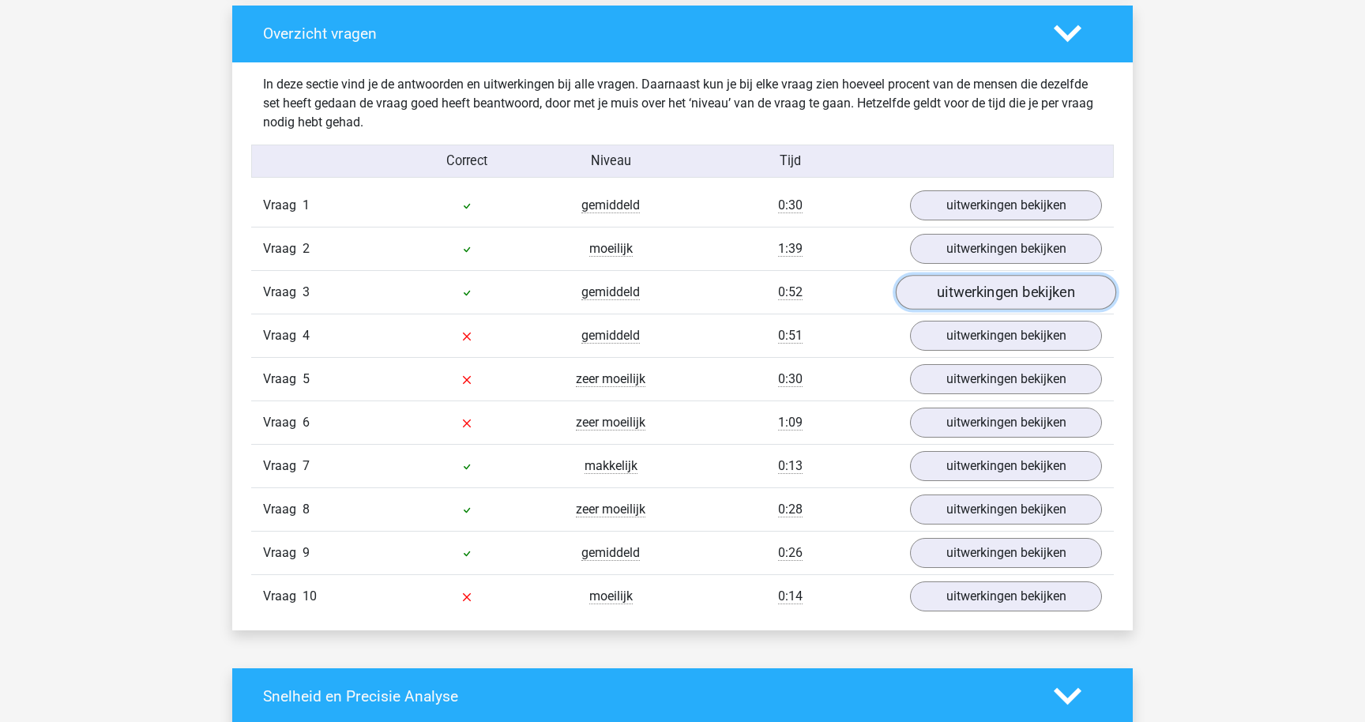
click at [953, 289] on link "uitwerkingen bekijken" at bounding box center [1006, 292] width 220 height 35
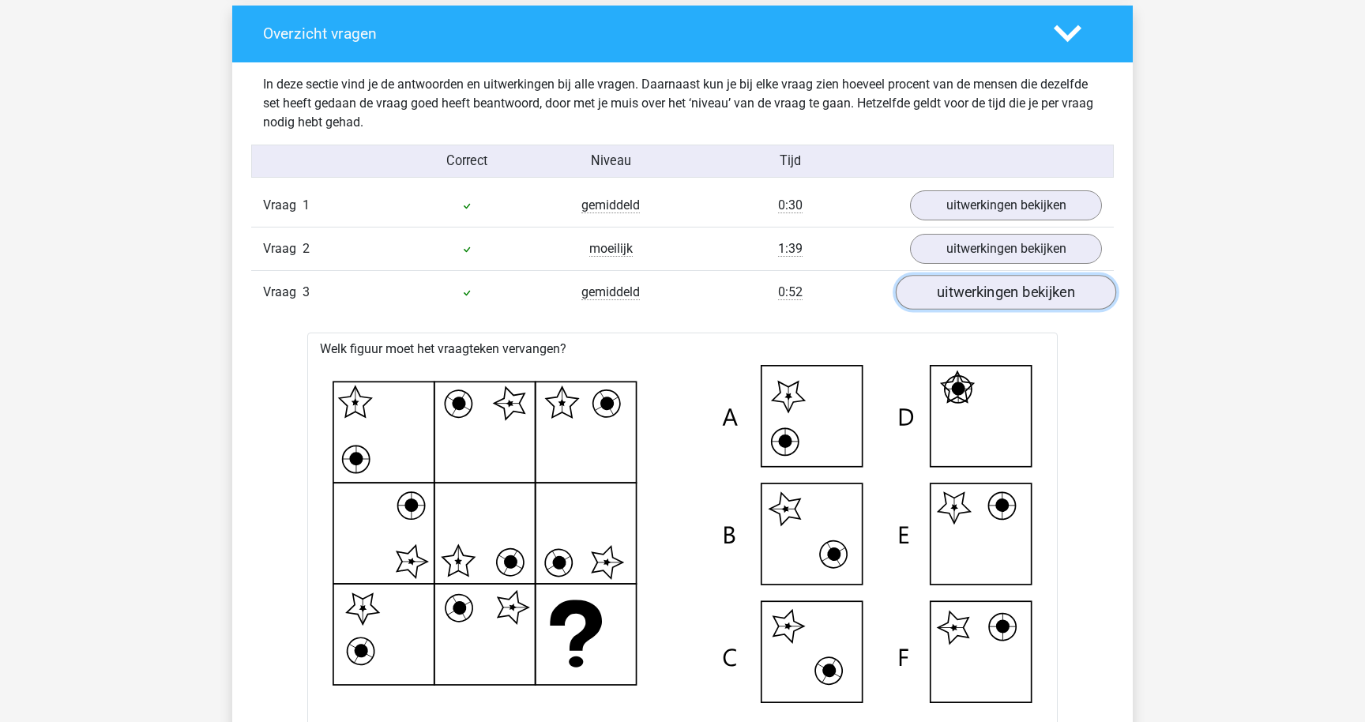
click at [953, 289] on link "uitwerkingen bekijken" at bounding box center [1006, 292] width 220 height 35
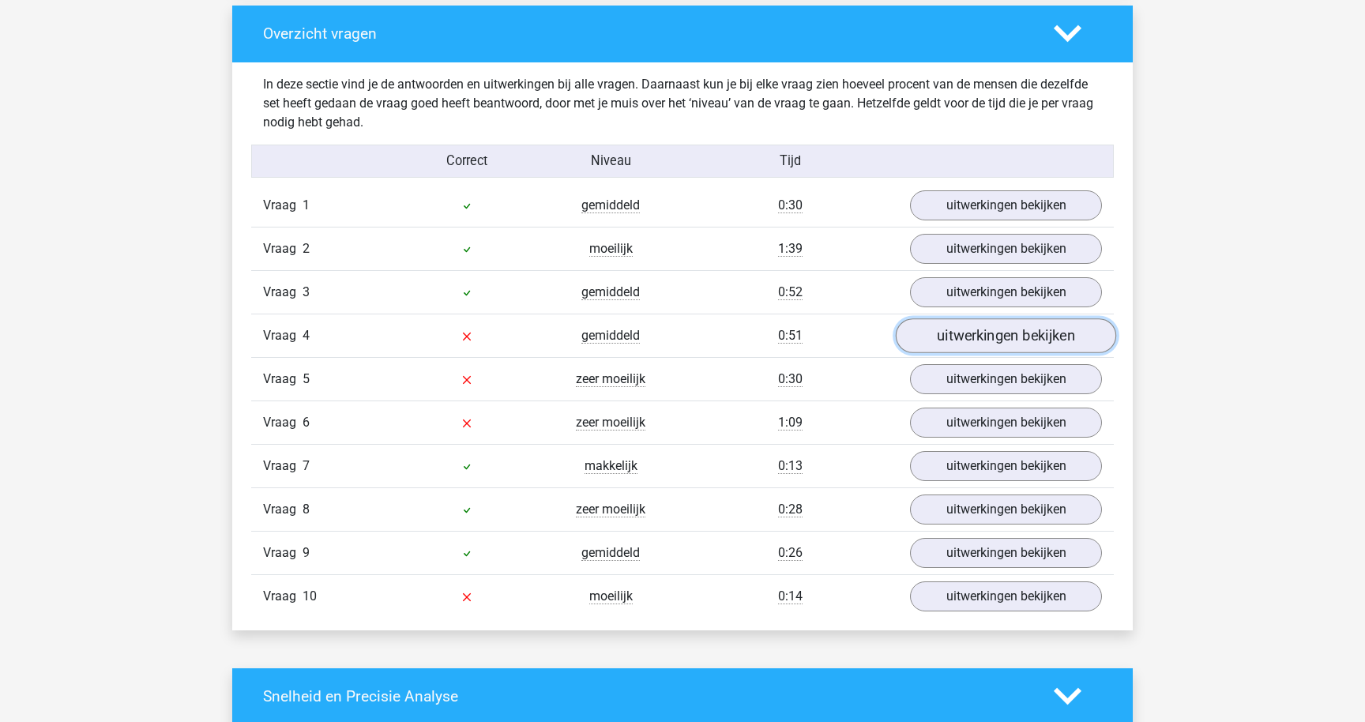
click at [957, 334] on link "uitwerkingen bekijken" at bounding box center [1006, 335] width 220 height 35
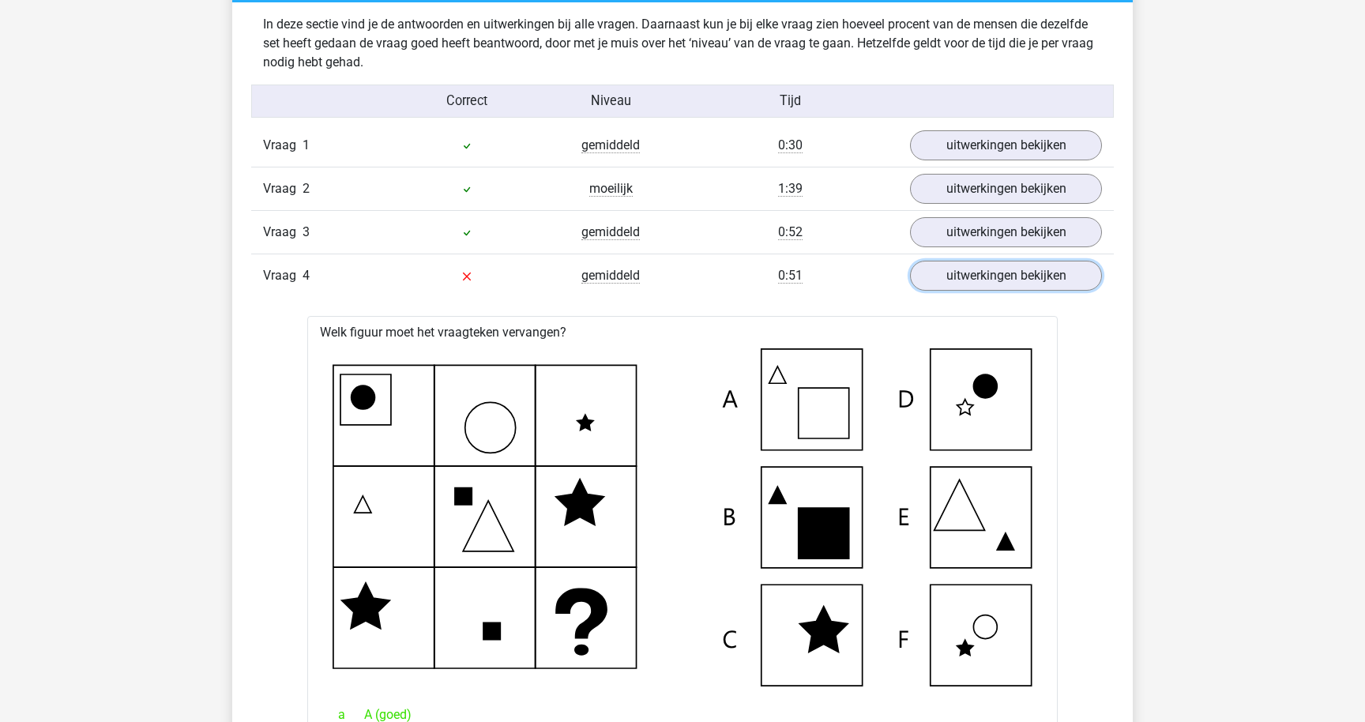
scroll to position [1239, 0]
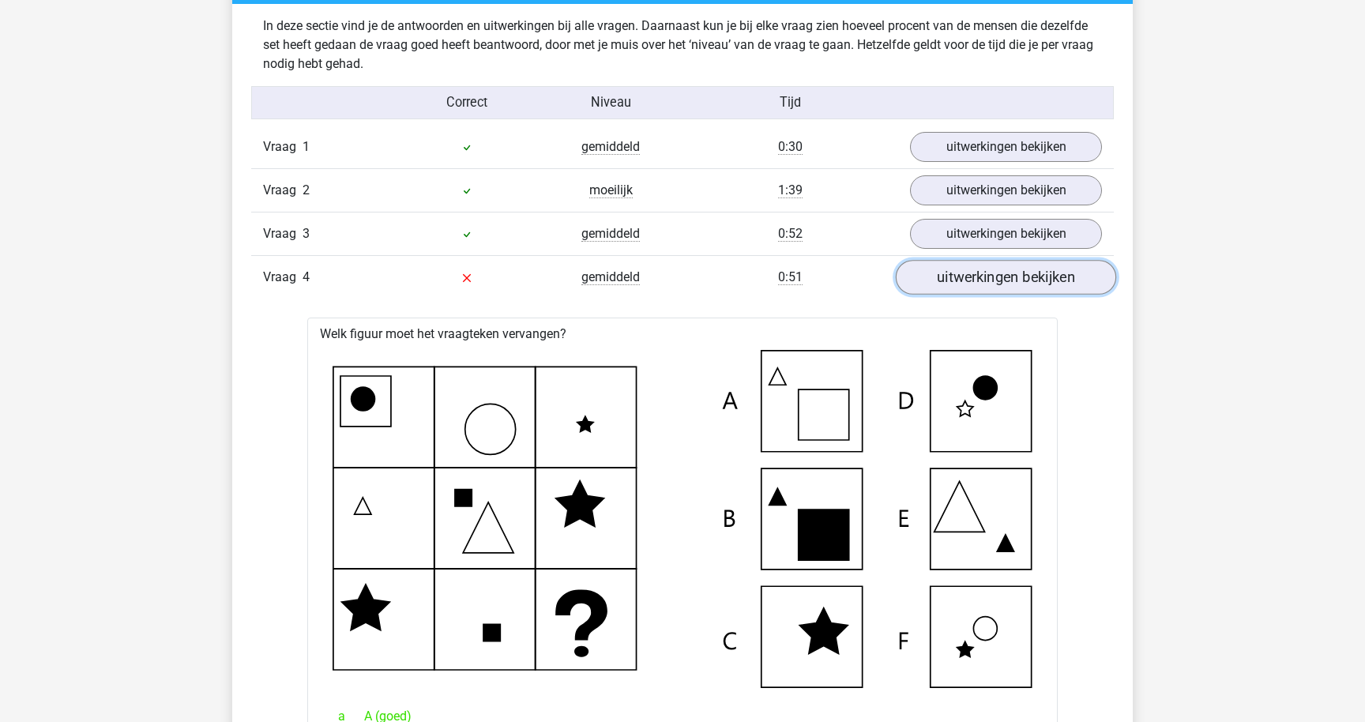
click at [985, 269] on link "uitwerkingen bekijken" at bounding box center [1006, 277] width 220 height 35
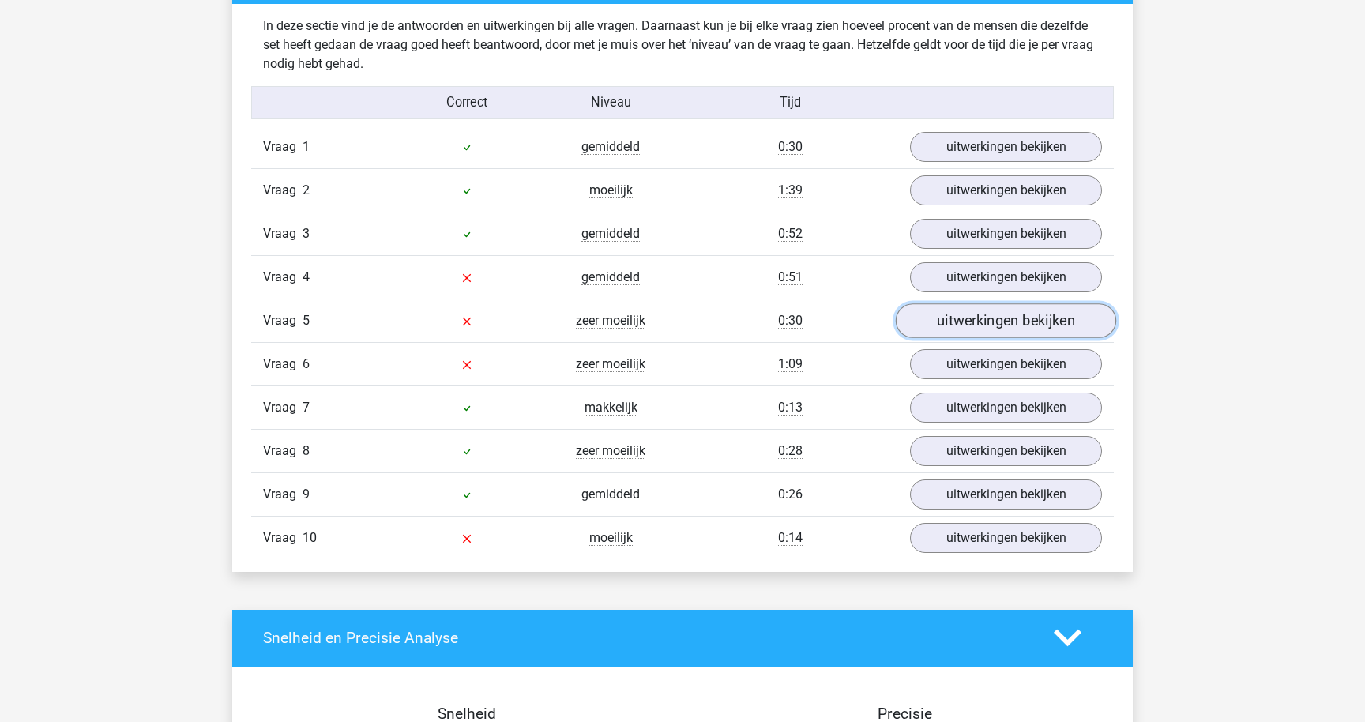
click at [959, 311] on link "uitwerkingen bekijken" at bounding box center [1006, 320] width 220 height 35
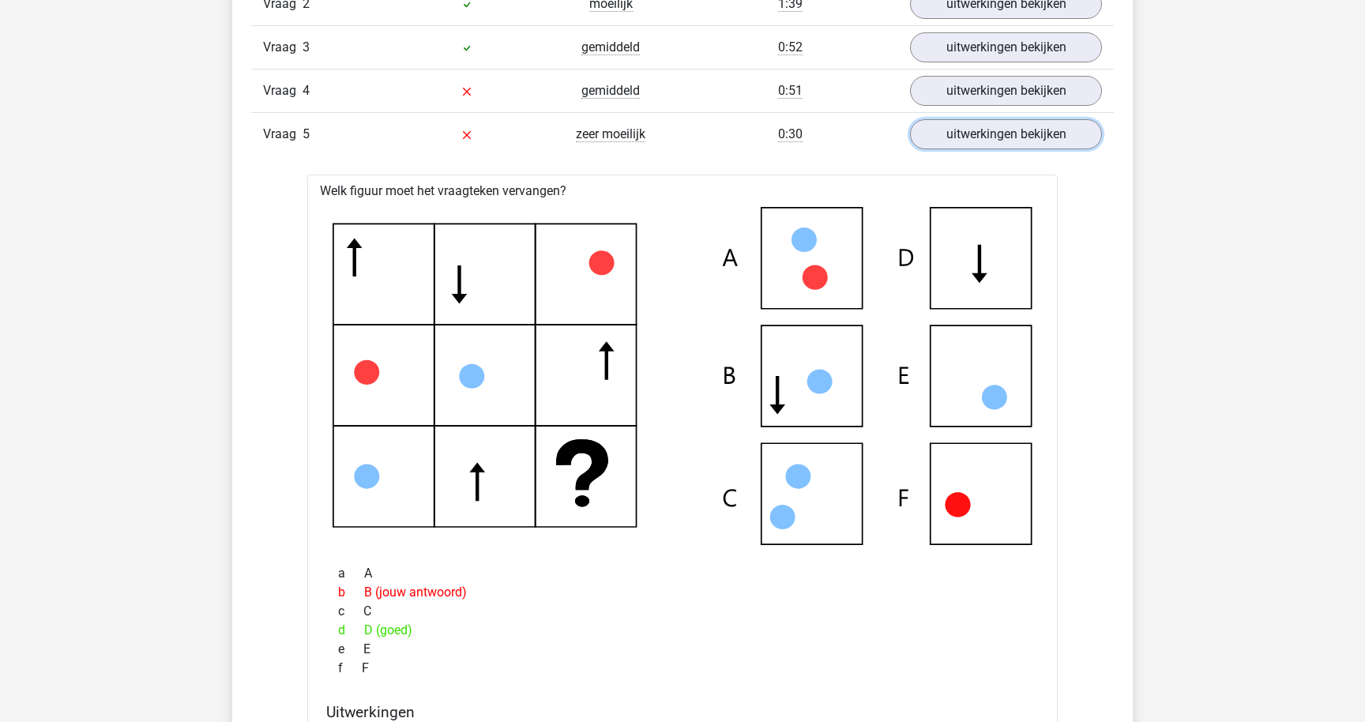
scroll to position [1427, 0]
click at [971, 145] on link "uitwerkingen bekijken" at bounding box center [1006, 132] width 220 height 35
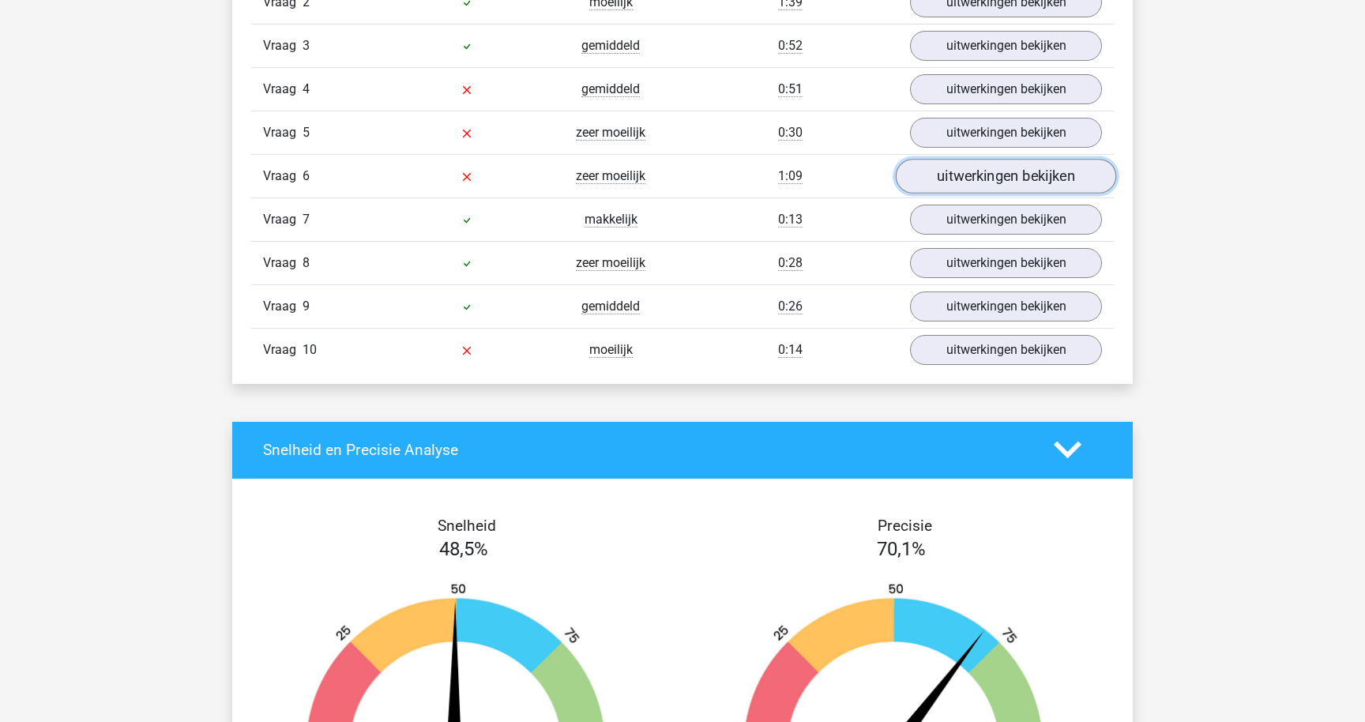
click at [939, 174] on link "uitwerkingen bekijken" at bounding box center [1006, 176] width 220 height 35
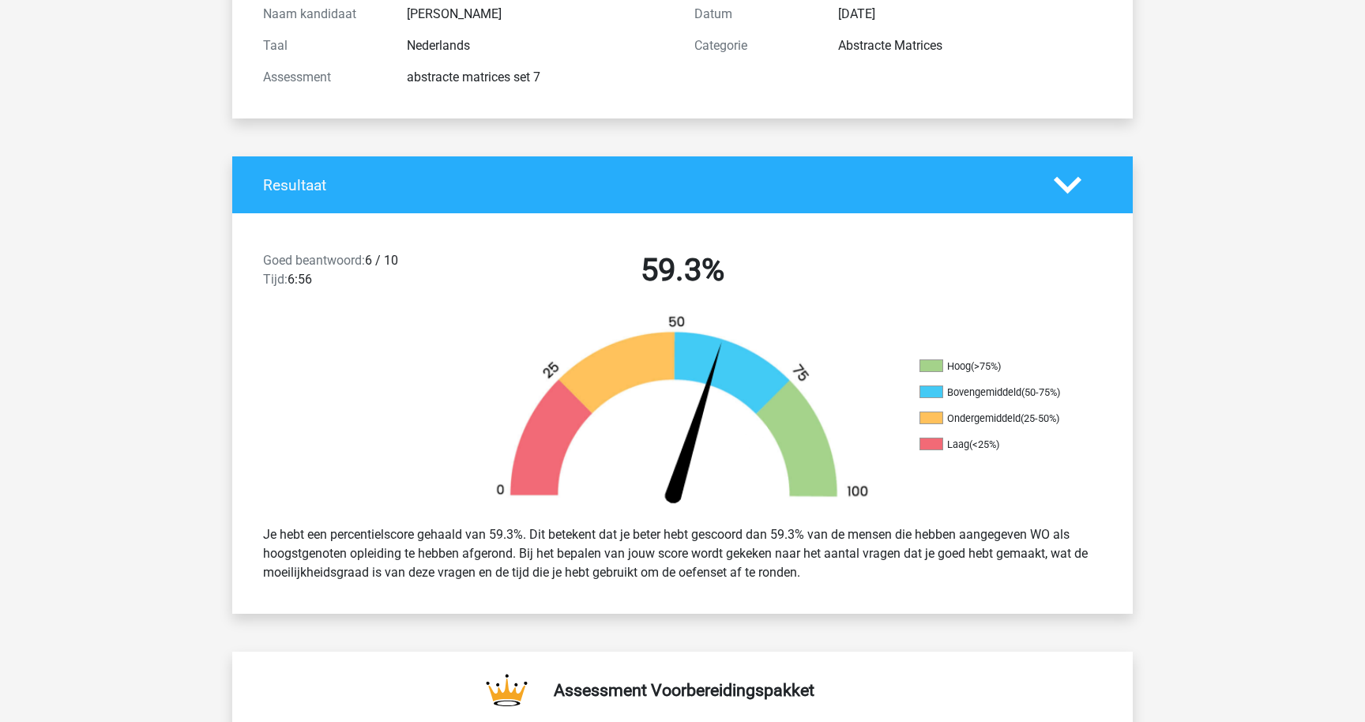
scroll to position [0, 0]
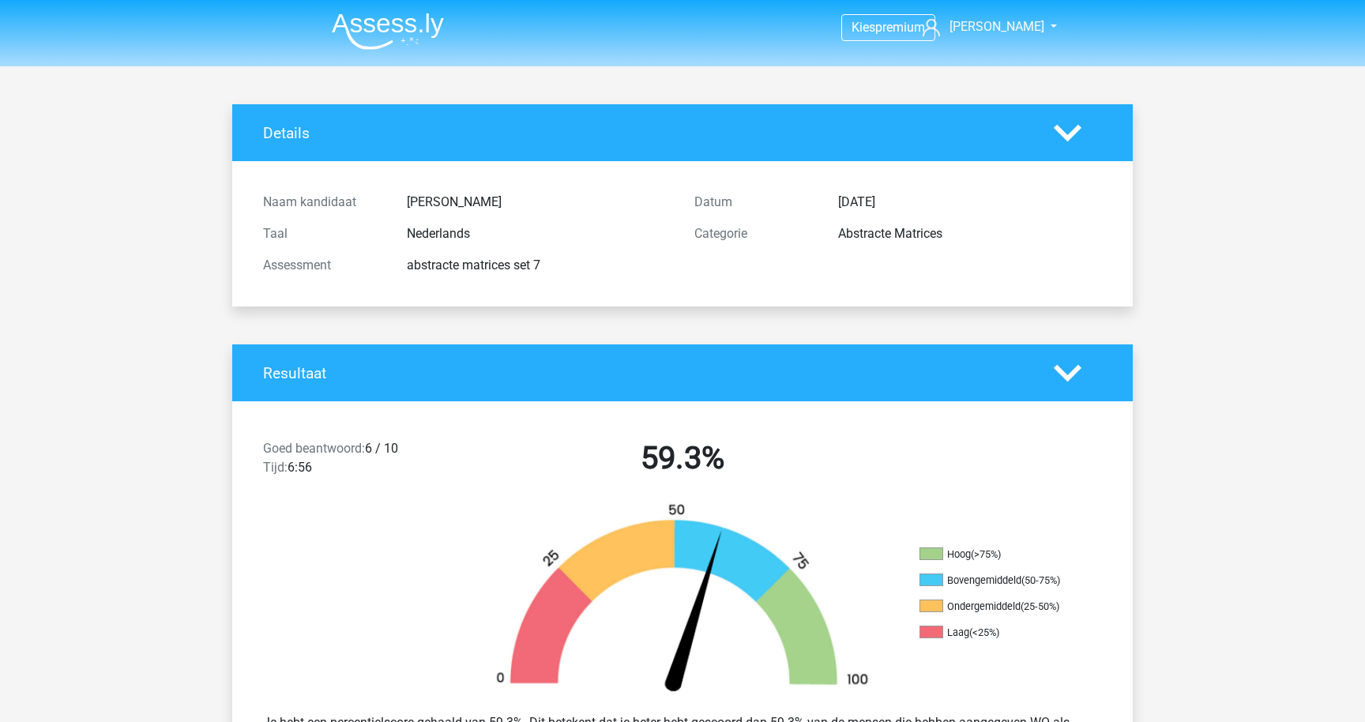
click at [419, 22] on img at bounding box center [388, 31] width 112 height 37
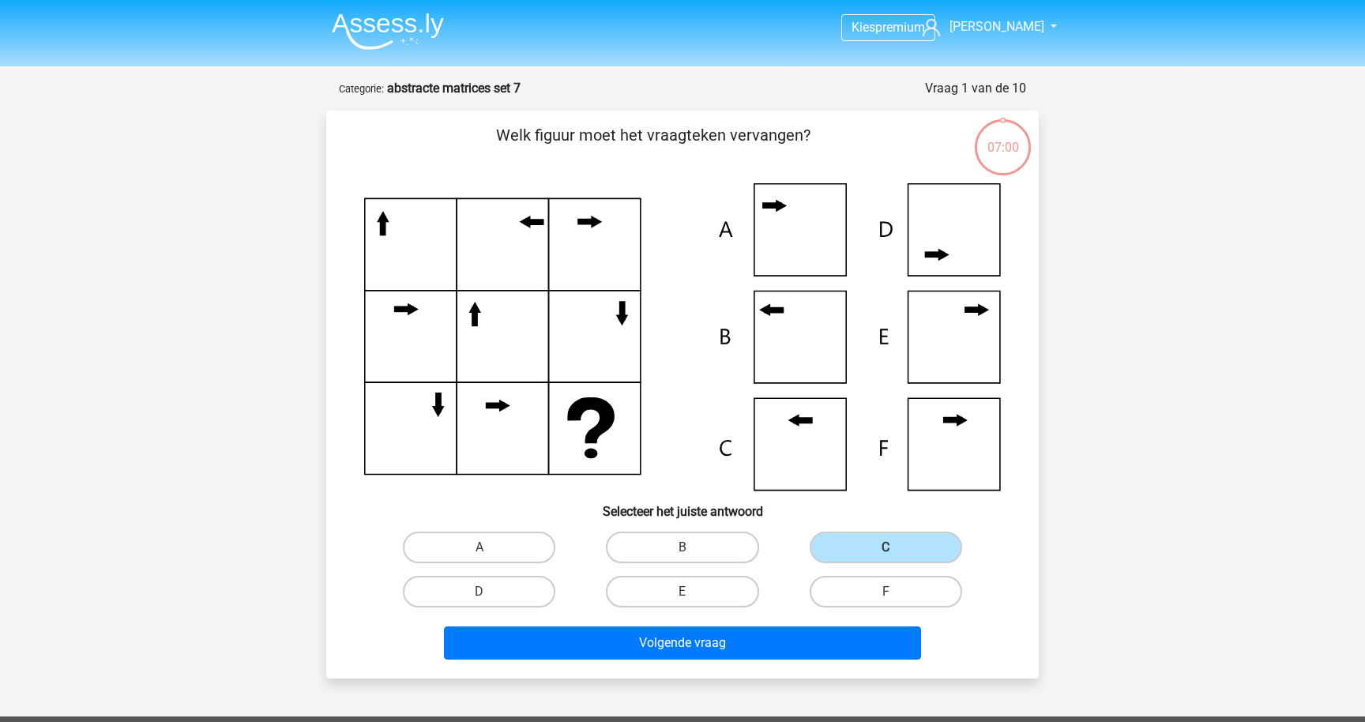
scroll to position [79, 0]
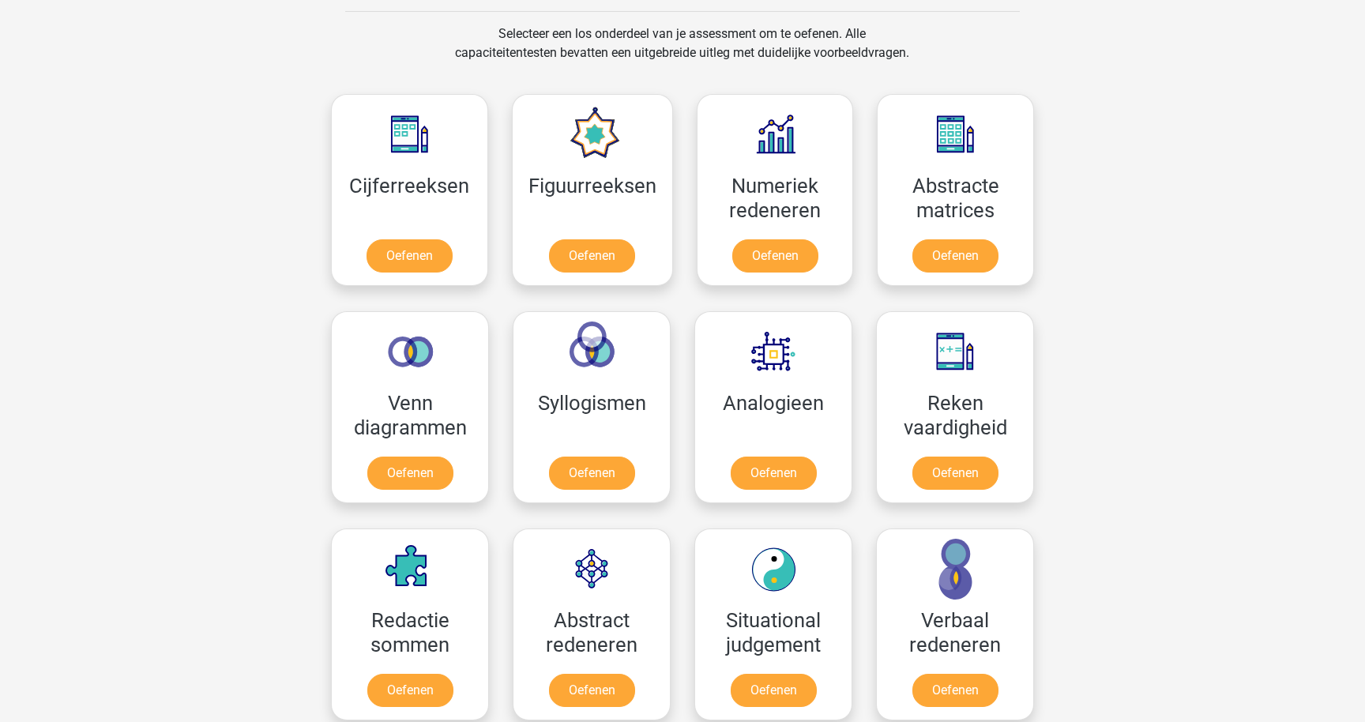
scroll to position [682, 0]
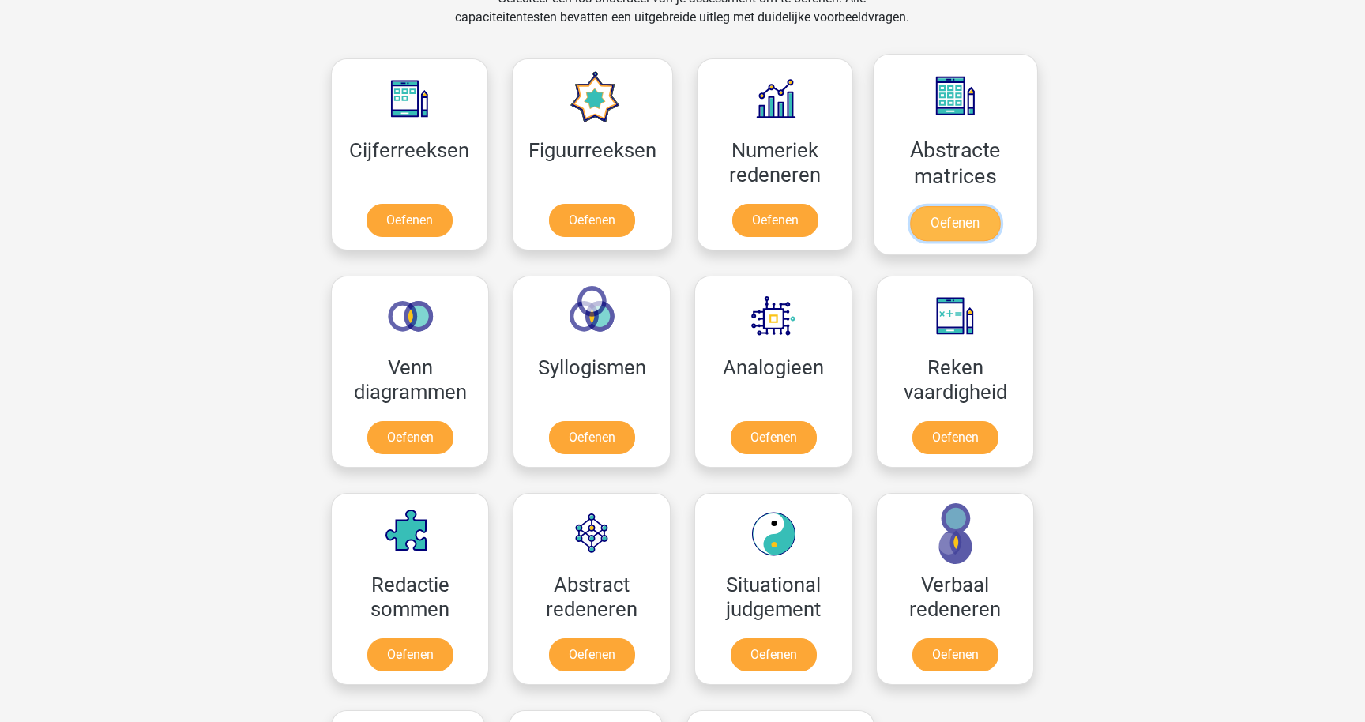
click at [946, 227] on link "Oefenen" at bounding box center [955, 223] width 90 height 35
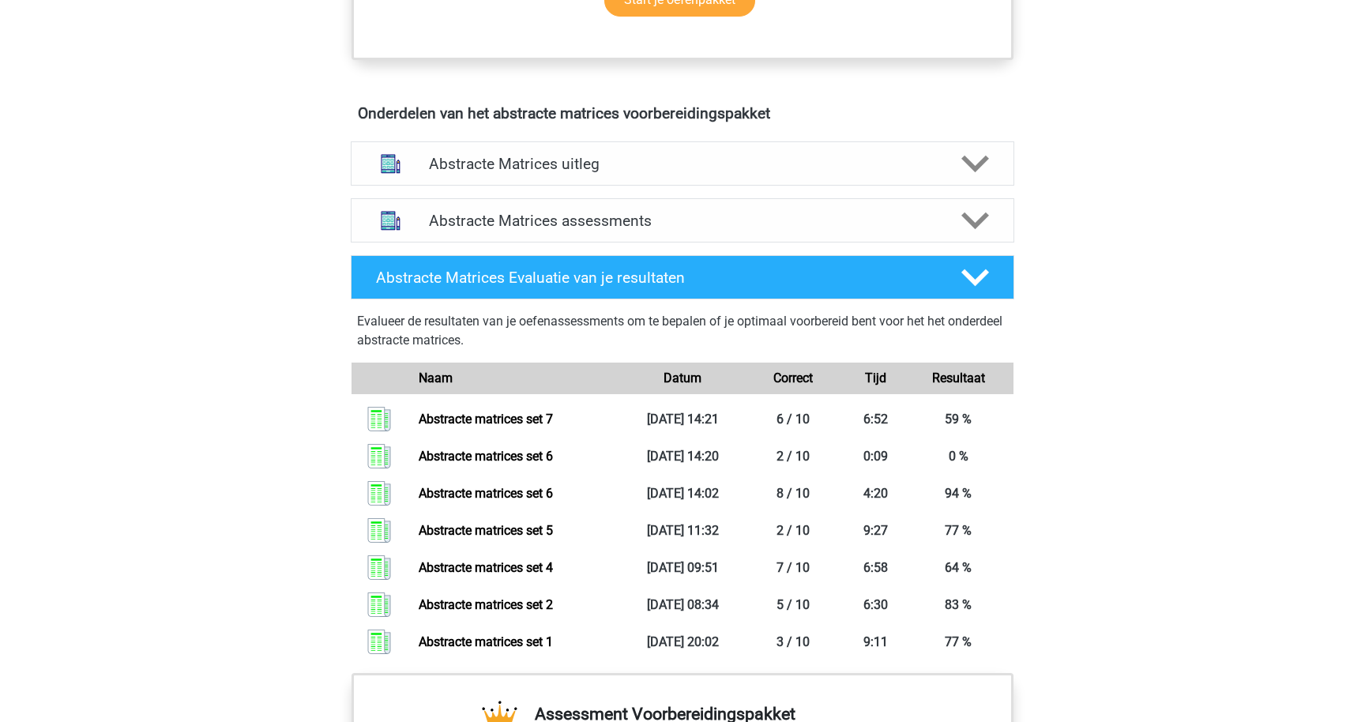
scroll to position [863, 0]
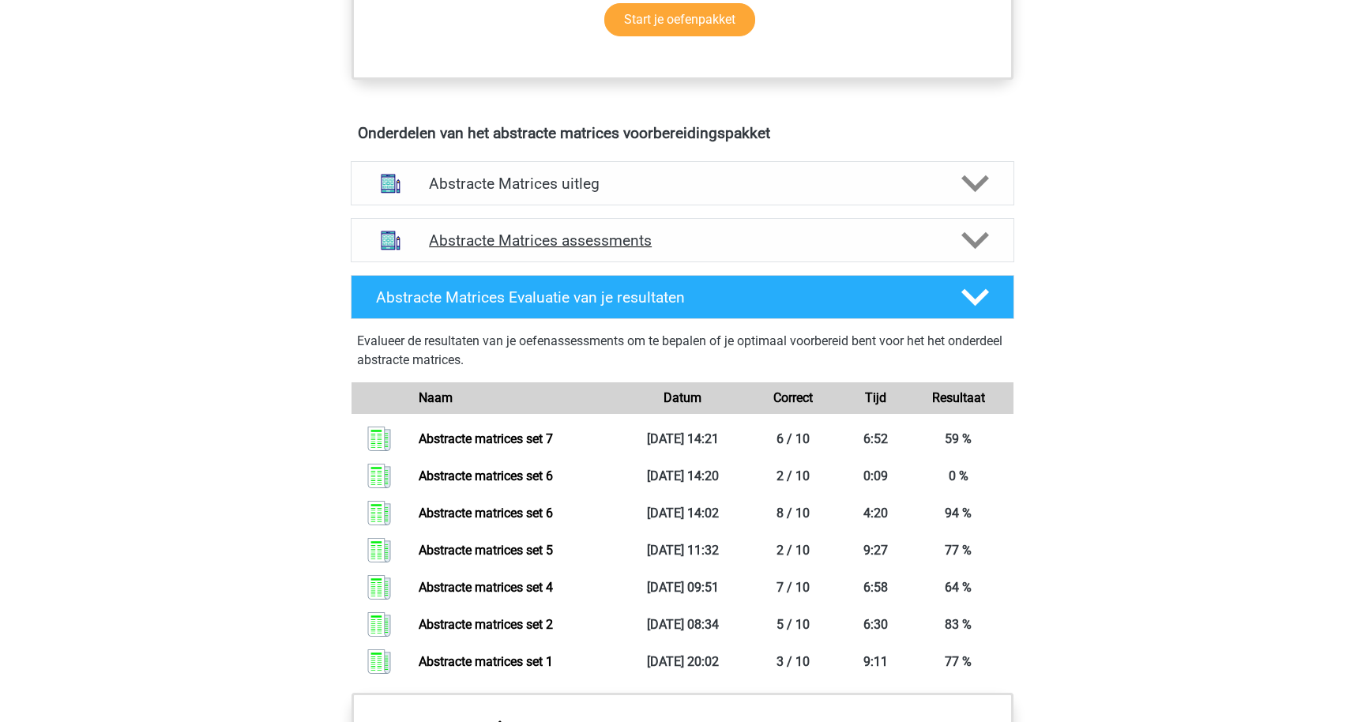
click at [859, 250] on div "Abstracte Matrices assessments" at bounding box center [682, 240] width 663 height 44
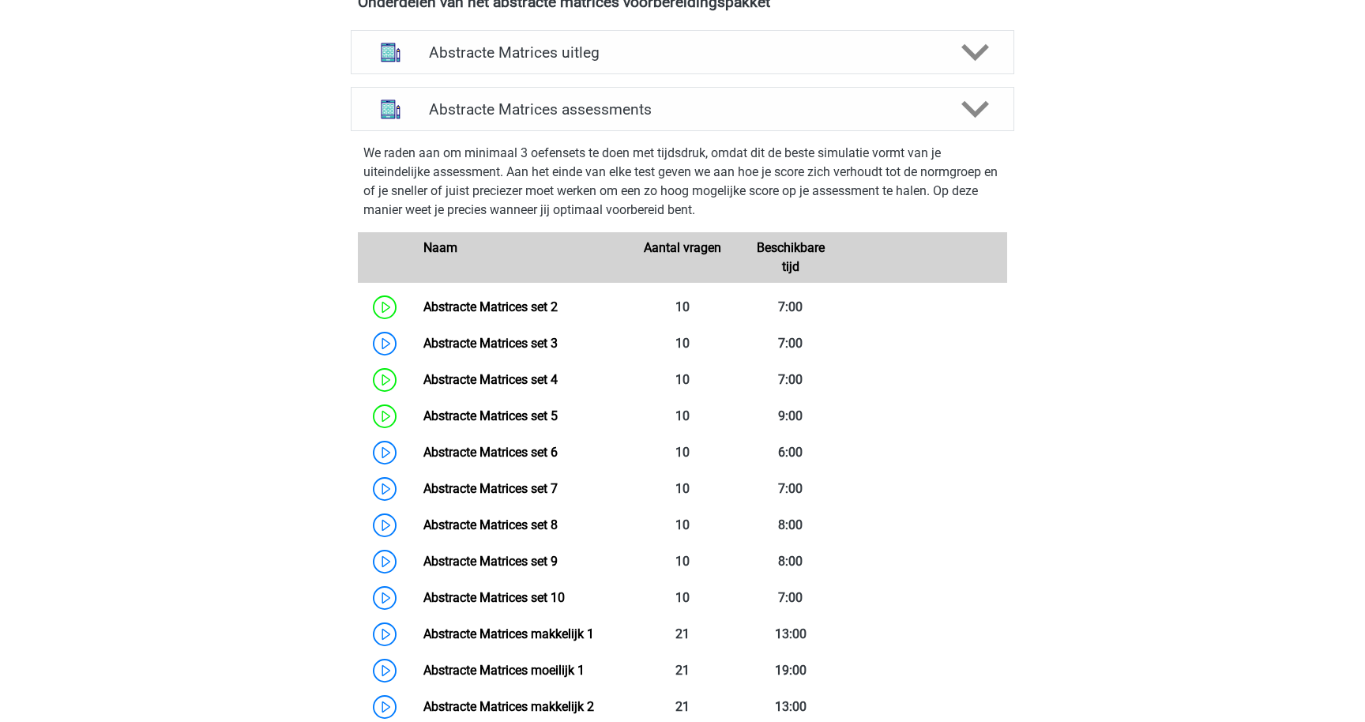
scroll to position [1006, 0]
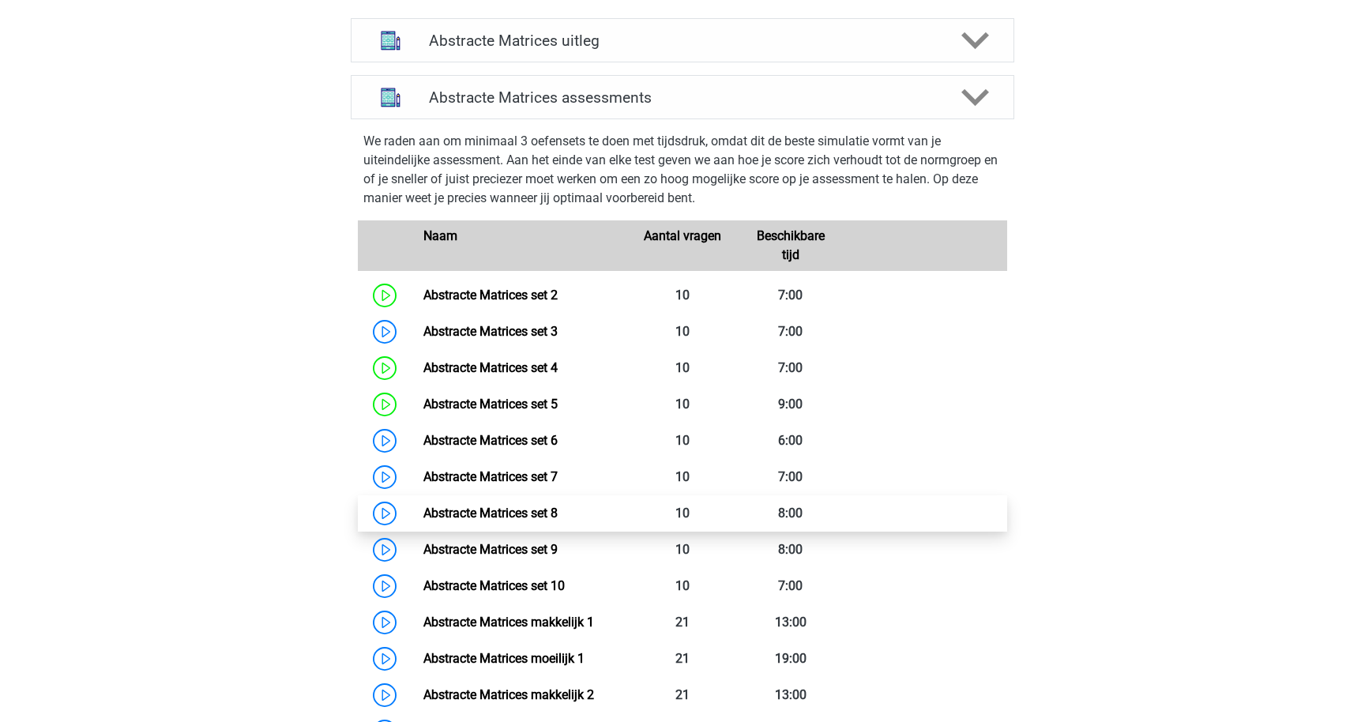
click at [539, 519] on link "Abstracte Matrices set 8" at bounding box center [490, 512] width 134 height 15
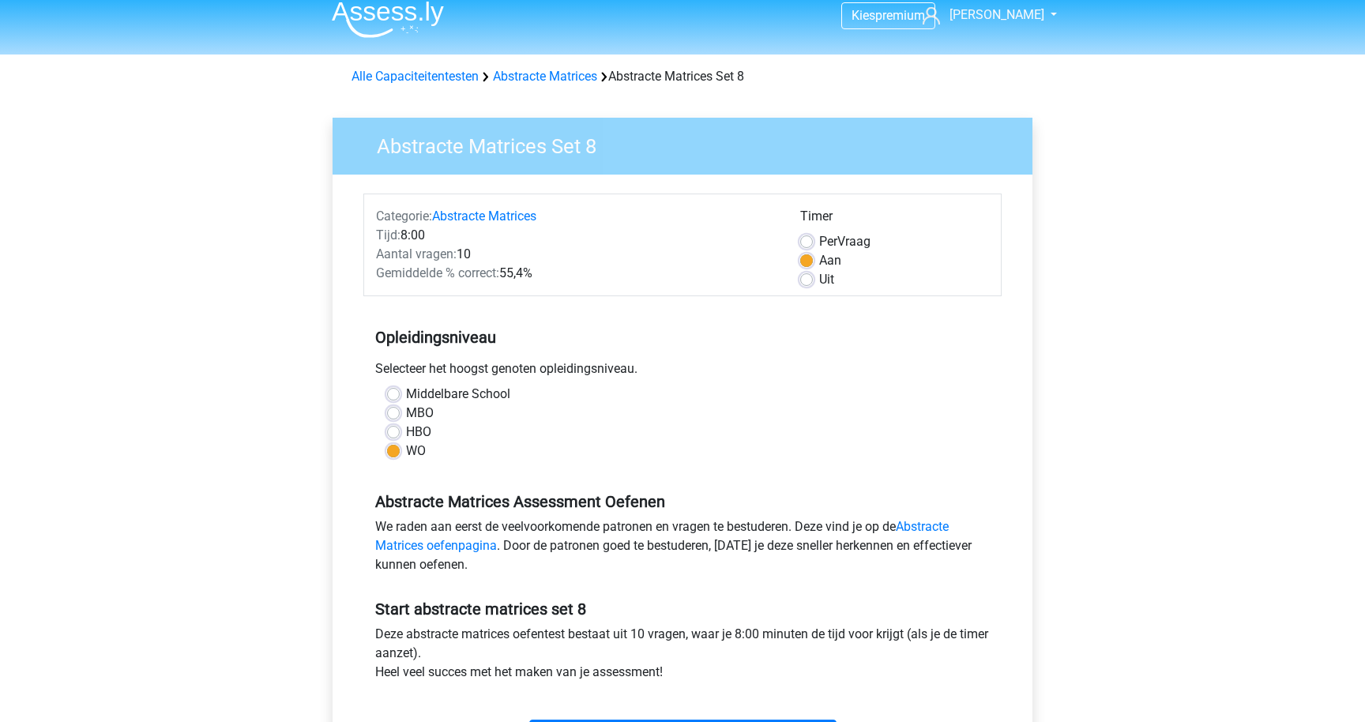
scroll to position [13, 0]
click at [918, 520] on link "Abstracte Matrices oefenpagina" at bounding box center [661, 535] width 573 height 34
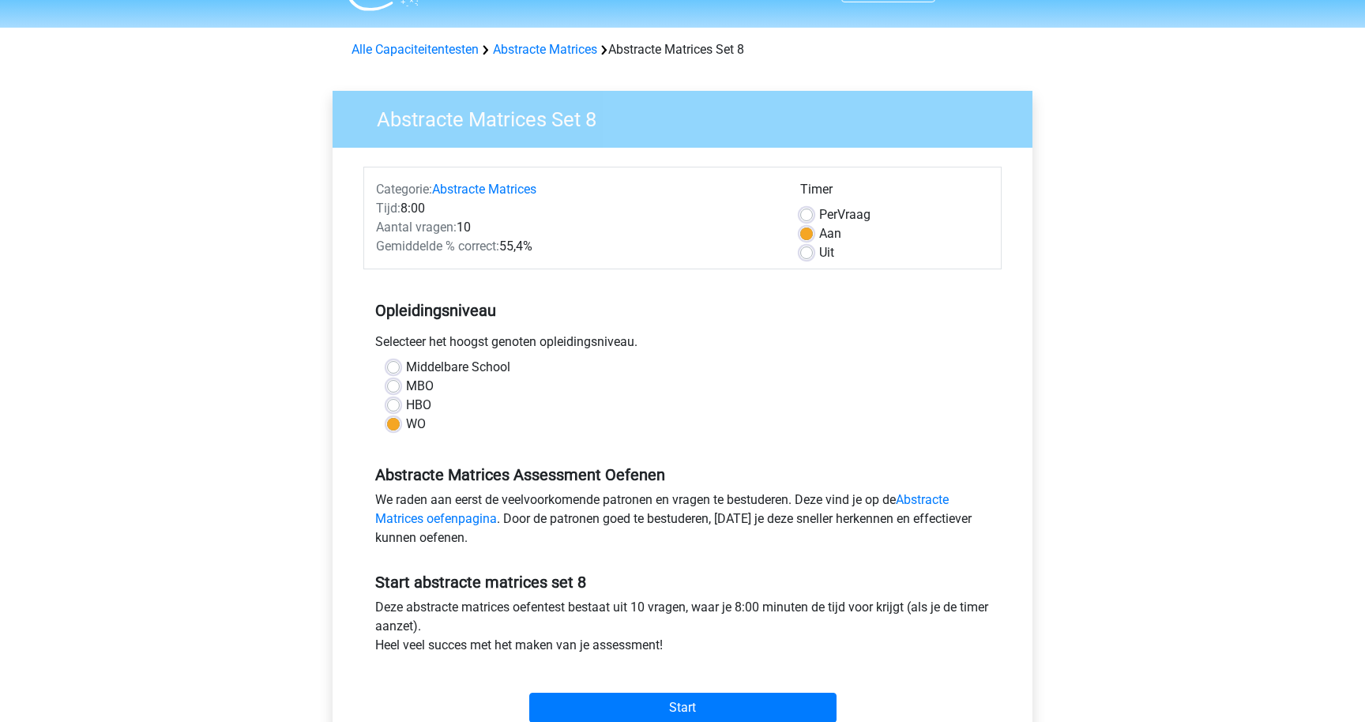
scroll to position [80, 0]
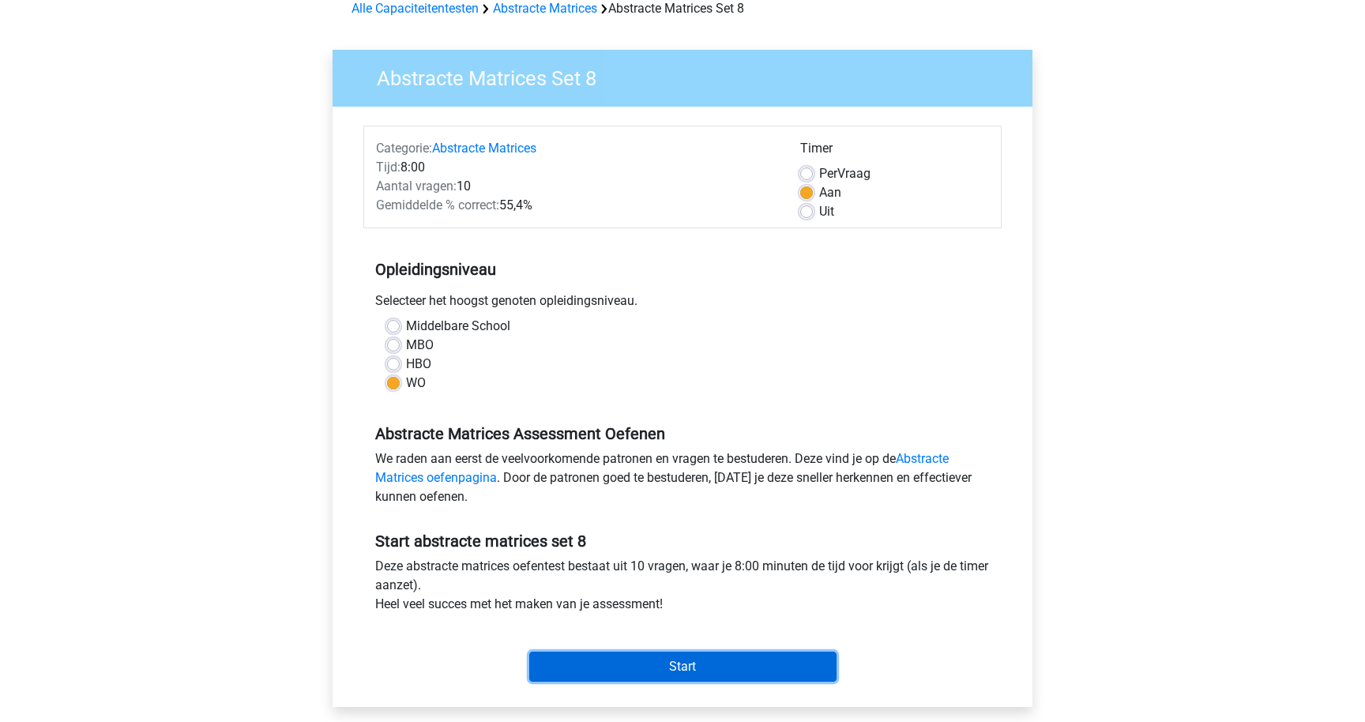
click at [655, 668] on input "Start" at bounding box center [682, 667] width 307 height 30
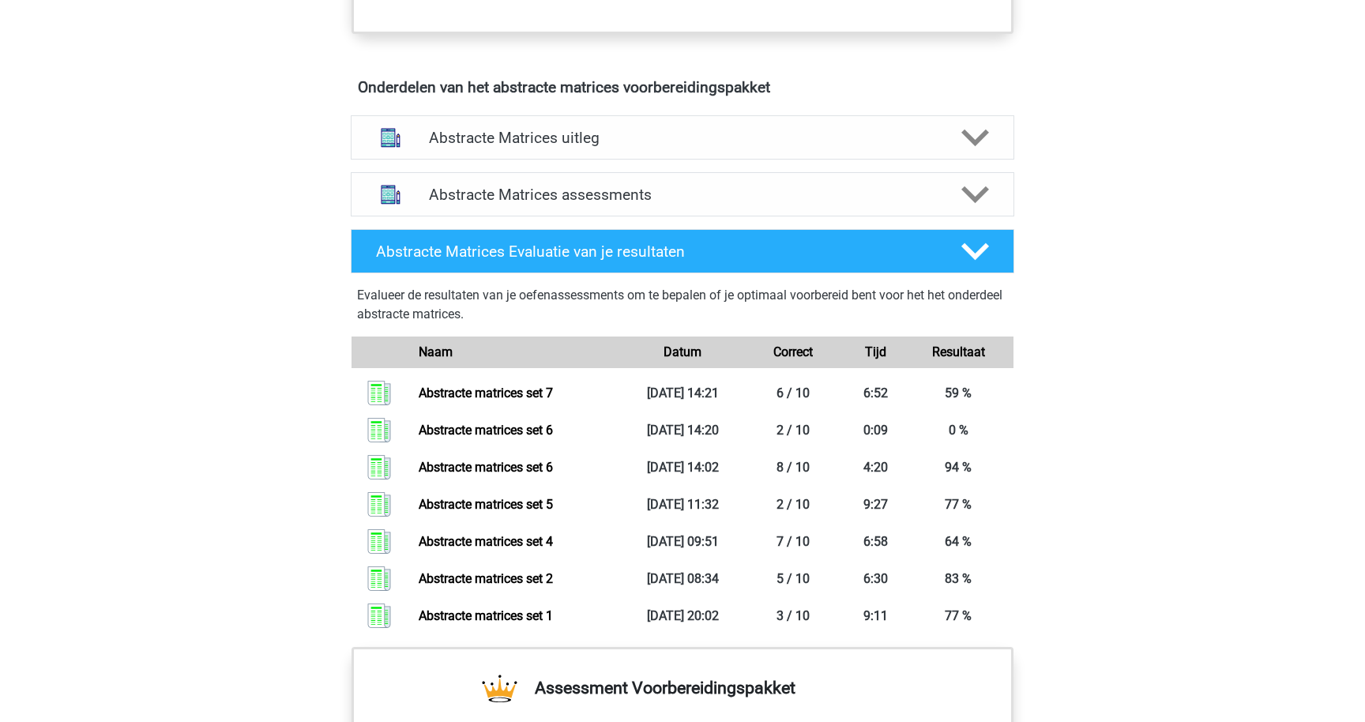
scroll to position [868, 0]
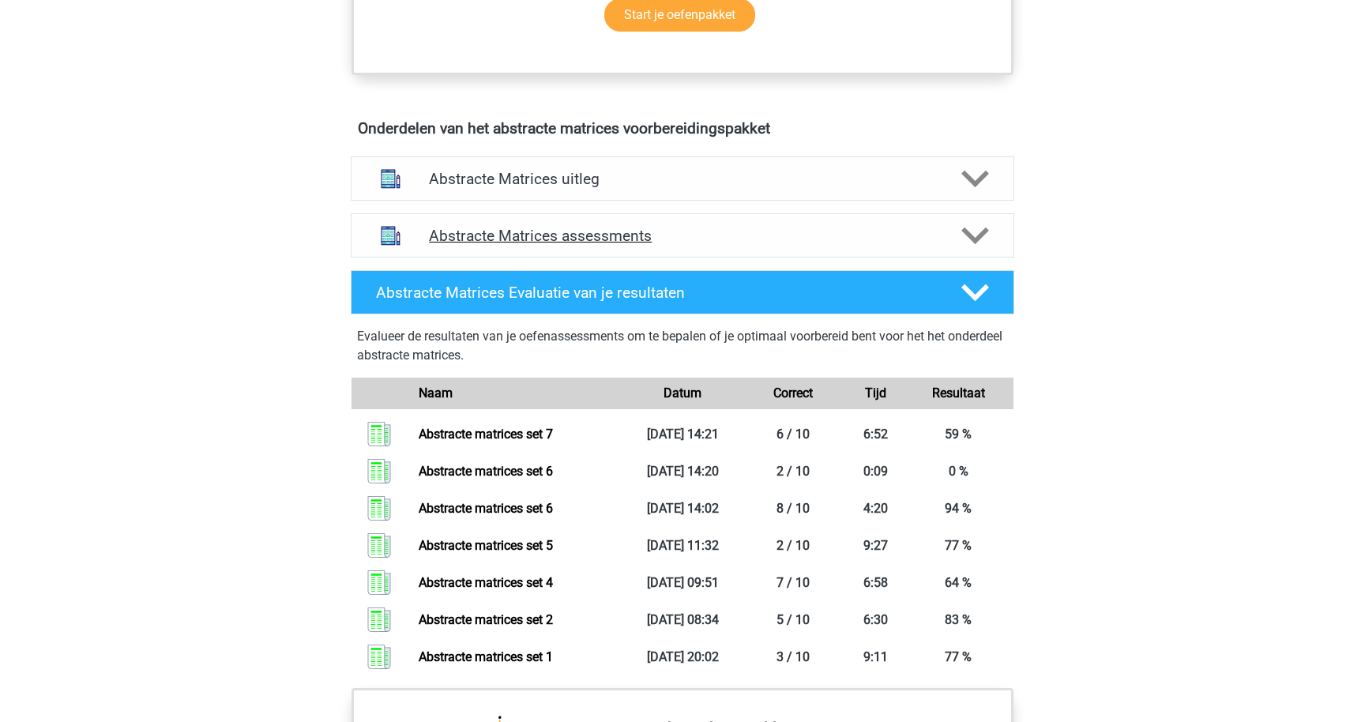
click at [629, 222] on div "Abstracte Matrices assessments" at bounding box center [682, 235] width 663 height 44
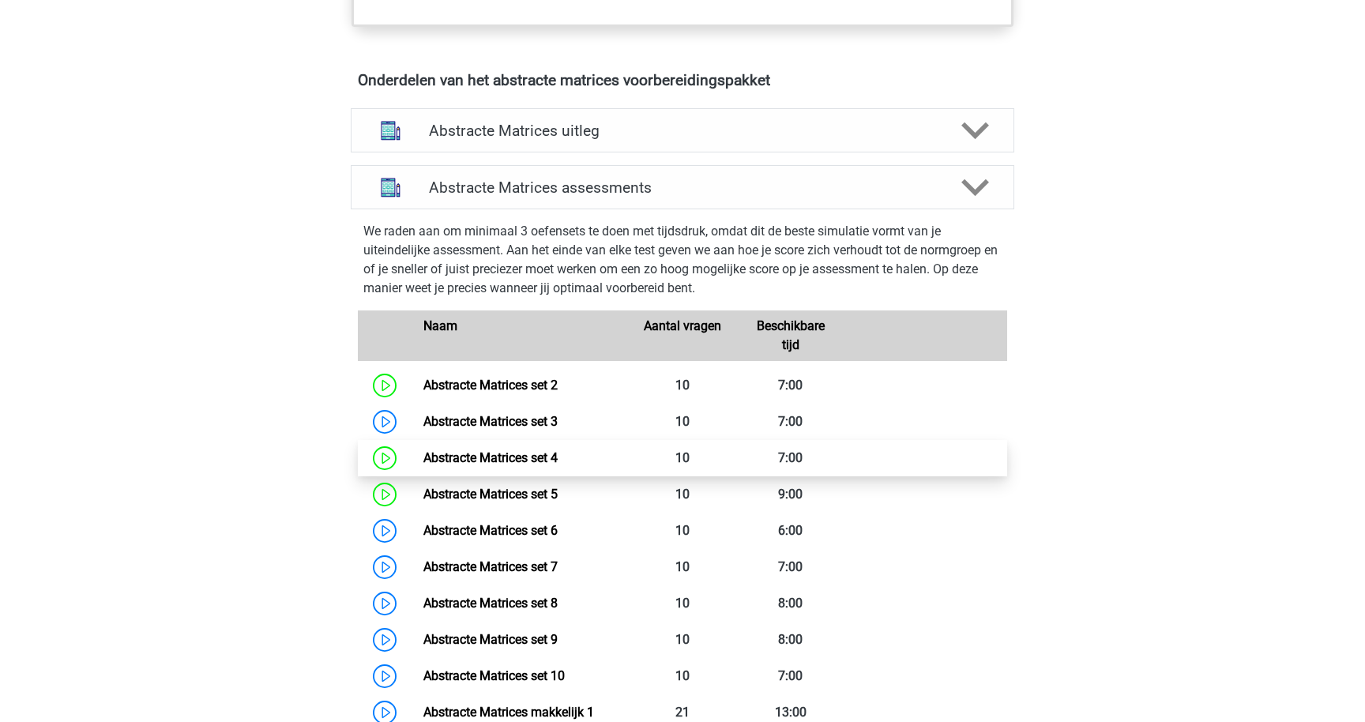
scroll to position [917, 0]
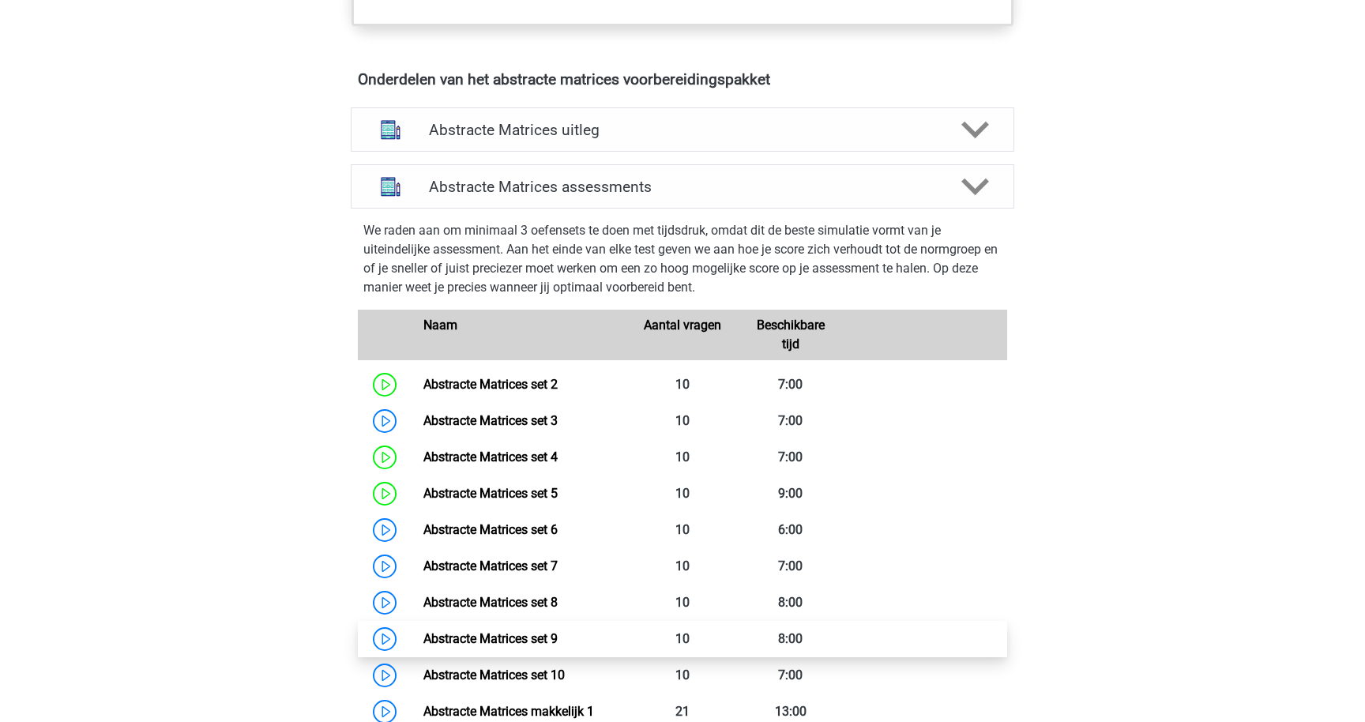
click at [423, 631] on link "Abstracte Matrices set 9" at bounding box center [490, 638] width 134 height 15
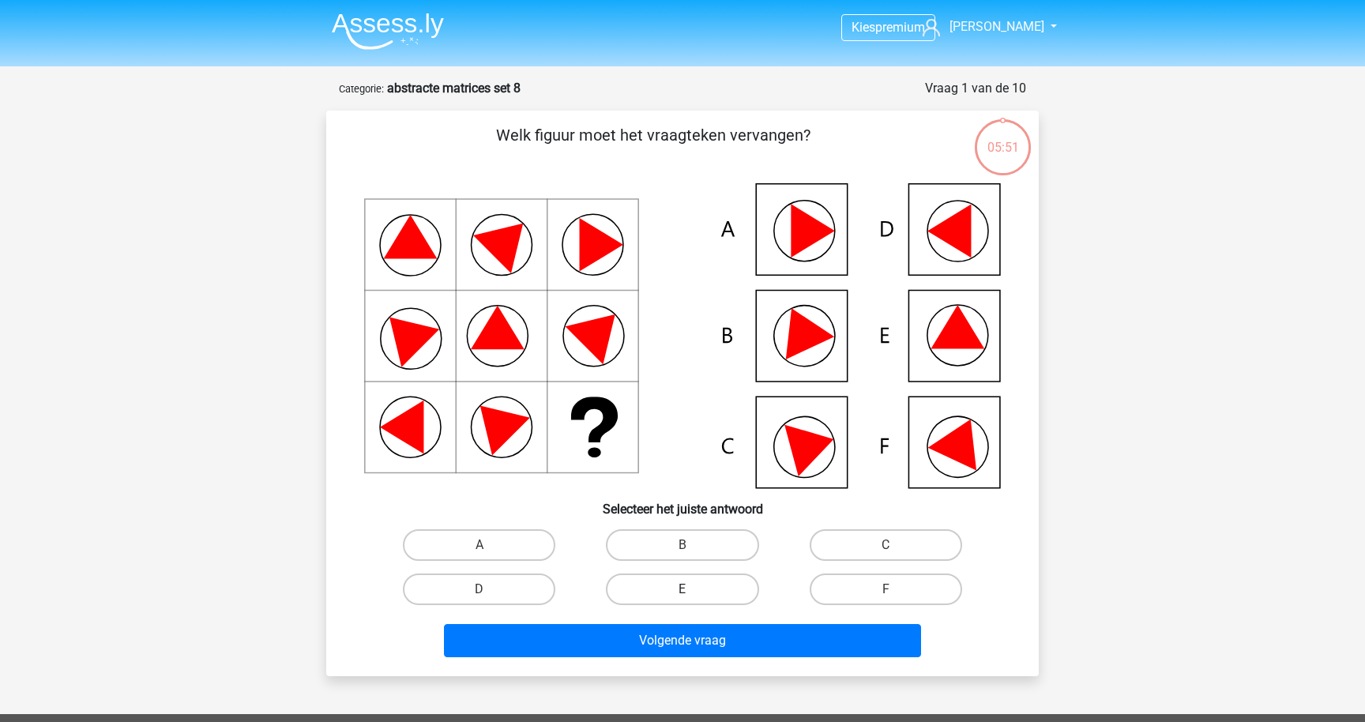
click at [682, 576] on label "E" at bounding box center [682, 589] width 152 height 32
click at [682, 589] on input "E" at bounding box center [687, 594] width 10 height 10
radio input "true"
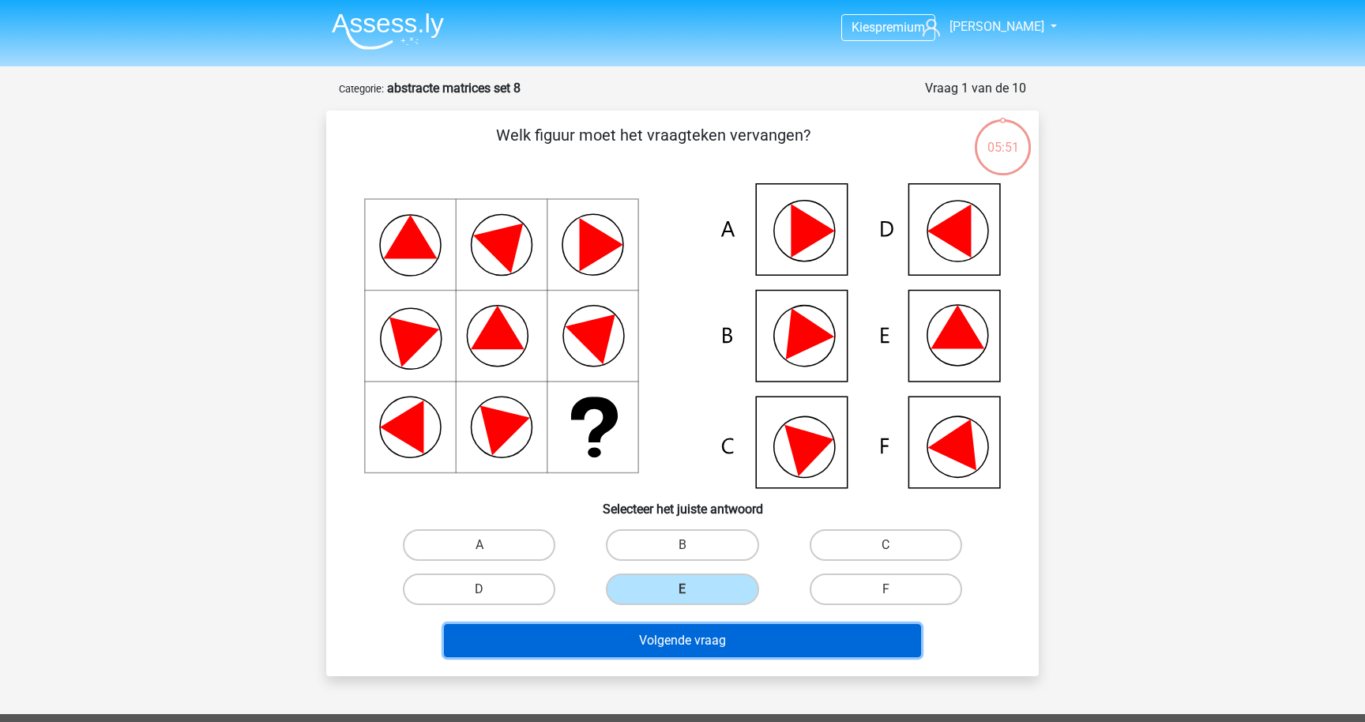
click at [696, 633] on button "Volgende vraag" at bounding box center [683, 640] width 478 height 33
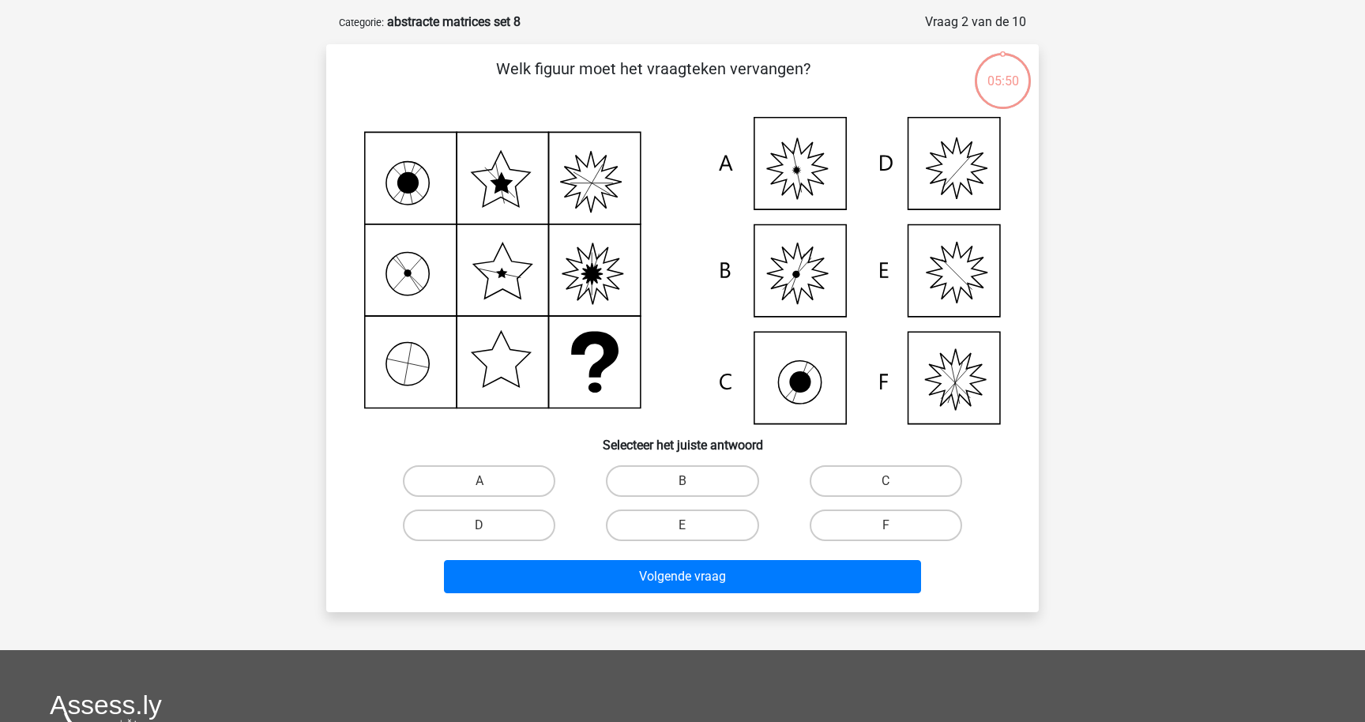
scroll to position [79, 0]
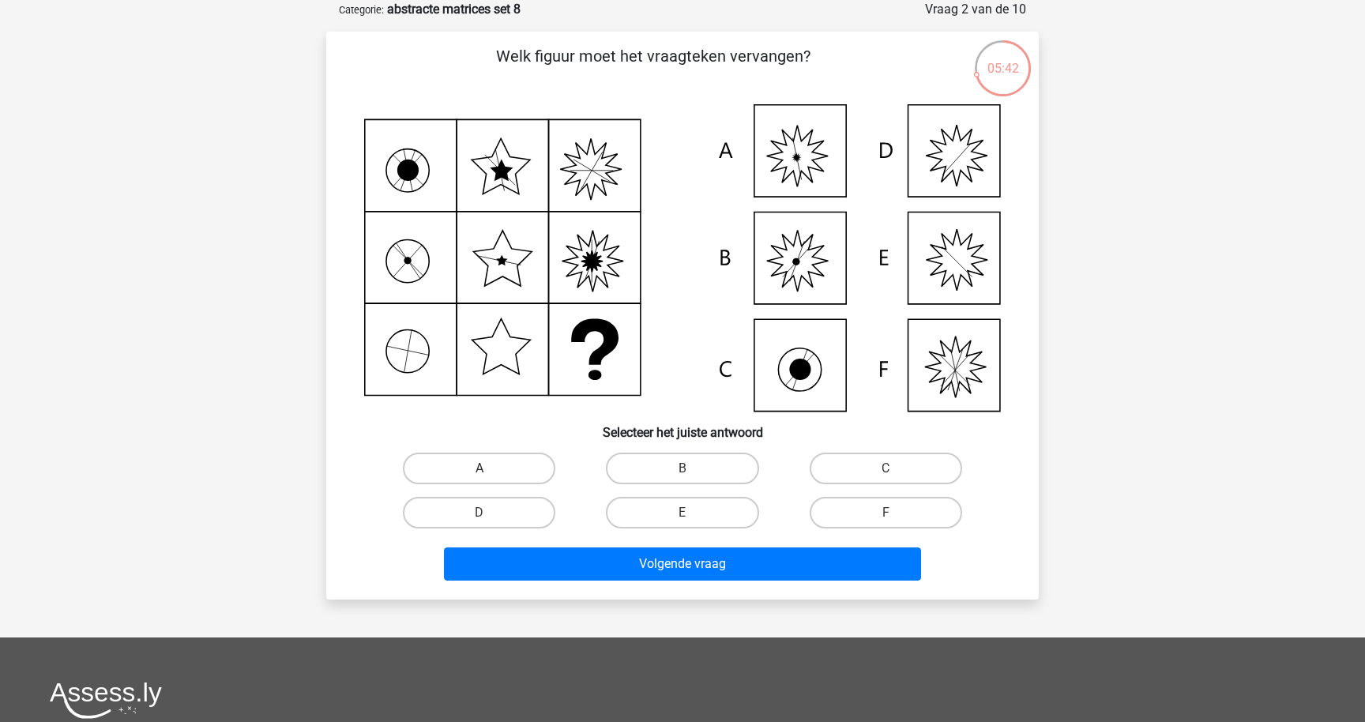
click at [494, 466] on label "A" at bounding box center [479, 469] width 152 height 32
click at [490, 468] on input "A" at bounding box center [484, 473] width 10 height 10
radio input "true"
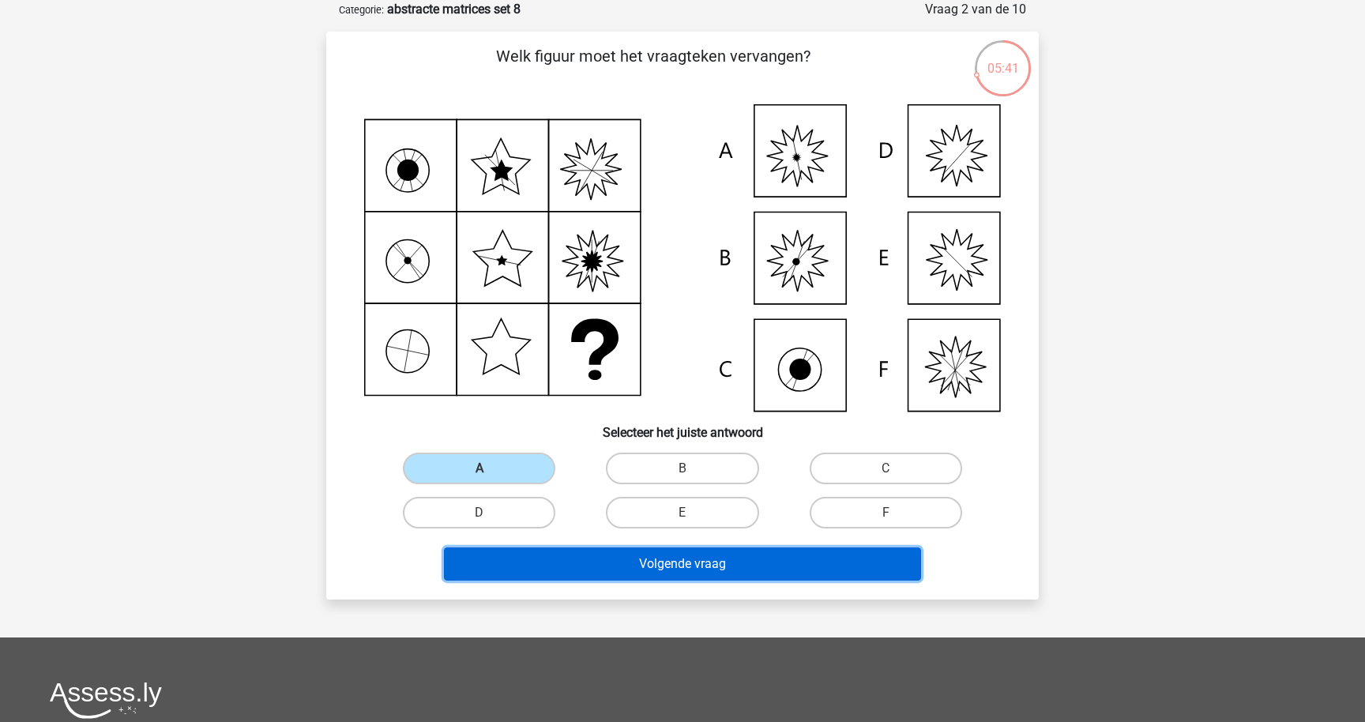
click at [535, 551] on button "Volgende vraag" at bounding box center [683, 563] width 478 height 33
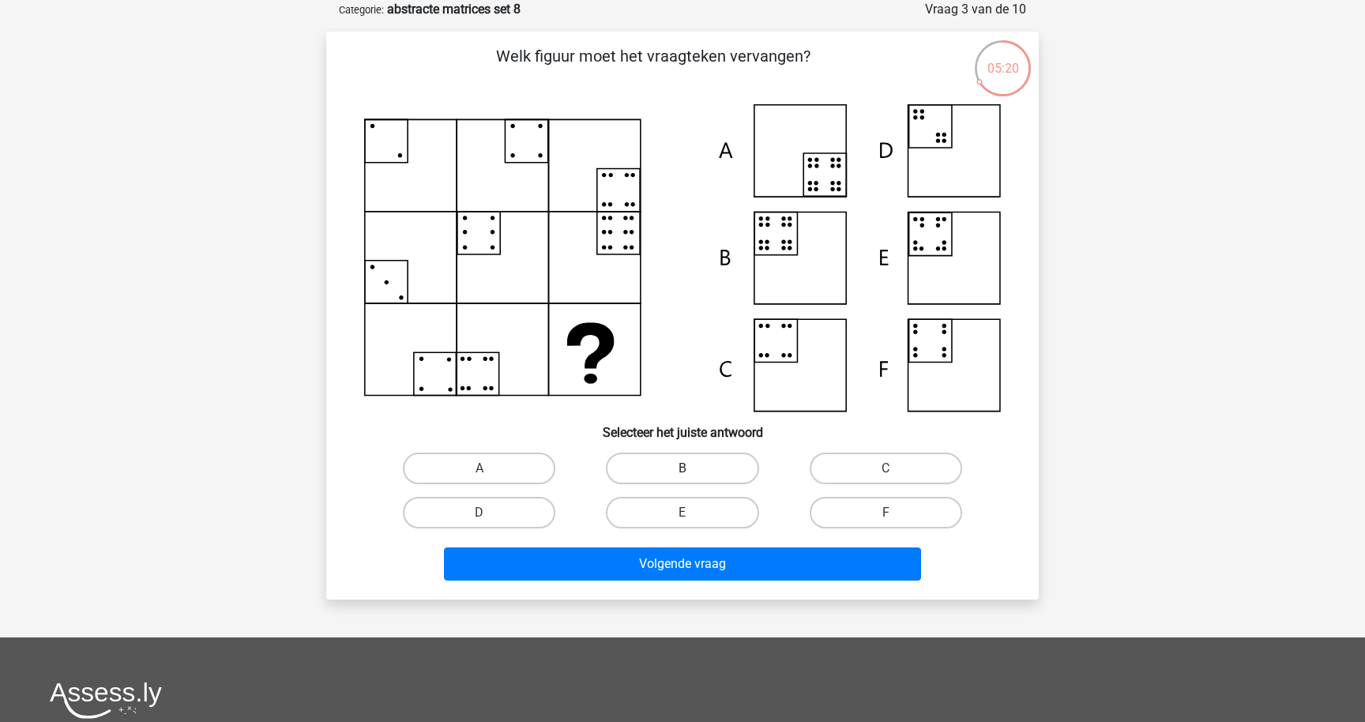
click at [701, 472] on label "B" at bounding box center [682, 469] width 152 height 32
click at [693, 472] on input "B" at bounding box center [687, 473] width 10 height 10
radio input "true"
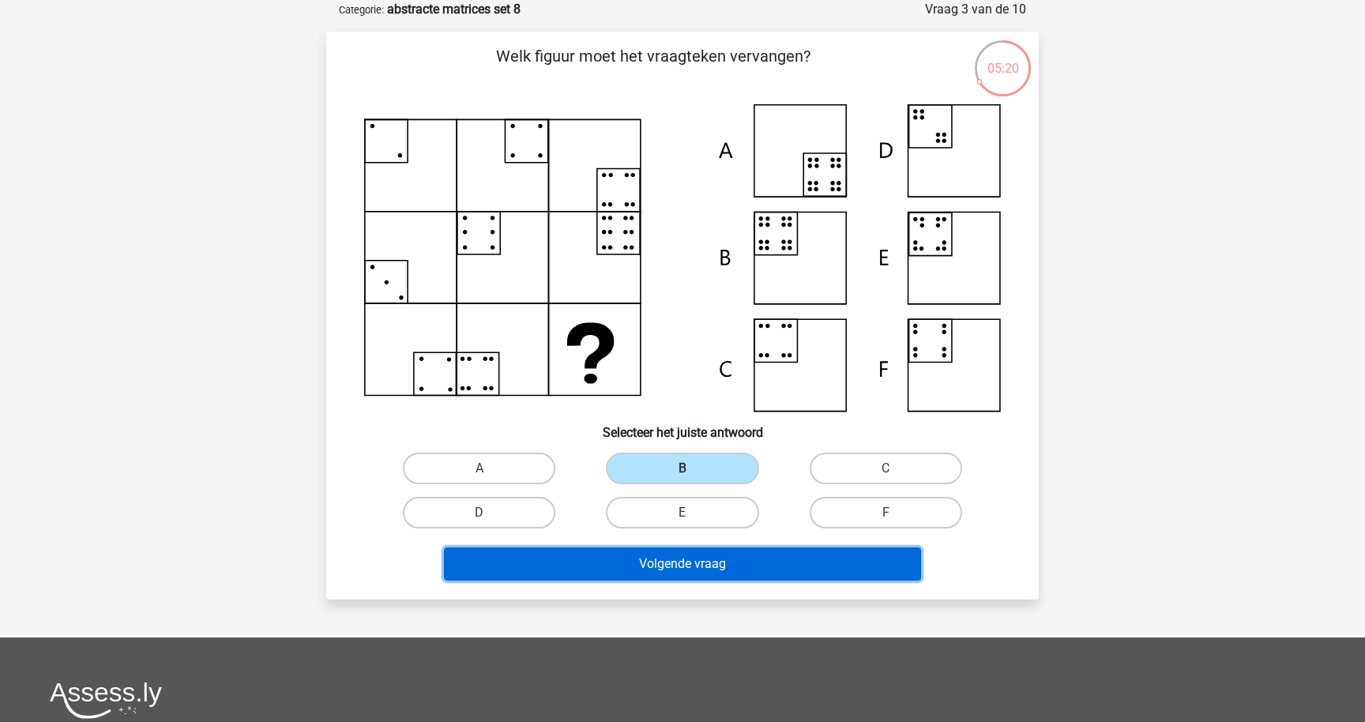
click at [699, 558] on button "Volgende vraag" at bounding box center [683, 563] width 478 height 33
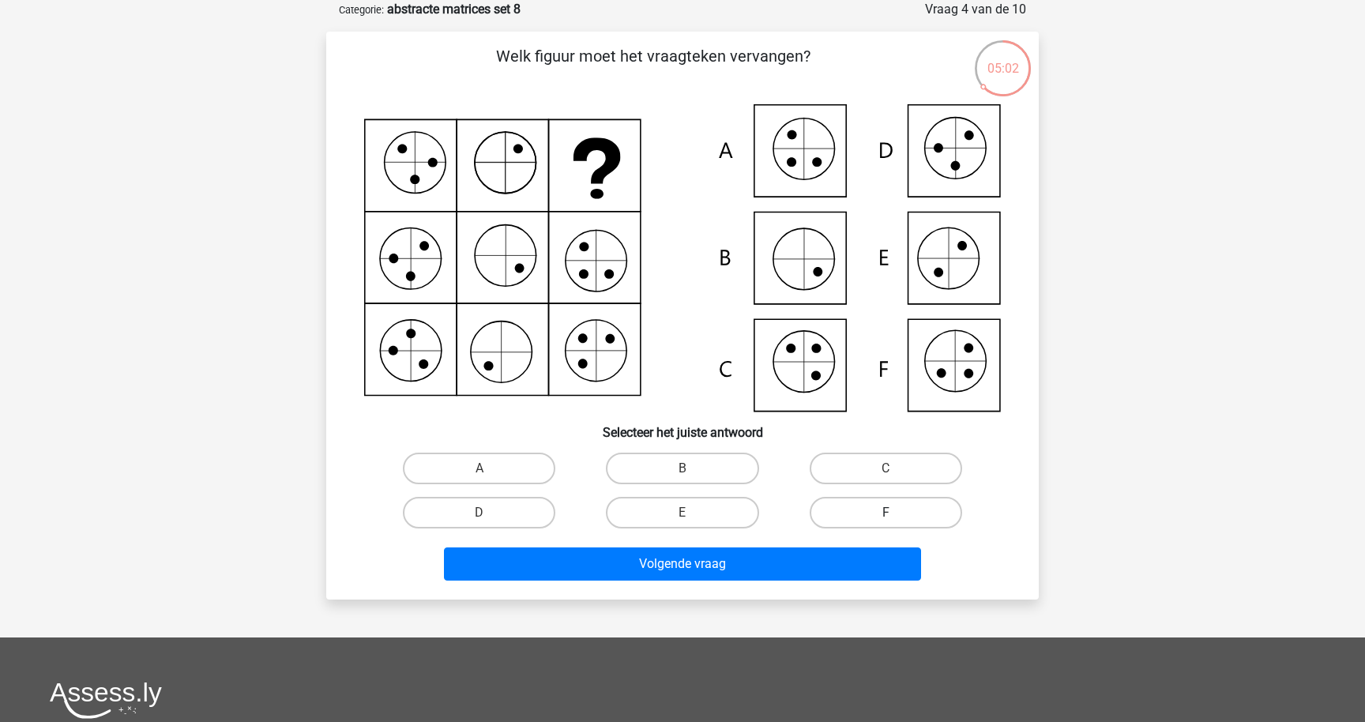
click at [918, 517] on label "F" at bounding box center [886, 513] width 152 height 32
click at [896, 517] on input "F" at bounding box center [890, 518] width 10 height 10
radio input "true"
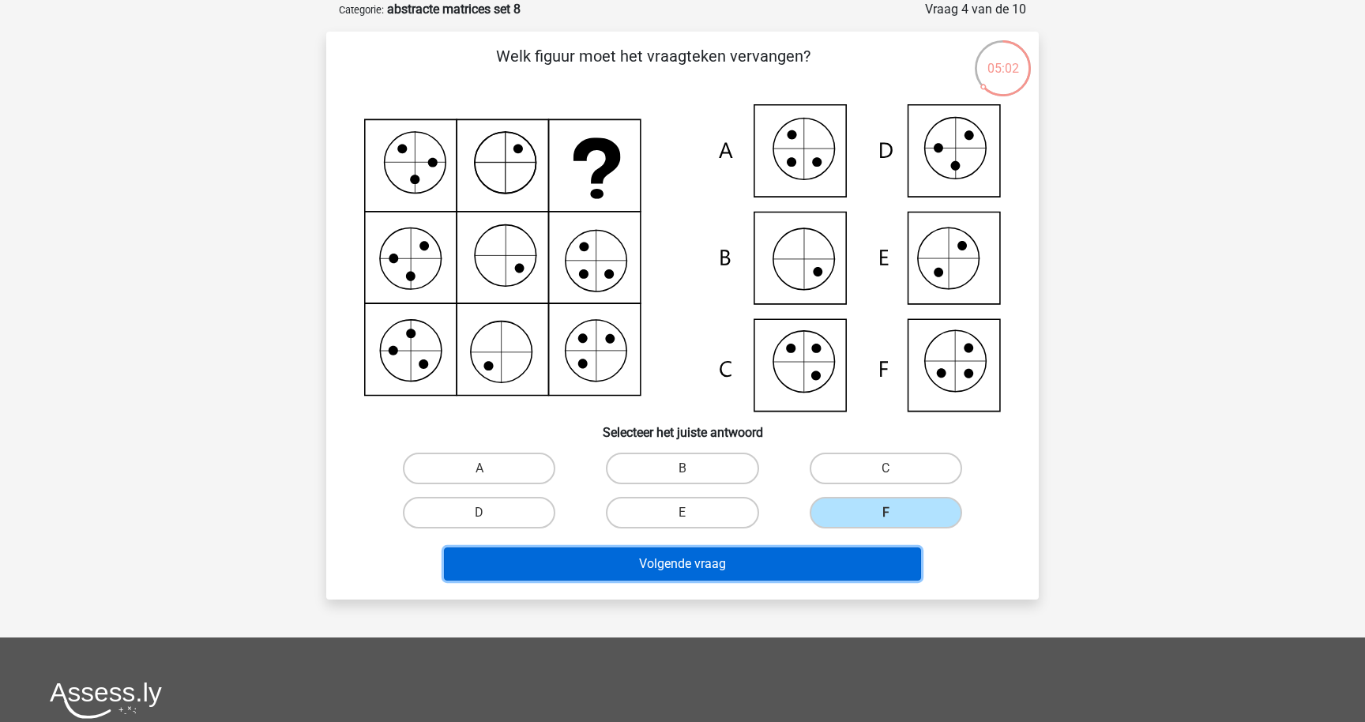
click at [900, 556] on button "Volgende vraag" at bounding box center [683, 563] width 478 height 33
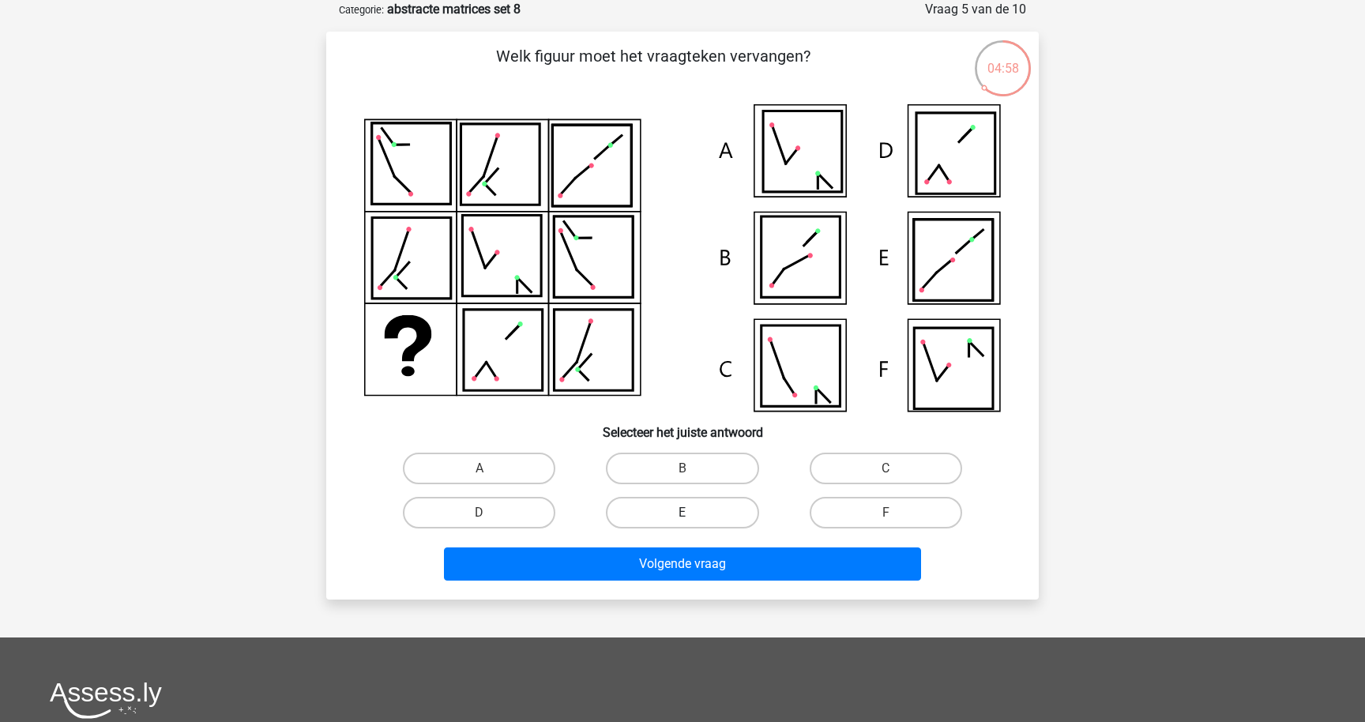
click at [652, 511] on label "E" at bounding box center [682, 513] width 152 height 32
click at [682, 513] on input "E" at bounding box center [687, 518] width 10 height 10
radio input "true"
click at [646, 537] on div "Volgende vraag" at bounding box center [682, 561] width 662 height 52
click at [472, 455] on label "A" at bounding box center [479, 469] width 152 height 32
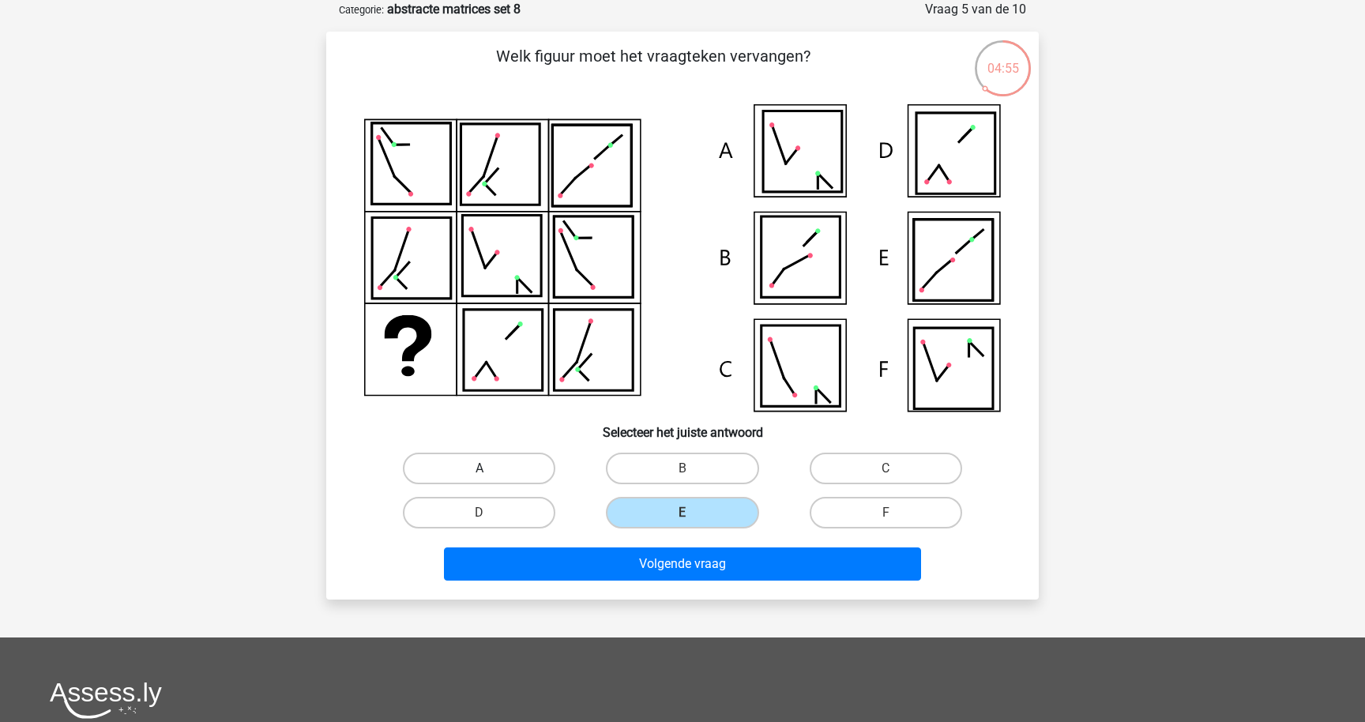
click at [479, 468] on input "A" at bounding box center [484, 473] width 10 height 10
radio input "true"
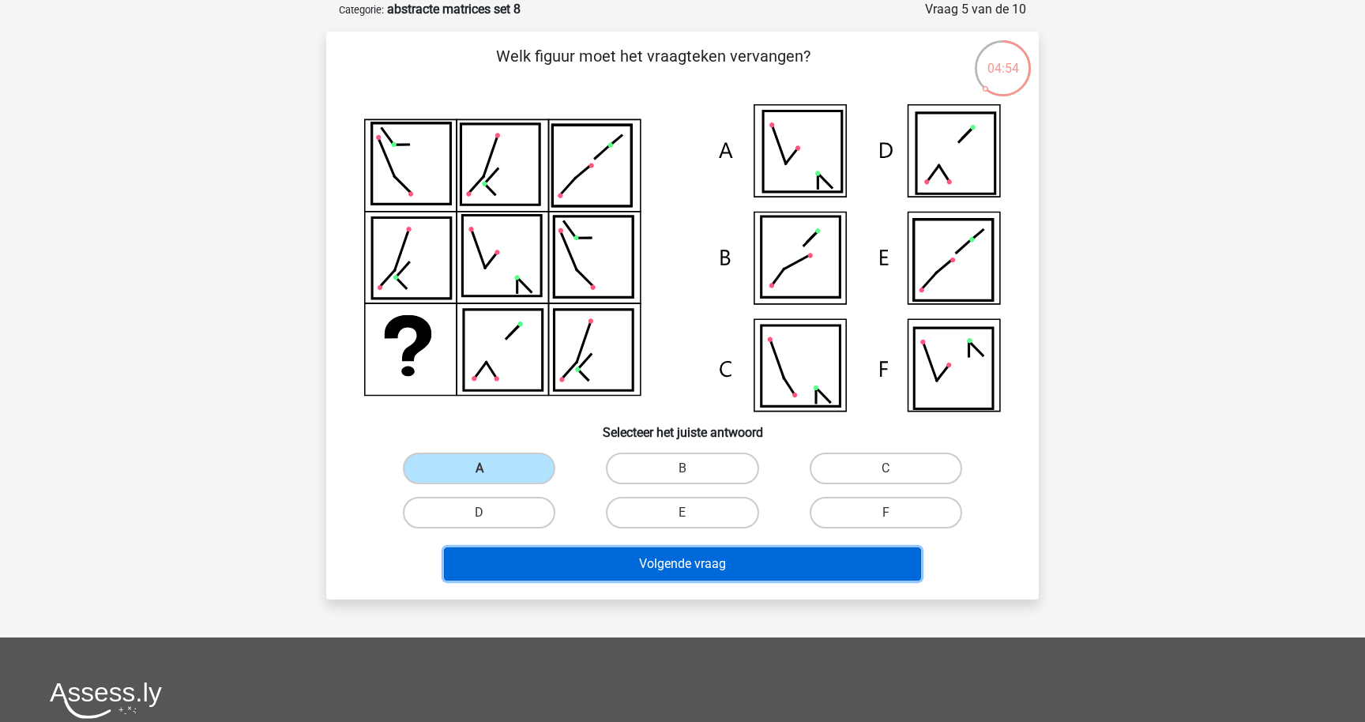
click at [573, 558] on button "Volgende vraag" at bounding box center [683, 563] width 478 height 33
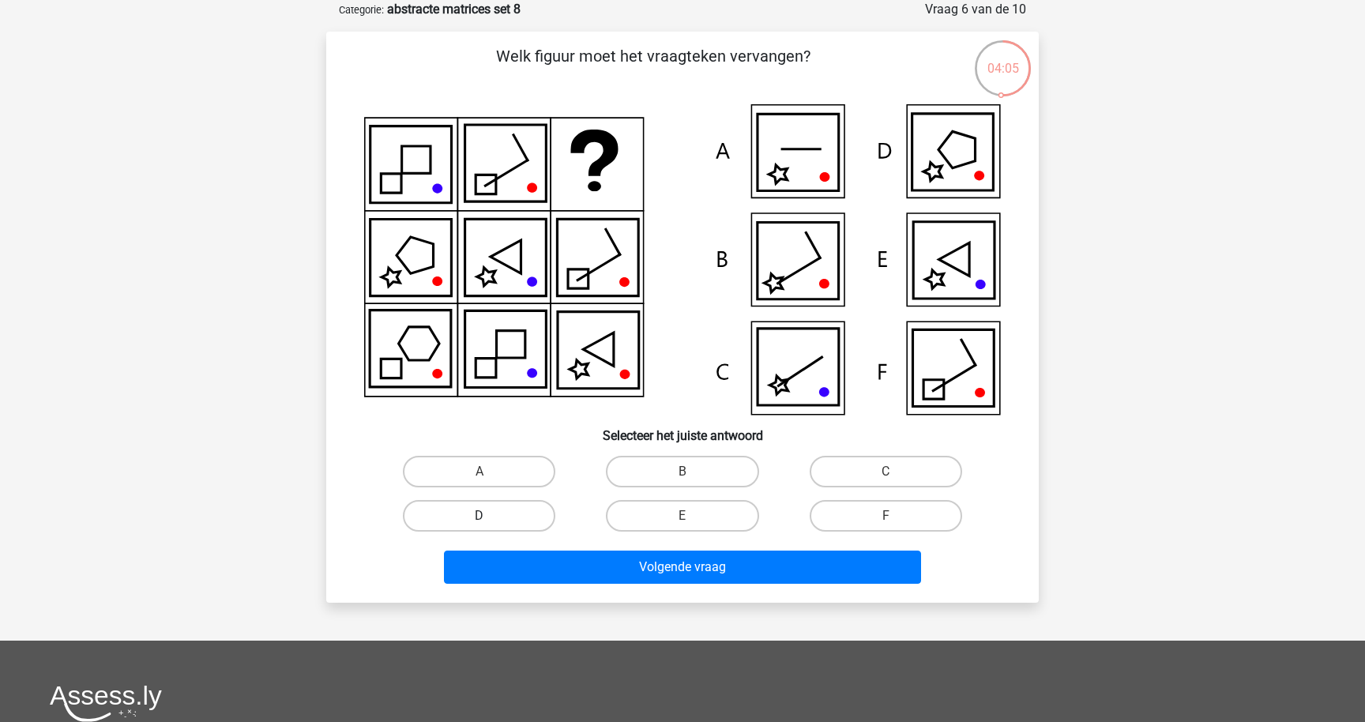
click at [539, 514] on label "D" at bounding box center [479, 516] width 152 height 32
click at [490, 516] on input "D" at bounding box center [484, 521] width 10 height 10
radio input "true"
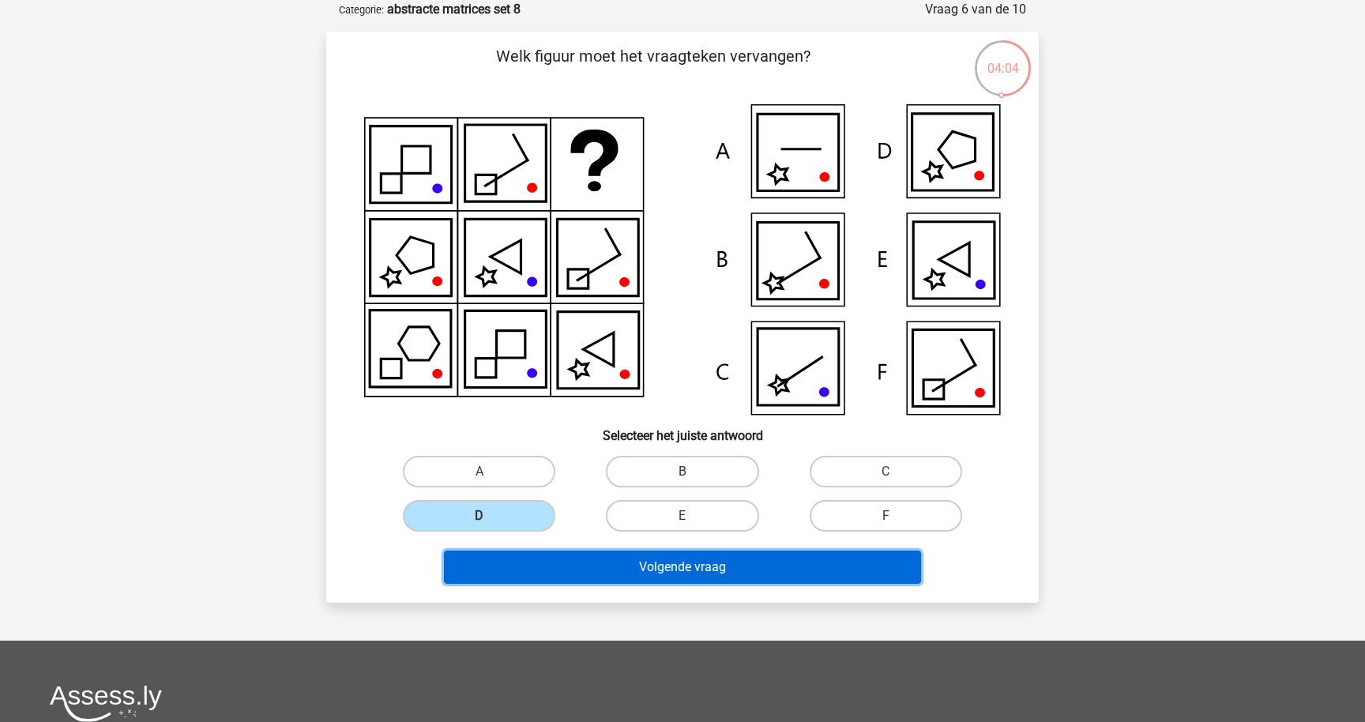
click at [565, 560] on button "Volgende vraag" at bounding box center [683, 567] width 478 height 33
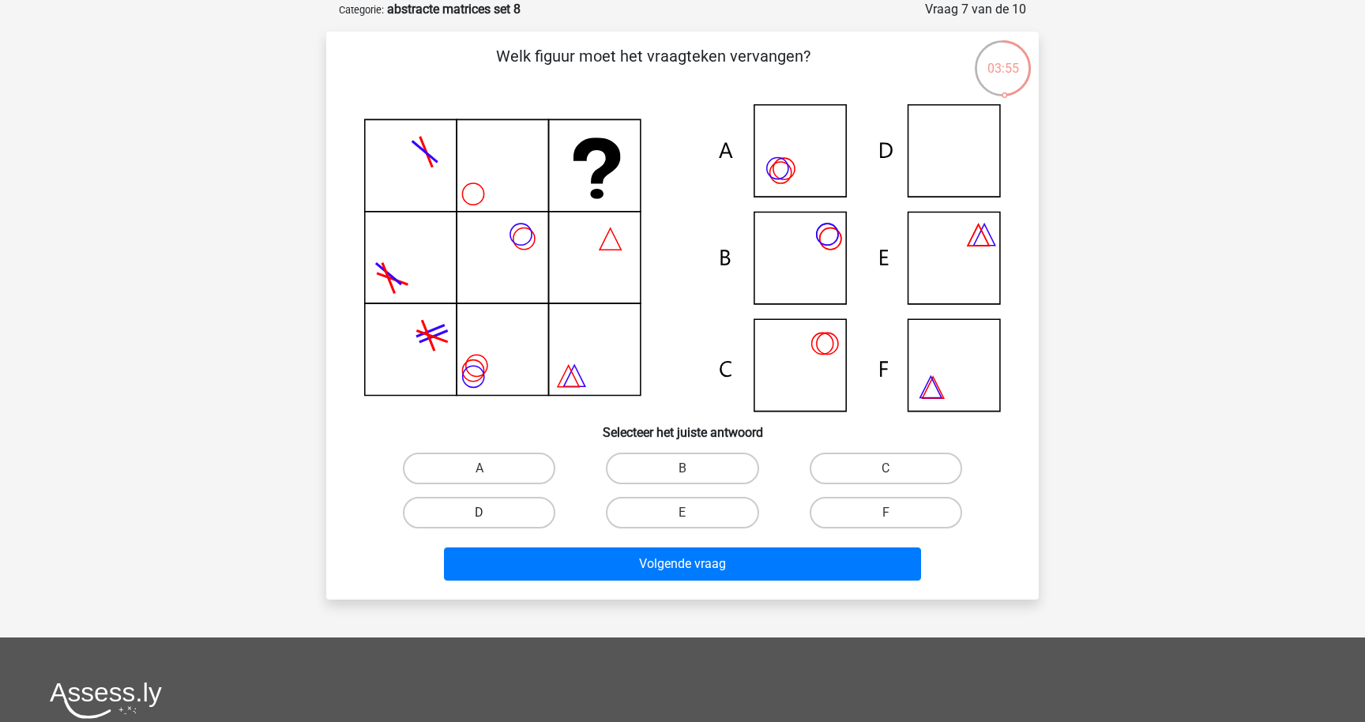
click at [509, 511] on label "D" at bounding box center [479, 513] width 152 height 32
click at [490, 513] on input "D" at bounding box center [484, 518] width 10 height 10
radio input "true"
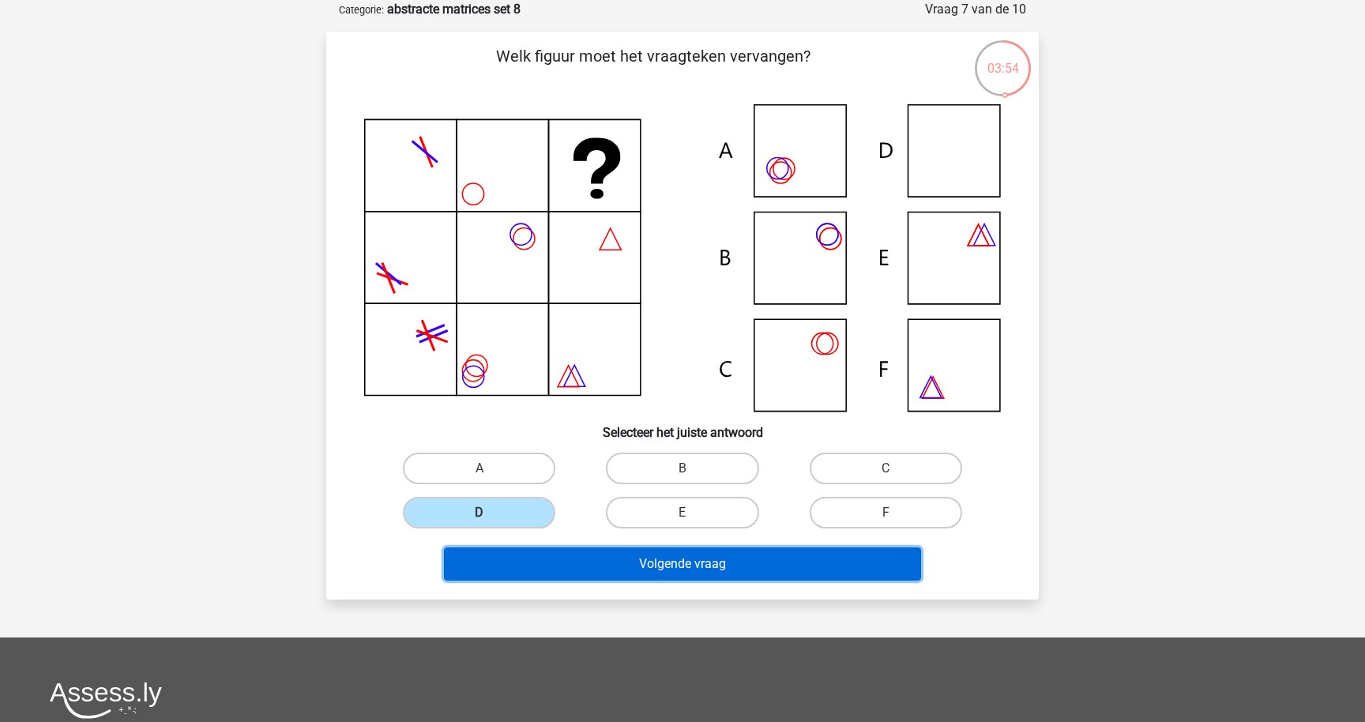
click at [619, 562] on button "Volgende vraag" at bounding box center [683, 563] width 478 height 33
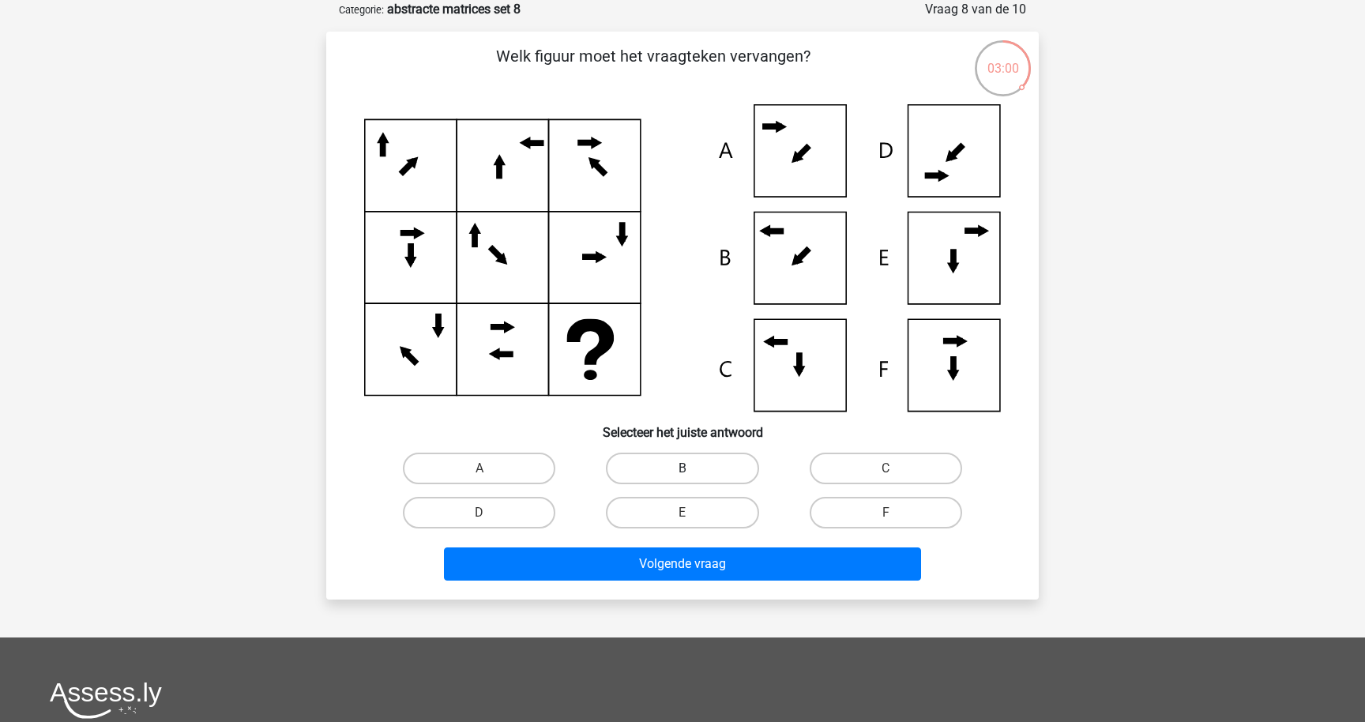
click at [696, 473] on label "B" at bounding box center [682, 469] width 152 height 32
click at [693, 473] on input "B" at bounding box center [687, 473] width 10 height 10
radio input "true"
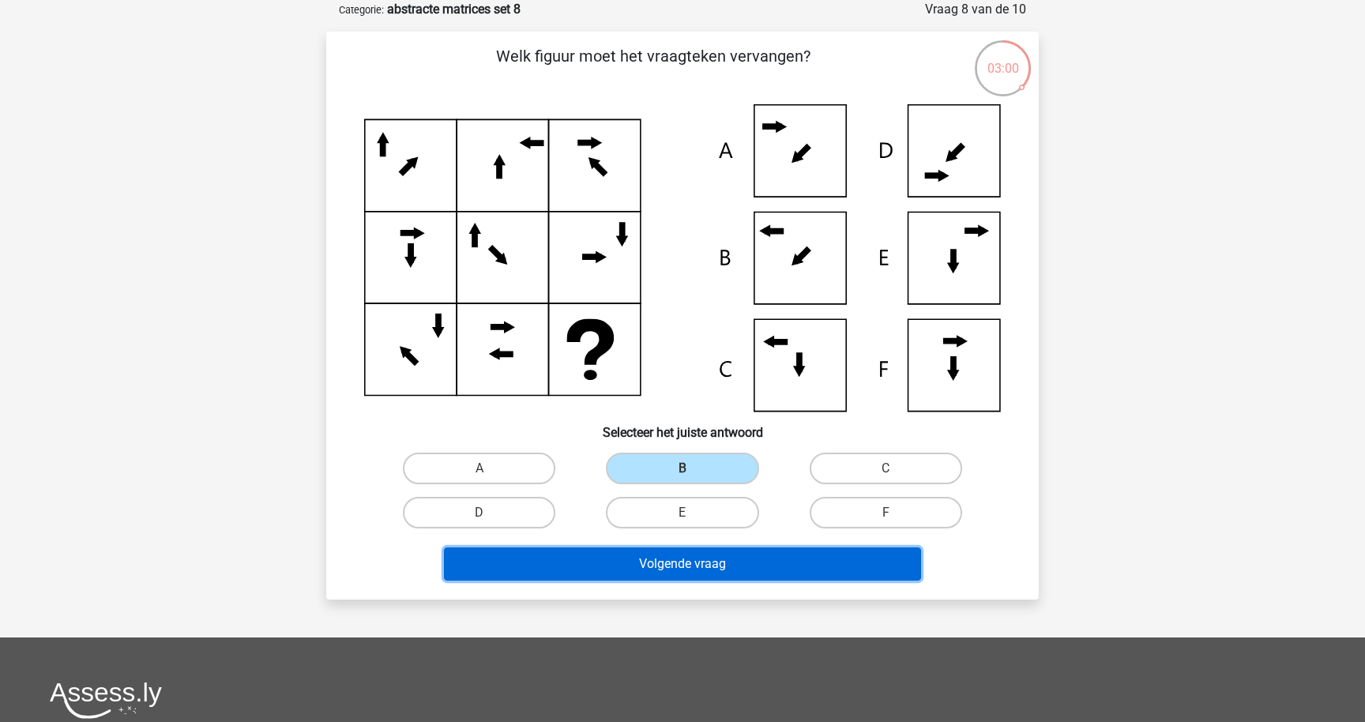
click at [696, 554] on button "Volgende vraag" at bounding box center [683, 563] width 478 height 33
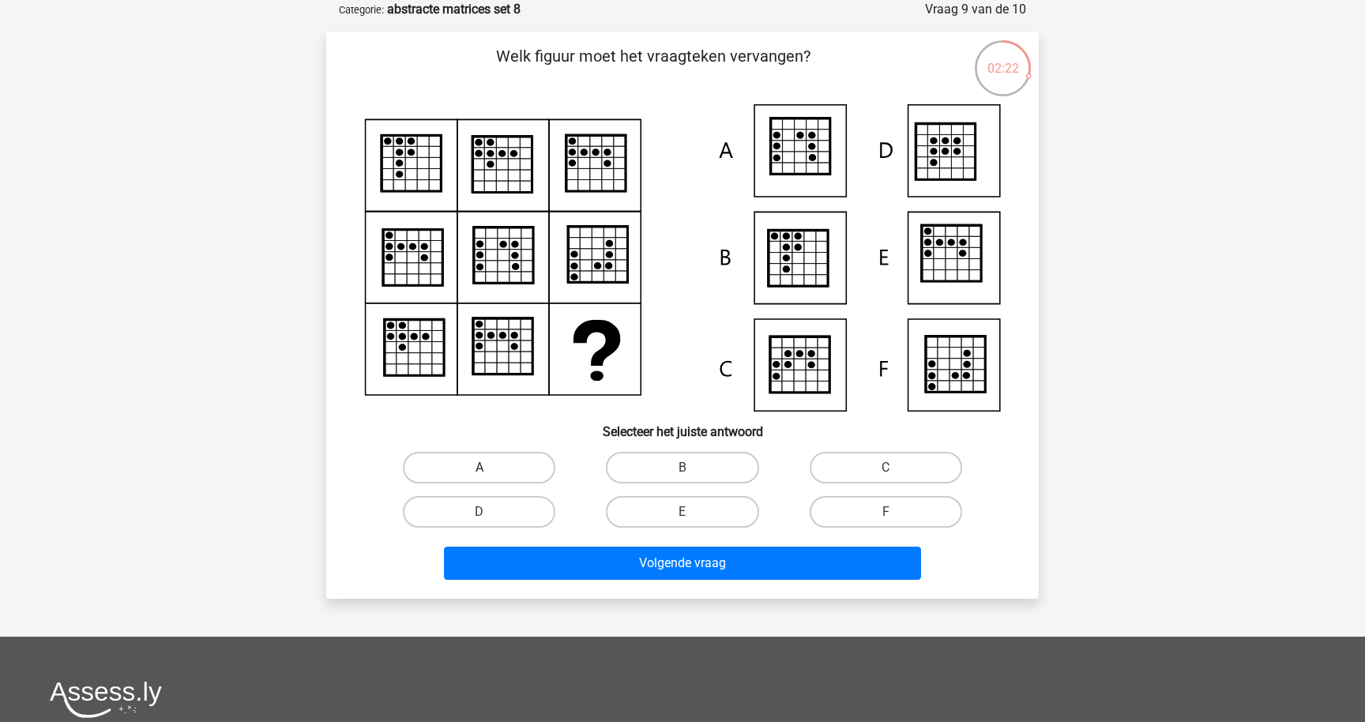
click at [534, 468] on label "A" at bounding box center [479, 468] width 152 height 32
click at [490, 468] on input "A" at bounding box center [484, 473] width 10 height 10
radio input "true"
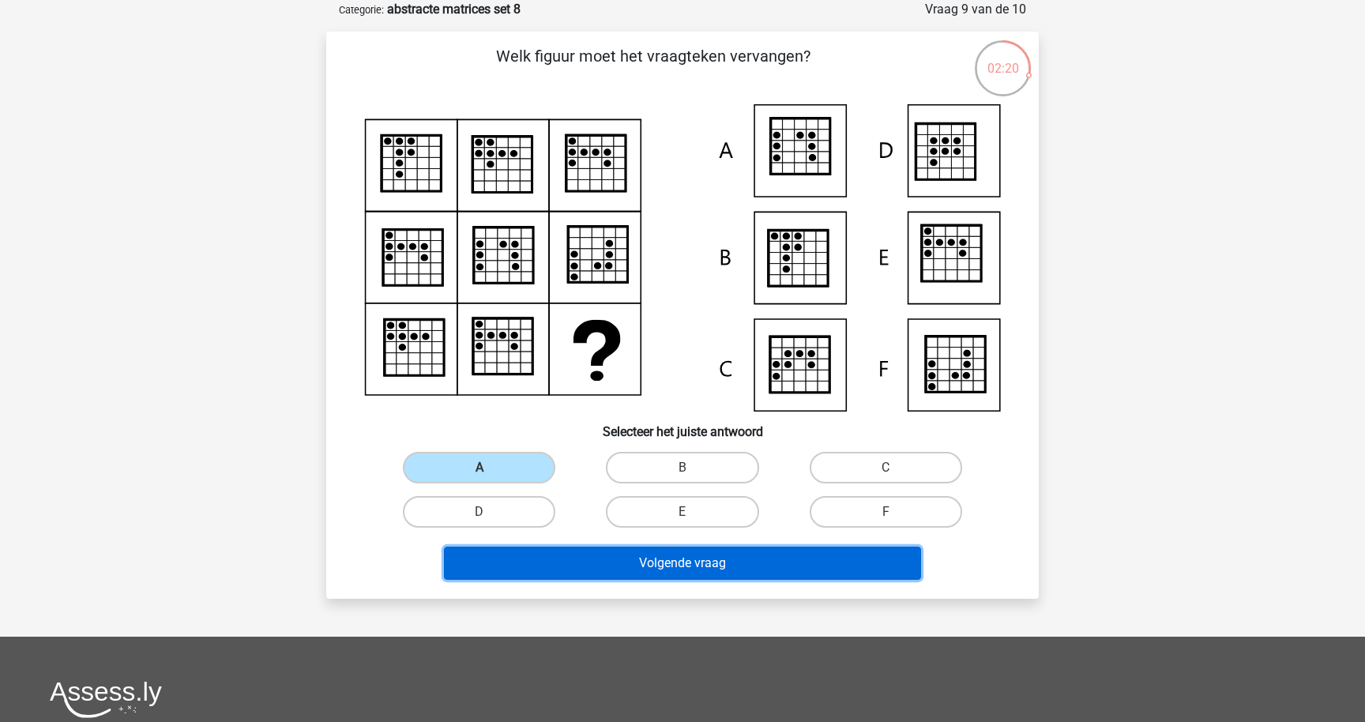
click at [614, 557] on button "Volgende vraag" at bounding box center [683, 563] width 478 height 33
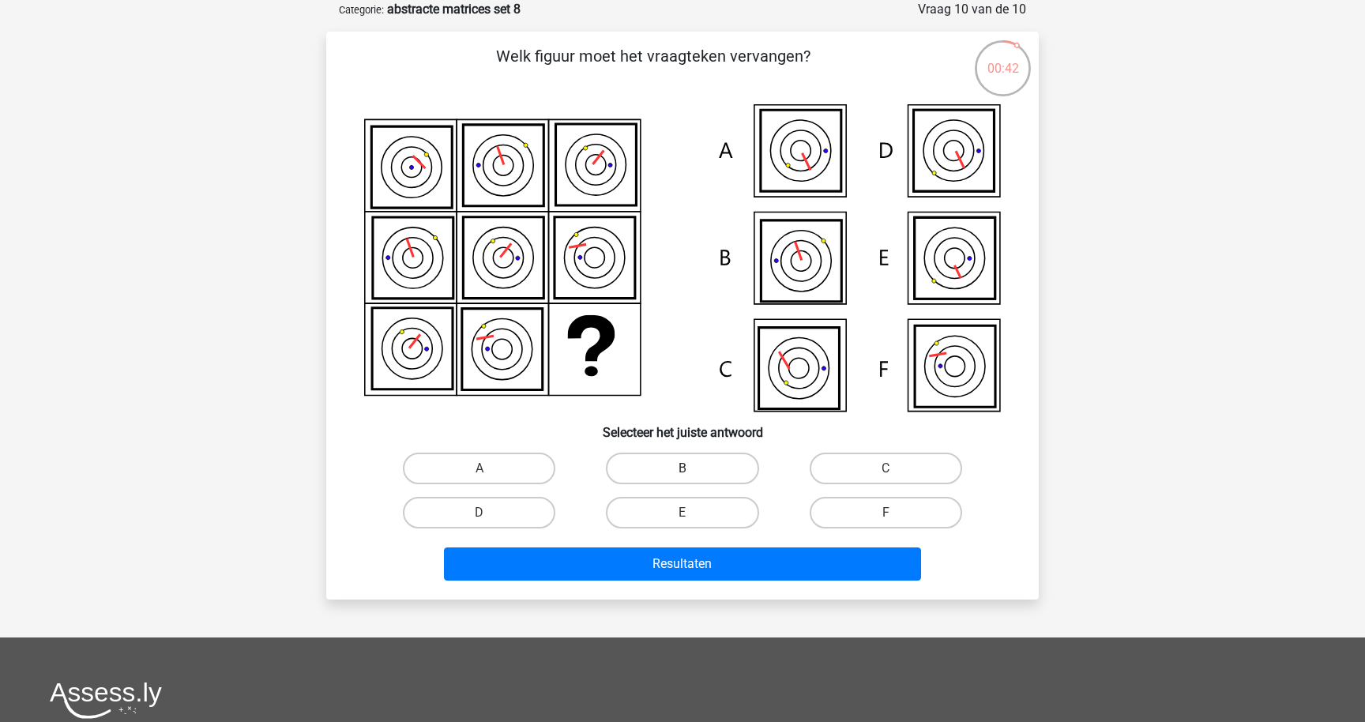
click at [710, 463] on label "B" at bounding box center [682, 469] width 152 height 32
click at [693, 468] on input "B" at bounding box center [687, 473] width 10 height 10
radio input "true"
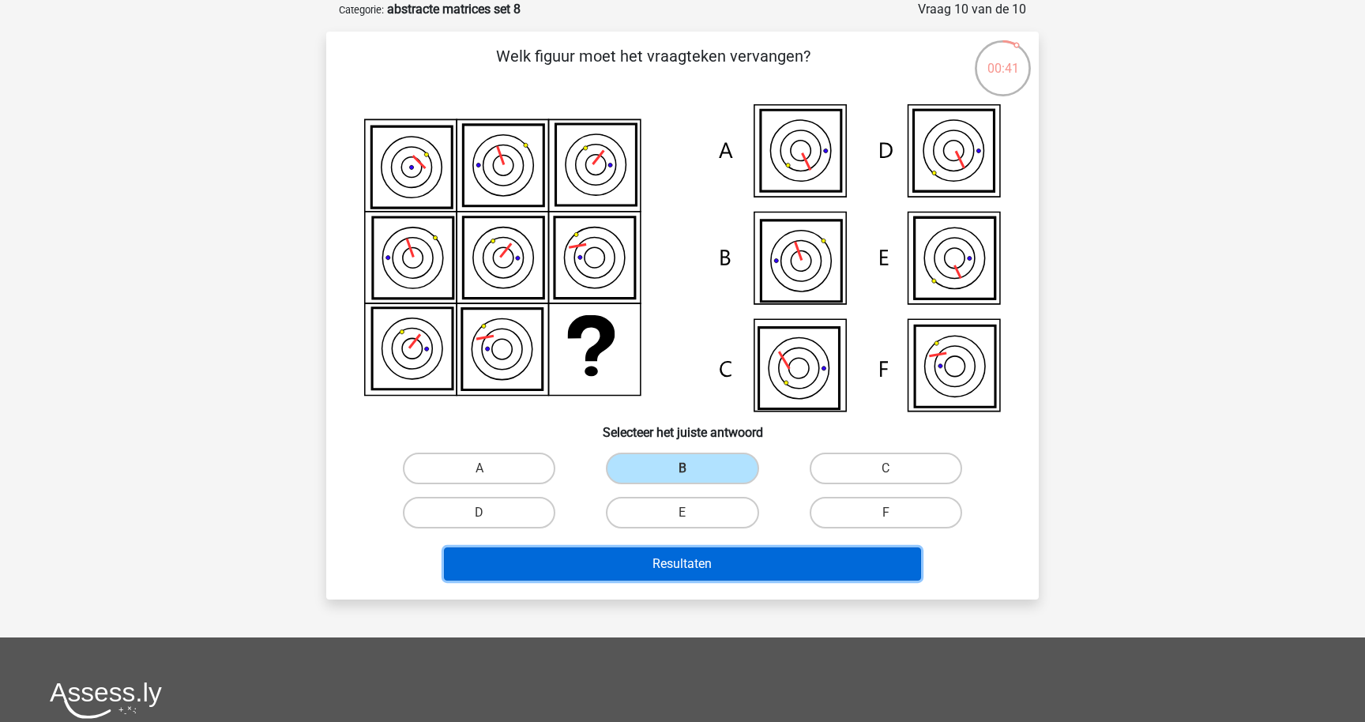
click at [720, 570] on button "Resultaten" at bounding box center [683, 563] width 478 height 33
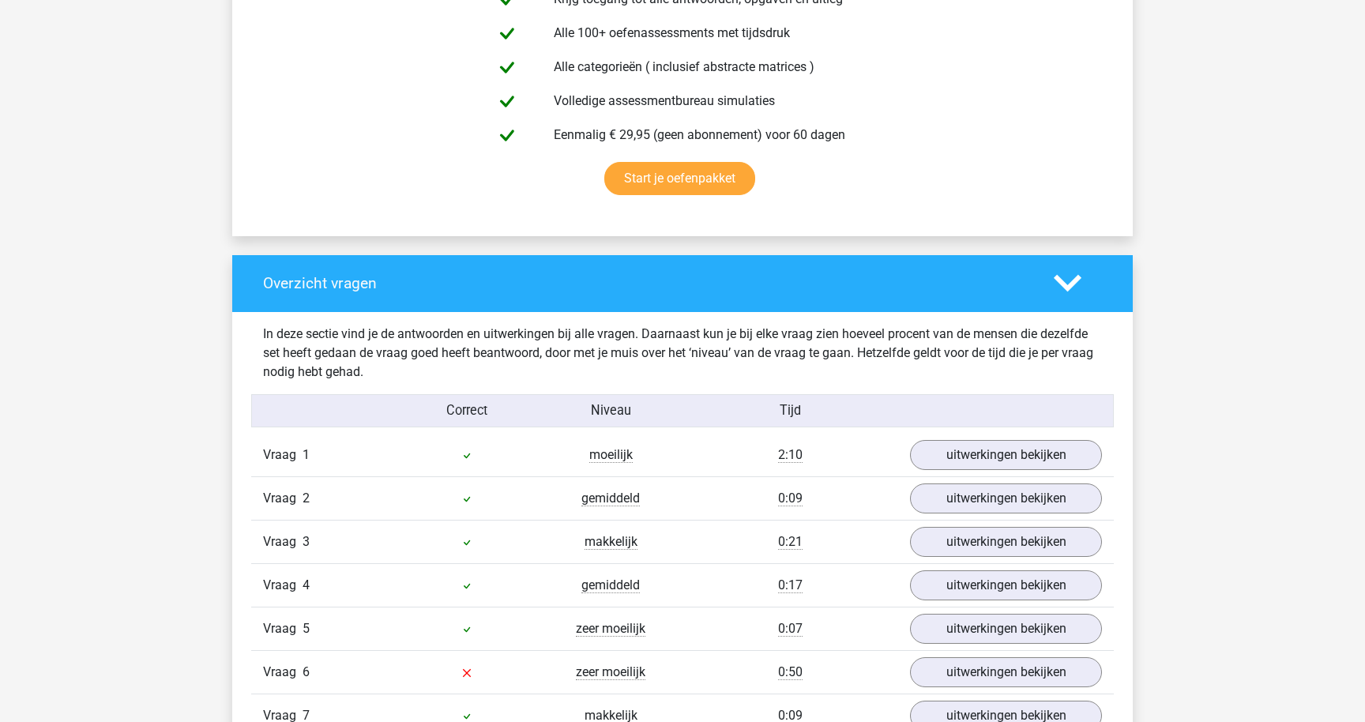
scroll to position [974, 0]
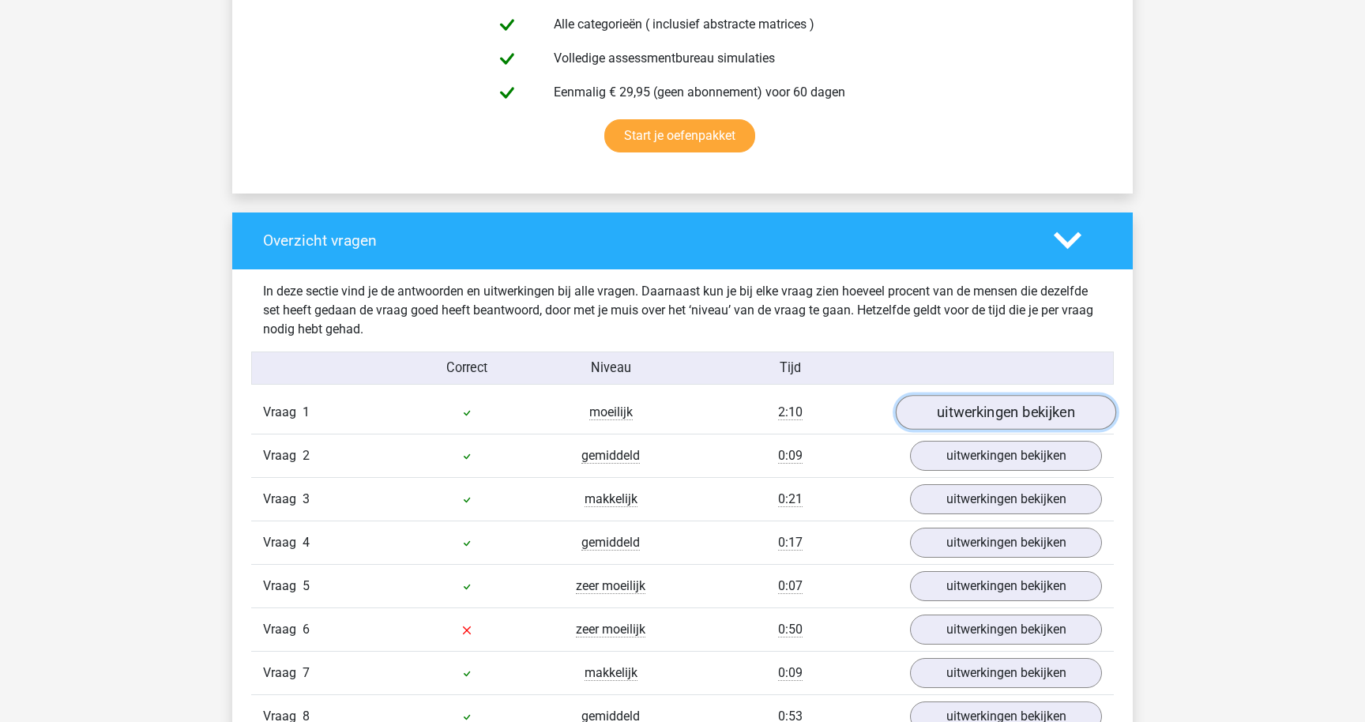
click at [960, 406] on link "uitwerkingen bekijken" at bounding box center [1006, 412] width 220 height 35
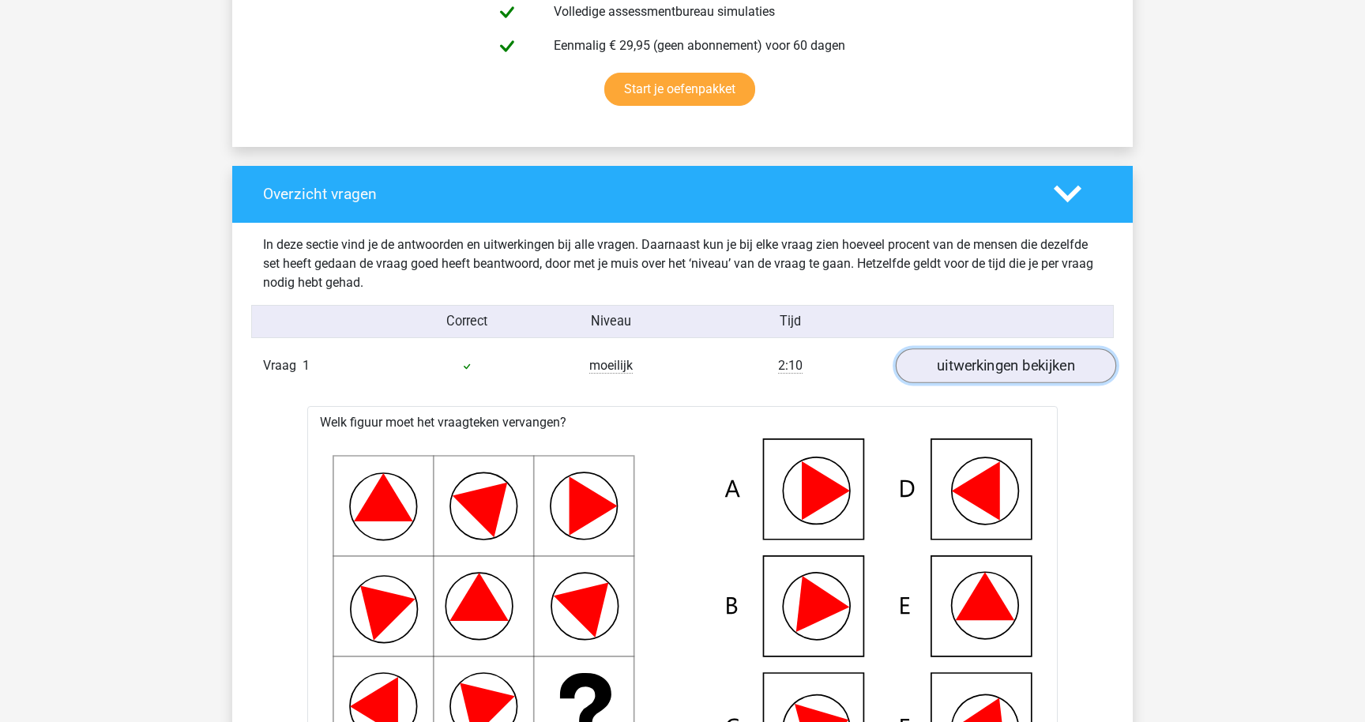
scroll to position [1047, 0]
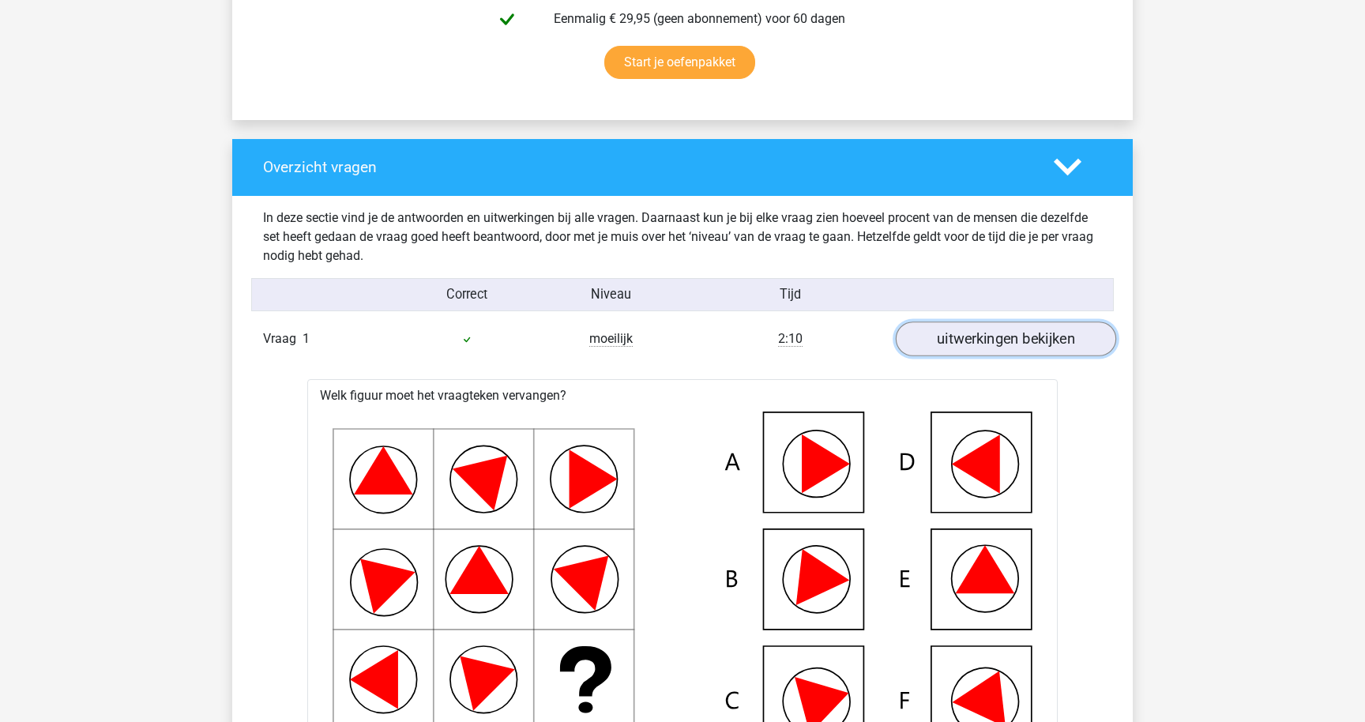
click at [979, 350] on link "uitwerkingen bekijken" at bounding box center [1006, 338] width 220 height 35
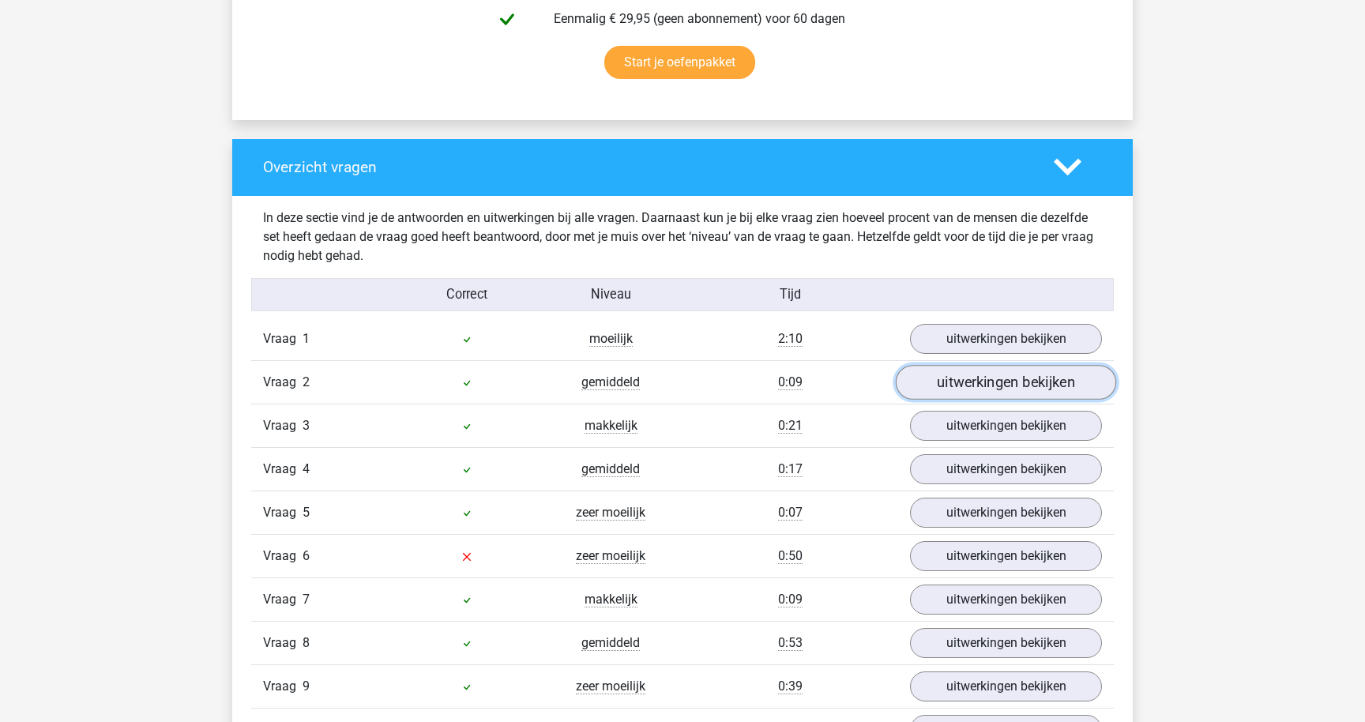
click at [973, 376] on link "uitwerkingen bekijken" at bounding box center [1006, 382] width 220 height 35
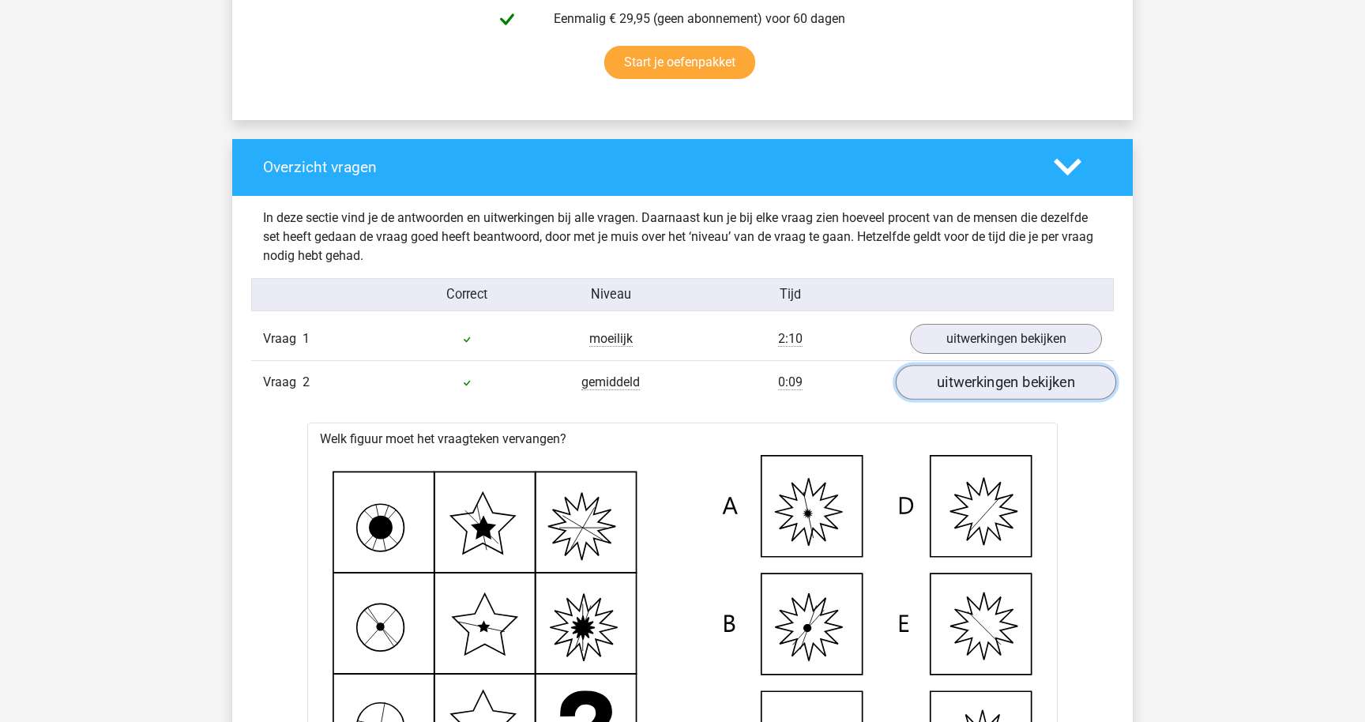
click at [973, 376] on link "uitwerkingen bekijken" at bounding box center [1006, 382] width 220 height 35
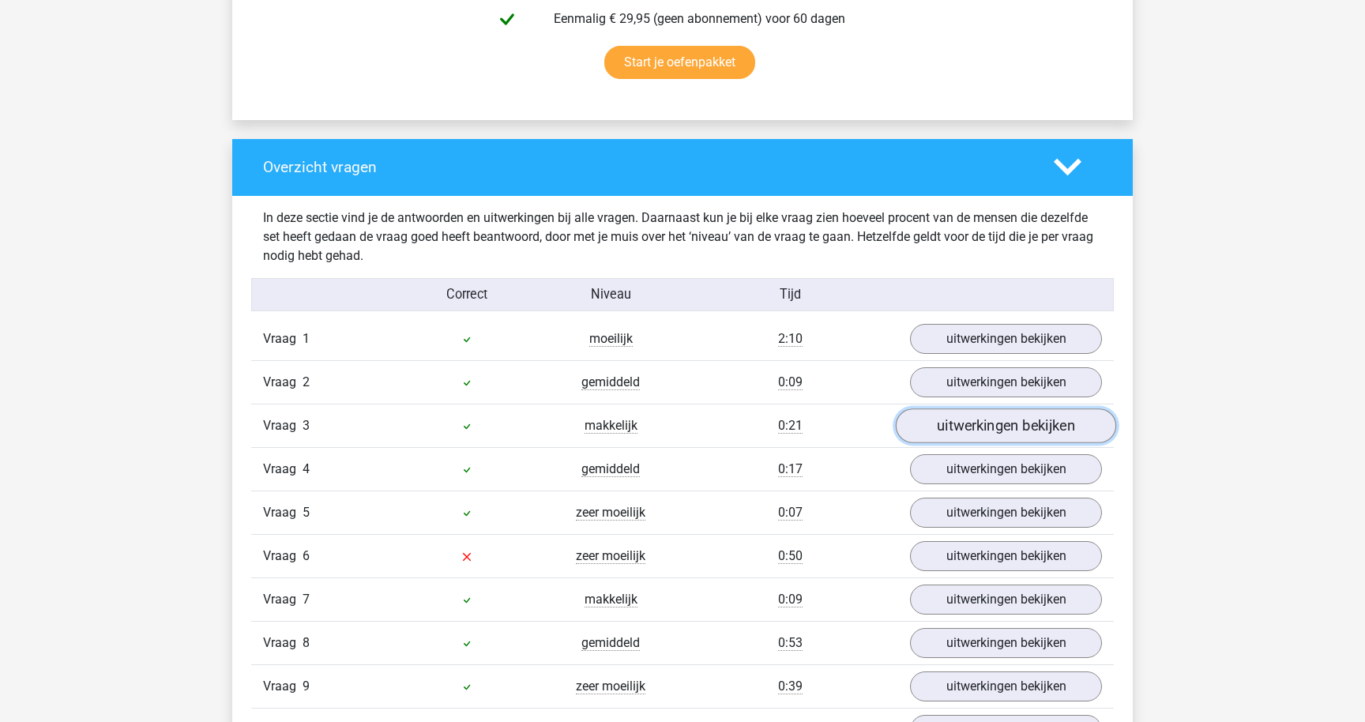
click at [967, 413] on link "uitwerkingen bekijken" at bounding box center [1006, 425] width 220 height 35
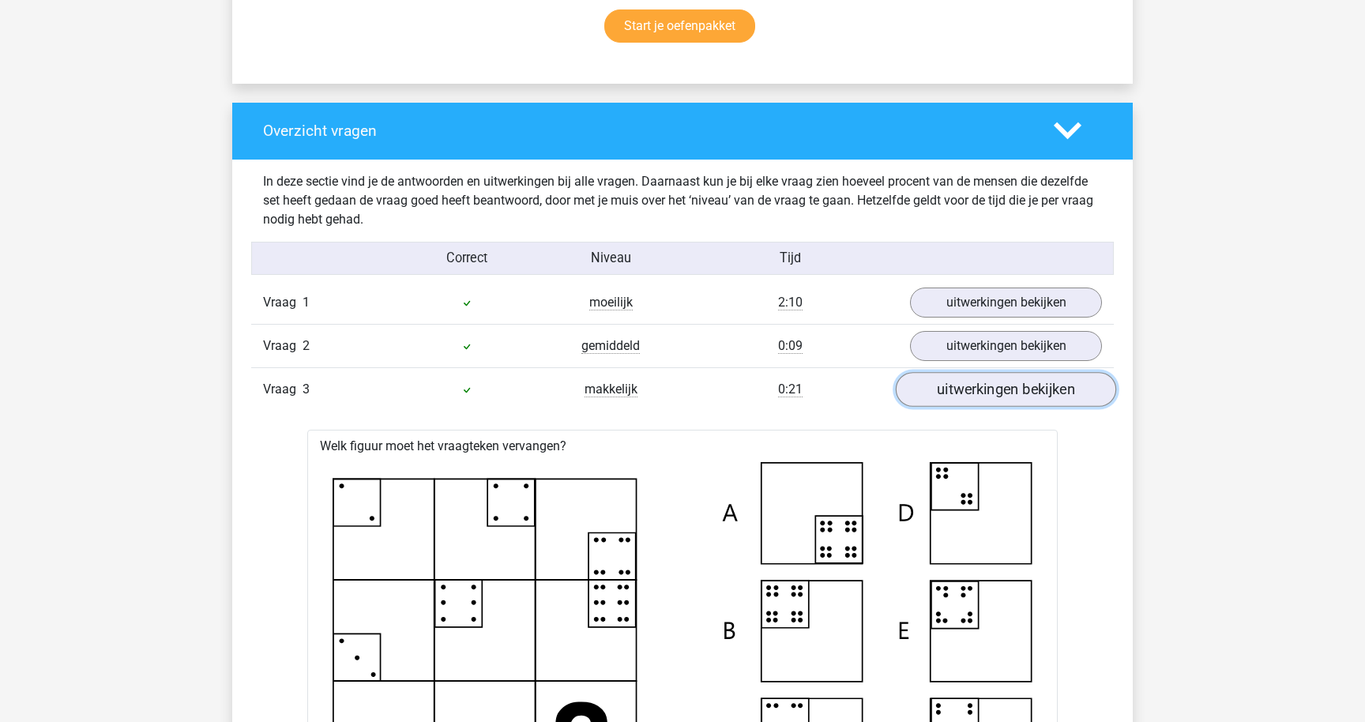
scroll to position [1084, 0]
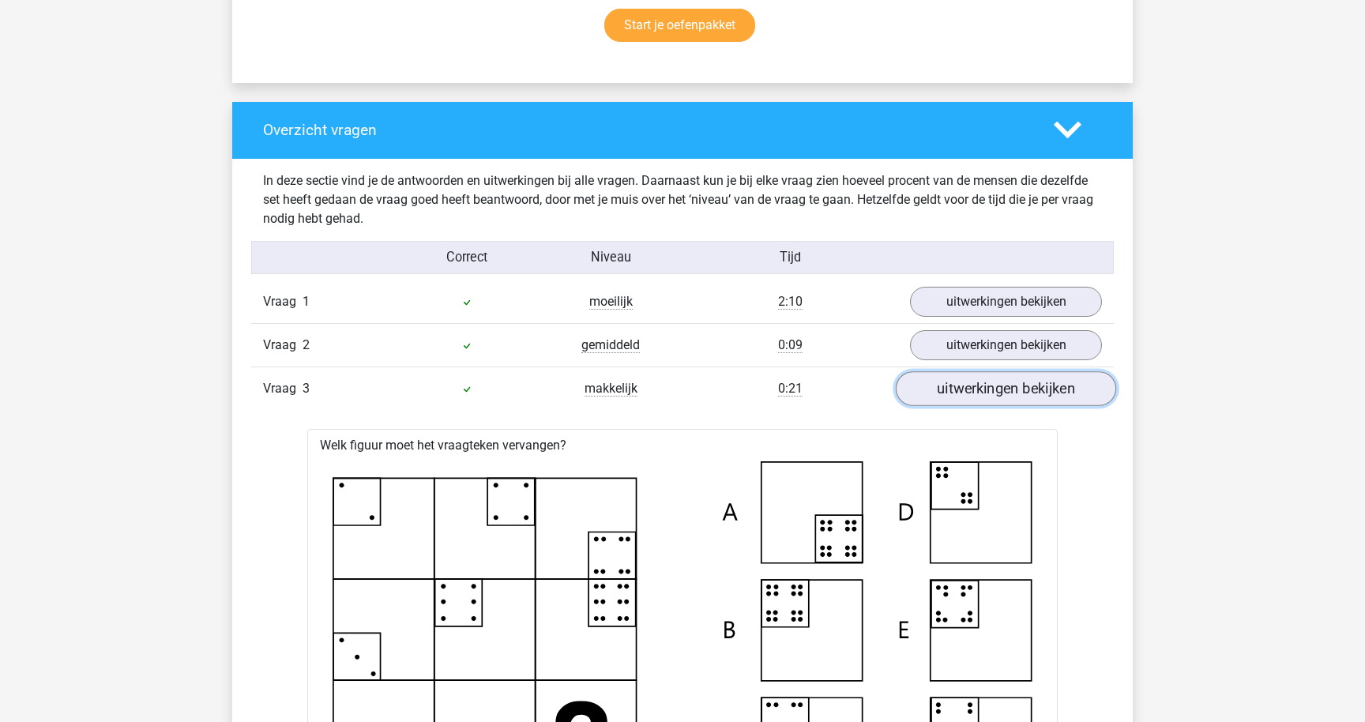
click at [973, 396] on link "uitwerkingen bekijken" at bounding box center [1006, 388] width 220 height 35
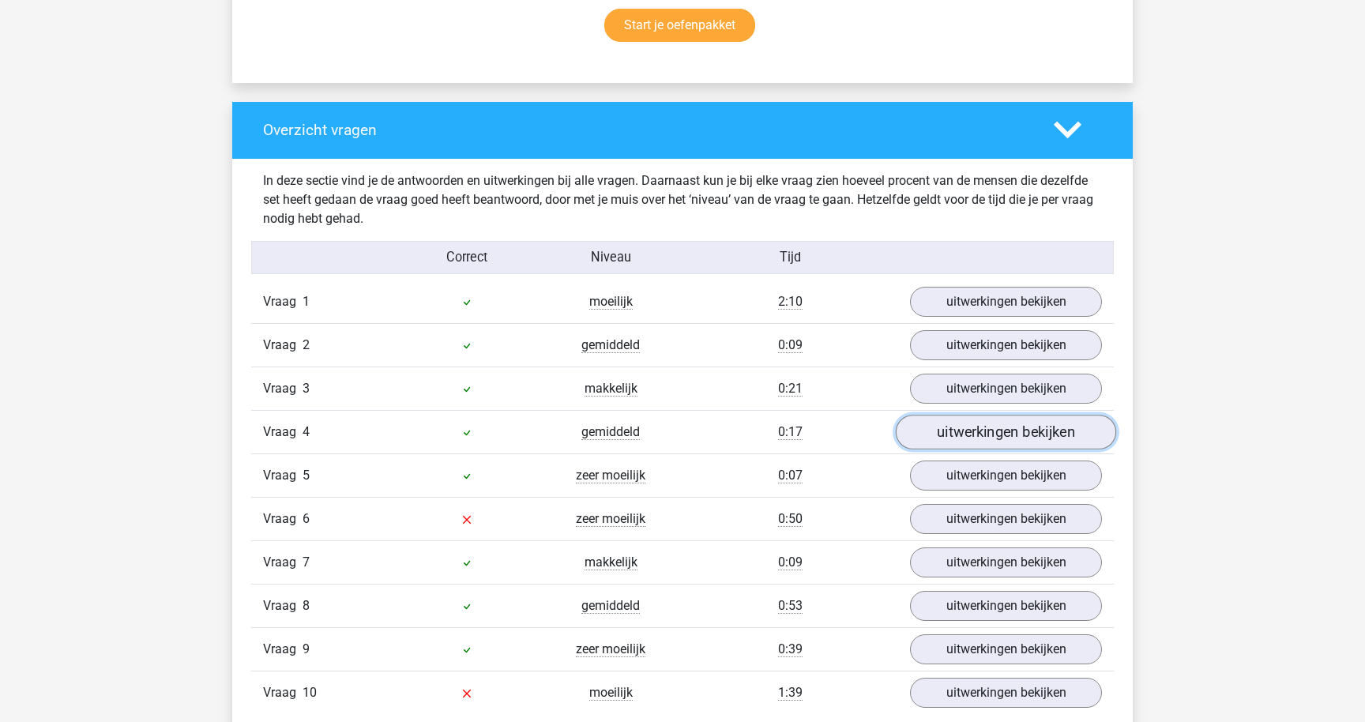
click at [971, 435] on link "uitwerkingen bekijken" at bounding box center [1006, 432] width 220 height 35
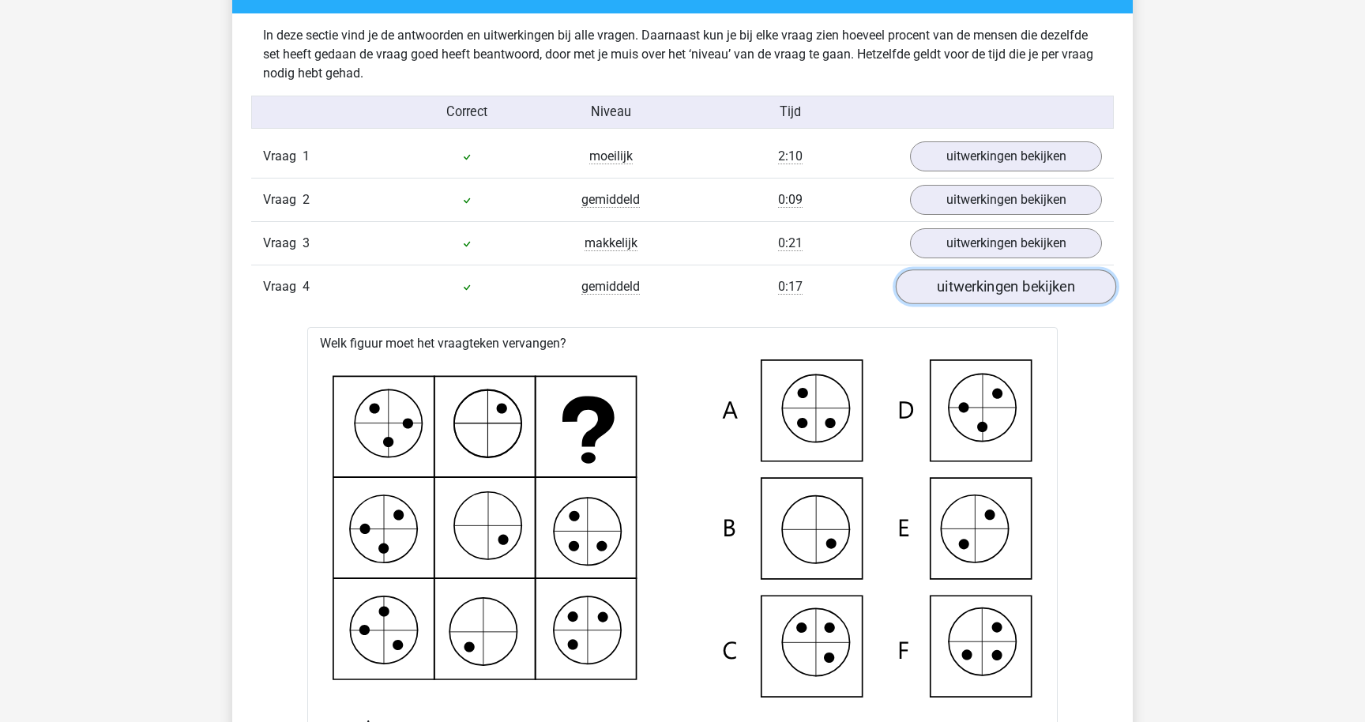
scroll to position [1231, 0]
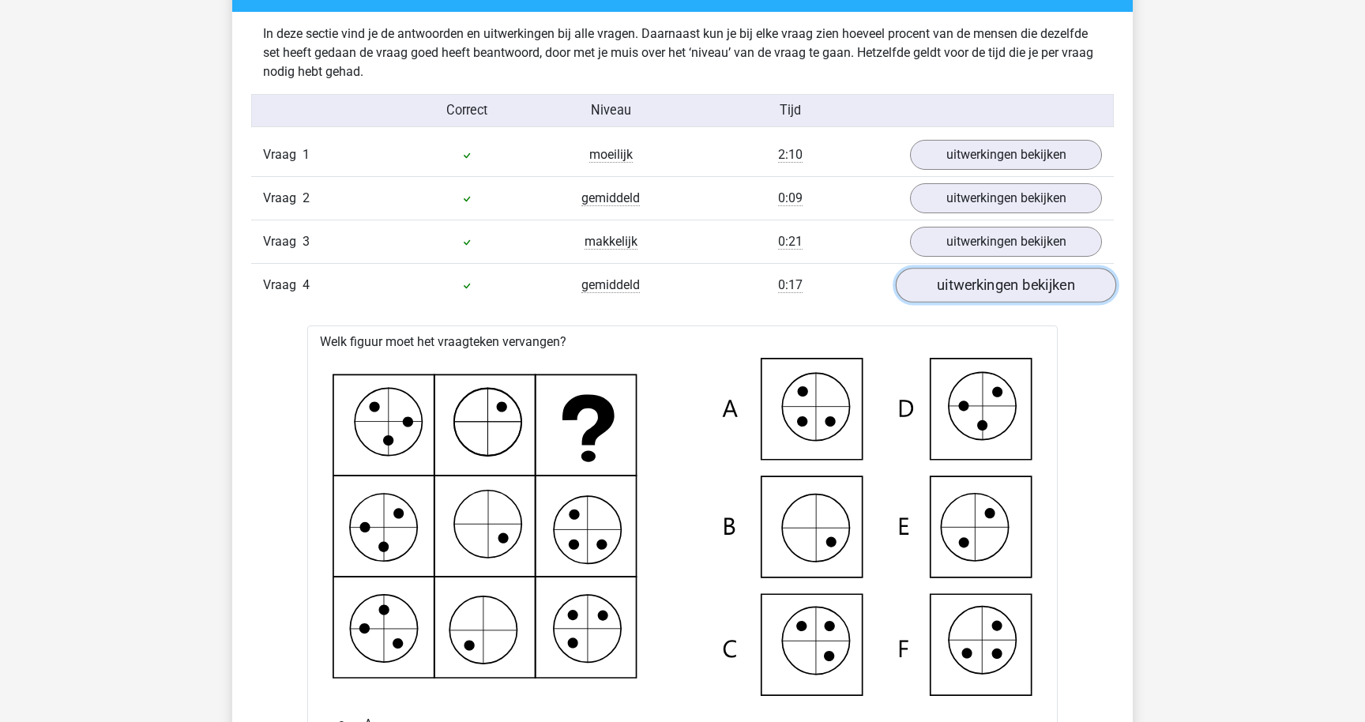
click at [973, 285] on link "uitwerkingen bekijken" at bounding box center [1006, 285] width 220 height 35
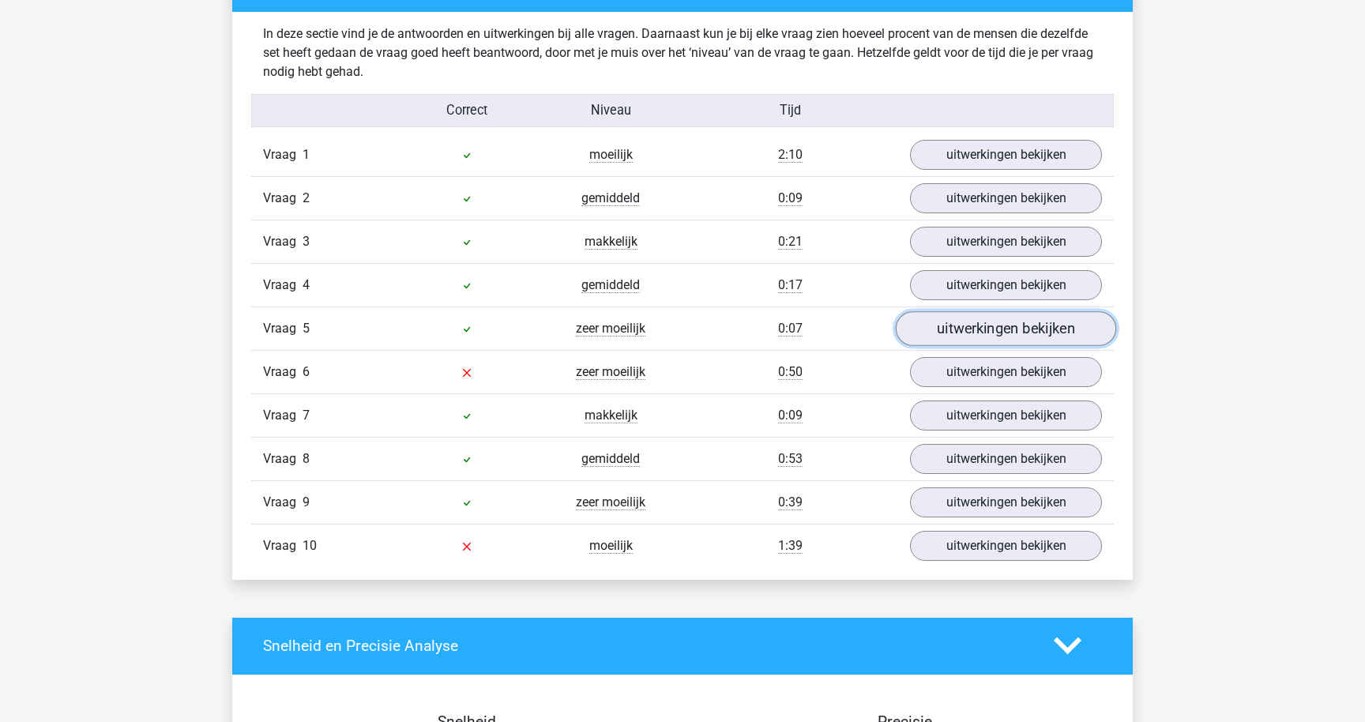
click at [966, 329] on link "uitwerkingen bekijken" at bounding box center [1006, 328] width 220 height 35
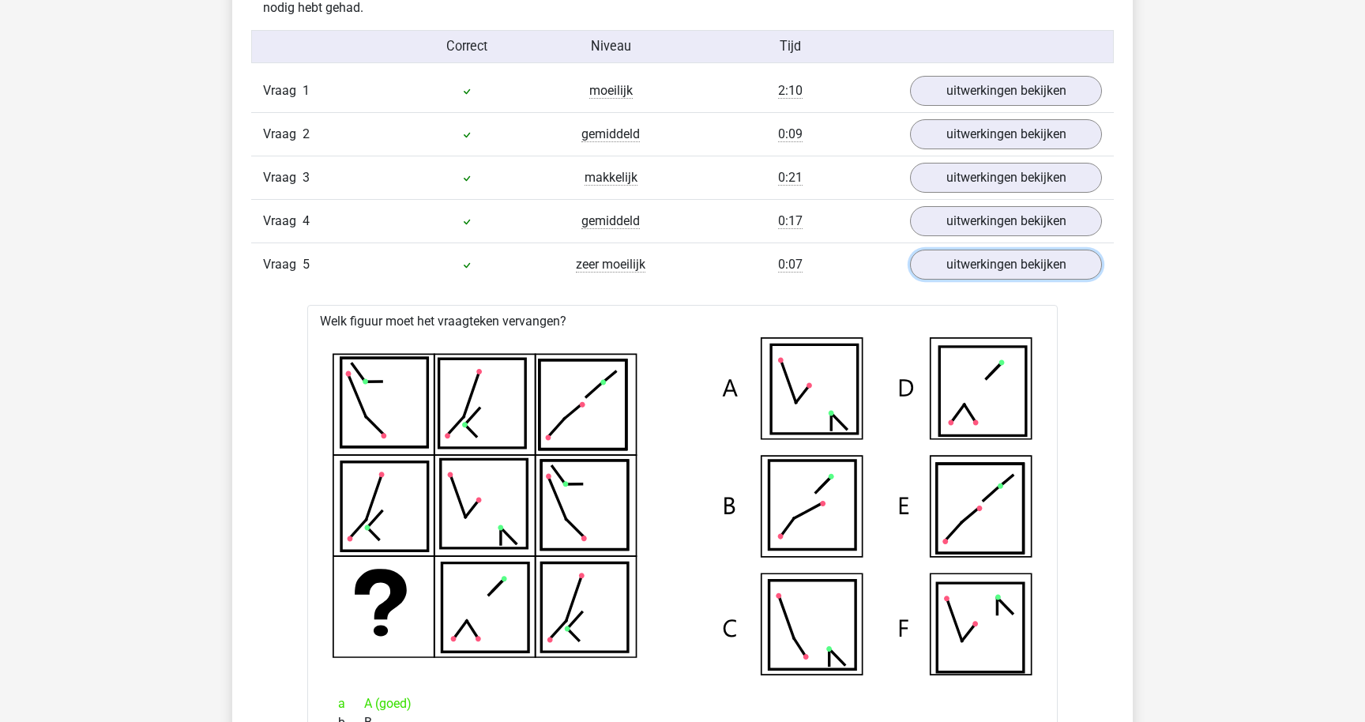
scroll to position [1251, 0]
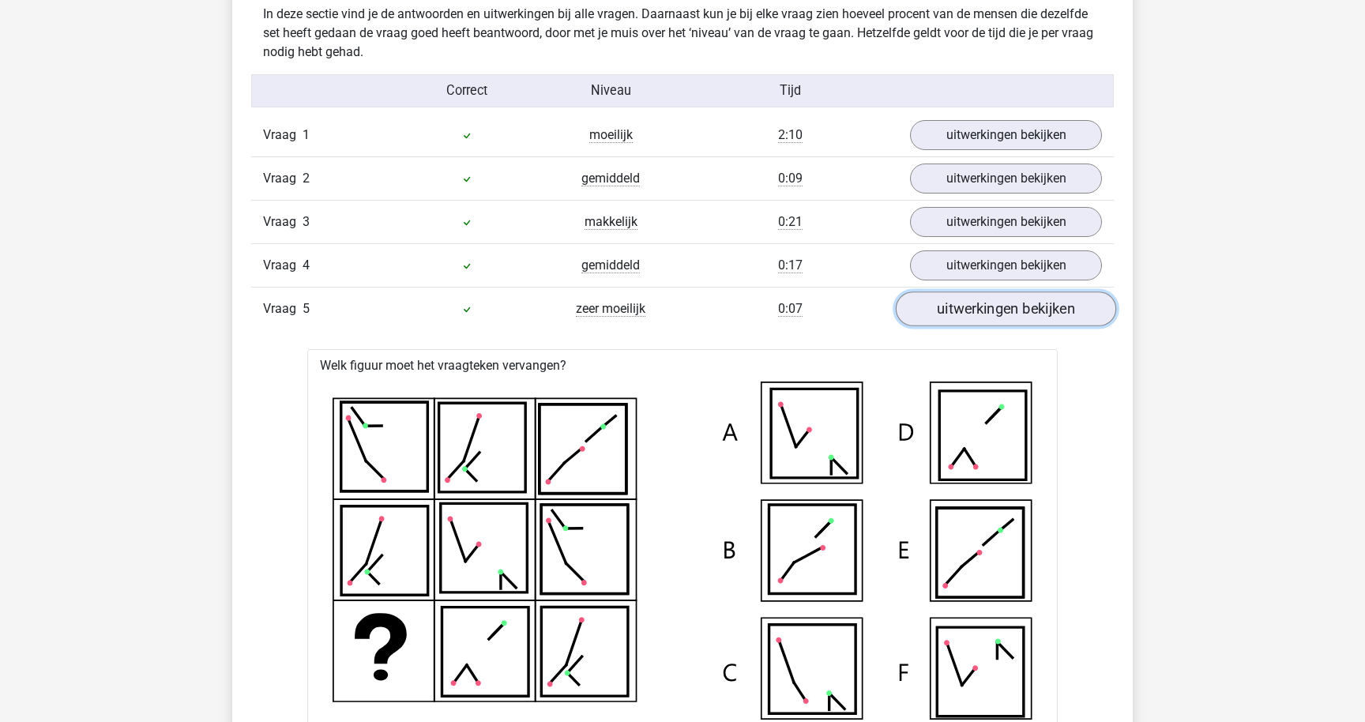
click at [949, 312] on link "uitwerkingen bekijken" at bounding box center [1006, 308] width 220 height 35
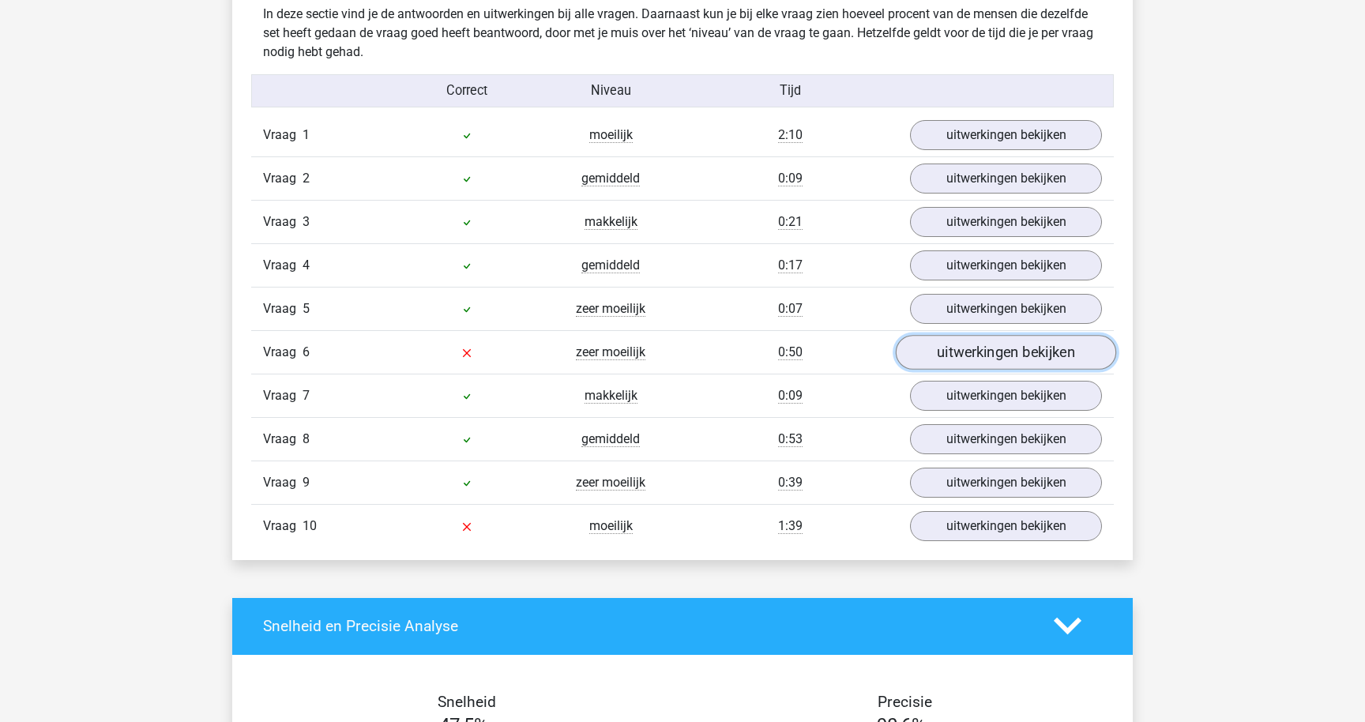
click at [956, 351] on link "uitwerkingen bekijken" at bounding box center [1006, 352] width 220 height 35
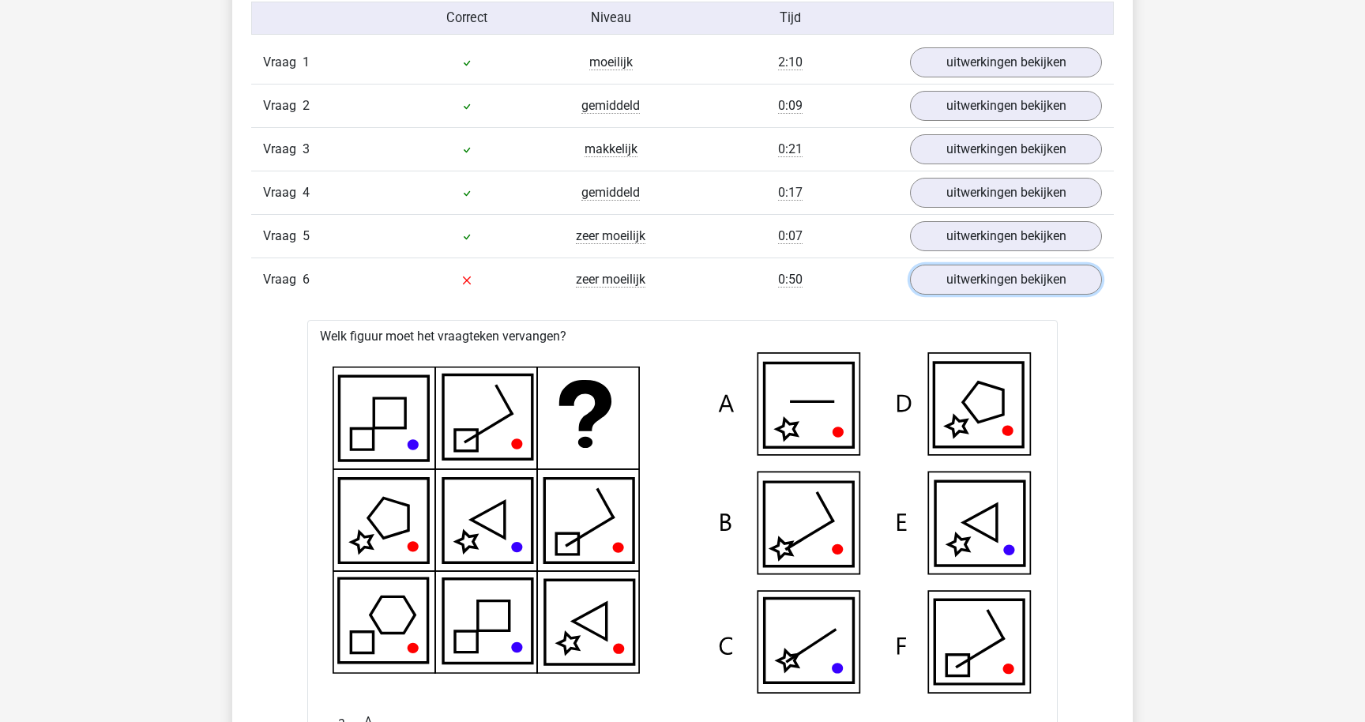
scroll to position [1325, 0]
click at [990, 287] on link "uitwerkingen bekijken" at bounding box center [1006, 278] width 220 height 35
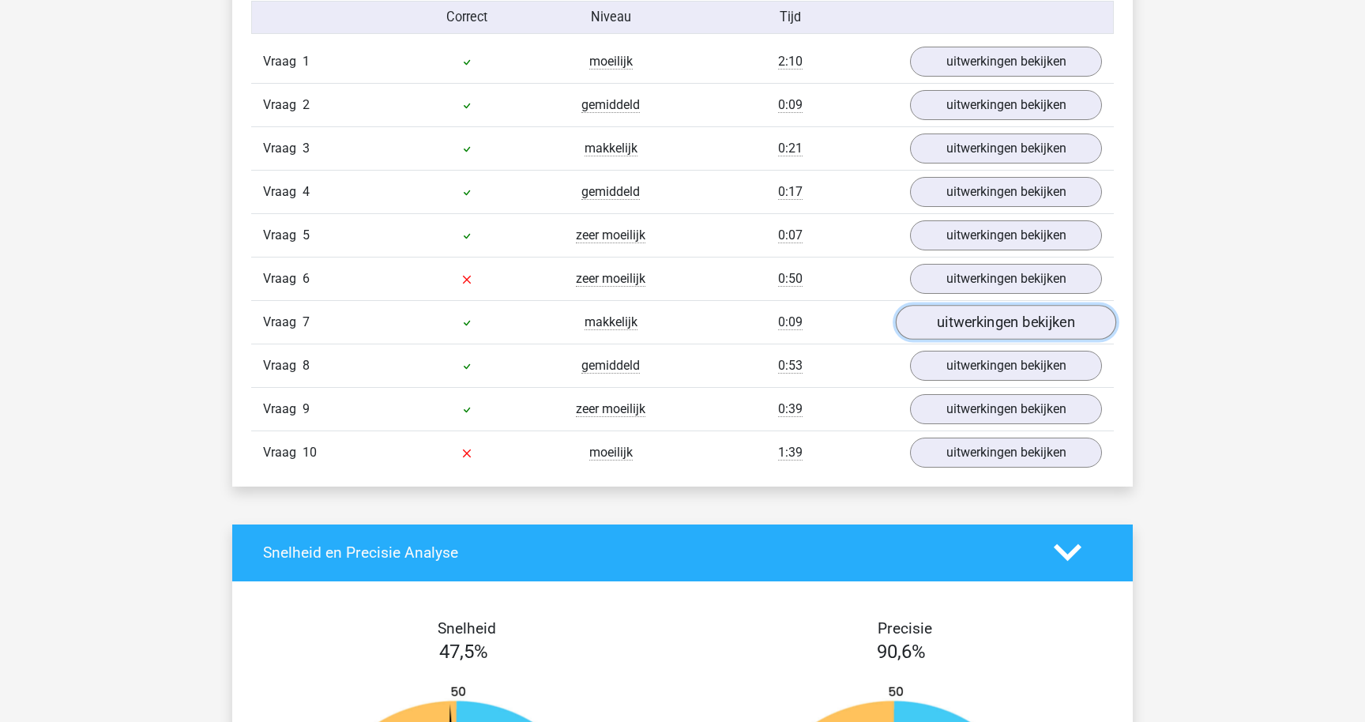
click at [978, 322] on link "uitwerkingen bekijken" at bounding box center [1006, 322] width 220 height 35
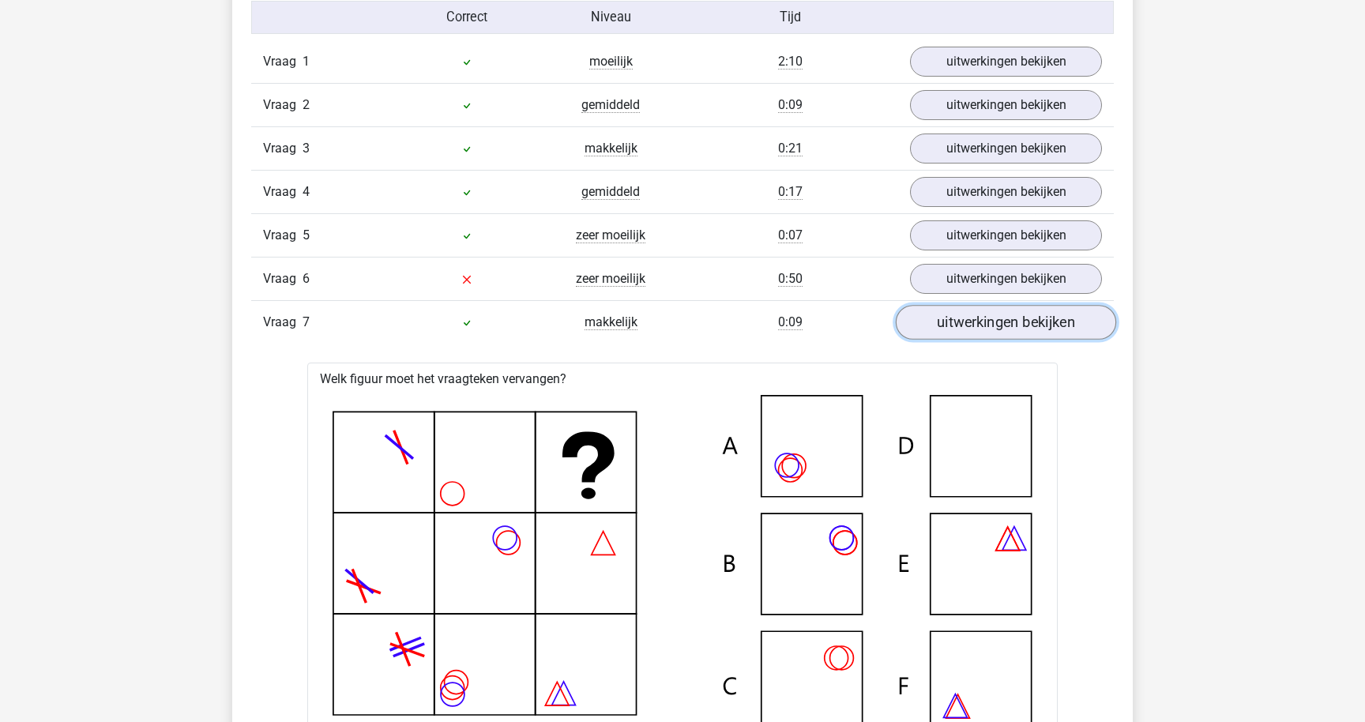
click at [978, 322] on link "uitwerkingen bekijken" at bounding box center [1006, 322] width 220 height 35
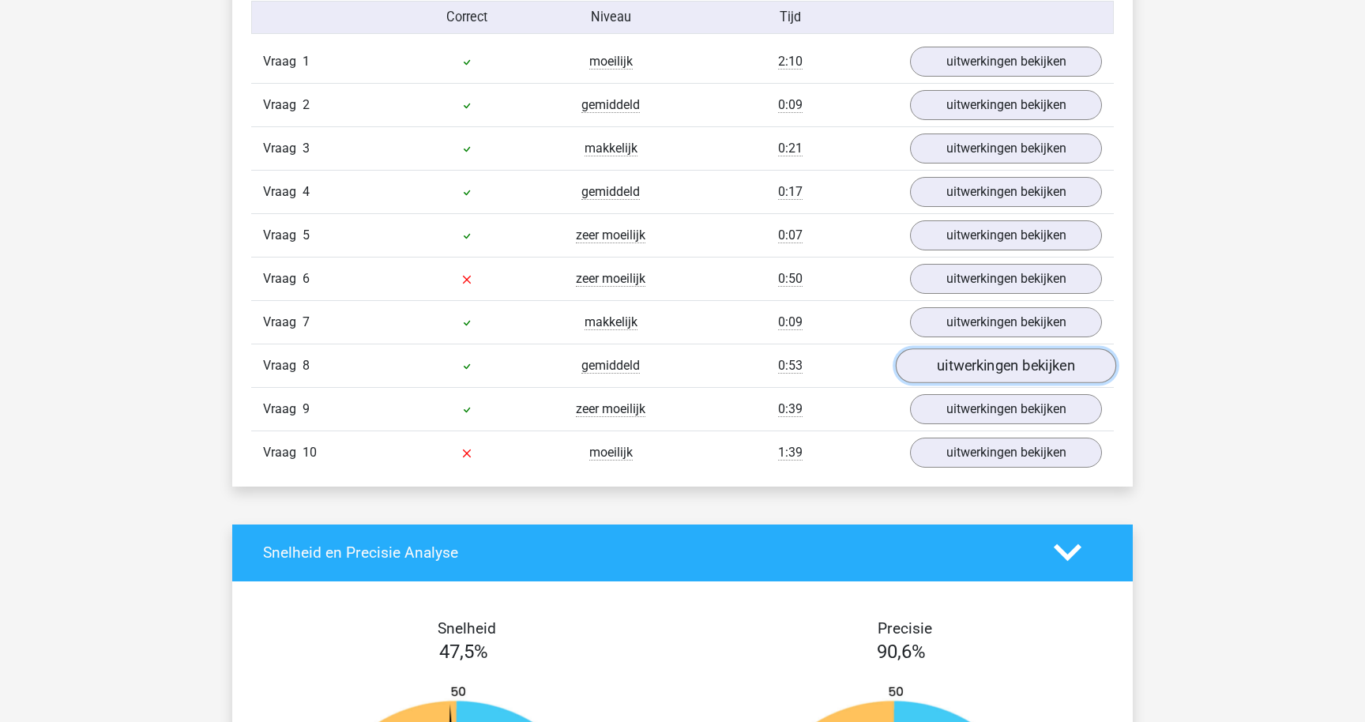
click at [975, 362] on link "uitwerkingen bekijken" at bounding box center [1006, 365] width 220 height 35
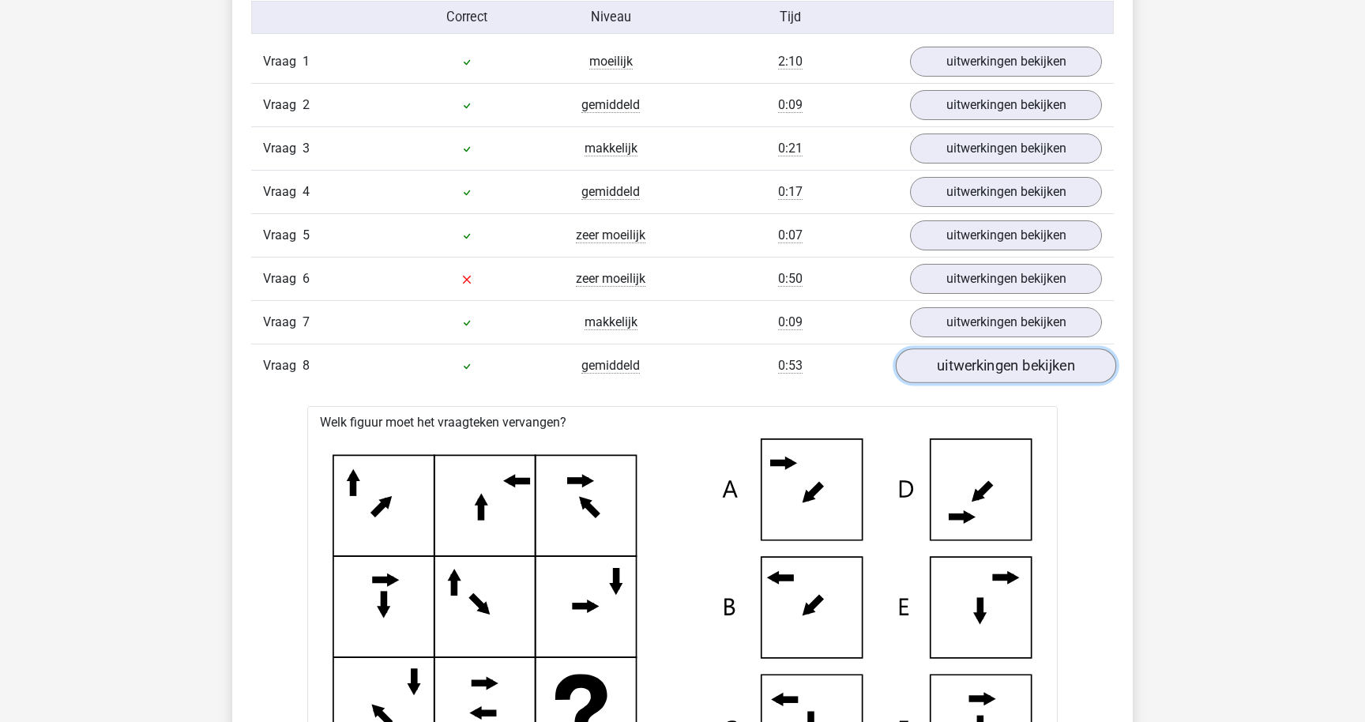
click at [975, 362] on link "uitwerkingen bekijken" at bounding box center [1006, 365] width 220 height 35
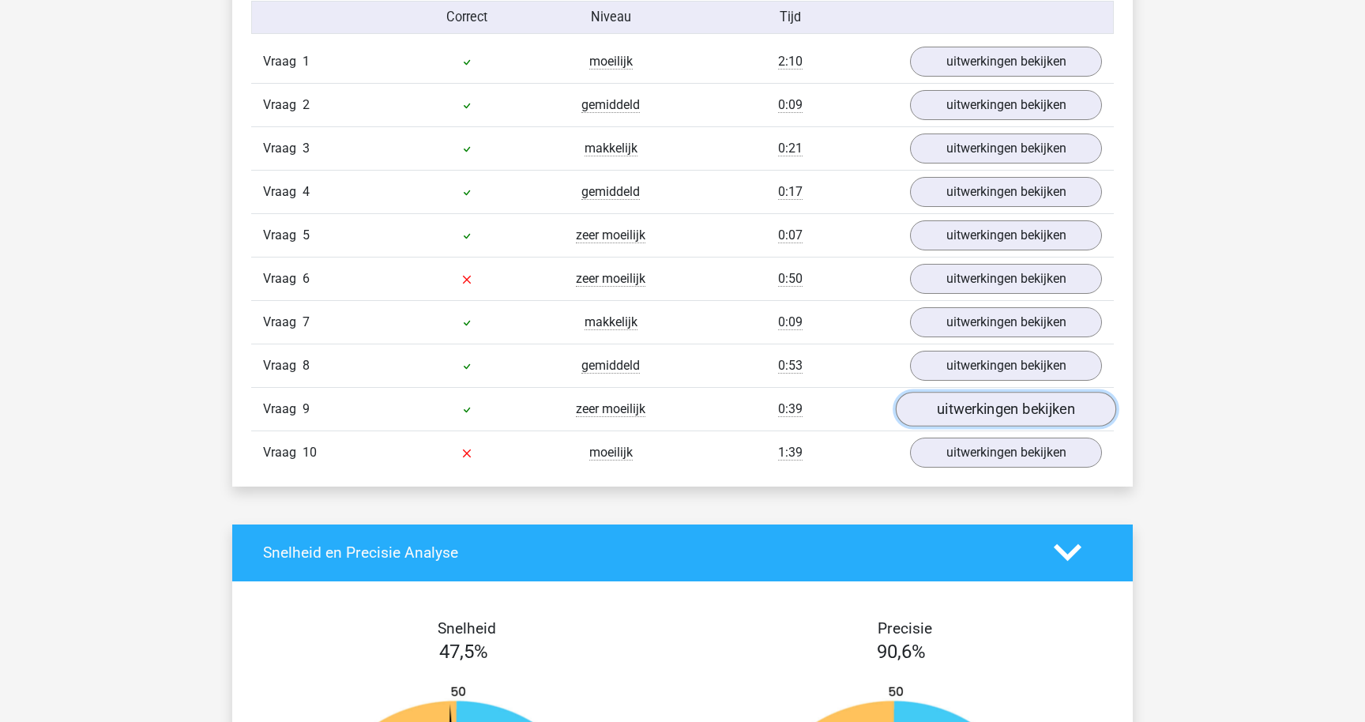
click at [970, 410] on link "uitwerkingen bekijken" at bounding box center [1006, 409] width 220 height 35
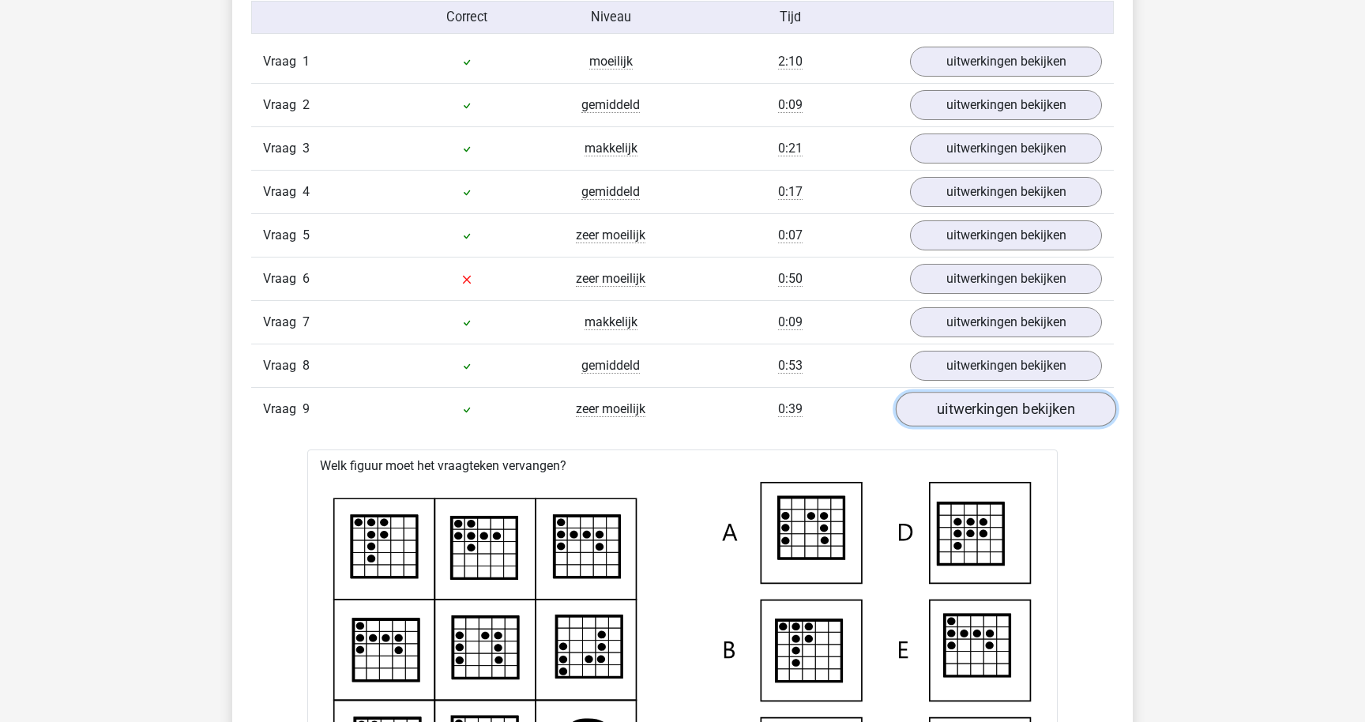
click at [970, 410] on link "uitwerkingen bekijken" at bounding box center [1006, 409] width 220 height 35
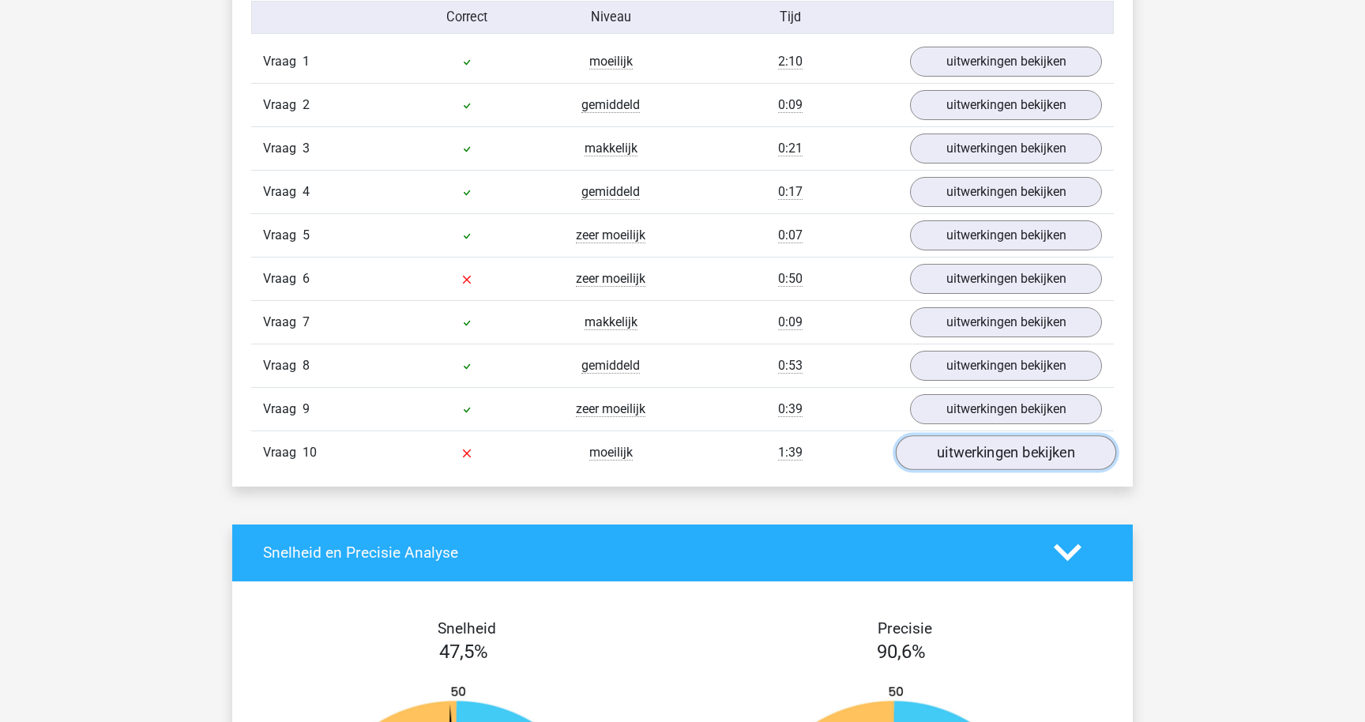
click at [964, 464] on link "uitwerkingen bekijken" at bounding box center [1006, 452] width 220 height 35
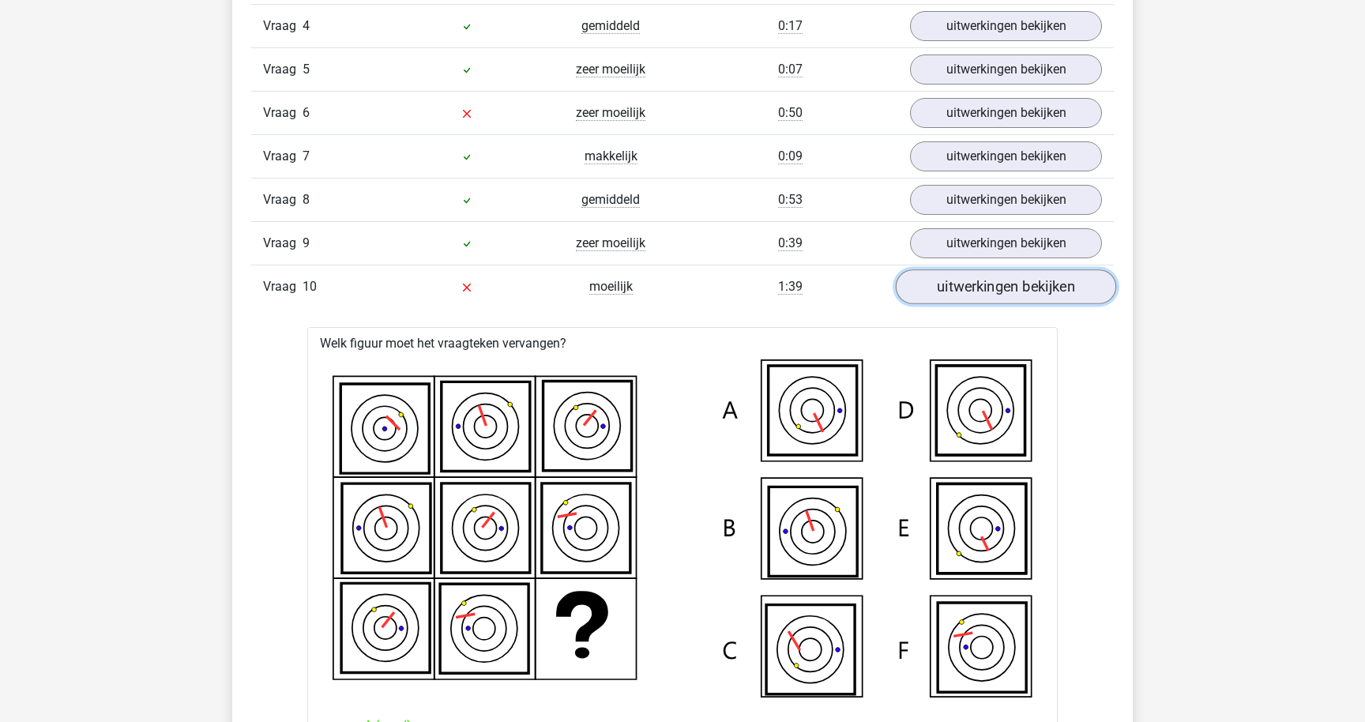
scroll to position [1483, 0]
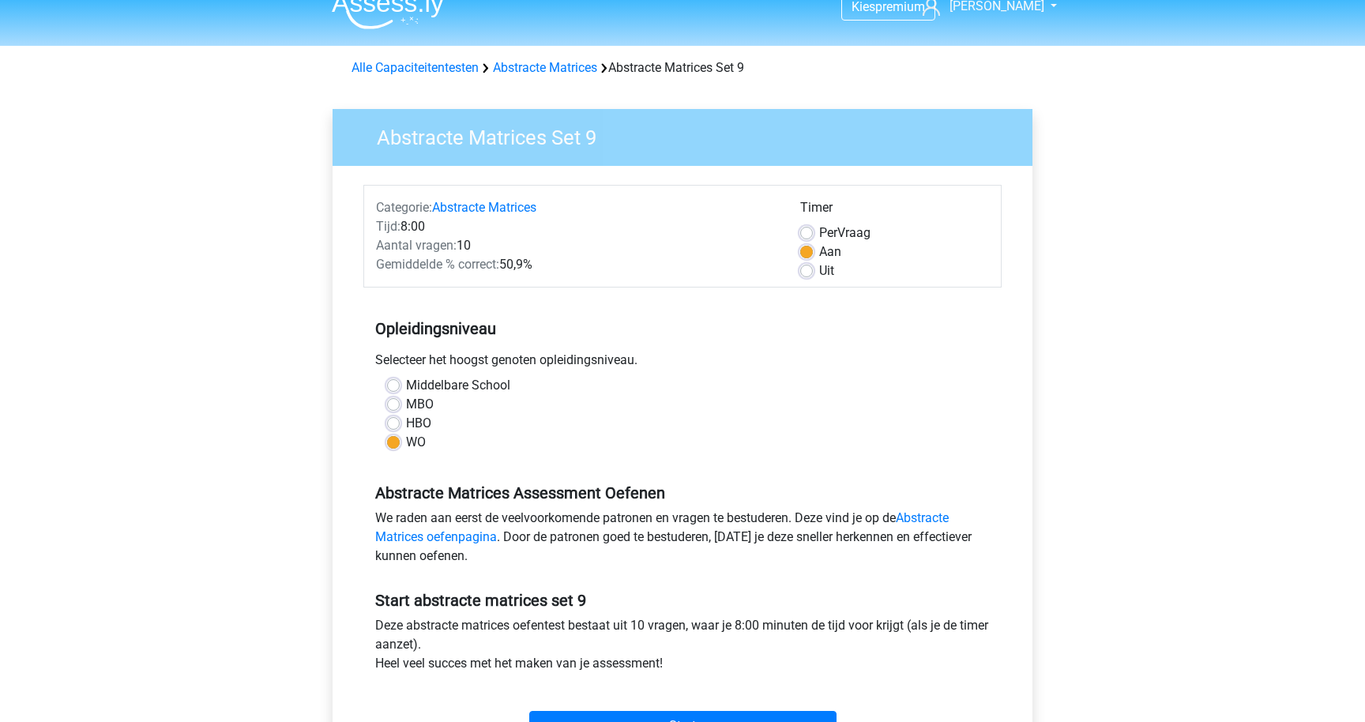
scroll to position [21, 0]
click at [491, 538] on link "Abstracte Matrices oefenpagina" at bounding box center [661, 526] width 573 height 34
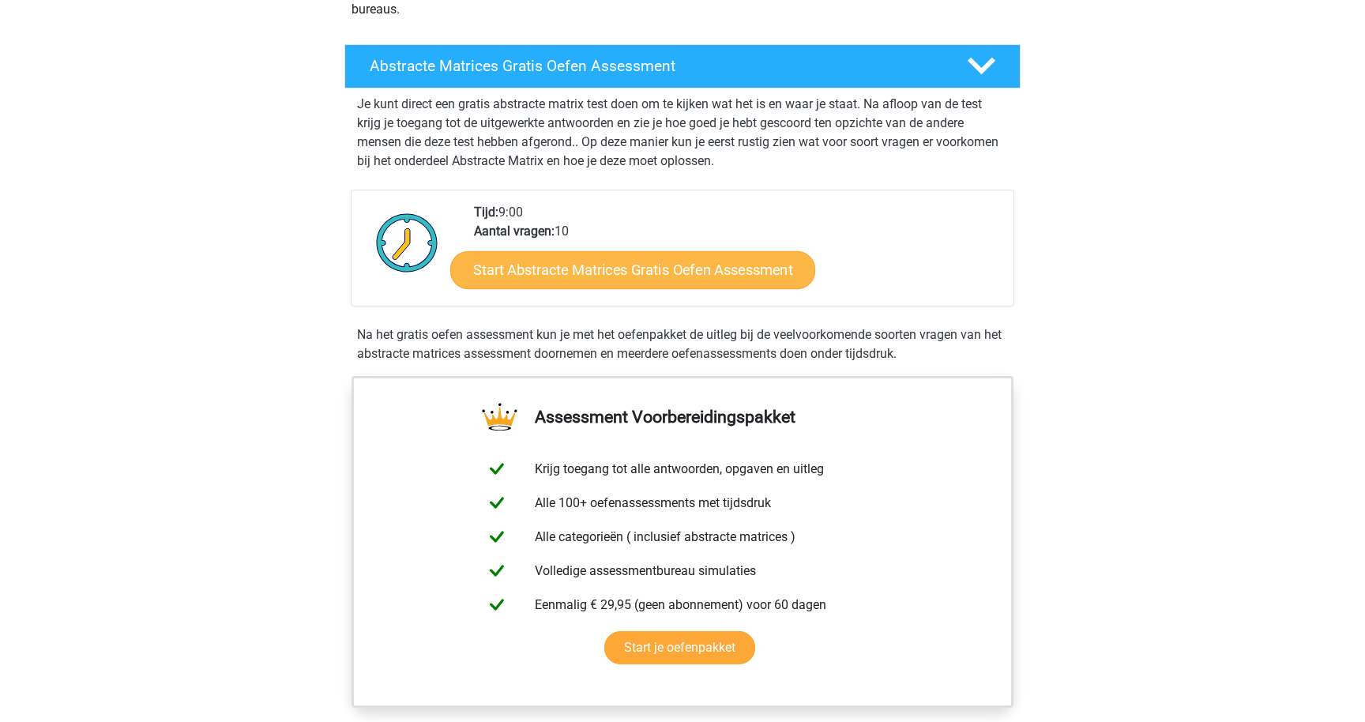
scroll to position [234, 0]
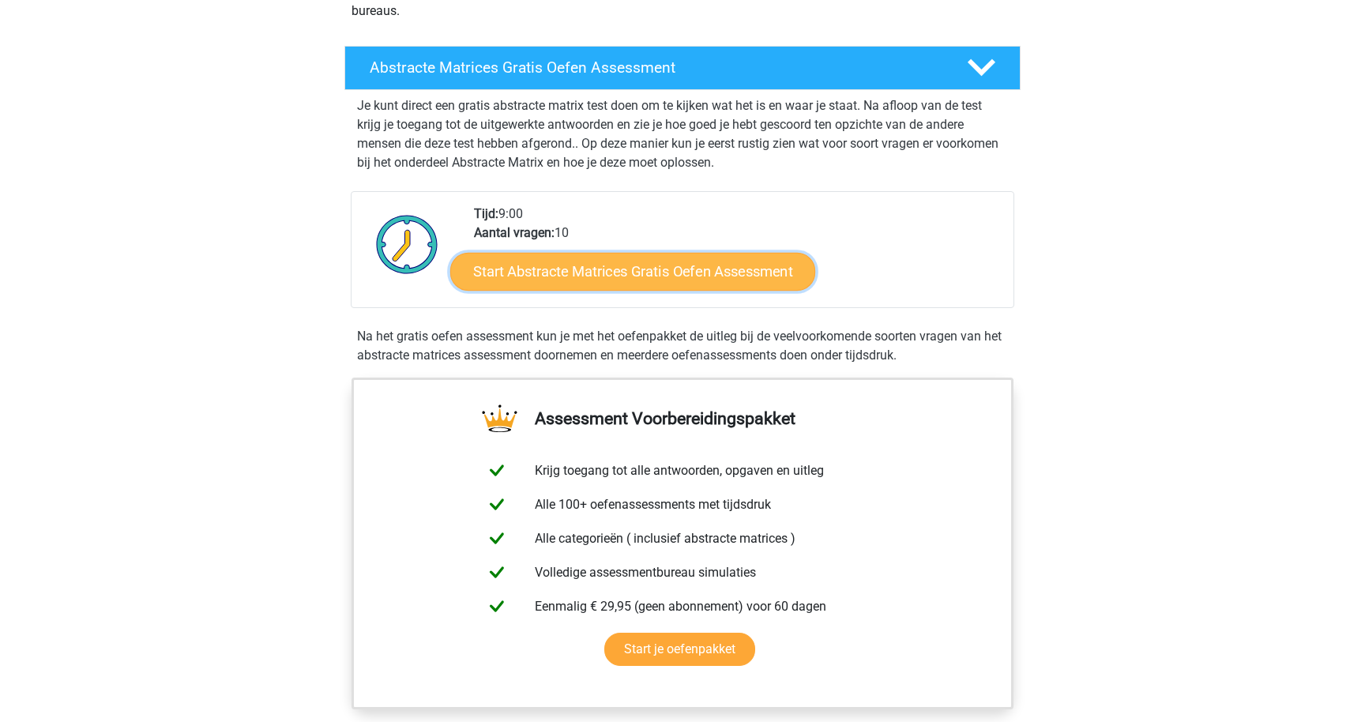
click at [711, 279] on link "Start Abstracte Matrices Gratis Oefen Assessment" at bounding box center [632, 271] width 365 height 38
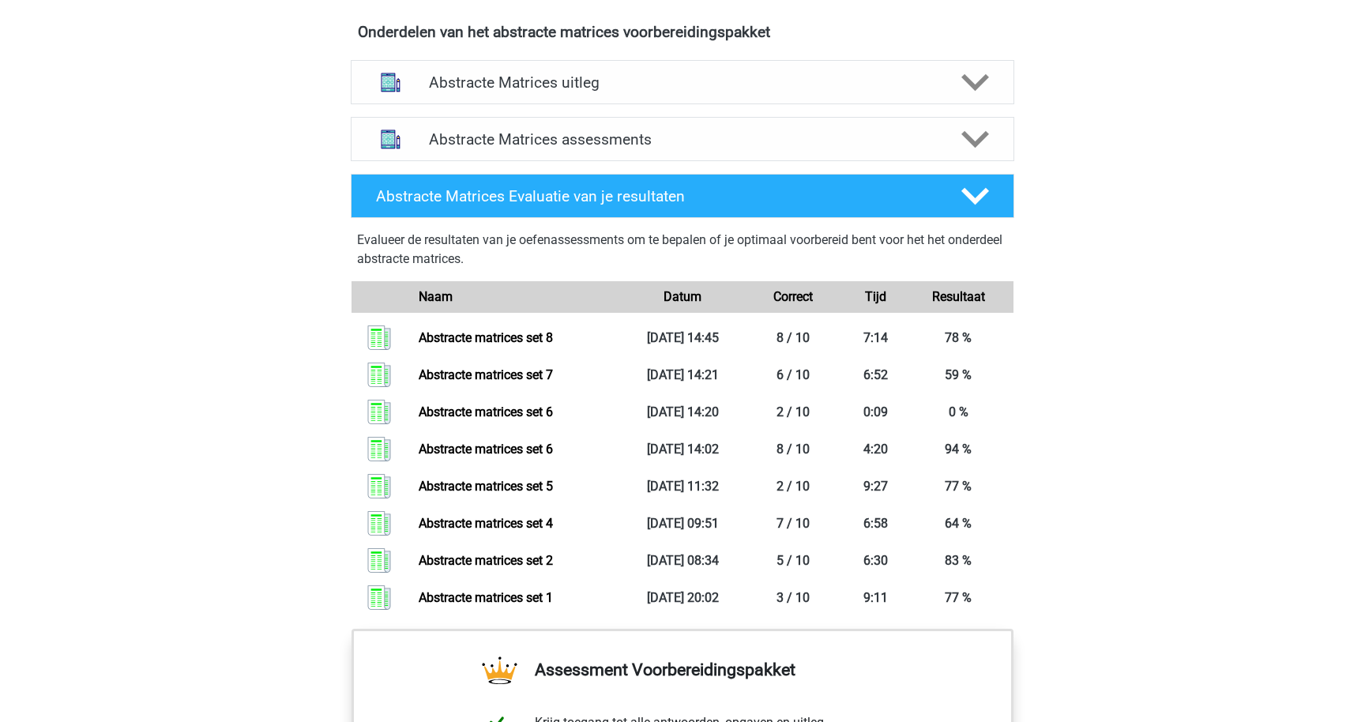
scroll to position [926, 0]
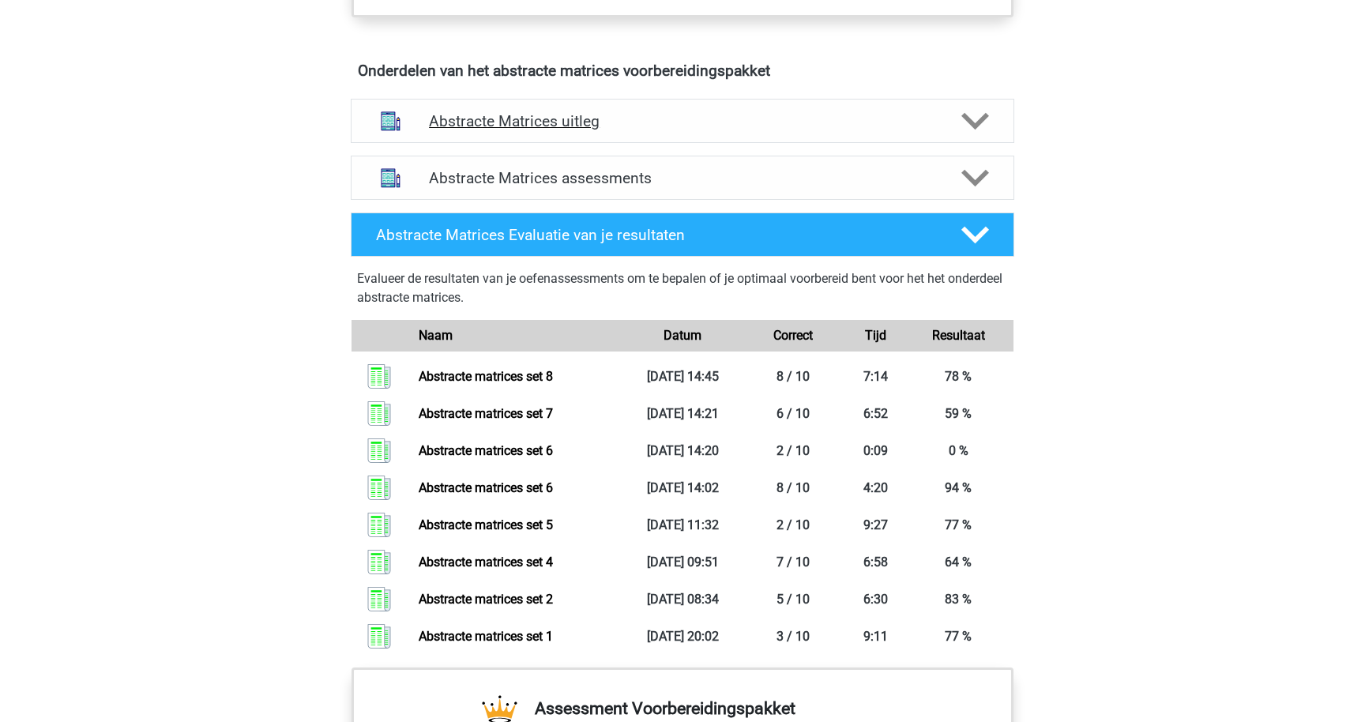
click at [588, 119] on h4 "Abstracte Matrices uitleg" at bounding box center [682, 121] width 507 height 18
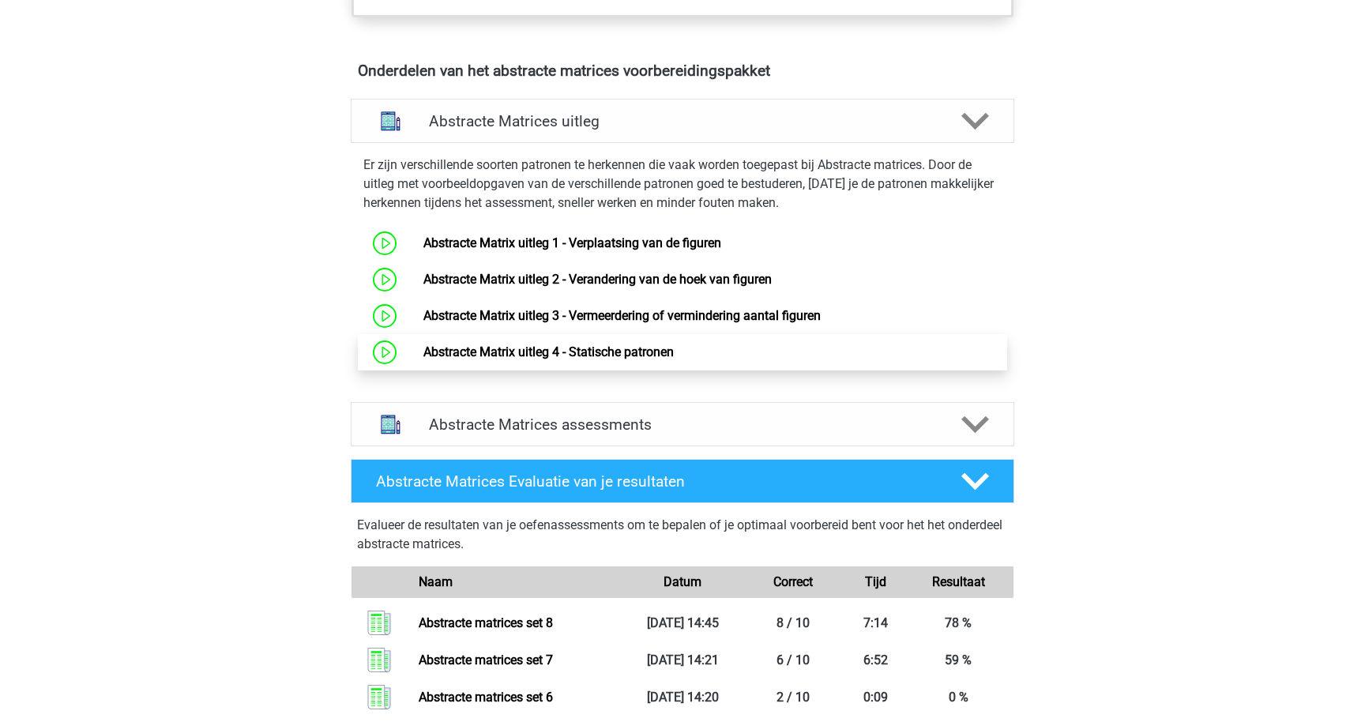
click at [558, 344] on link "Abstracte Matrix uitleg 4 - Statische patronen" at bounding box center [548, 351] width 250 height 15
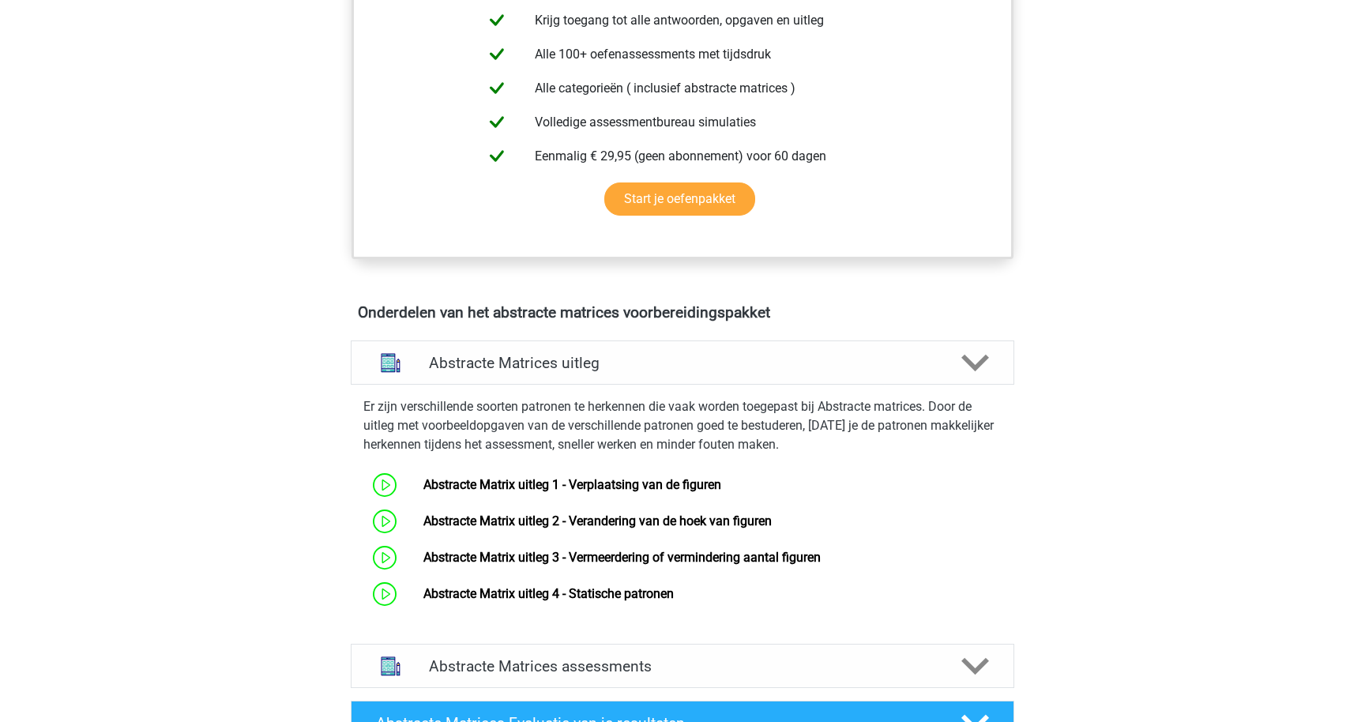
scroll to position [800, 0]
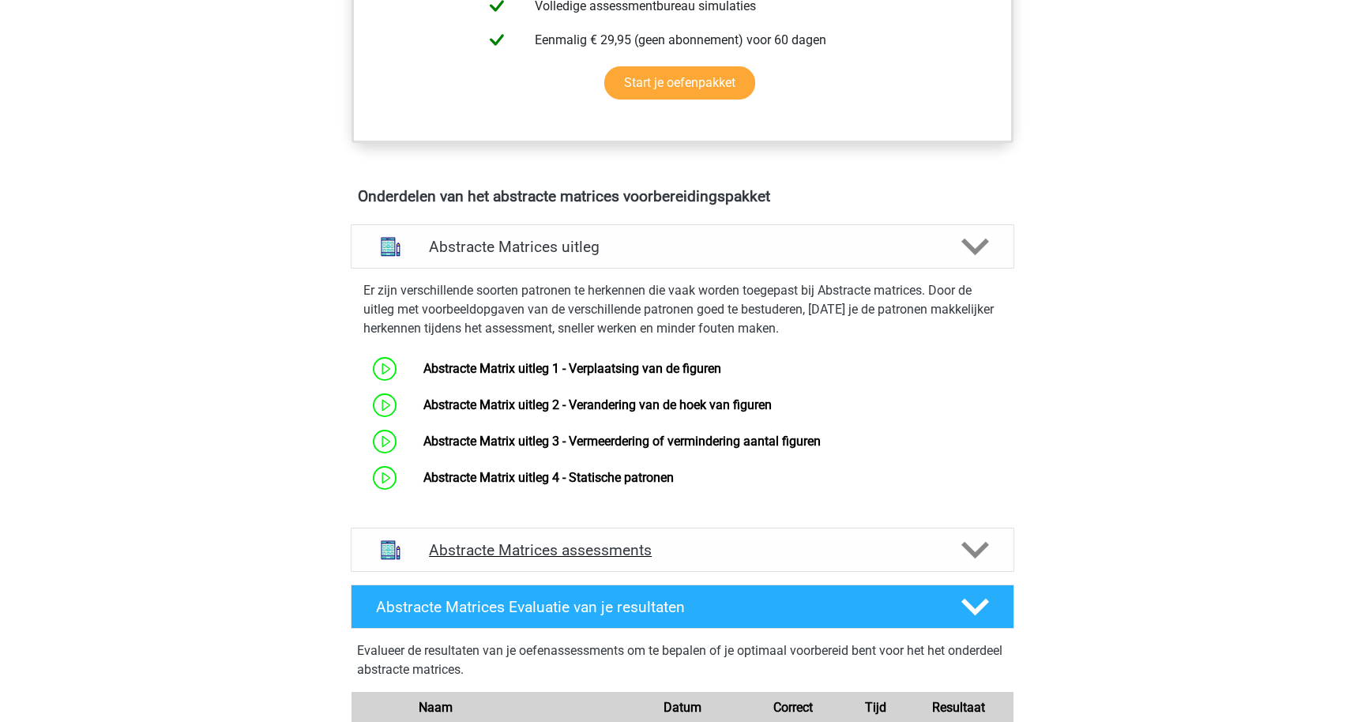
click at [616, 530] on div "Abstracte Matrices assessments" at bounding box center [682, 550] width 663 height 44
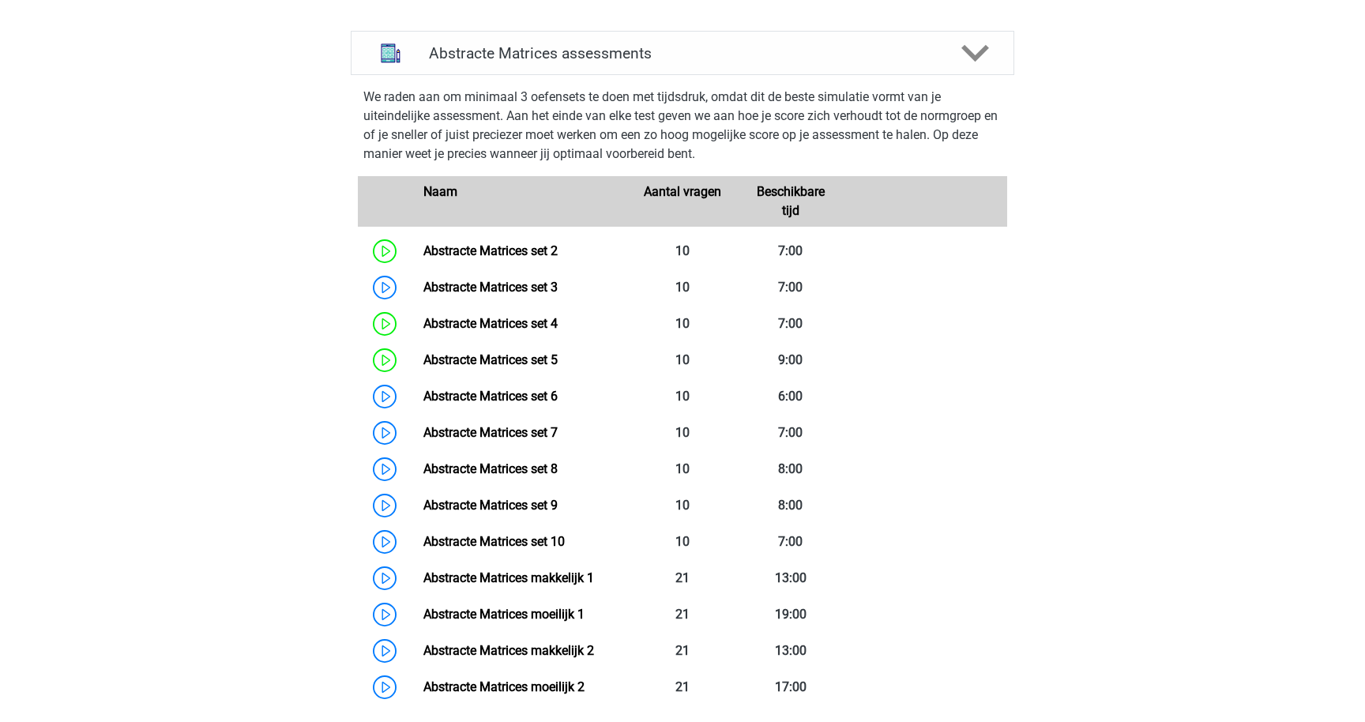
scroll to position [1313, 0]
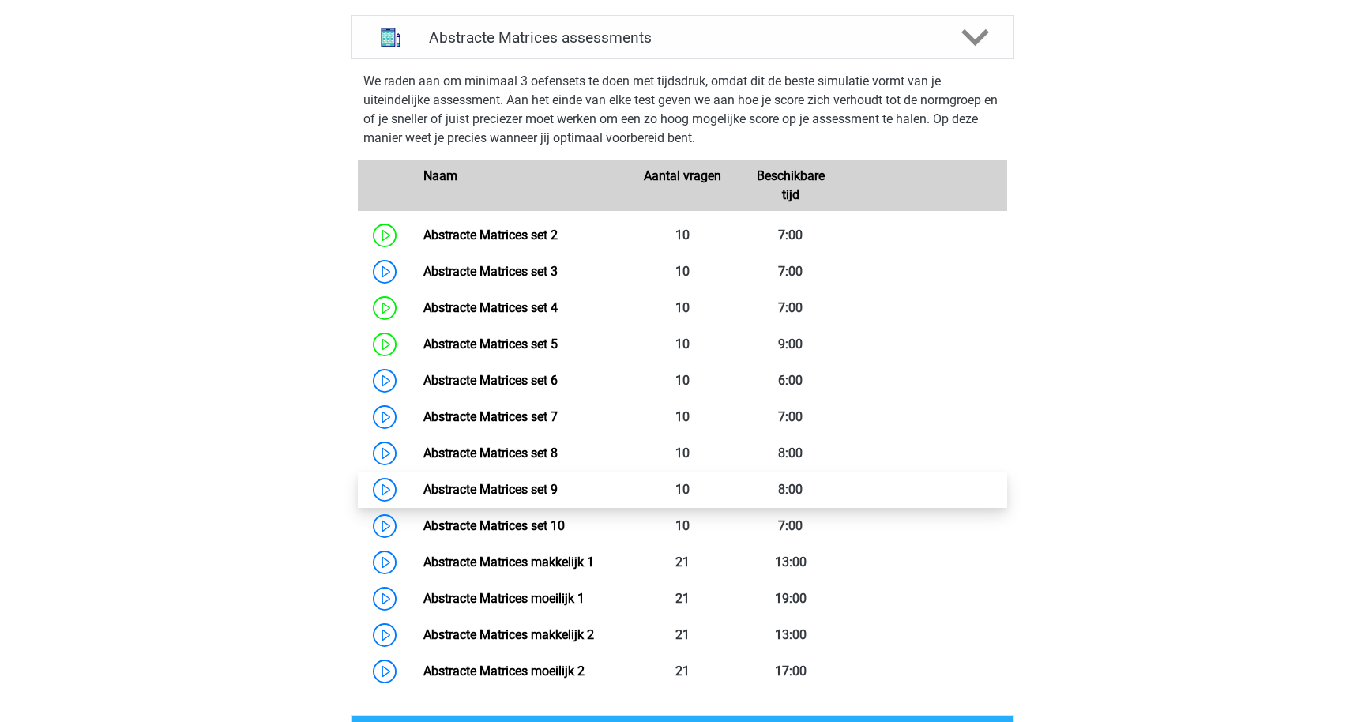
click at [548, 486] on link "Abstracte Matrices set 9" at bounding box center [490, 489] width 134 height 15
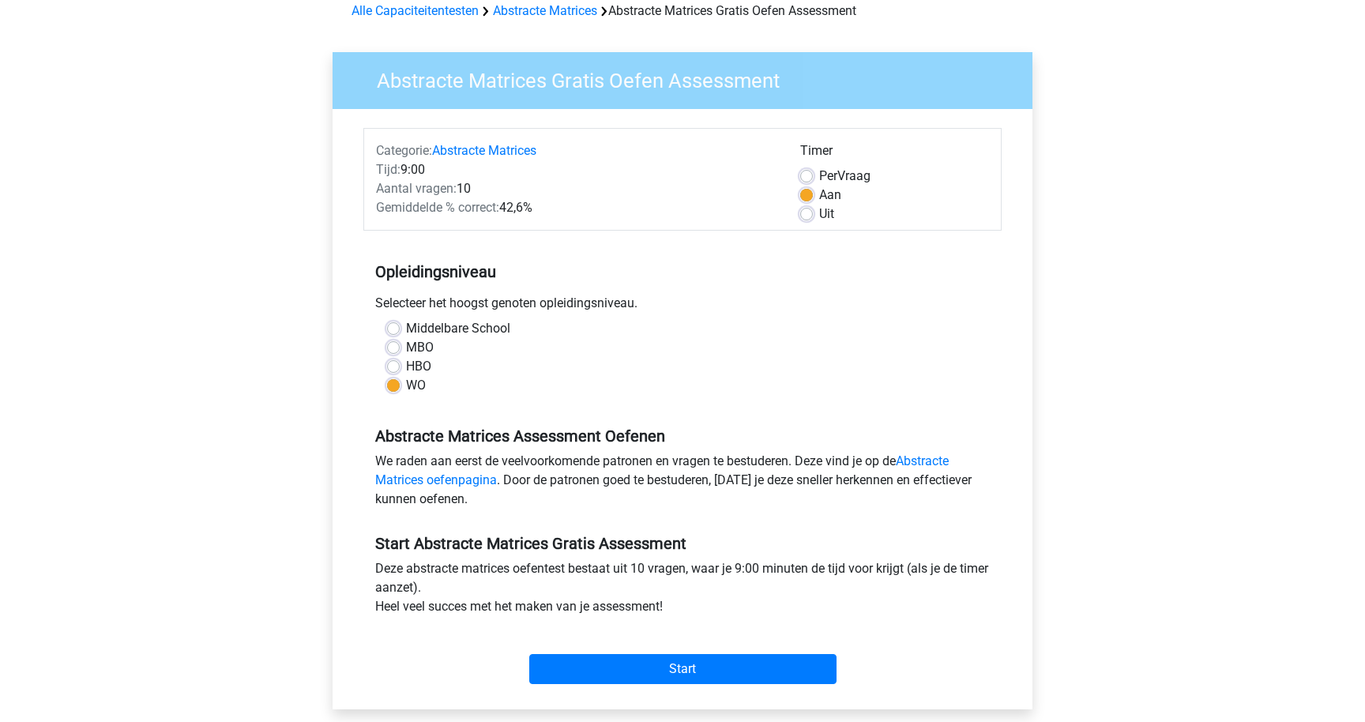
scroll to position [80, 0]
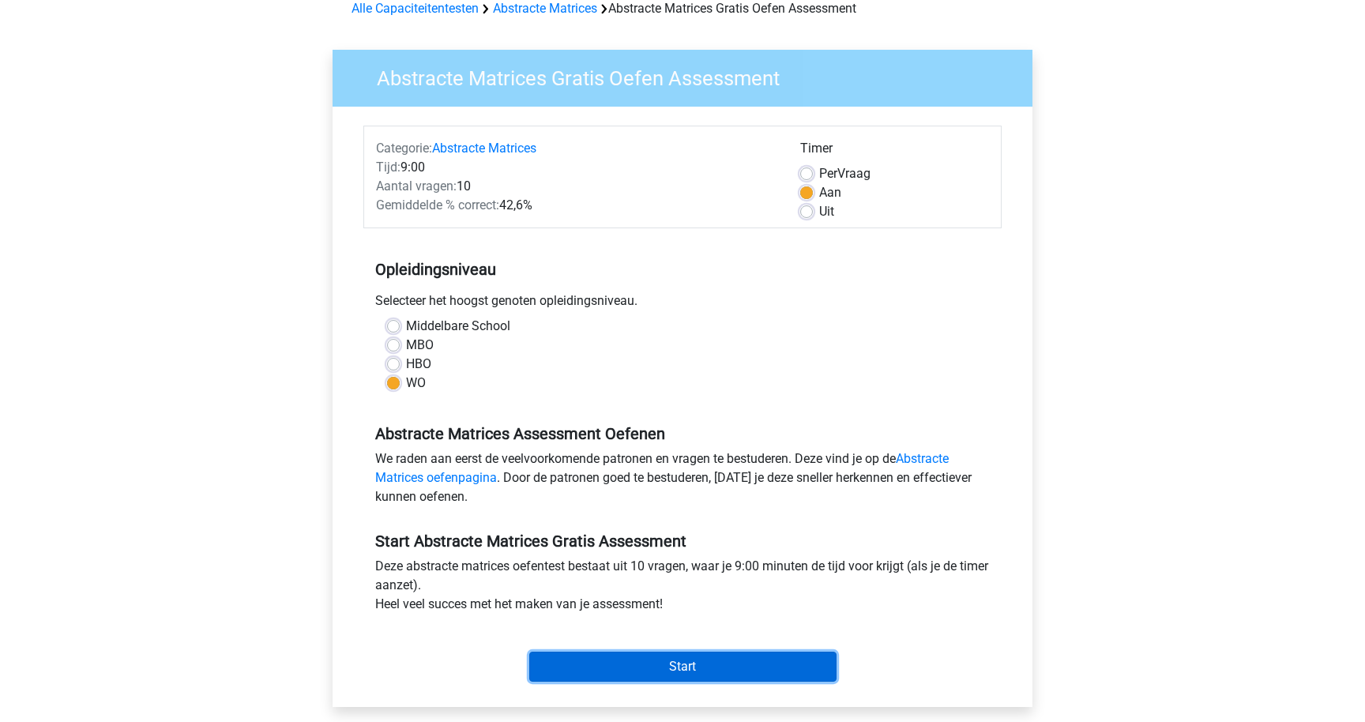
click at [699, 666] on input "Start" at bounding box center [682, 667] width 307 height 30
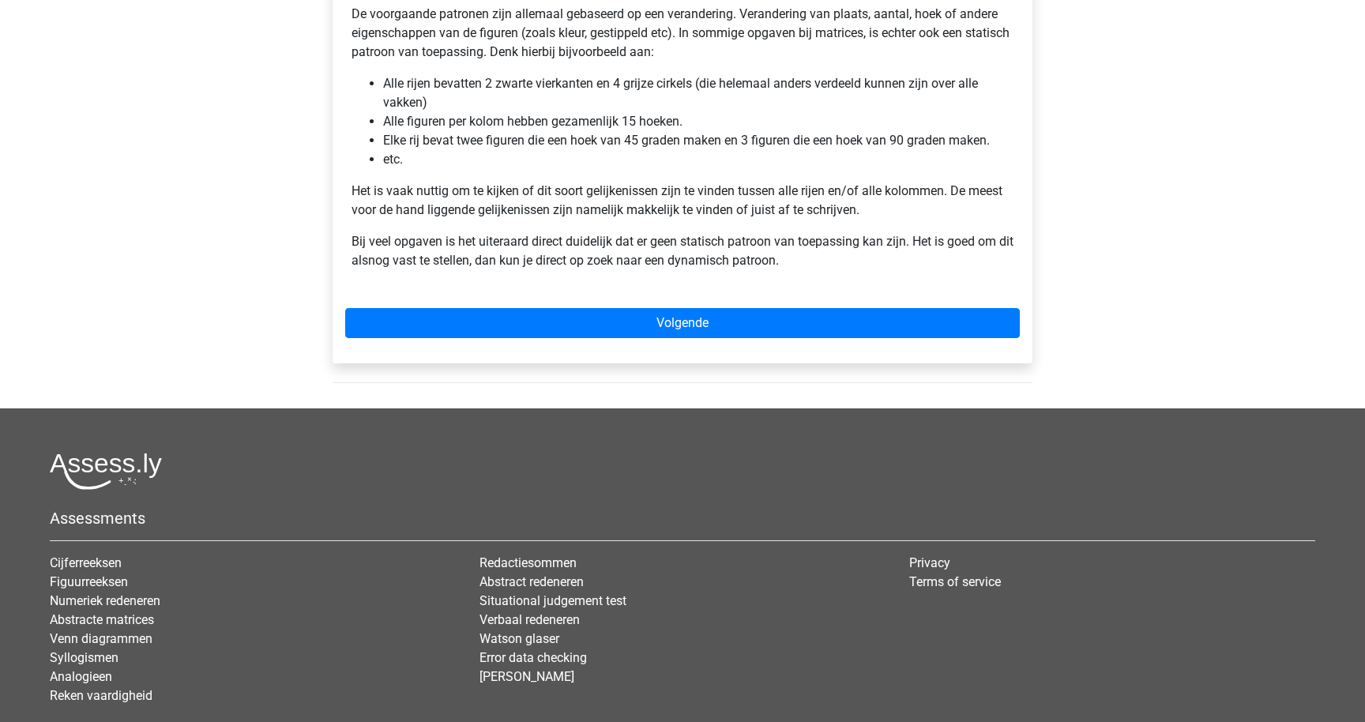
scroll to position [329, 0]
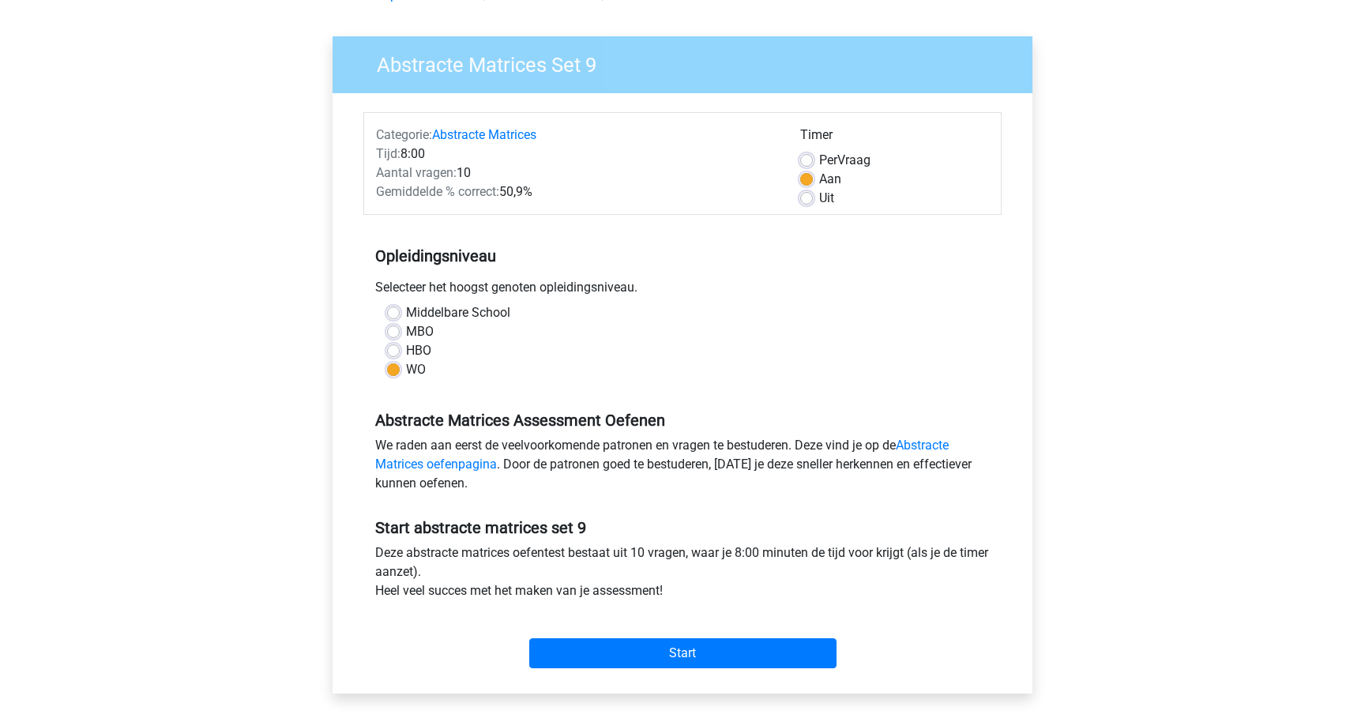
scroll to position [98, 0]
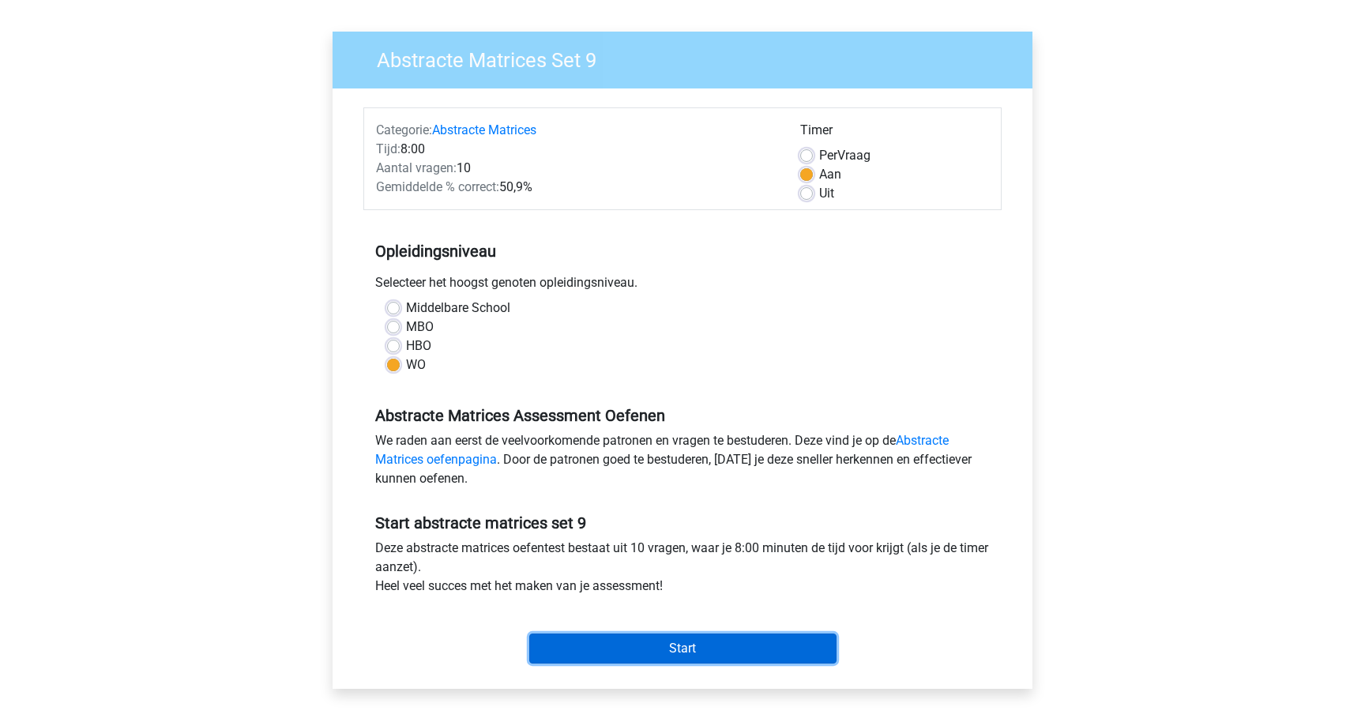
click at [651, 652] on input "Start" at bounding box center [682, 648] width 307 height 30
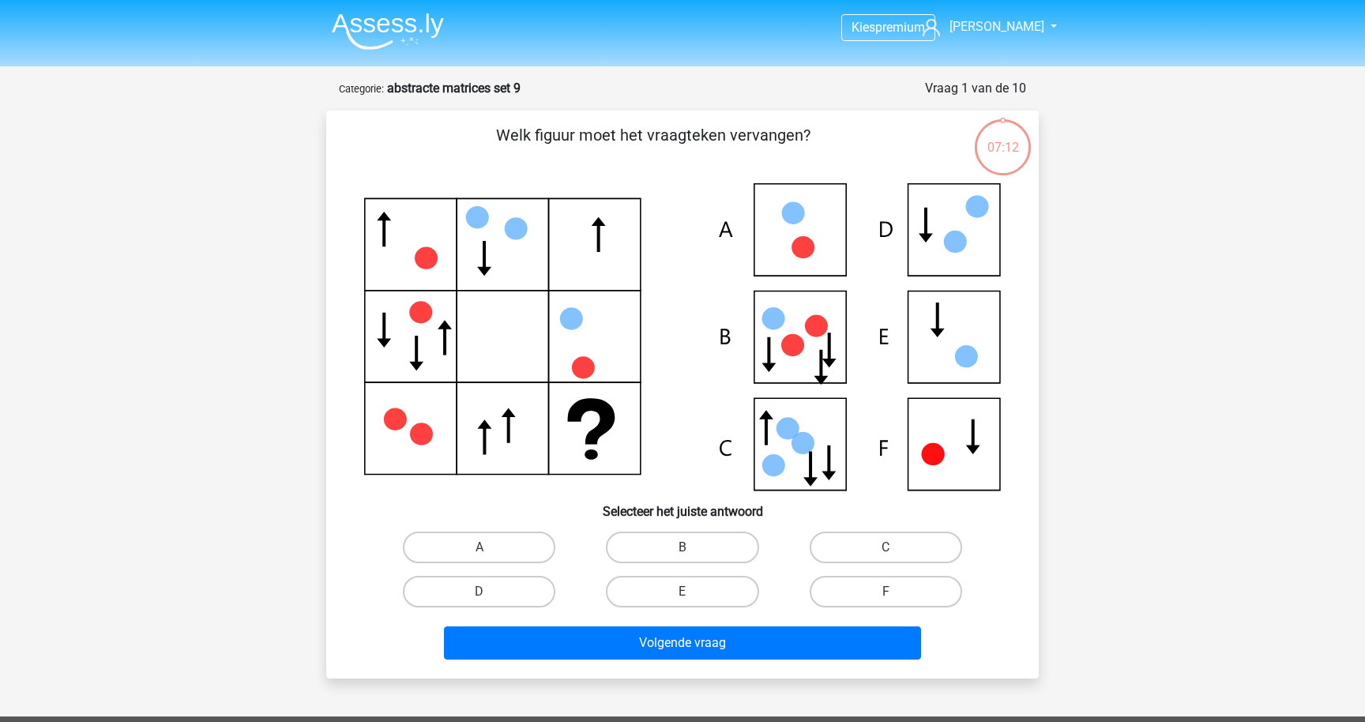
click at [489, 549] on div "A" at bounding box center [479, 548] width 190 height 32
click at [514, 546] on label "A" at bounding box center [479, 548] width 152 height 32
click at [490, 547] on input "A" at bounding box center [484, 552] width 10 height 10
radio input "true"
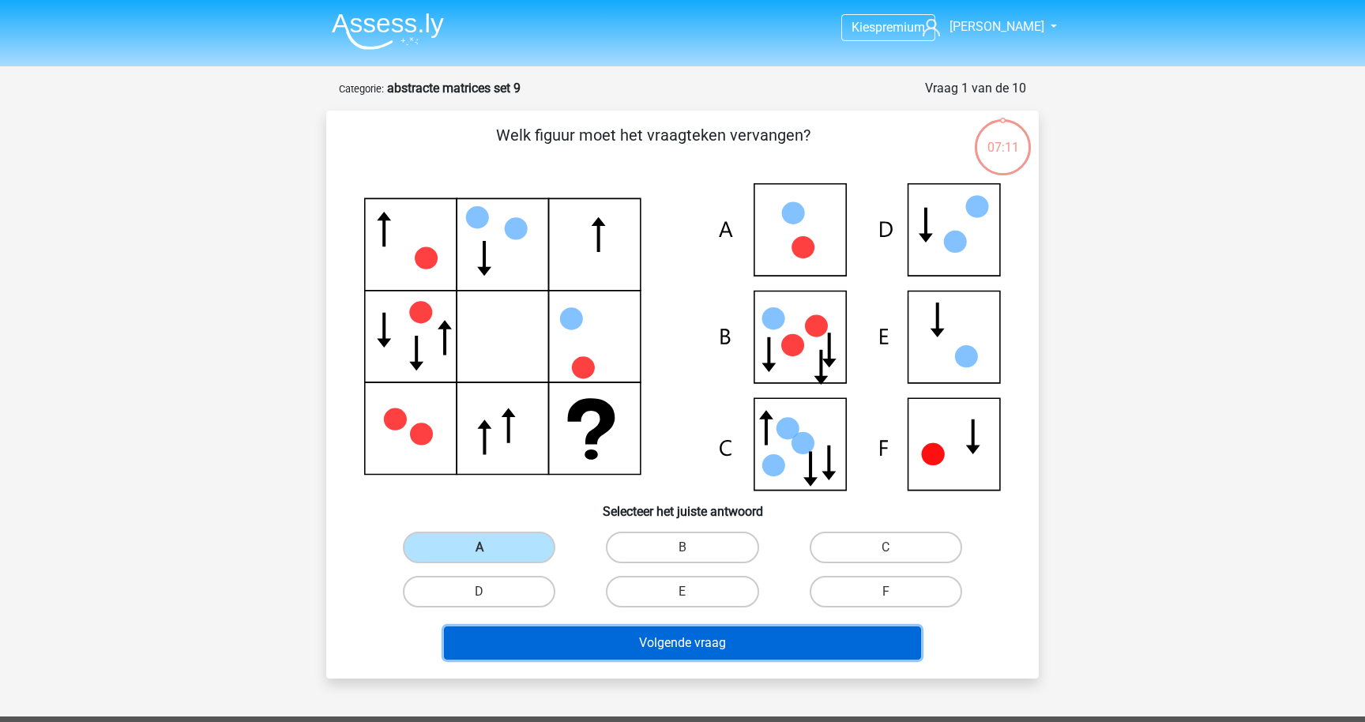
click at [562, 630] on button "Volgende vraag" at bounding box center [683, 642] width 478 height 33
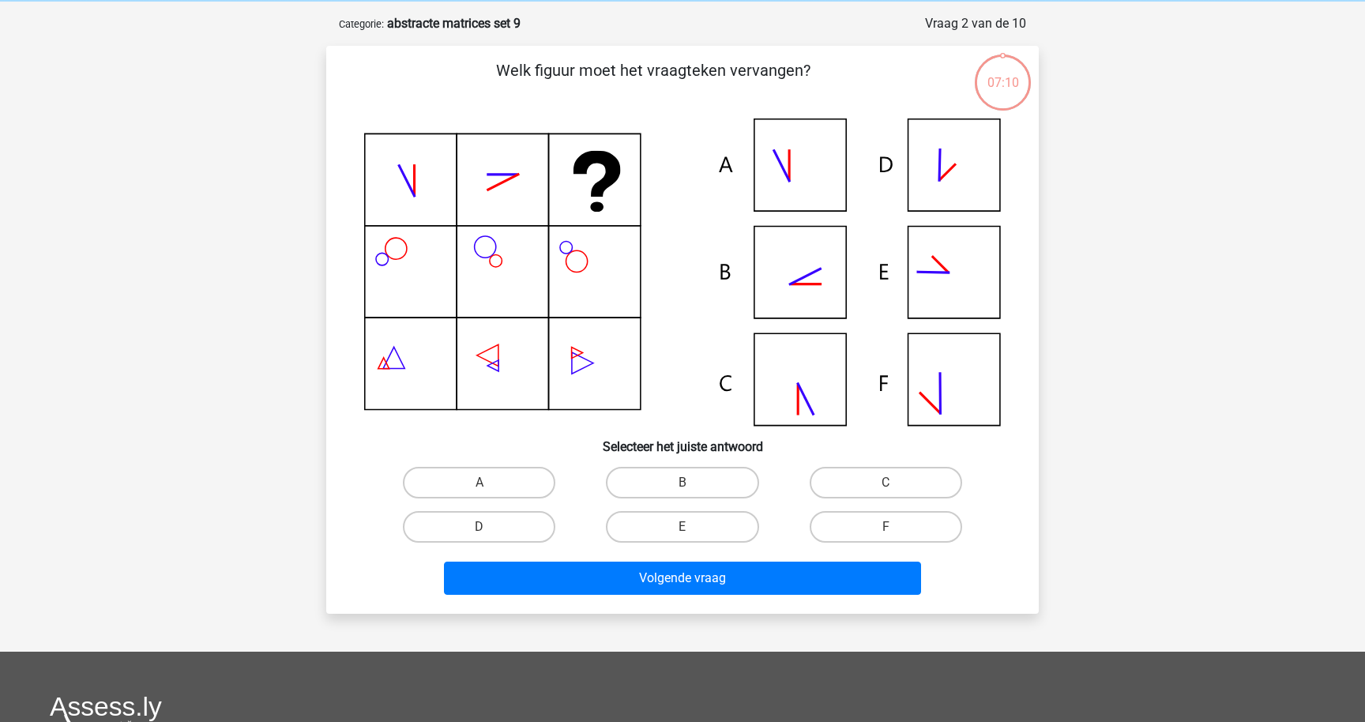
scroll to position [79, 0]
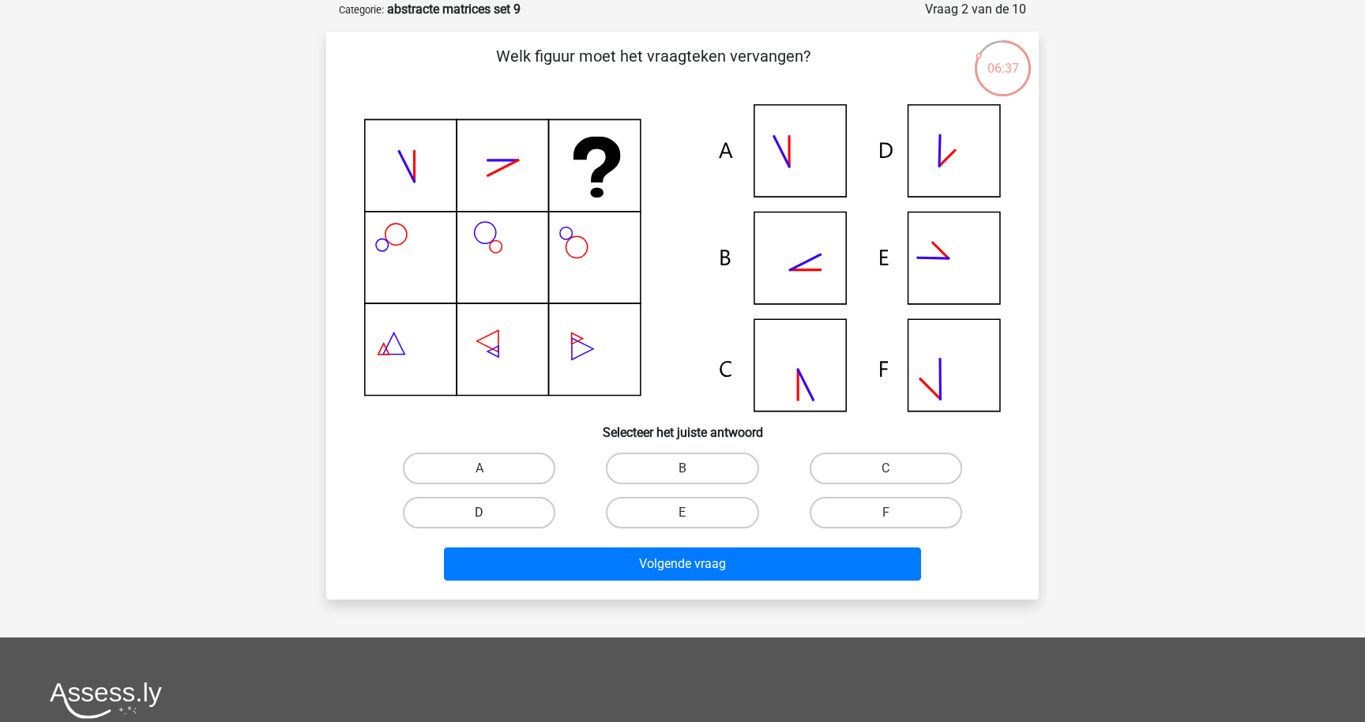
click at [519, 511] on label "D" at bounding box center [479, 513] width 152 height 32
click at [490, 513] on input "D" at bounding box center [484, 518] width 10 height 10
radio input "true"
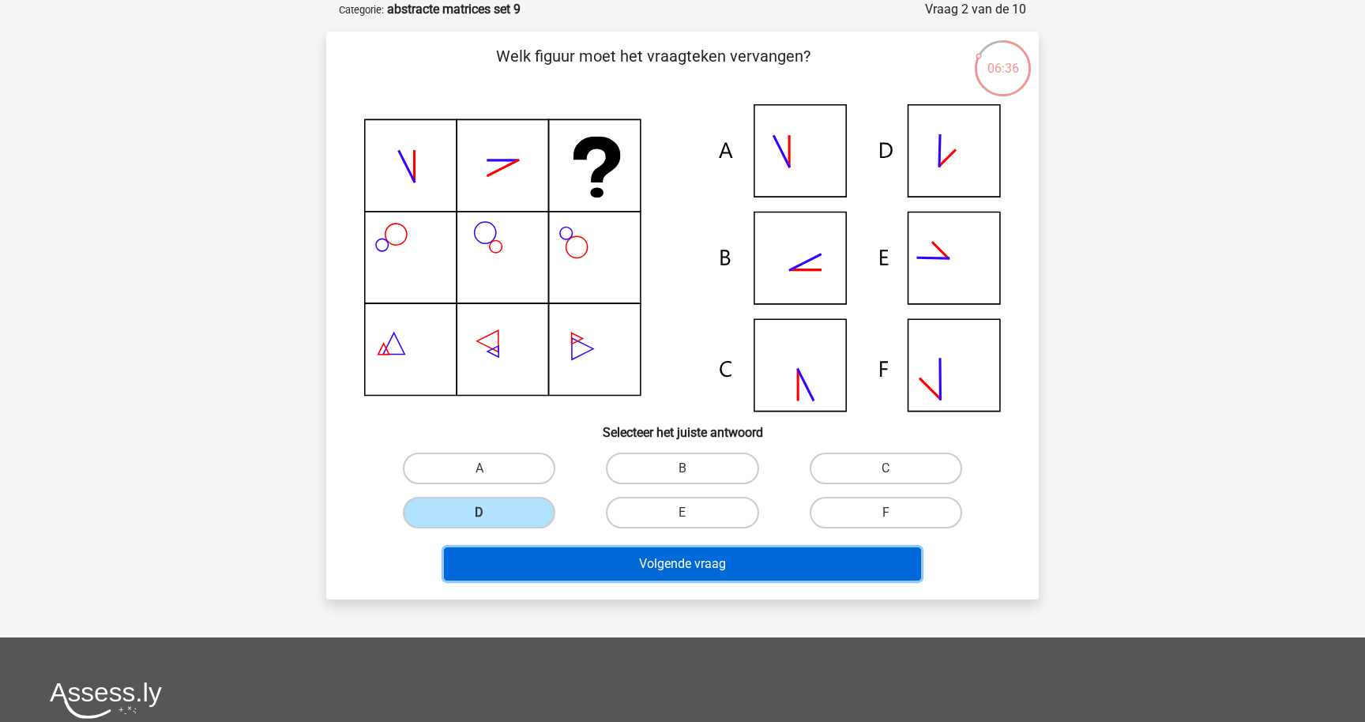
click at [559, 572] on button "Volgende vraag" at bounding box center [683, 563] width 478 height 33
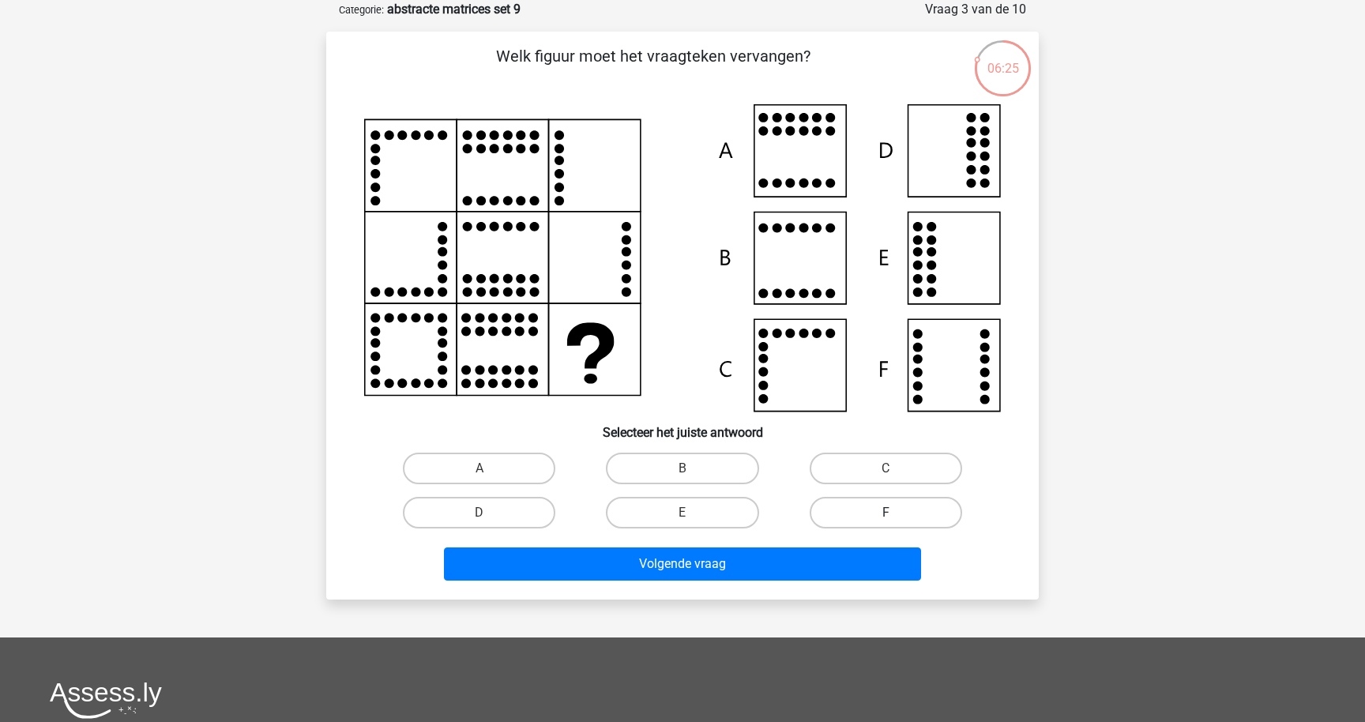
click at [832, 514] on label "F" at bounding box center [886, 513] width 152 height 32
click at [885, 514] on input "F" at bounding box center [890, 518] width 10 height 10
radio input "true"
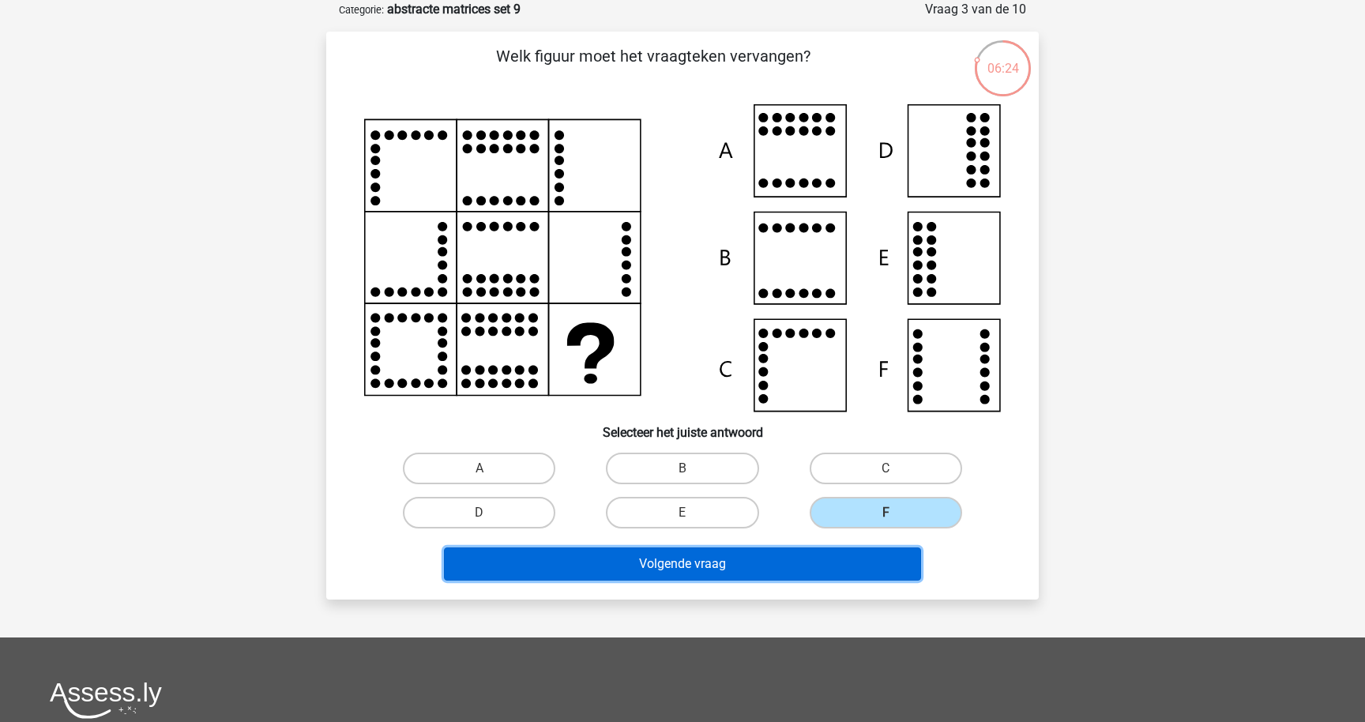
click at [821, 556] on button "Volgende vraag" at bounding box center [683, 563] width 478 height 33
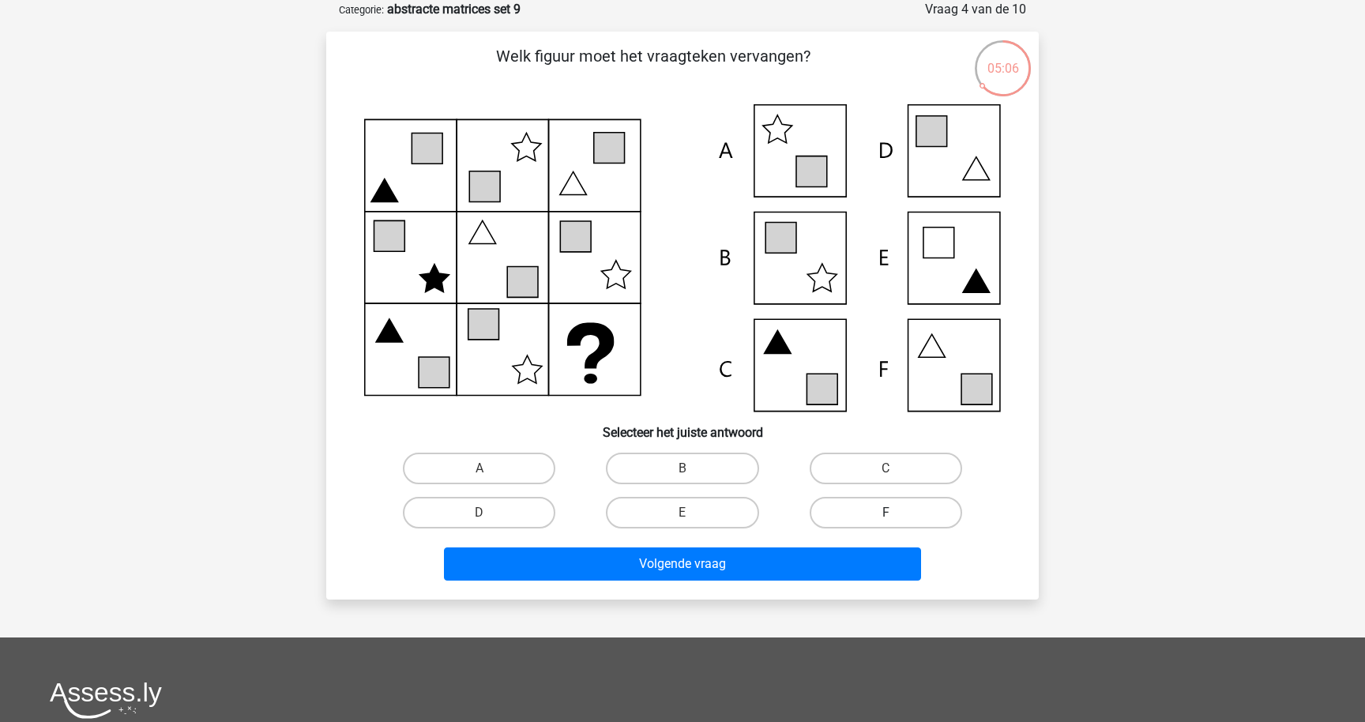
click at [861, 516] on label "F" at bounding box center [886, 513] width 152 height 32
click at [885, 516] on input "F" at bounding box center [890, 518] width 10 height 10
radio input "true"
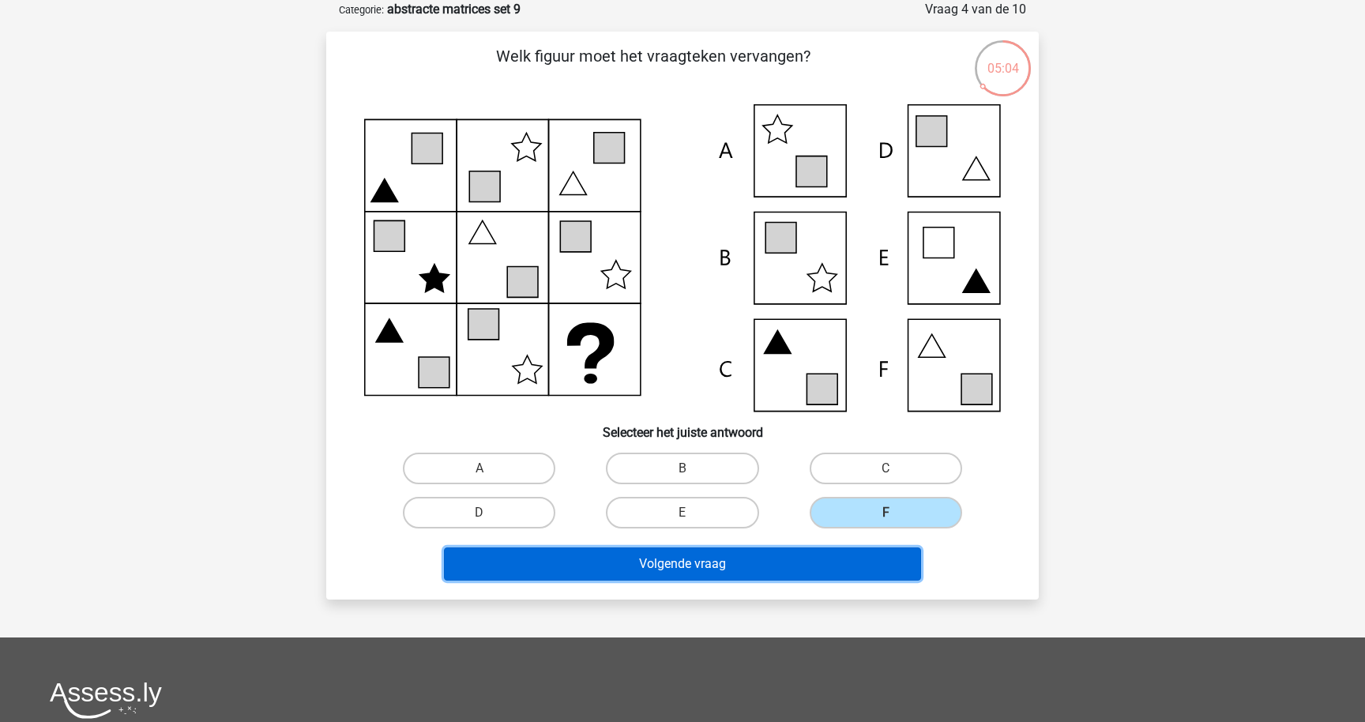
click at [814, 559] on button "Volgende vraag" at bounding box center [683, 563] width 478 height 33
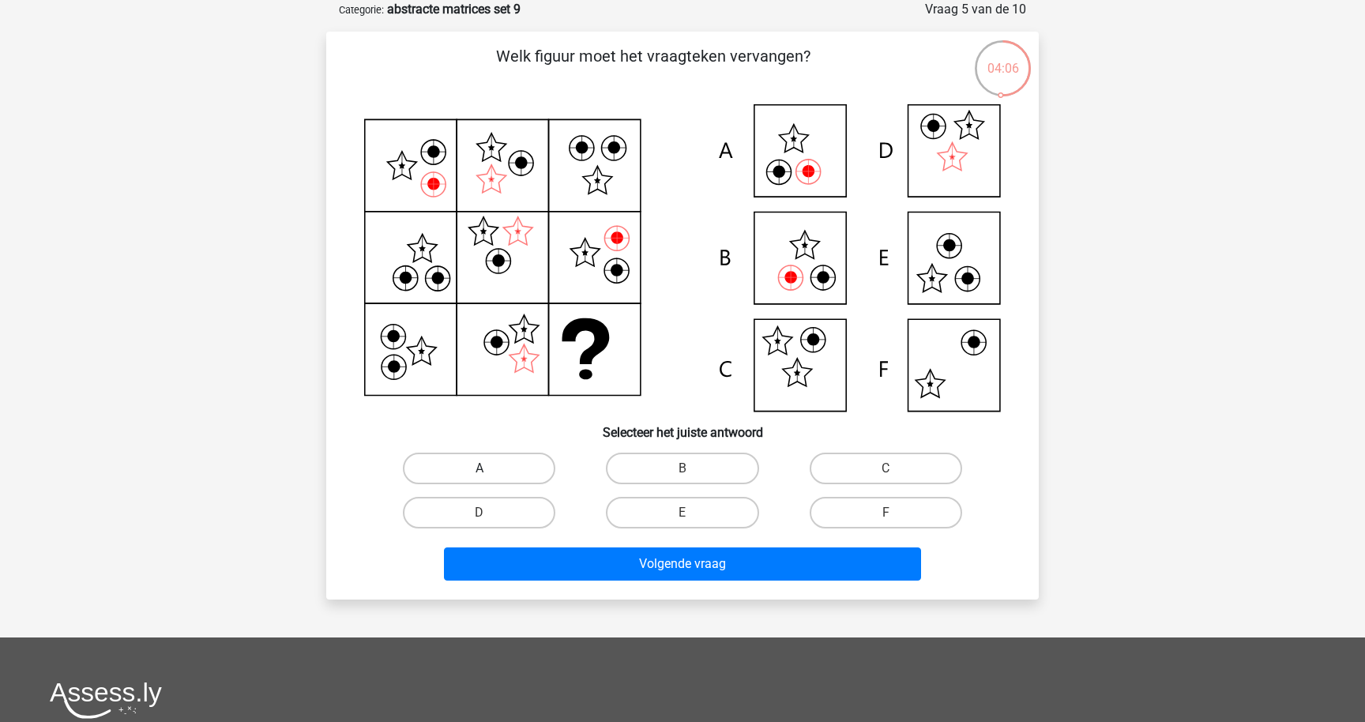
click at [481, 464] on label "A" at bounding box center [479, 469] width 152 height 32
click at [481, 468] on input "A" at bounding box center [484, 473] width 10 height 10
radio input "true"
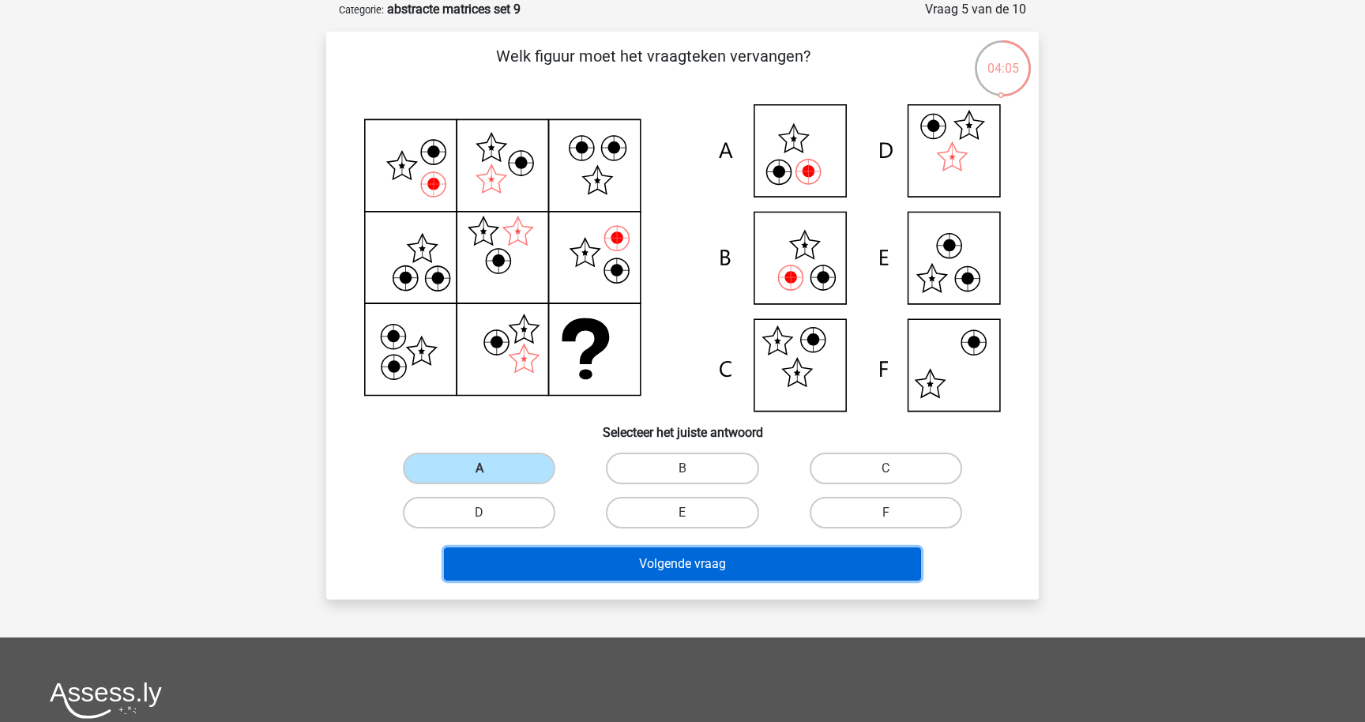
click at [566, 564] on button "Volgende vraag" at bounding box center [683, 563] width 478 height 33
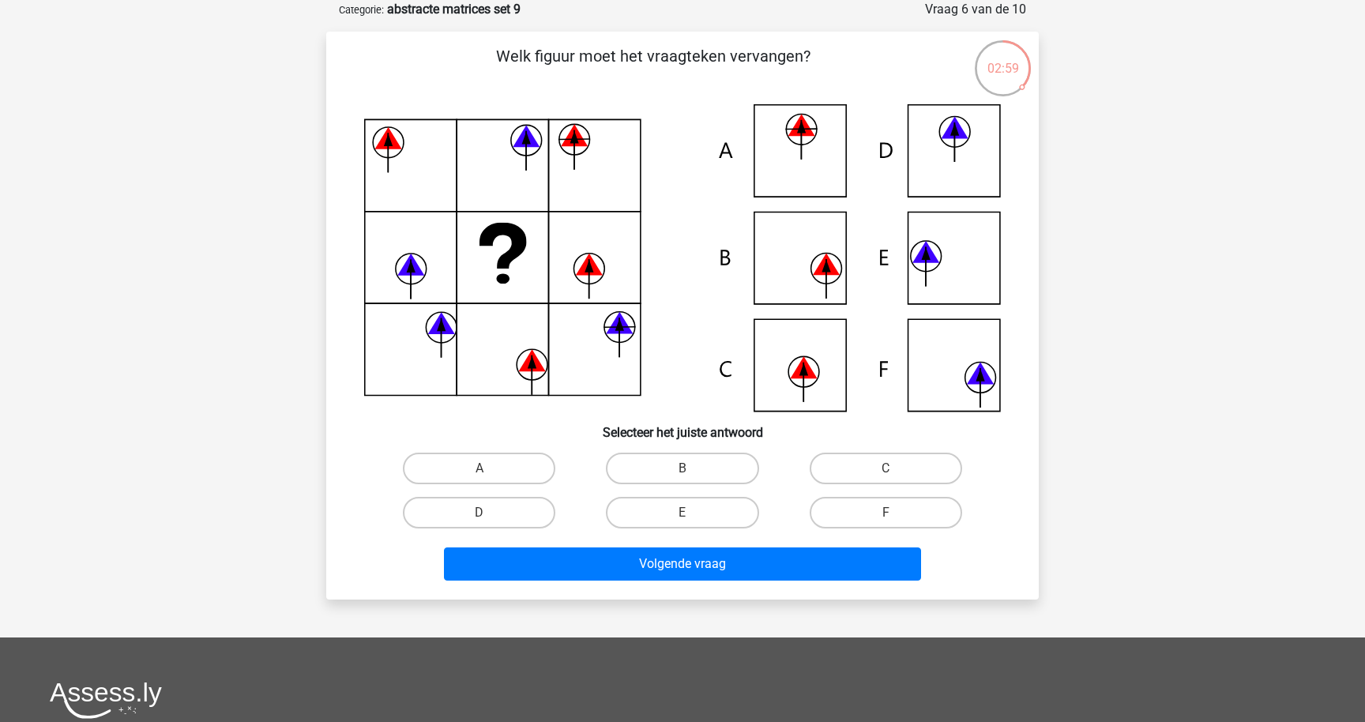
click at [481, 472] on input "A" at bounding box center [484, 473] width 10 height 10
radio input "true"
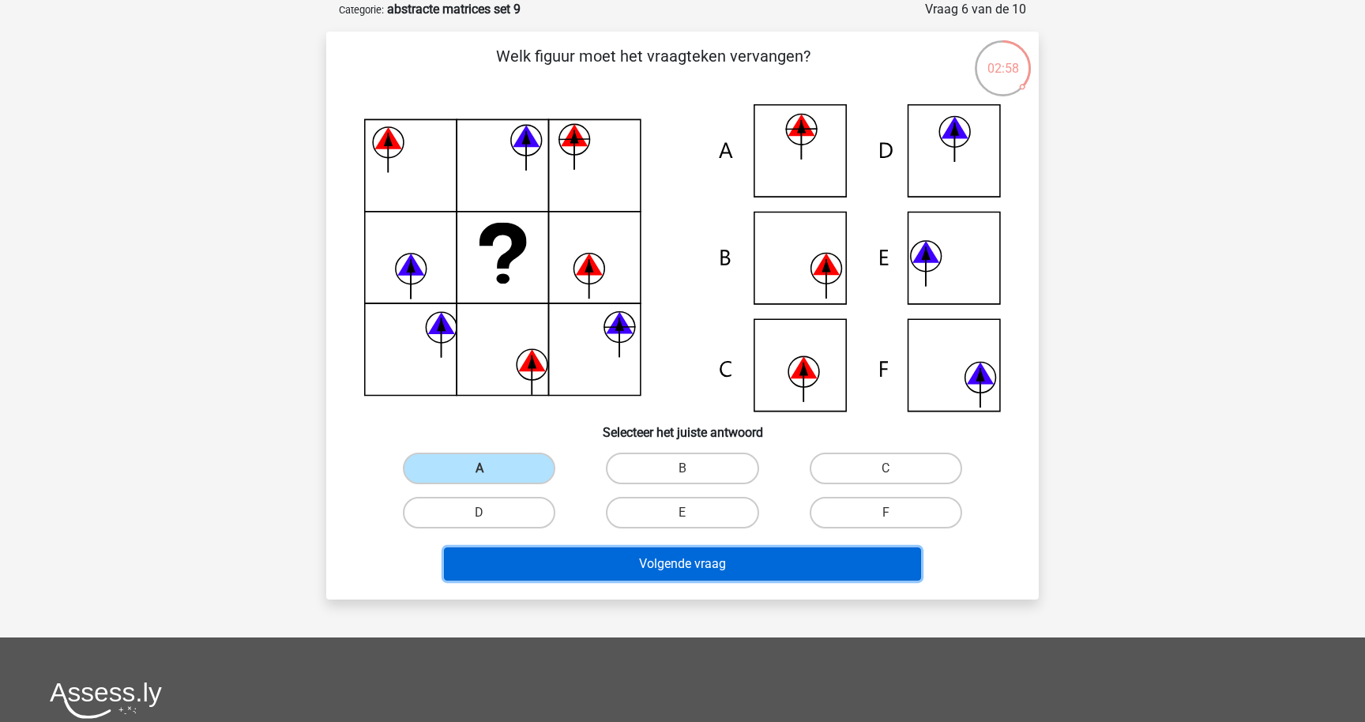
click at [538, 554] on button "Volgende vraag" at bounding box center [683, 563] width 478 height 33
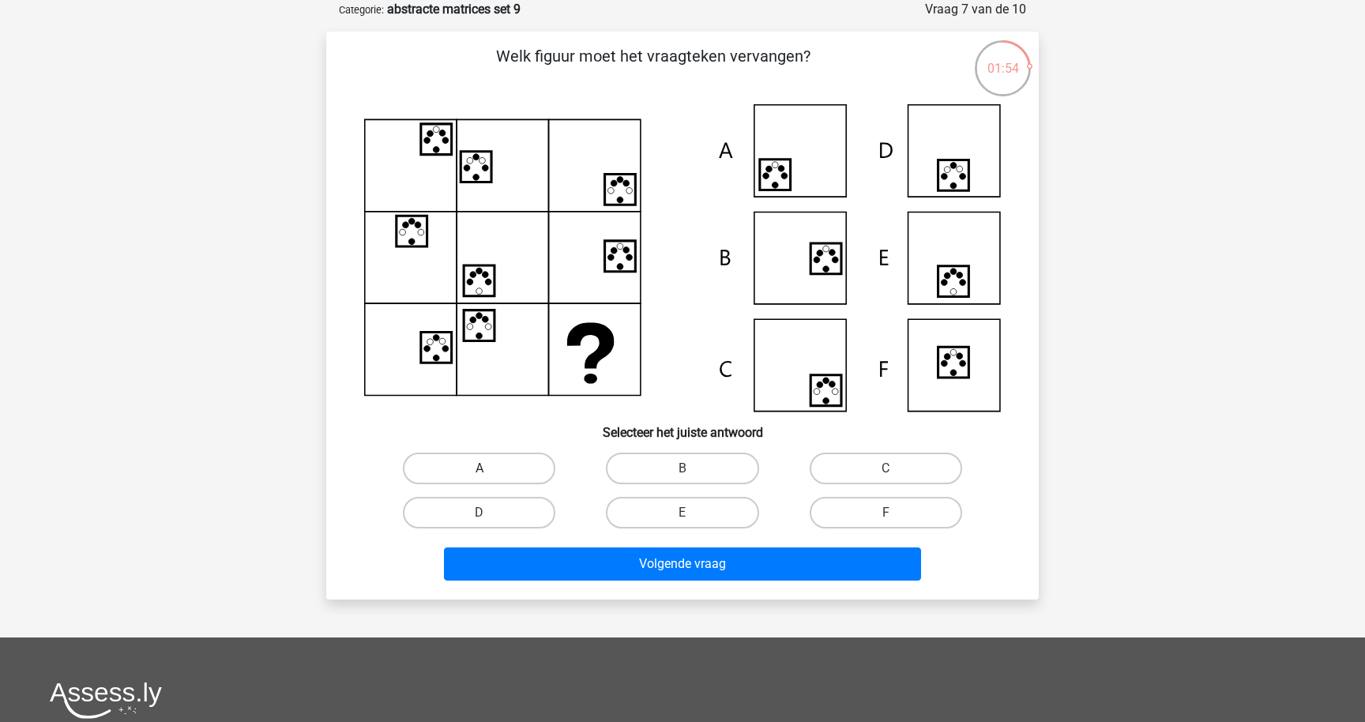
click at [478, 461] on label "A" at bounding box center [479, 469] width 152 height 32
click at [479, 468] on input "A" at bounding box center [484, 473] width 10 height 10
radio input "true"
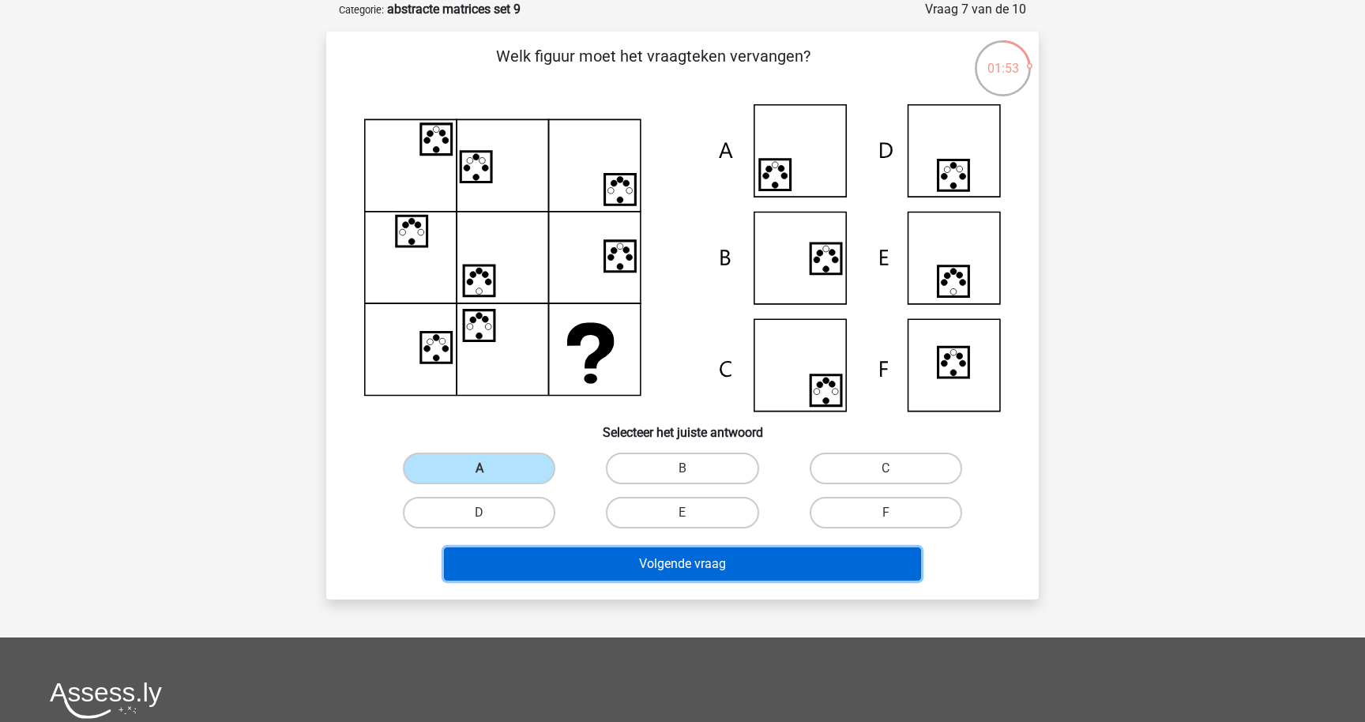
click at [569, 568] on button "Volgende vraag" at bounding box center [683, 563] width 478 height 33
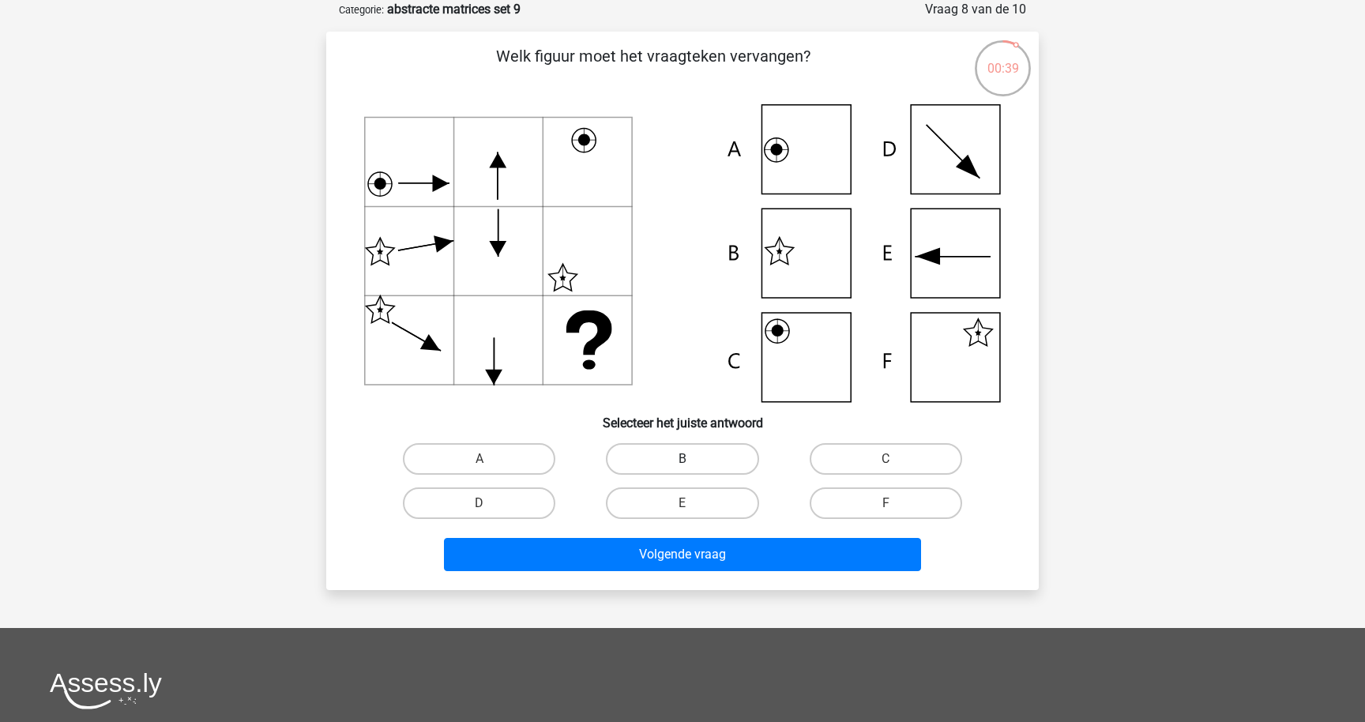
click at [629, 454] on label "B" at bounding box center [682, 459] width 152 height 32
click at [682, 459] on input "B" at bounding box center [687, 464] width 10 height 10
radio input "true"
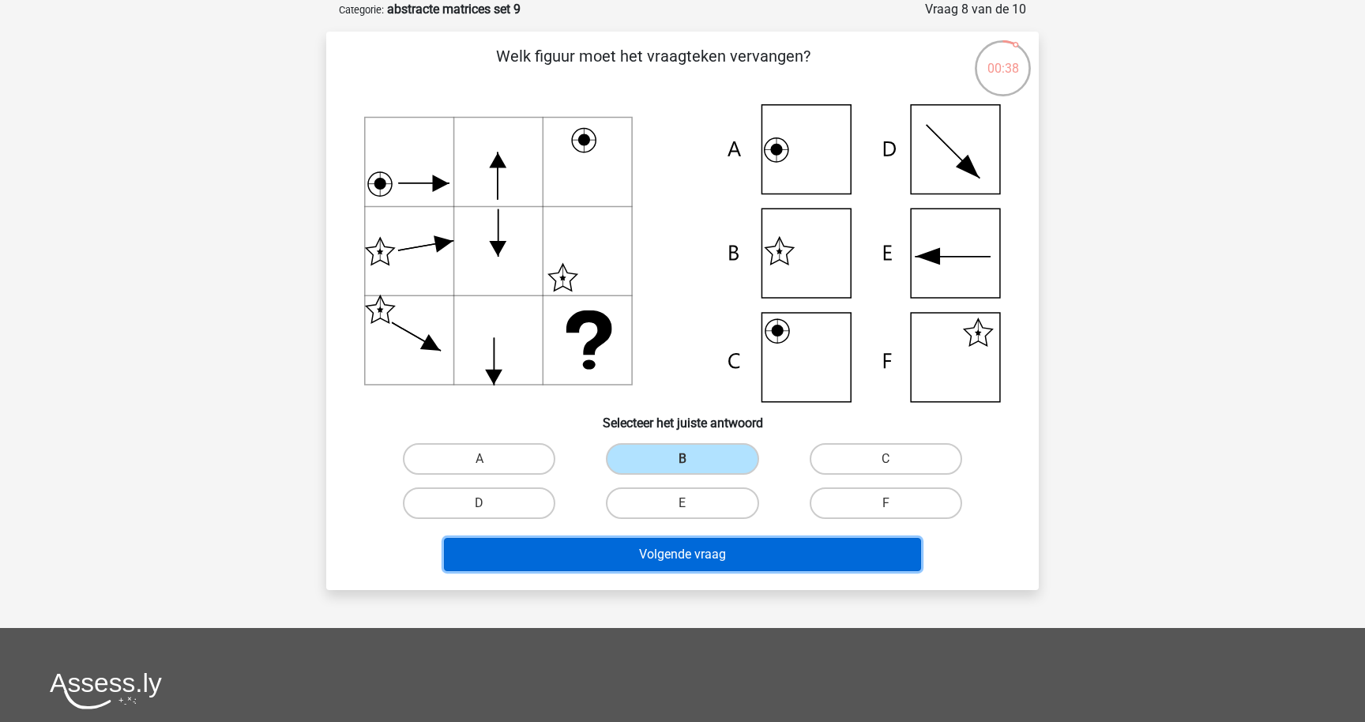
click at [653, 551] on button "Volgende vraag" at bounding box center [683, 554] width 478 height 33
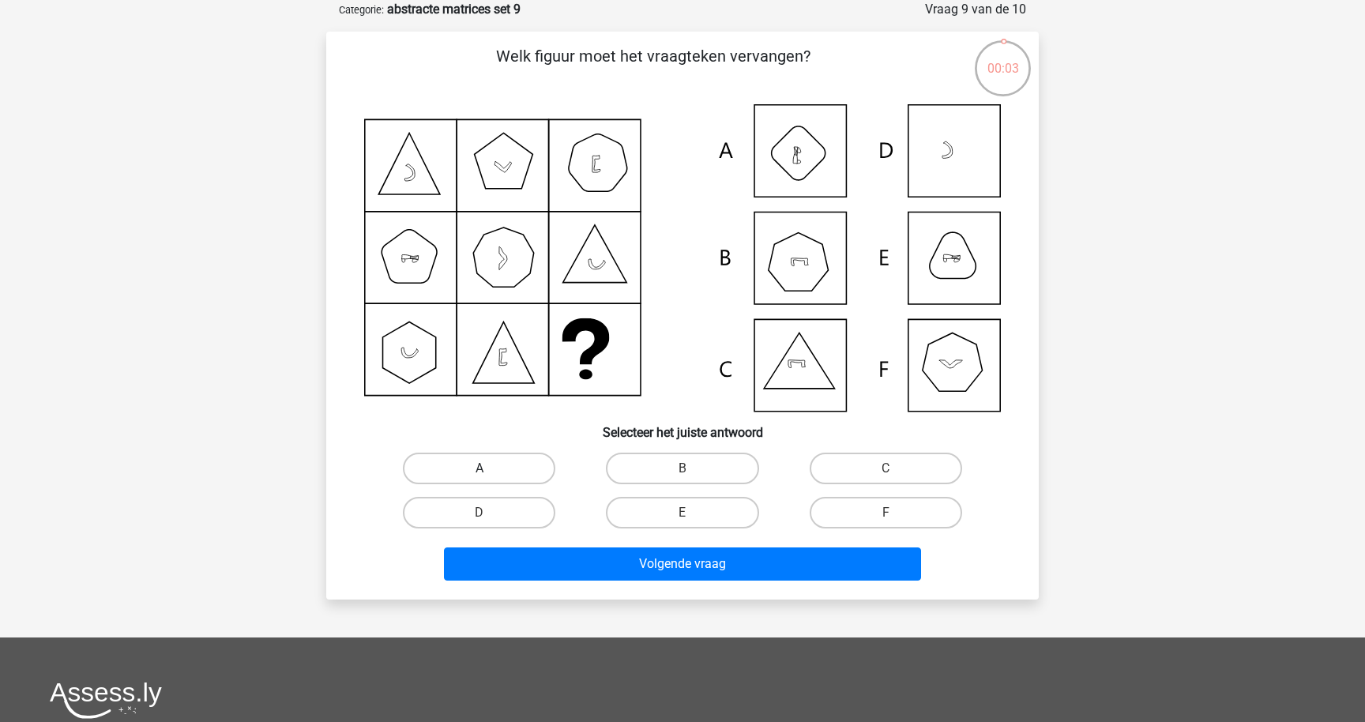
click at [482, 479] on label "A" at bounding box center [479, 469] width 152 height 32
click at [482, 479] on input "A" at bounding box center [484, 473] width 10 height 10
radio input "true"
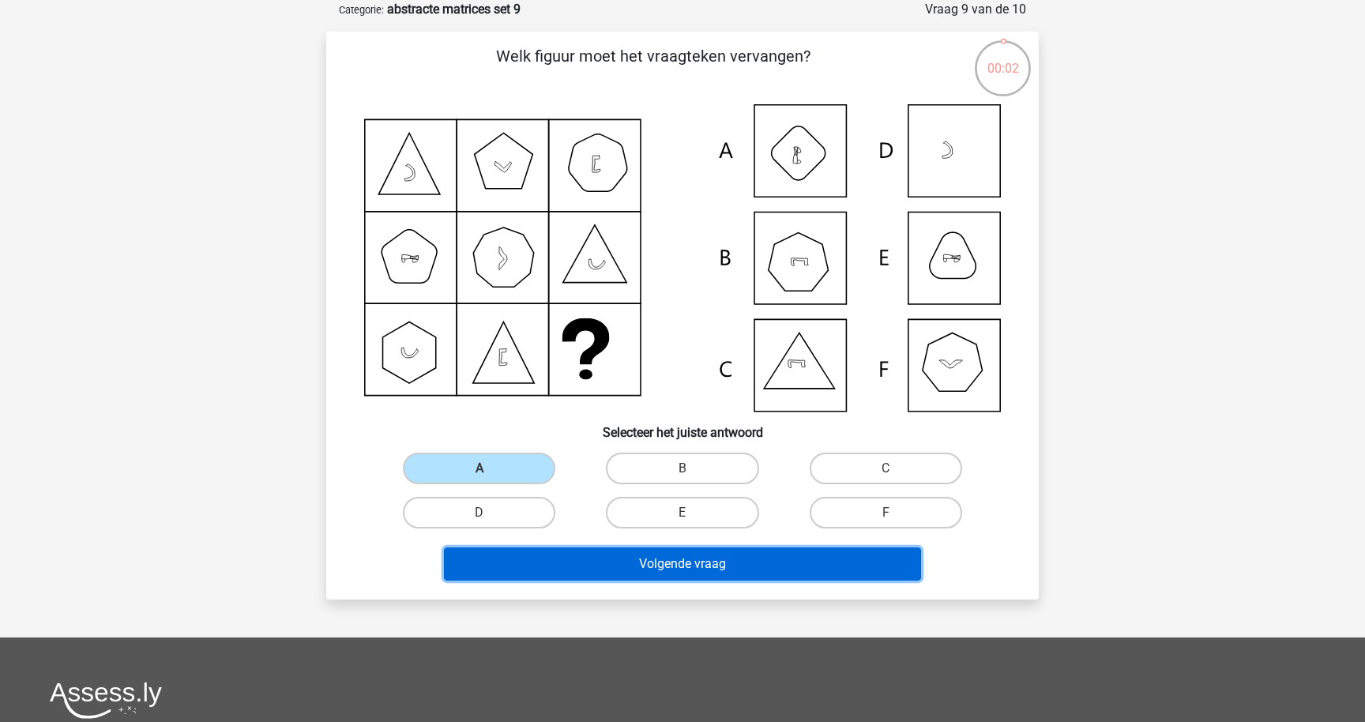
click at [593, 562] on button "Volgende vraag" at bounding box center [683, 563] width 478 height 33
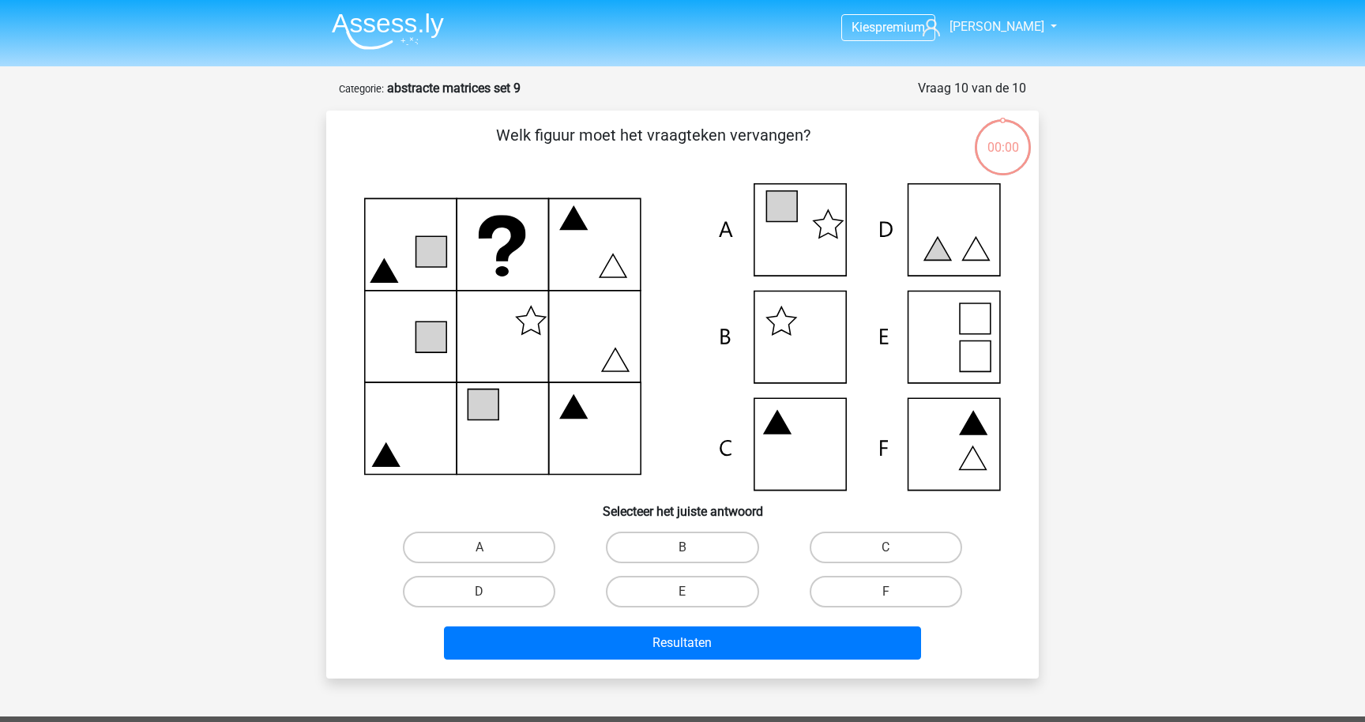
scroll to position [79, 0]
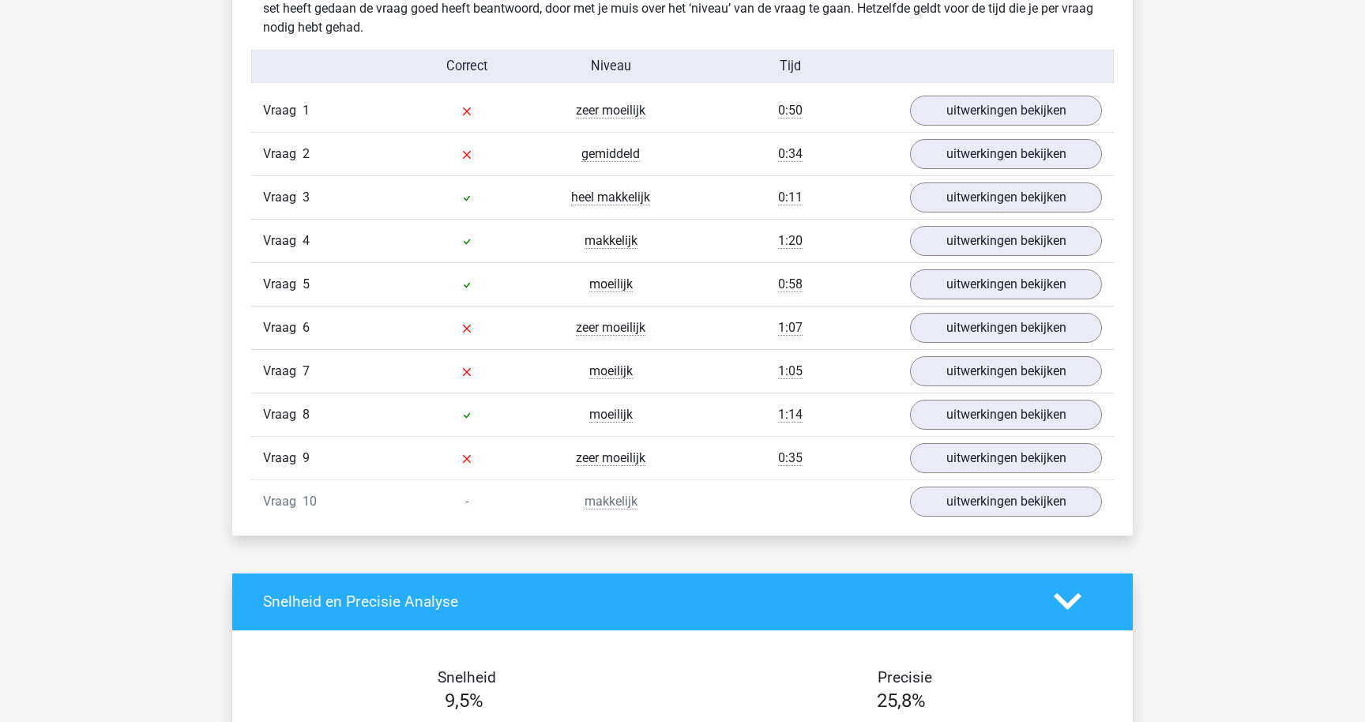
scroll to position [1287, 0]
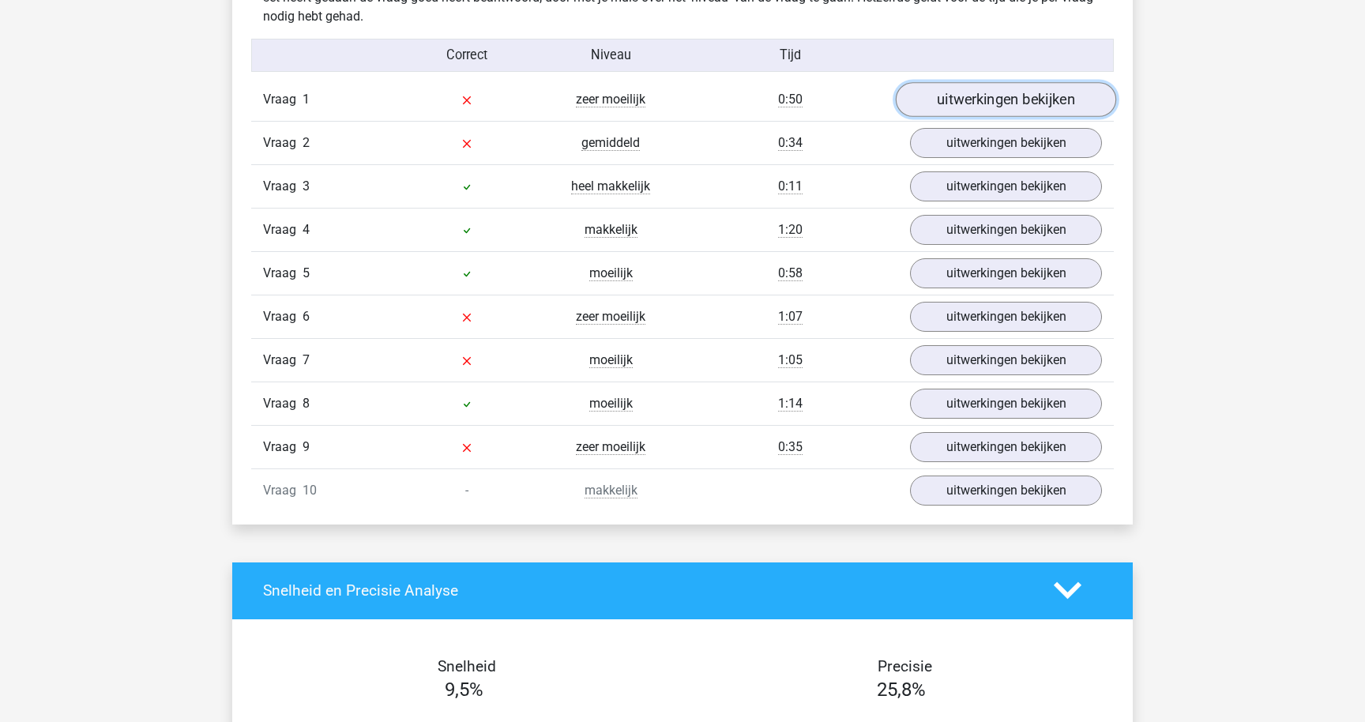
click at [972, 99] on link "uitwerkingen bekijken" at bounding box center [1006, 99] width 220 height 35
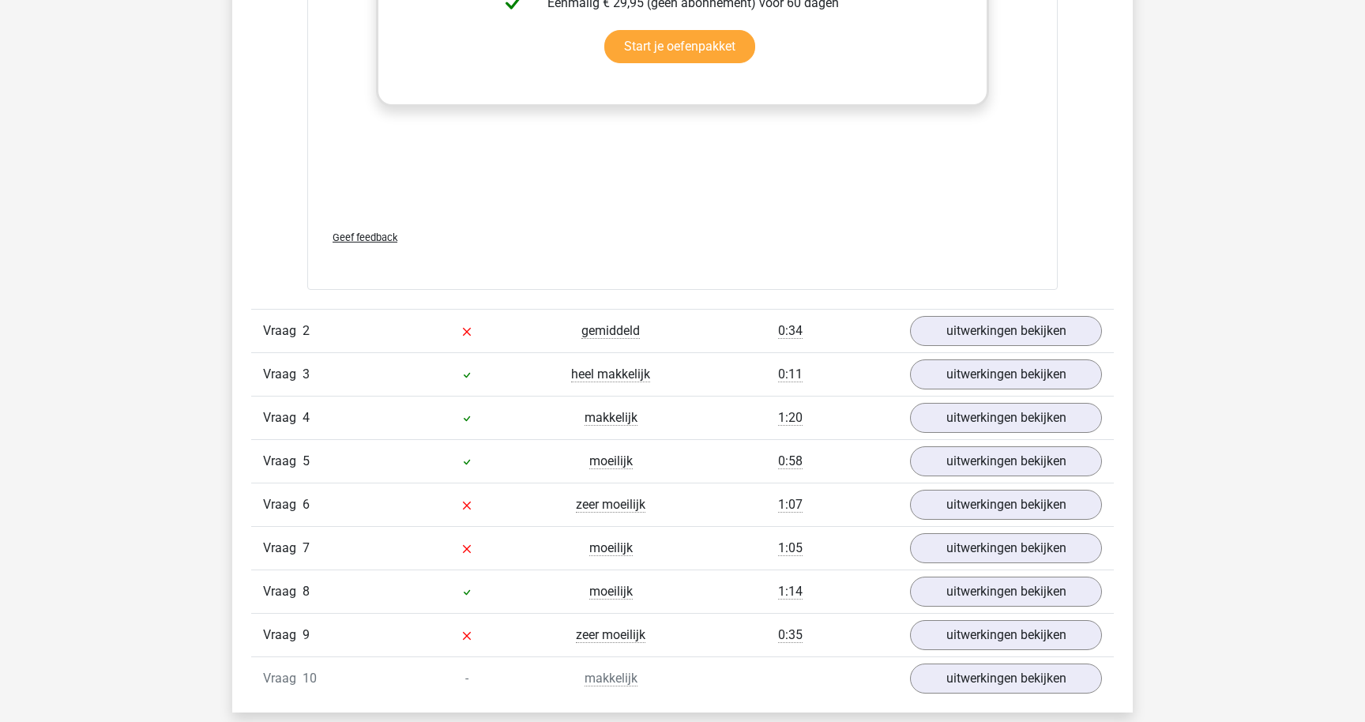
scroll to position [2247, 0]
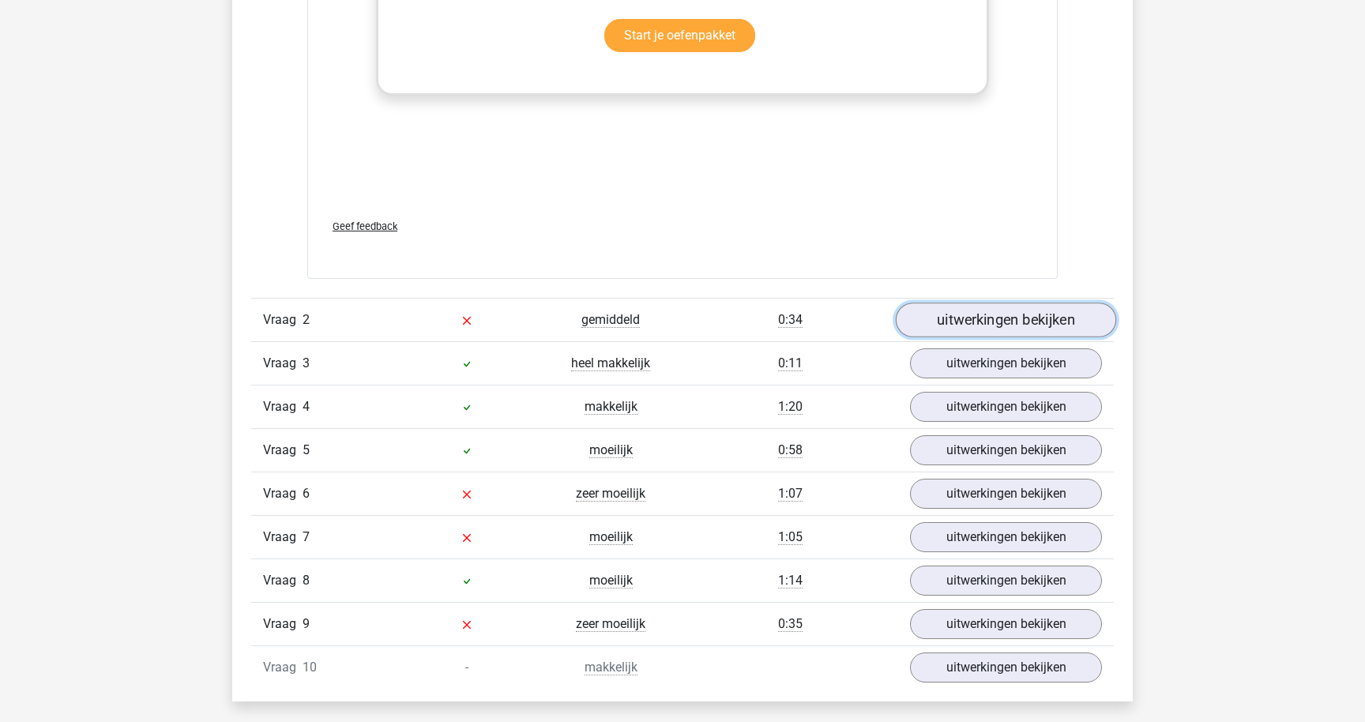
click at [975, 314] on link "uitwerkingen bekijken" at bounding box center [1006, 320] width 220 height 35
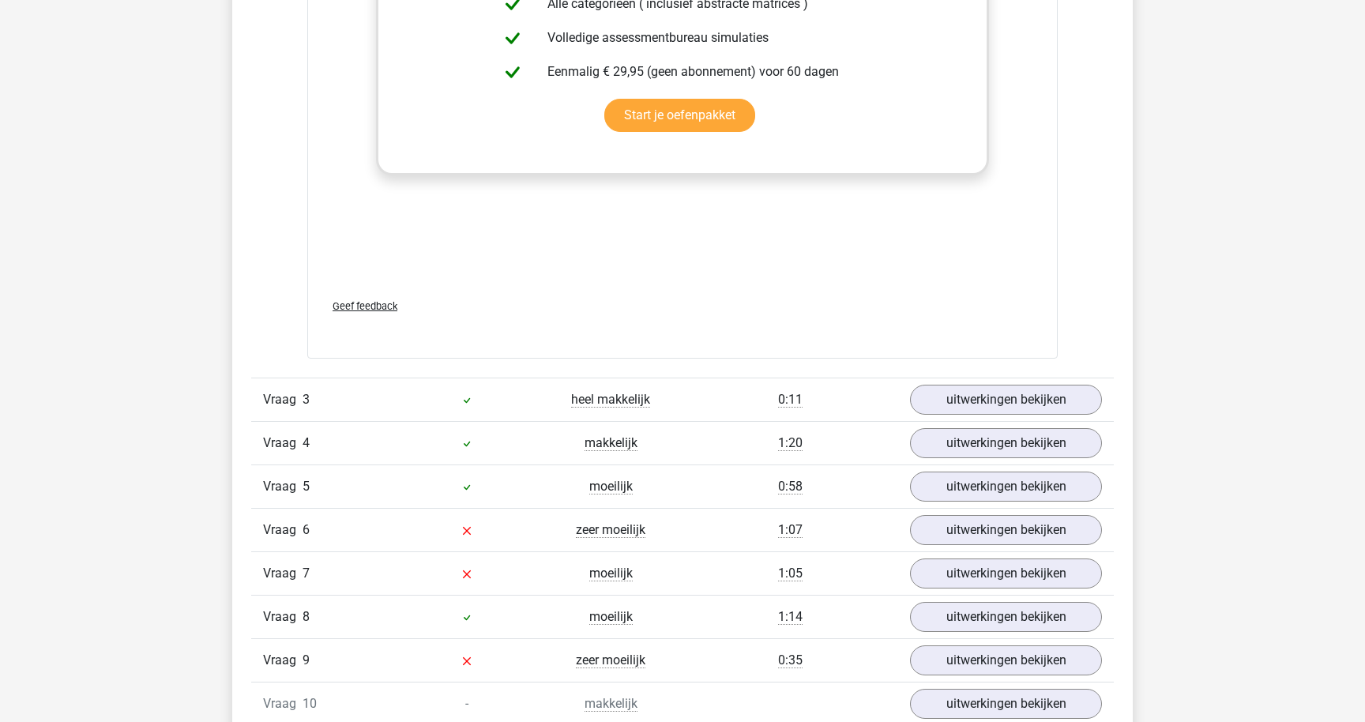
scroll to position [3401, 0]
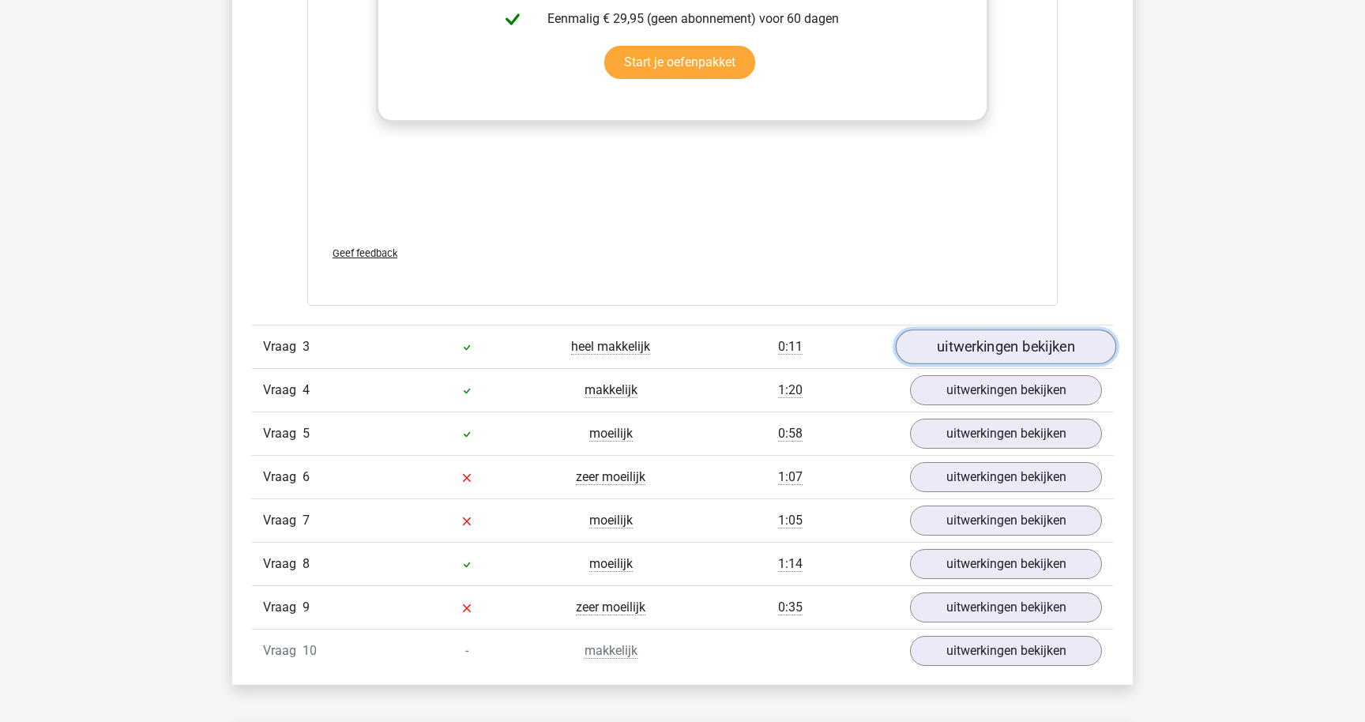
click at [925, 338] on link "uitwerkingen bekijken" at bounding box center [1006, 347] width 220 height 35
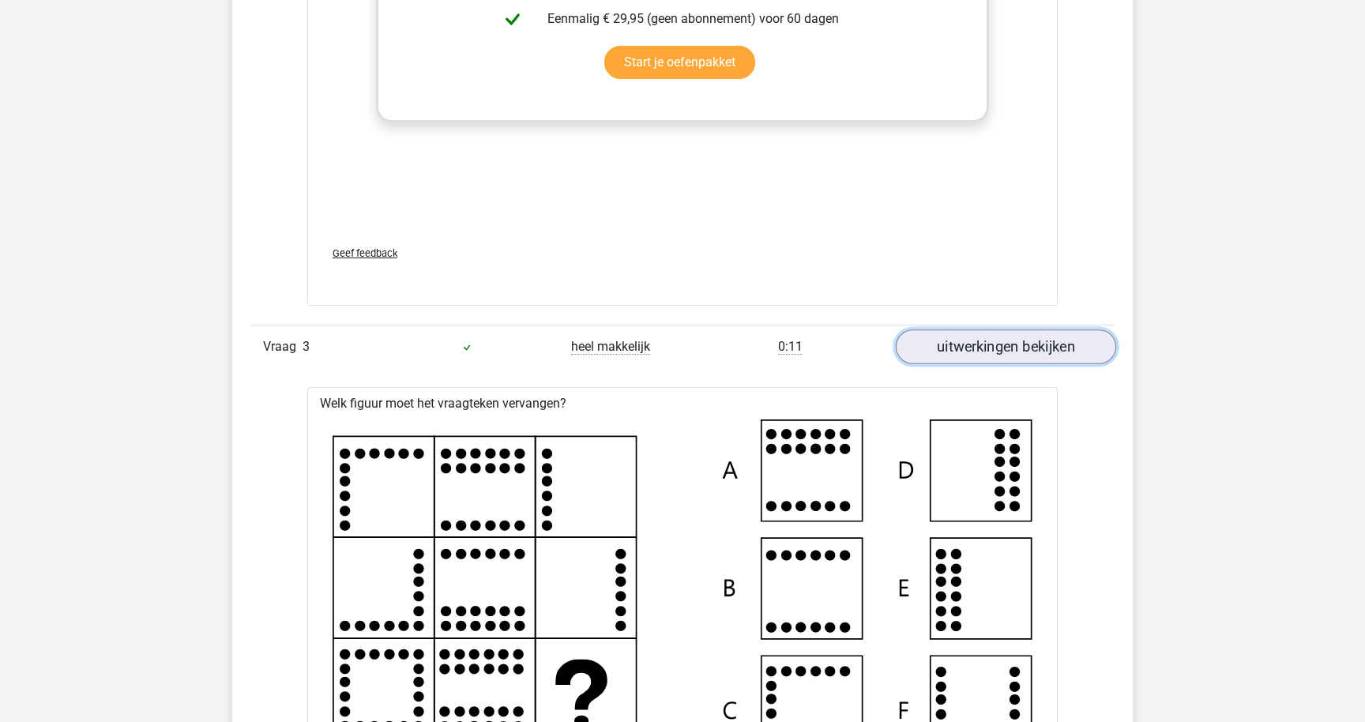
click at [925, 339] on link "uitwerkingen bekijken" at bounding box center [1006, 347] width 220 height 35
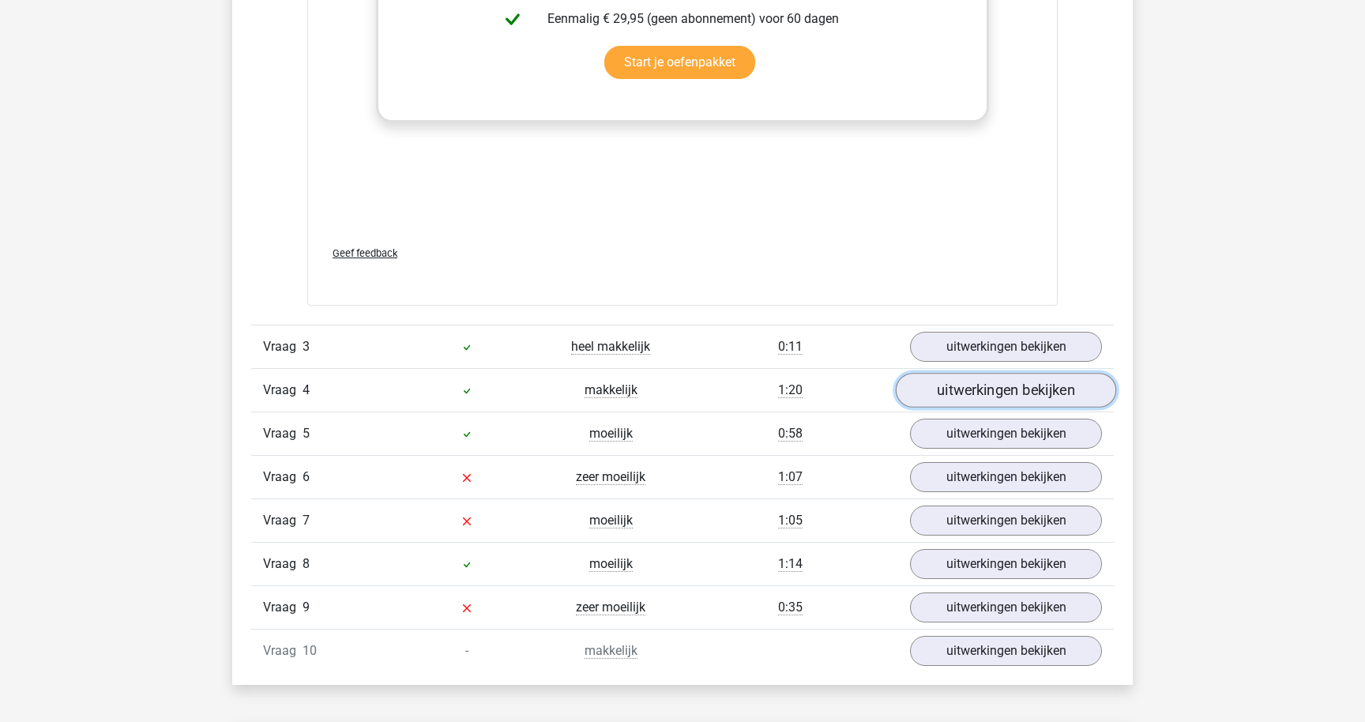
click at [924, 391] on link "uitwerkingen bekijken" at bounding box center [1006, 391] width 220 height 35
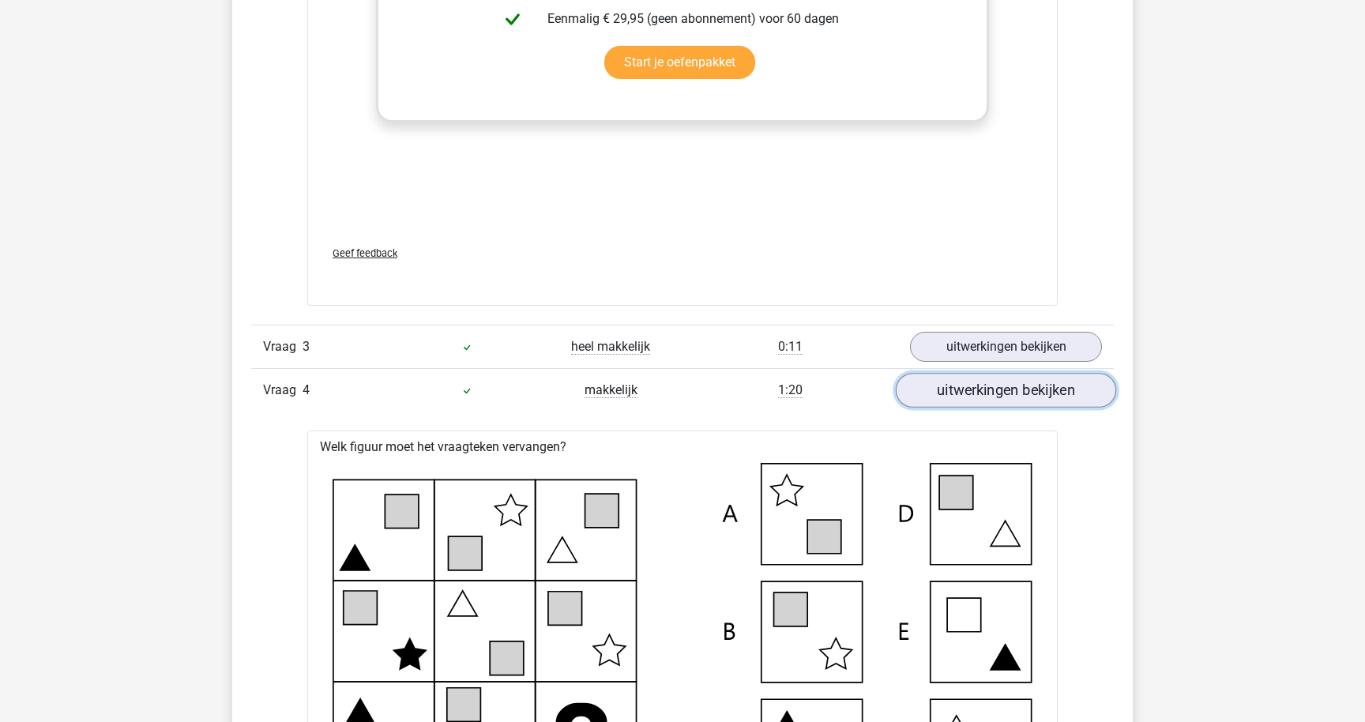
click at [924, 391] on link "uitwerkingen bekijken" at bounding box center [1006, 391] width 220 height 35
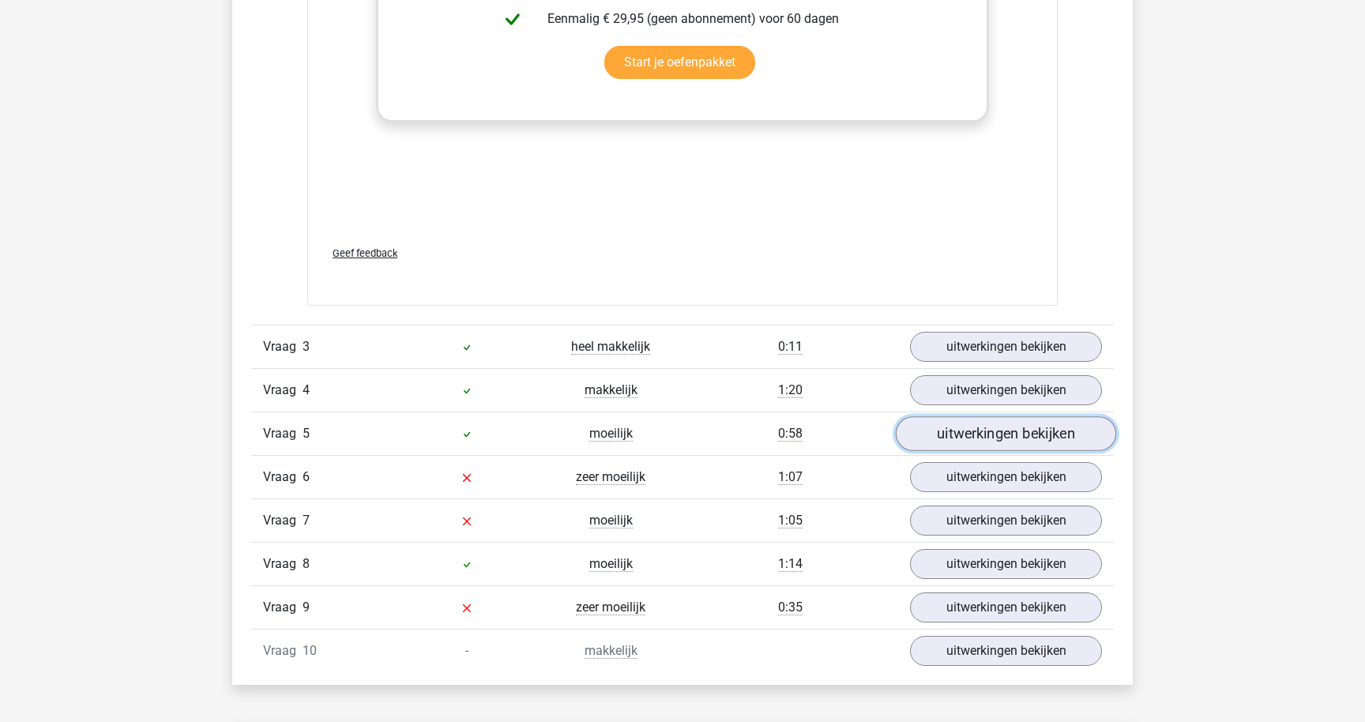
click at [927, 433] on link "uitwerkingen bekijken" at bounding box center [1006, 434] width 220 height 35
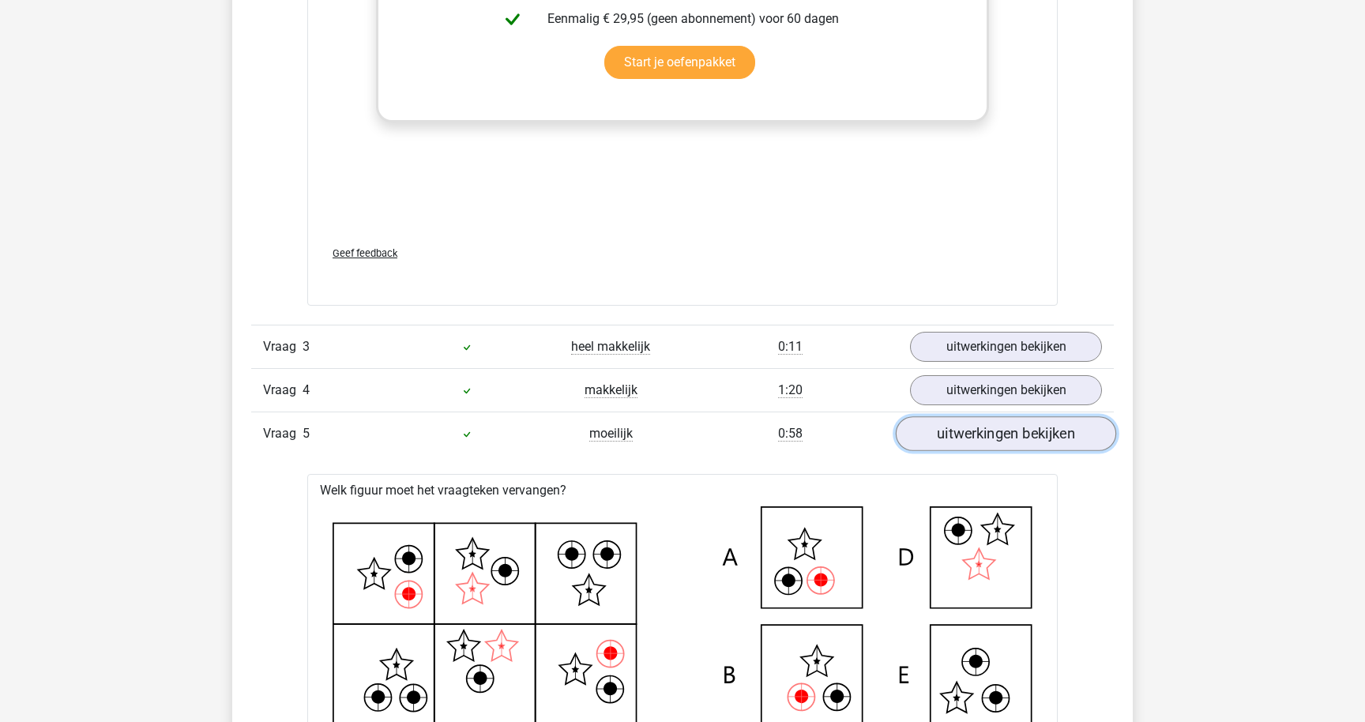
click at [927, 433] on link "uitwerkingen bekijken" at bounding box center [1006, 434] width 220 height 35
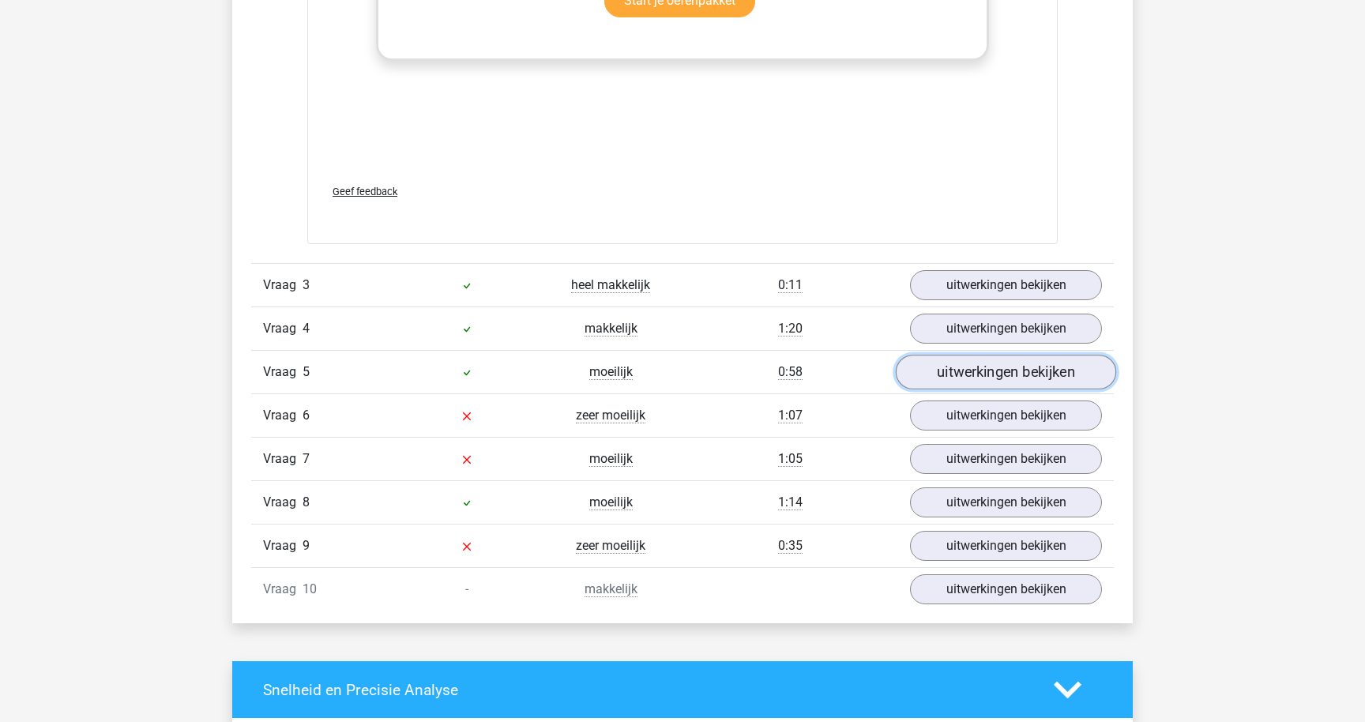
scroll to position [3519, 0]
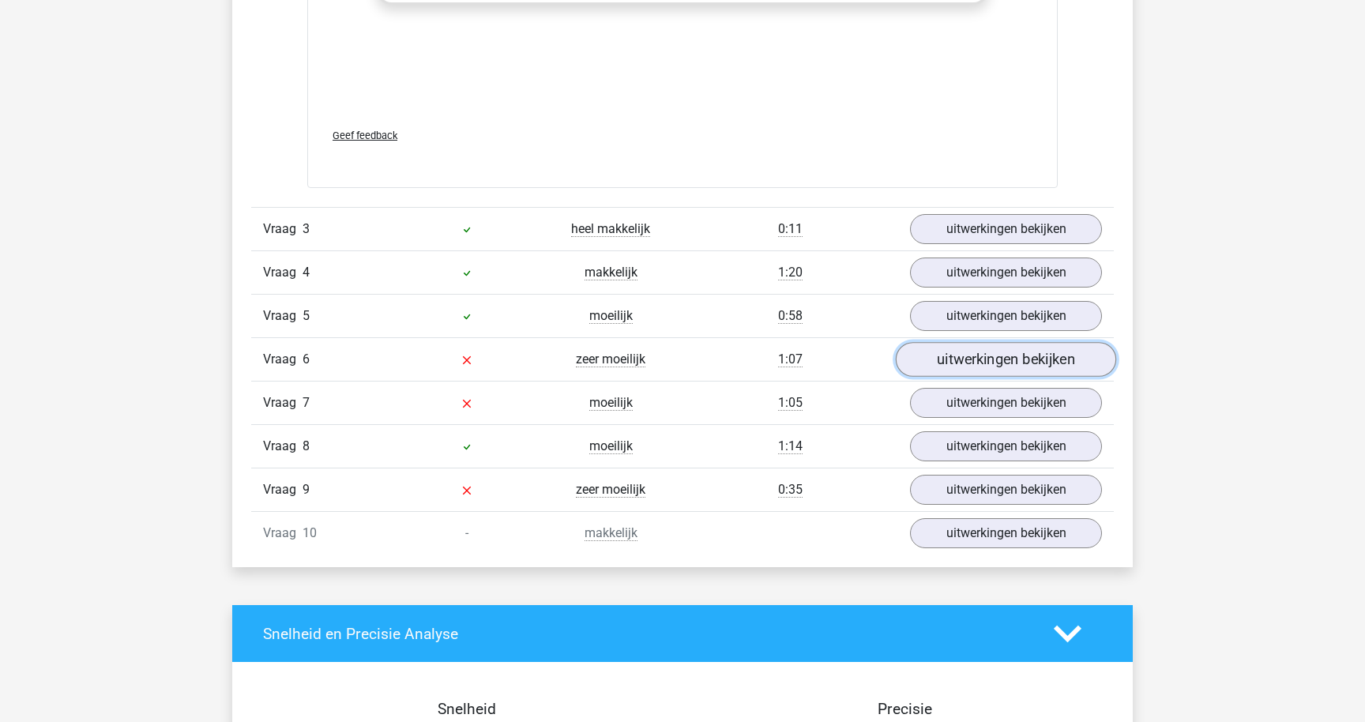
click at [958, 371] on link "uitwerkingen bekijken" at bounding box center [1006, 360] width 220 height 35
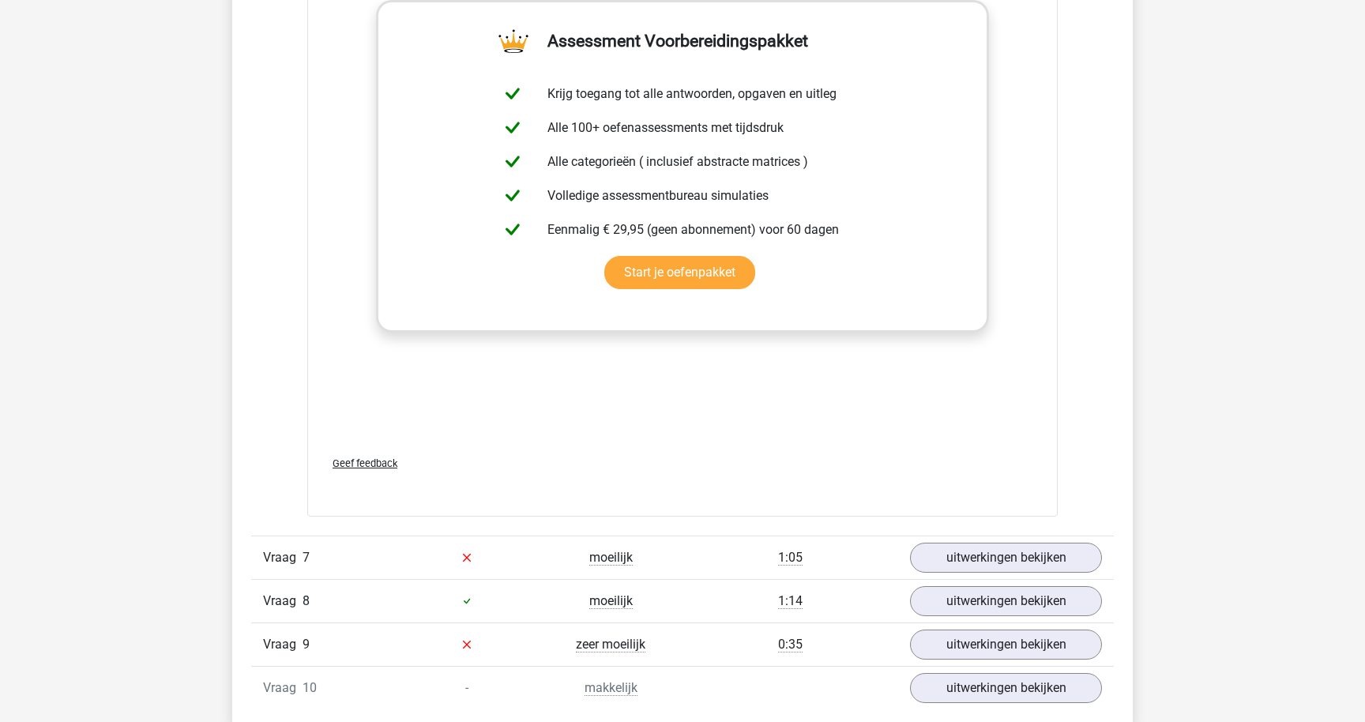
scroll to position [4538, 0]
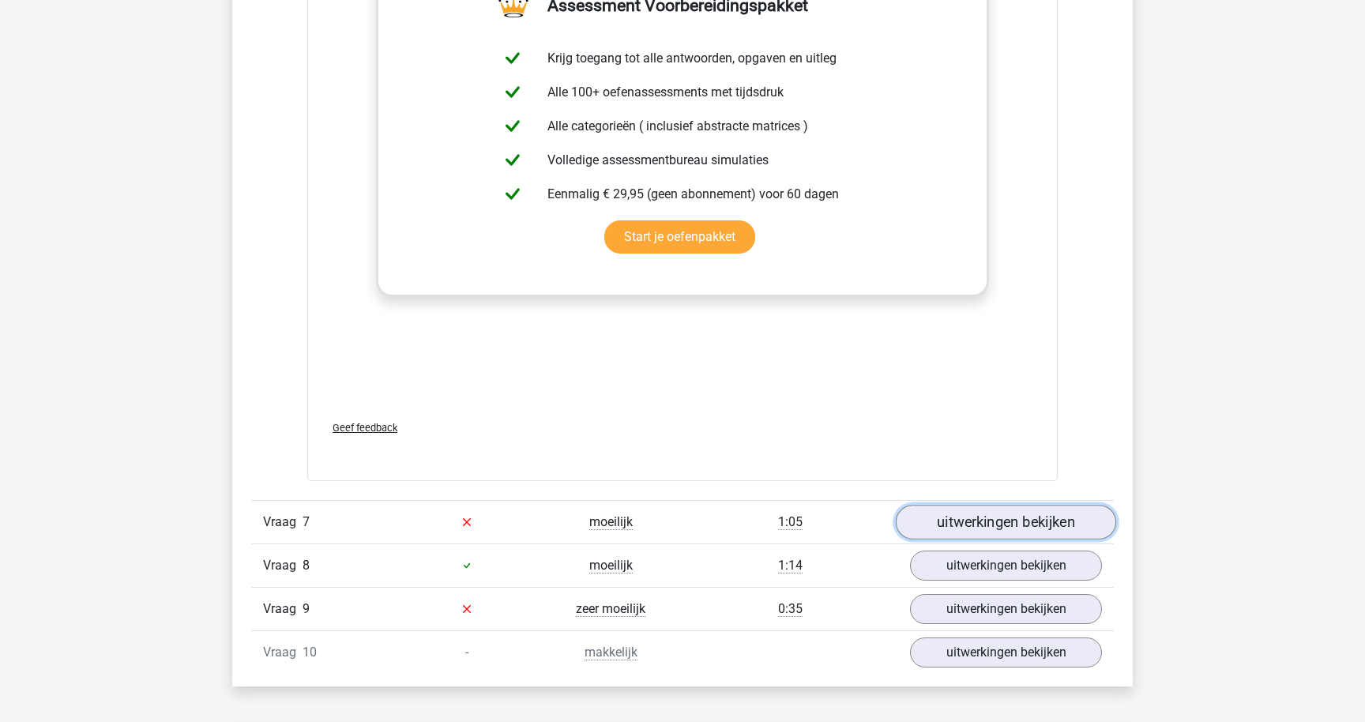
click at [934, 514] on link "uitwerkingen bekijken" at bounding box center [1006, 522] width 220 height 35
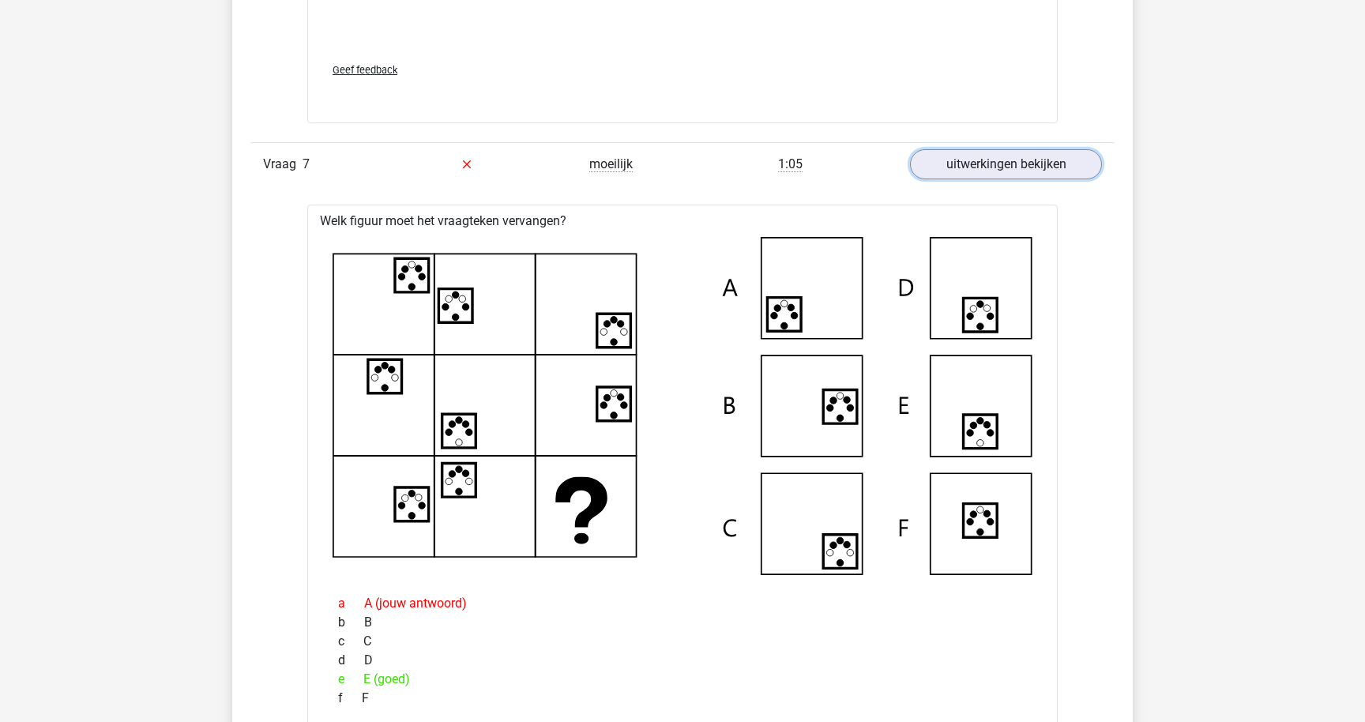
scroll to position [4920, 0]
